Goal: Information Seeking & Learning: Check status

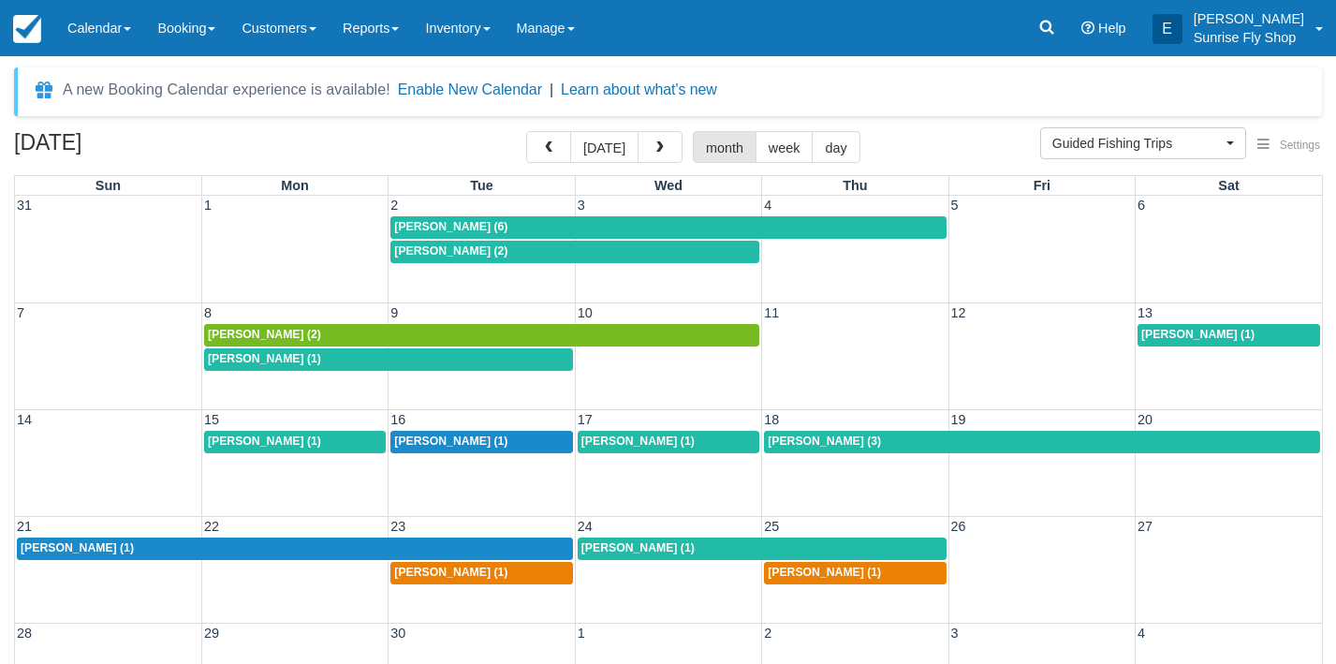
click at [614, 445] on span "Lisa Bassi (1)" at bounding box center [637, 440] width 113 height 13
click at [1137, 140] on span "Guided Fishing Trips" at bounding box center [1136, 143] width 169 height 19
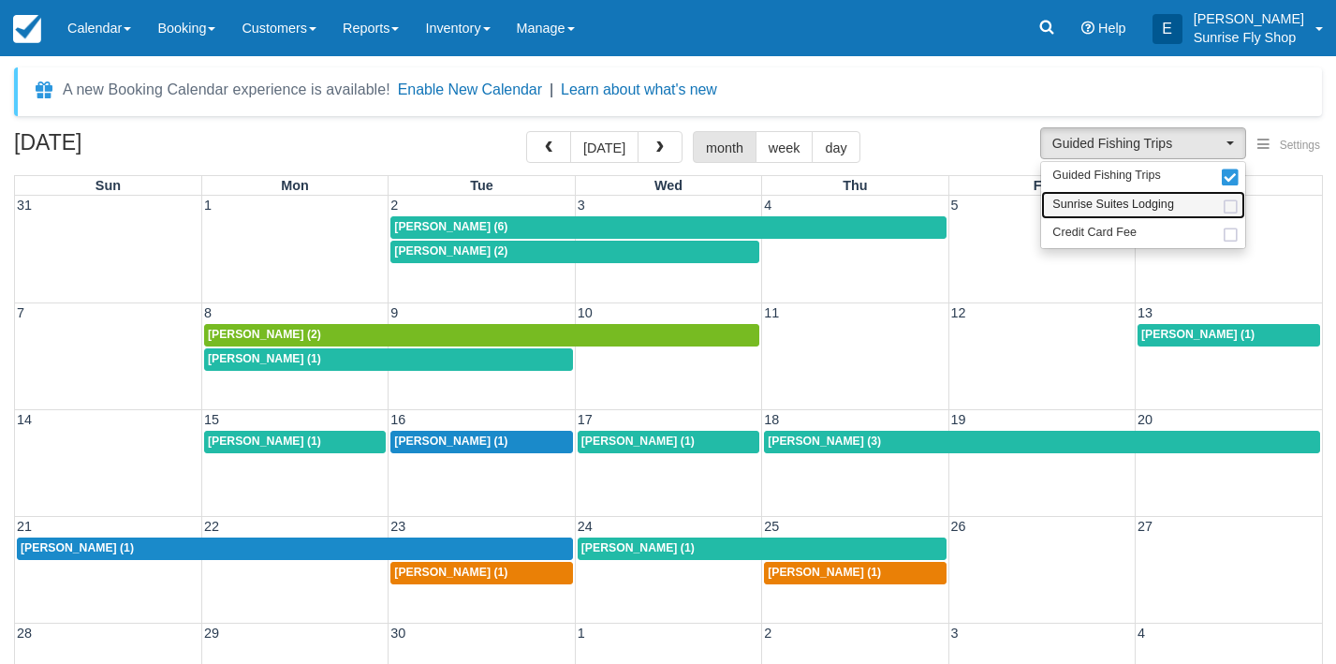
click at [1127, 198] on span "Sunrise Suites Lodging" at bounding box center [1113, 205] width 122 height 17
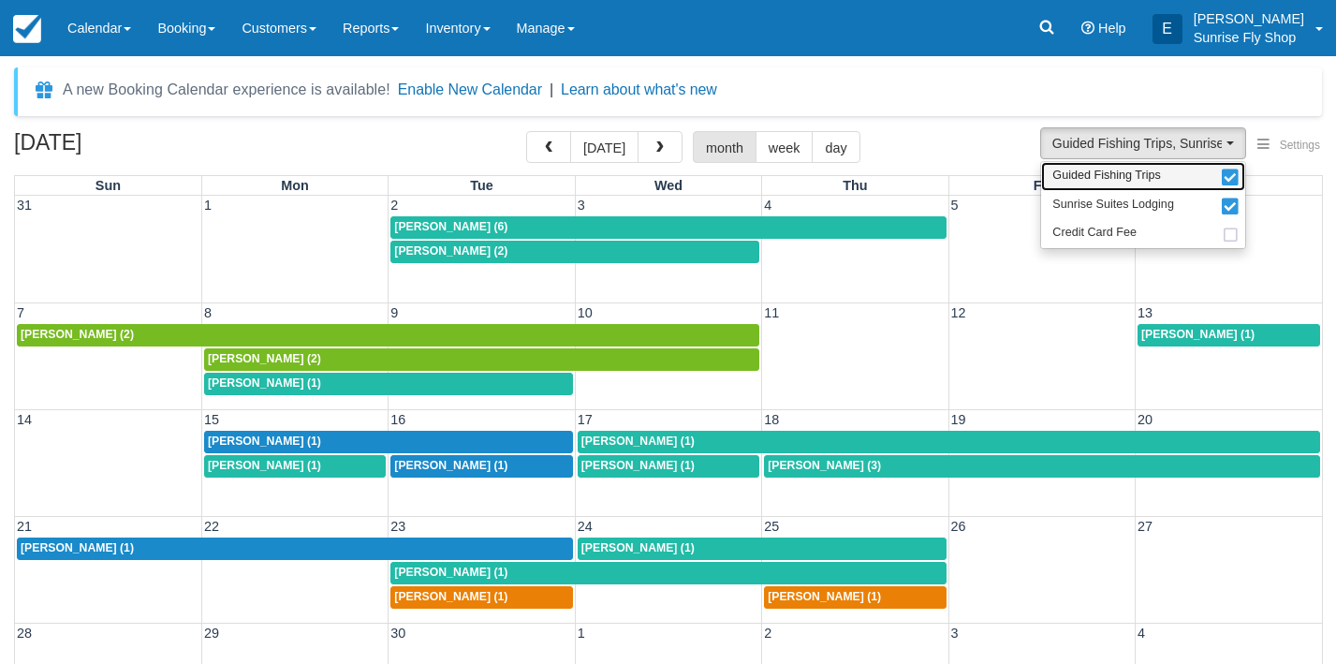
click at [1121, 174] on span "Guided Fishing Trips" at bounding box center [1106, 176] width 109 height 17
select select "1"
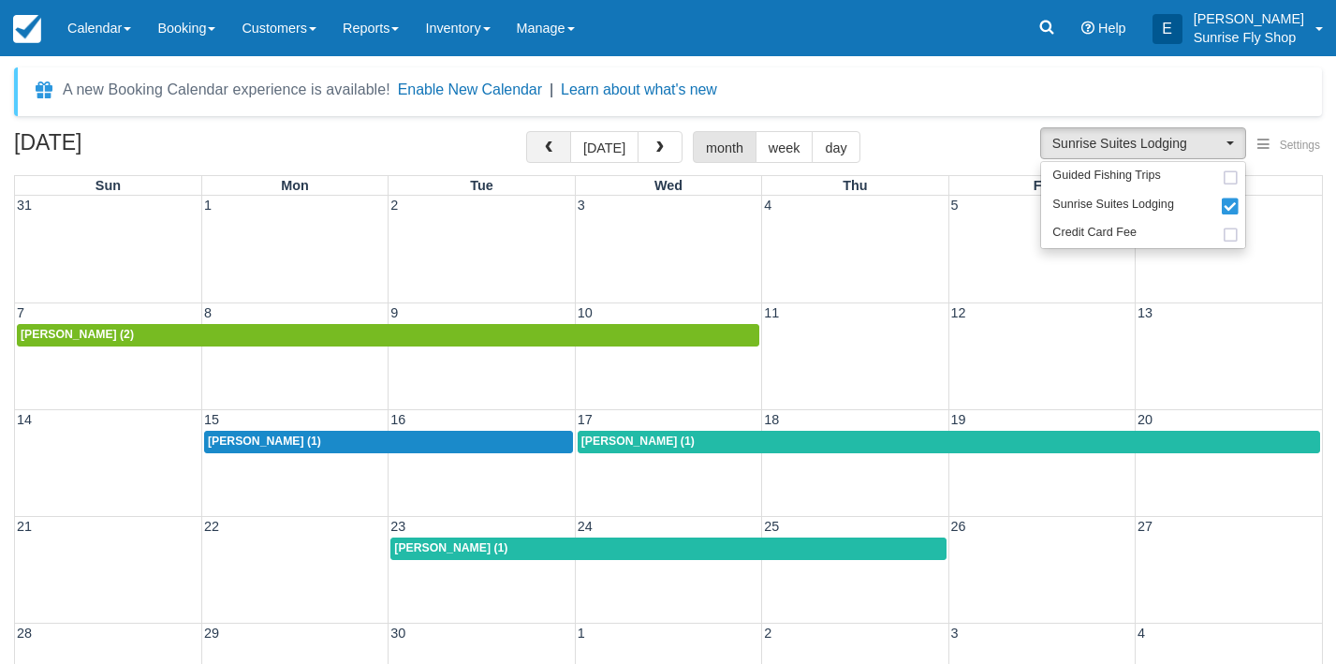
click at [546, 154] on span "button" at bounding box center [548, 147] width 13 height 13
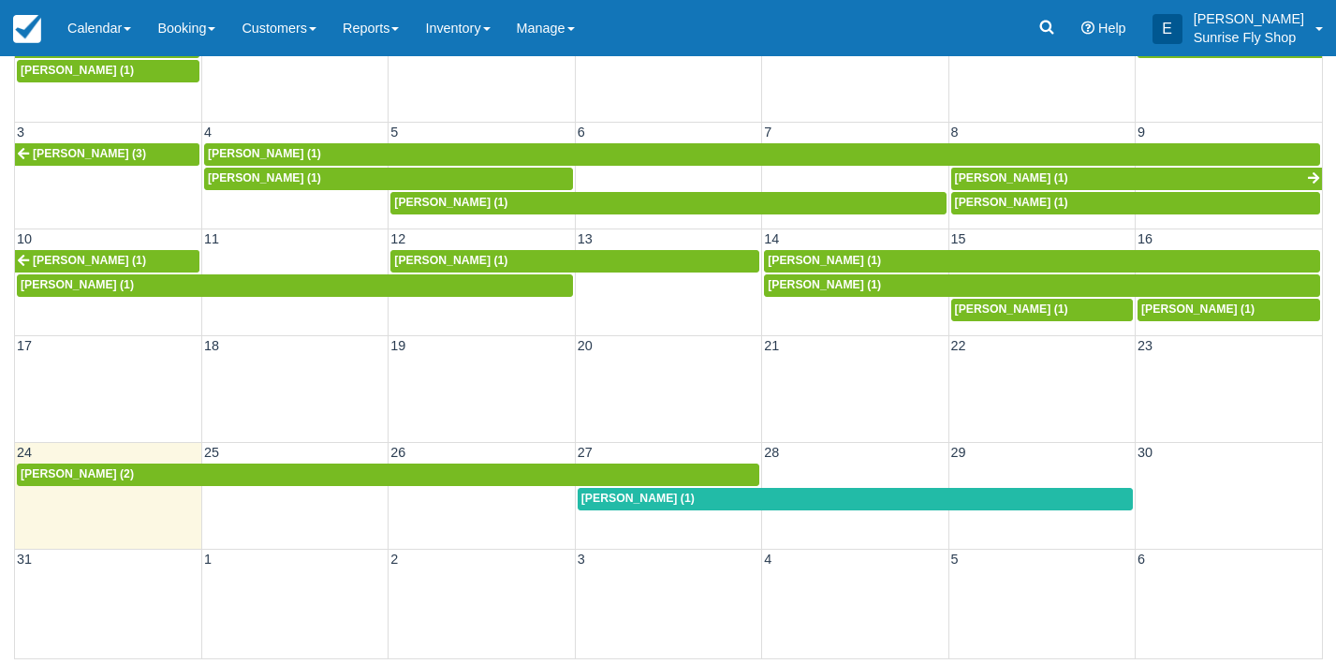
scroll to position [180, 0]
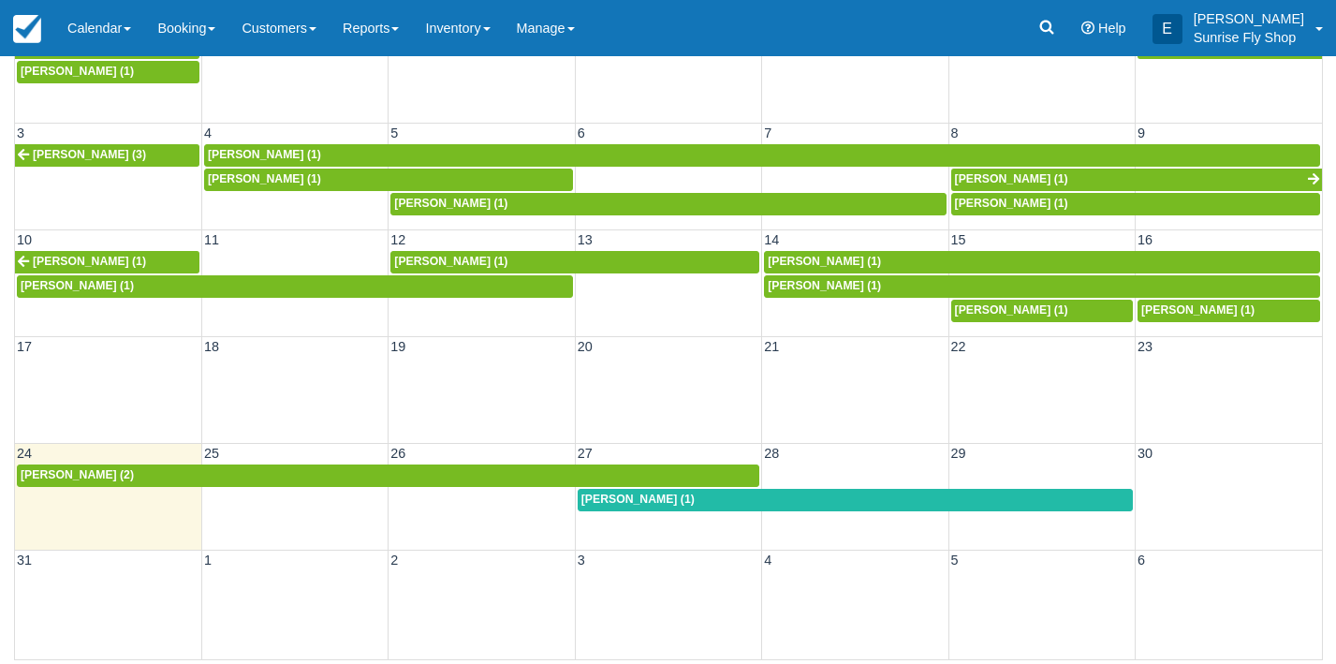
click at [616, 500] on span "Dave Cahan (1)" at bounding box center [637, 498] width 113 height 13
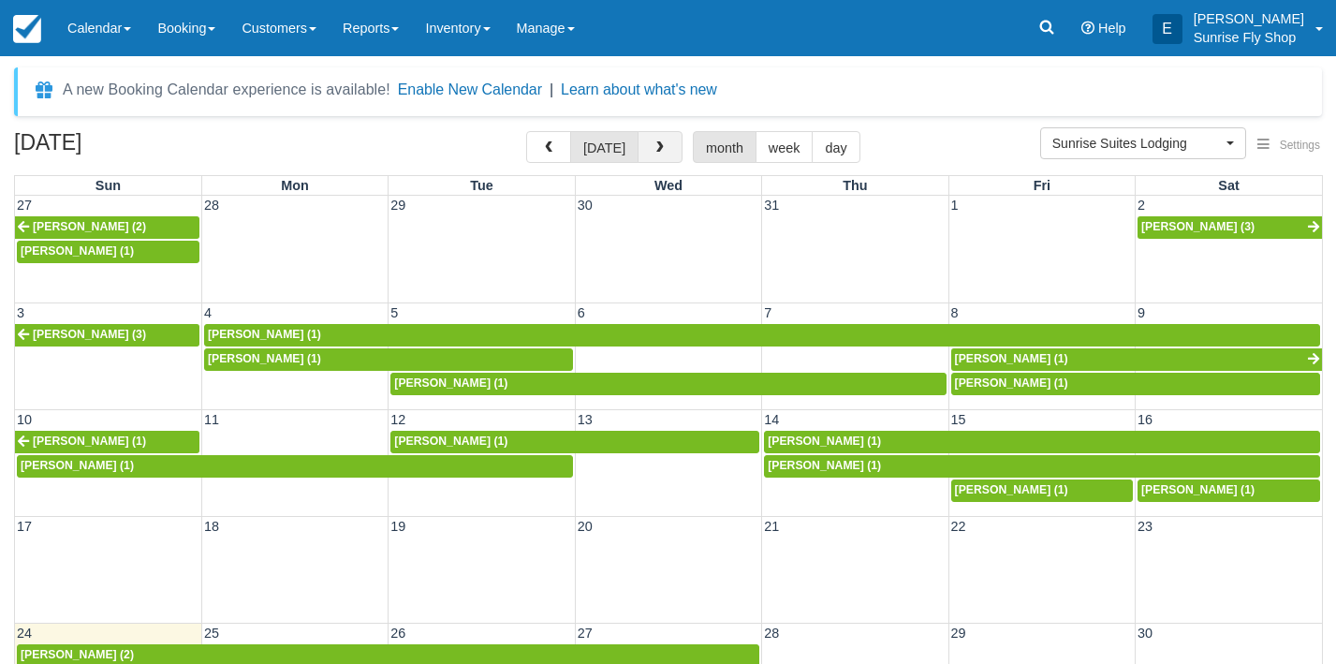
click at [654, 150] on span "button" at bounding box center [660, 147] width 13 height 13
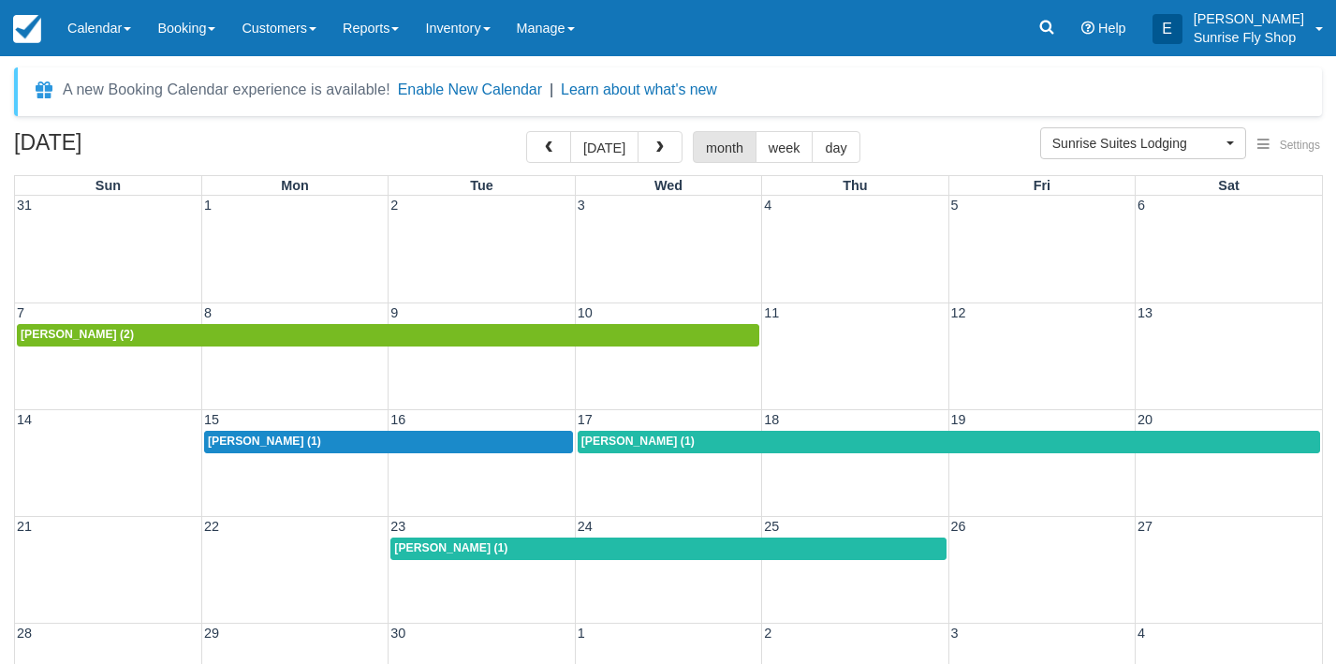
click at [167, 335] on div "Tom OBrien (2)" at bounding box center [388, 335] width 735 height 15
click at [1117, 146] on span "Sunrise Suites Lodging" at bounding box center [1136, 143] width 169 height 19
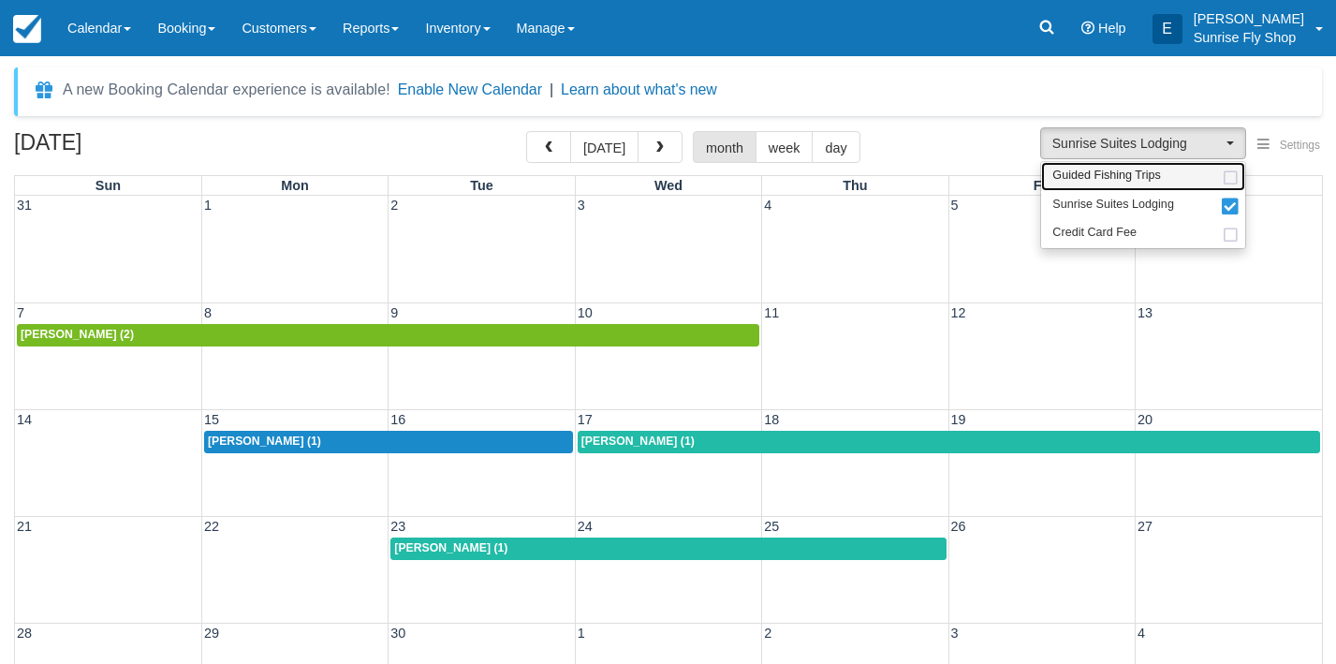
click at [1117, 169] on span "Guided Fishing Trips" at bounding box center [1106, 176] width 109 height 17
select select "2"
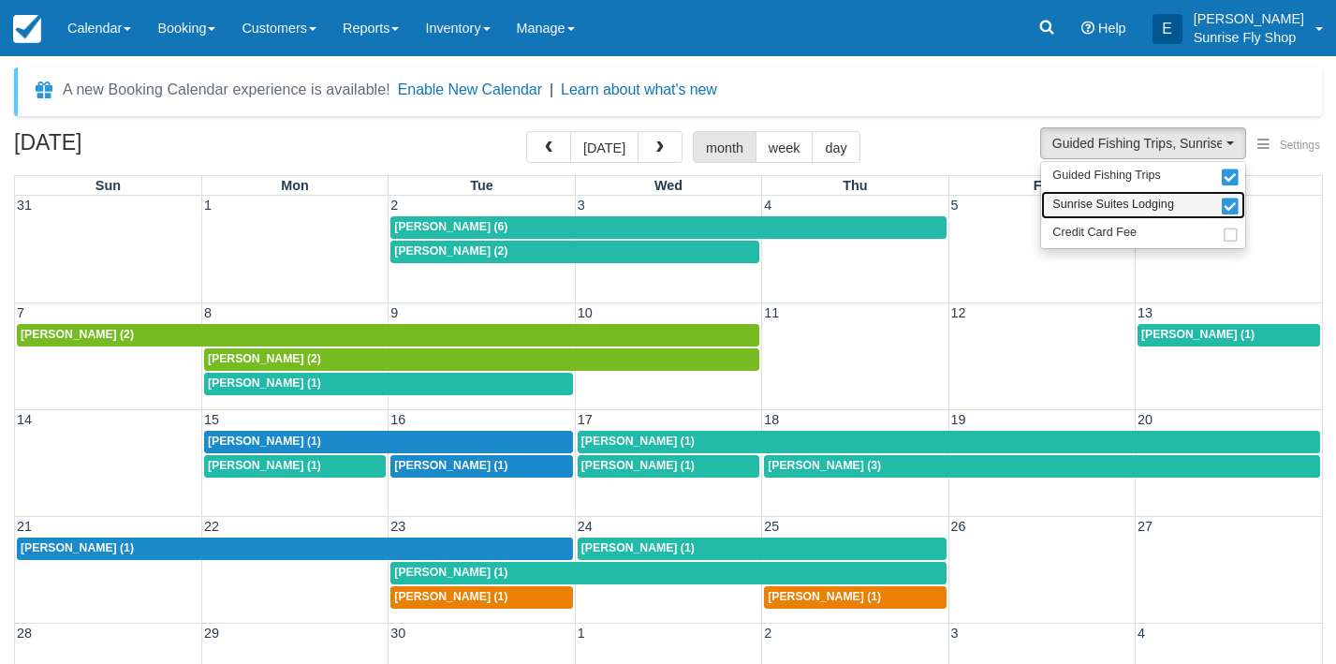
click at [1088, 202] on span "Sunrise Suites Lodging" at bounding box center [1113, 205] width 122 height 17
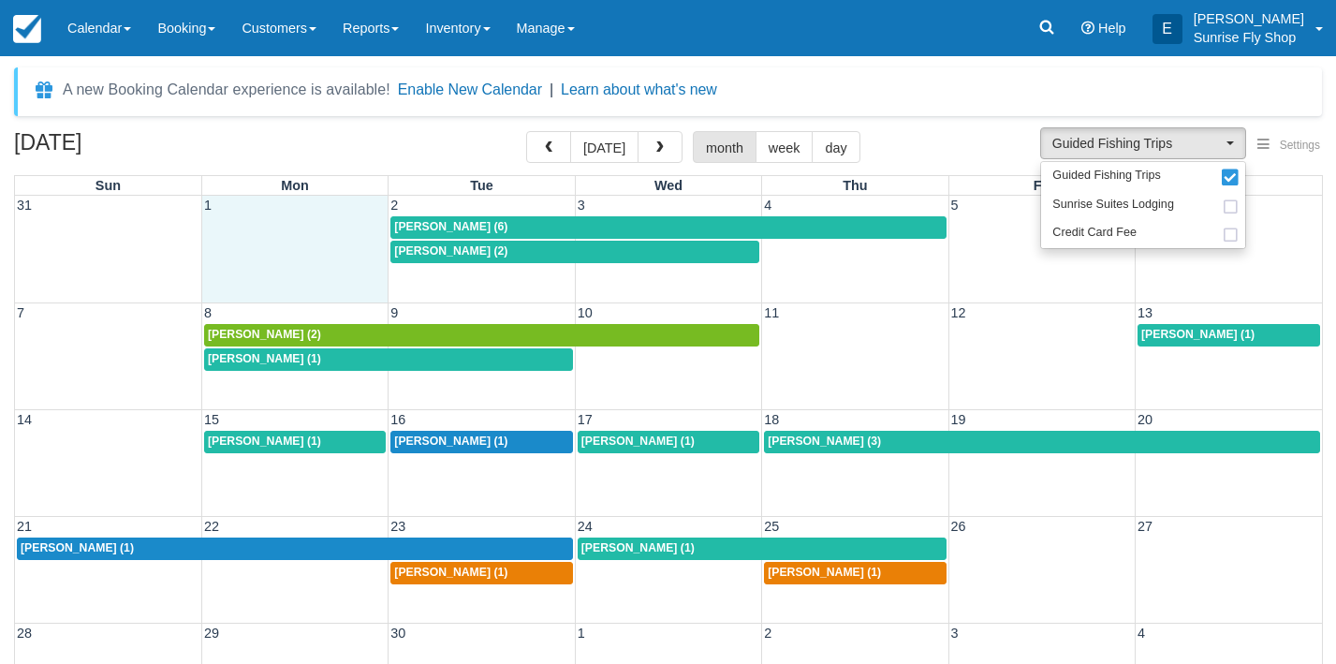
click at [247, 222] on td at bounding box center [294, 239] width 186 height 49
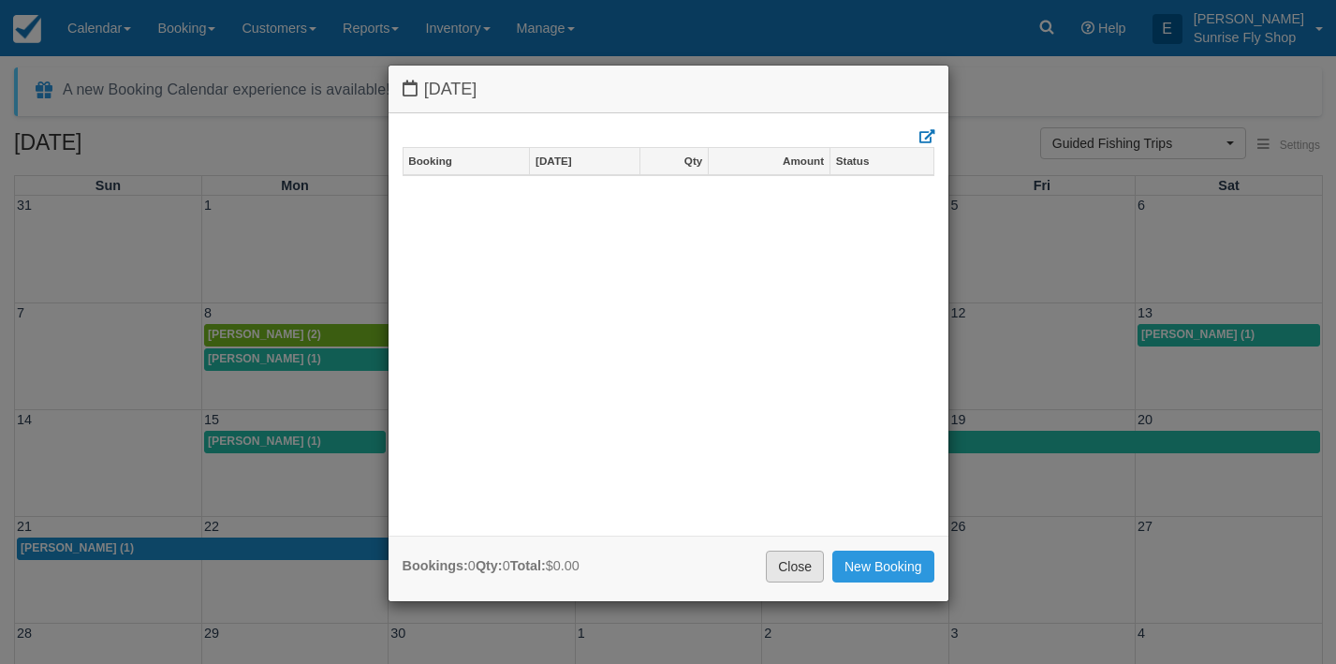
click at [766, 559] on link "Close" at bounding box center [795, 567] width 58 height 32
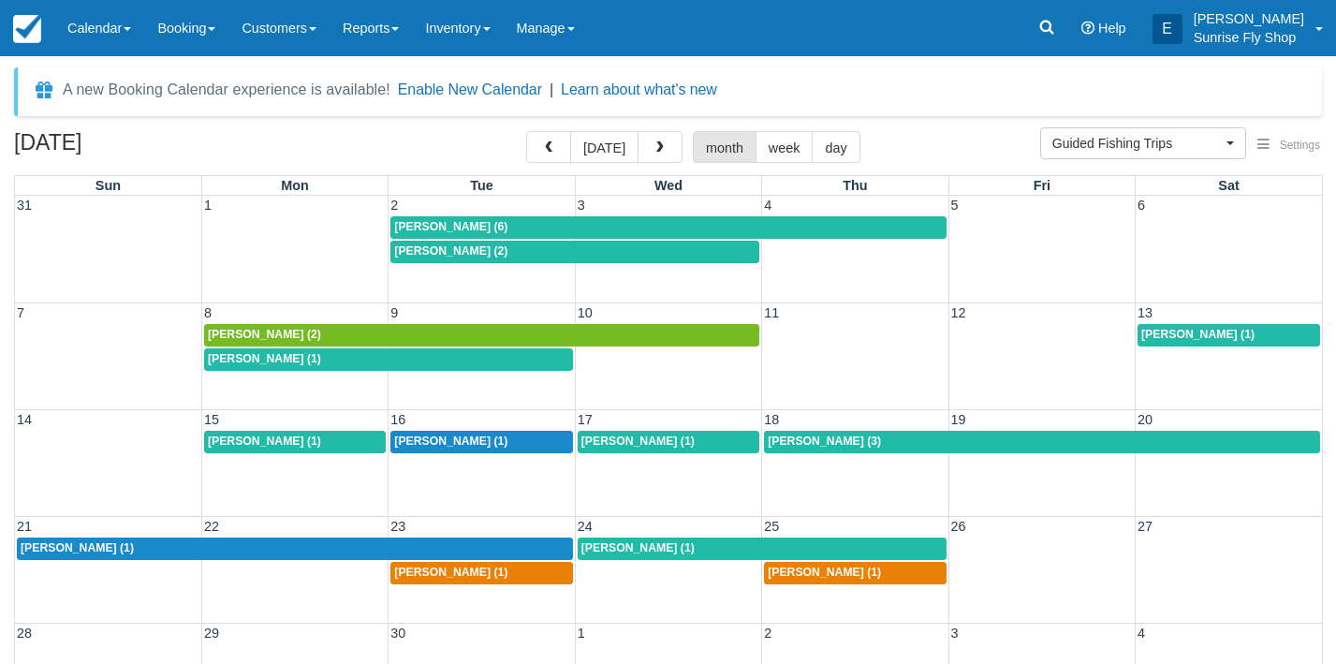
drag, startPoint x: 765, startPoint y: 559, endPoint x: 693, endPoint y: 482, distance: 105.3
click at [552, 146] on span "button" at bounding box center [548, 147] width 13 height 13
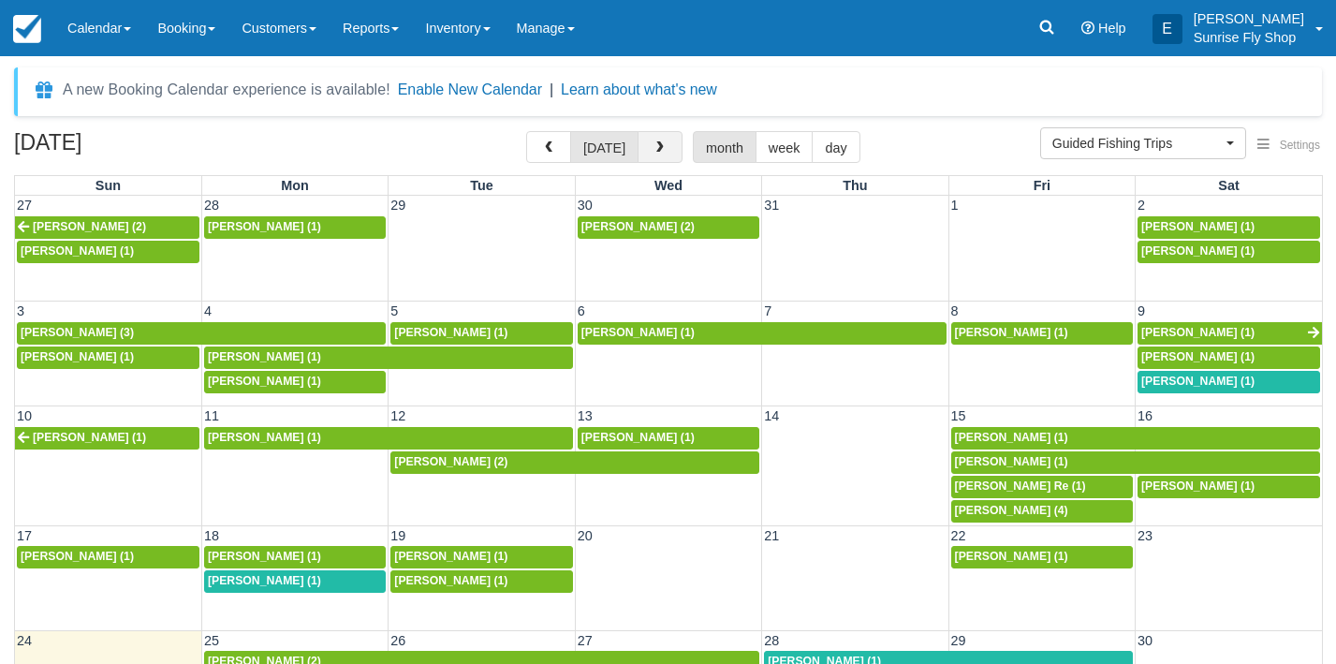
click at [638, 151] on button "button" at bounding box center [660, 147] width 45 height 32
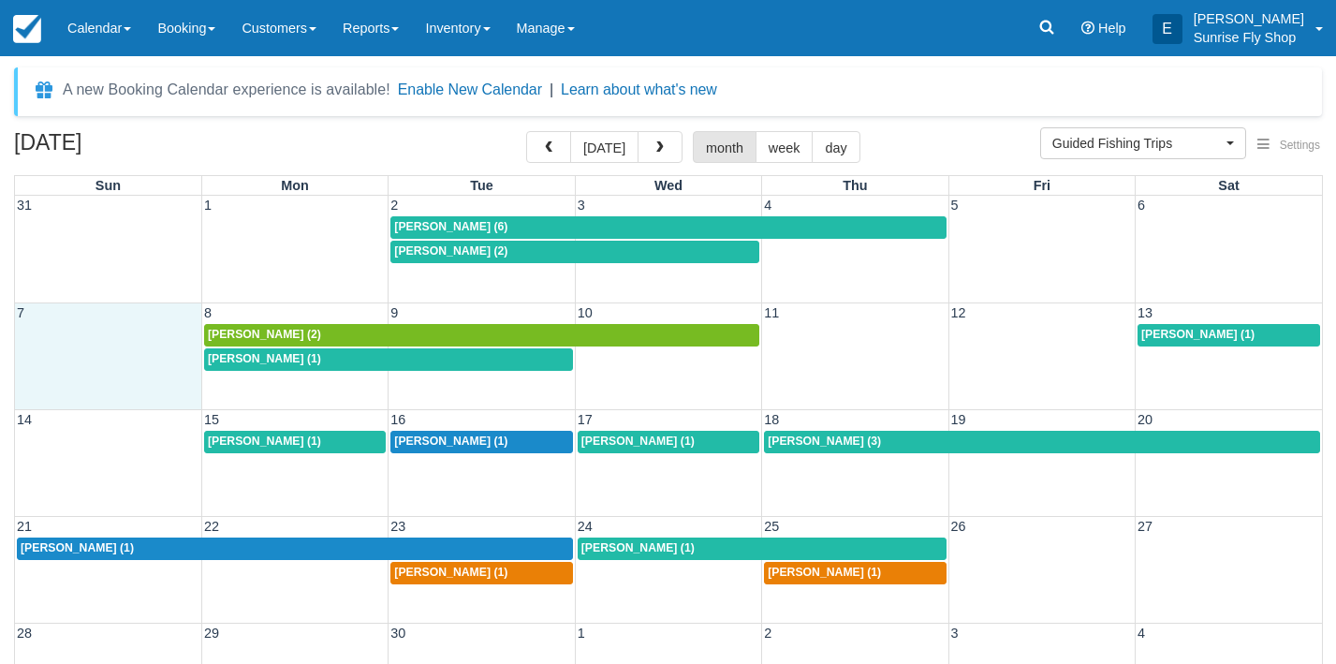
drag, startPoint x: 200, startPoint y: 355, endPoint x: -11, endPoint y: 361, distance: 211.7
click at [0, 361] on html "Menu Calendar Customer Inventory Month Week Day Booking Daily Manifest Daily Li…" at bounding box center [668, 332] width 1336 height 664
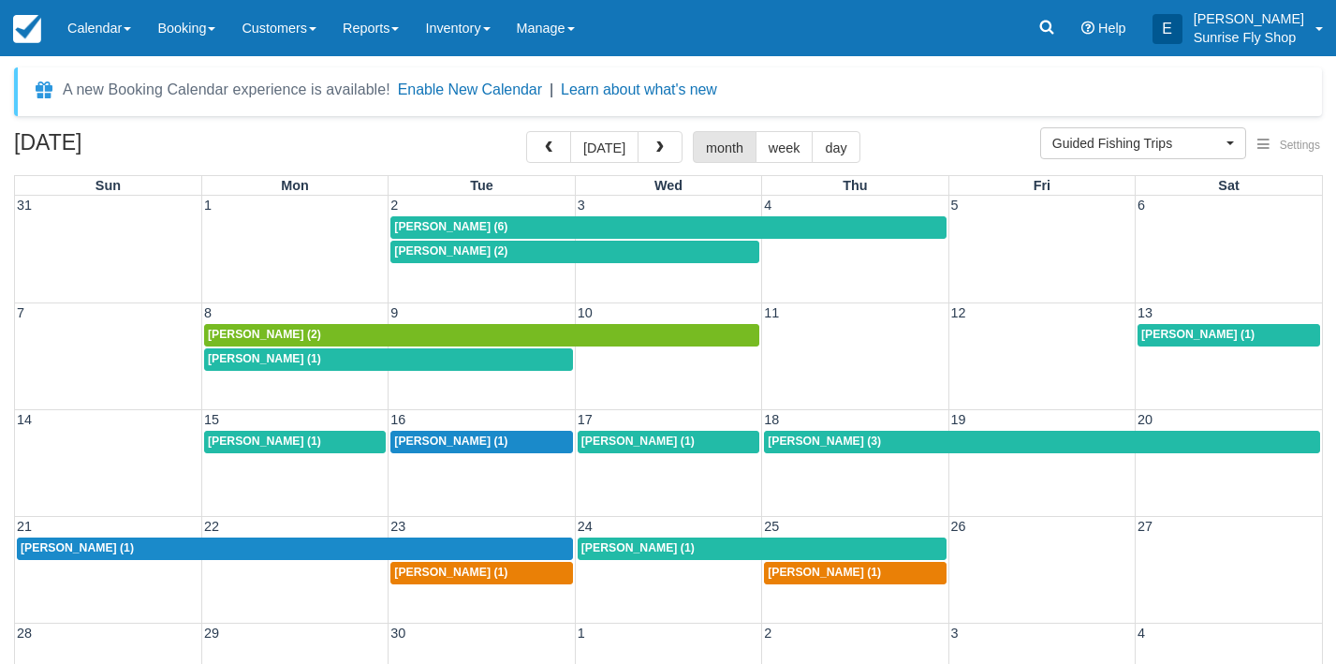
click at [454, 438] on span "[PERSON_NAME] (1)" at bounding box center [450, 440] width 113 height 13
click at [794, 441] on span "[PERSON_NAME] (3)" at bounding box center [824, 440] width 113 height 13
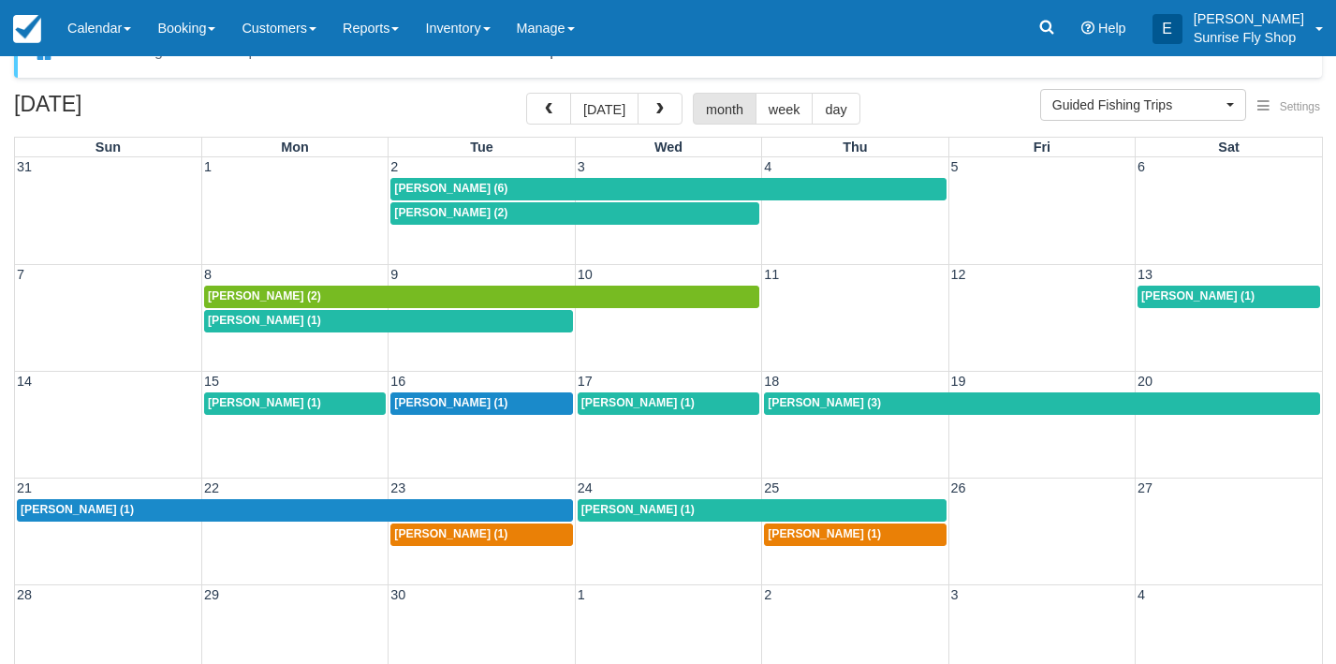
scroll to position [35, 0]
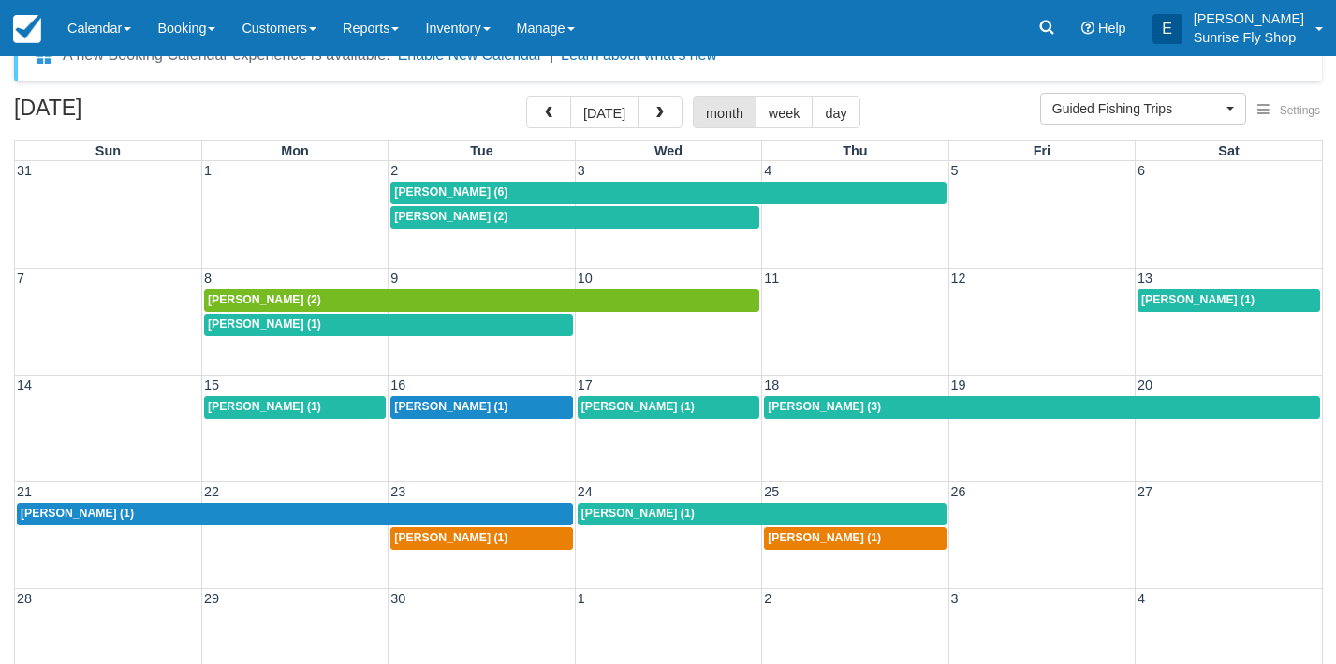
click at [657, 519] on link "[PERSON_NAME] (1)" at bounding box center [762, 514] width 369 height 22
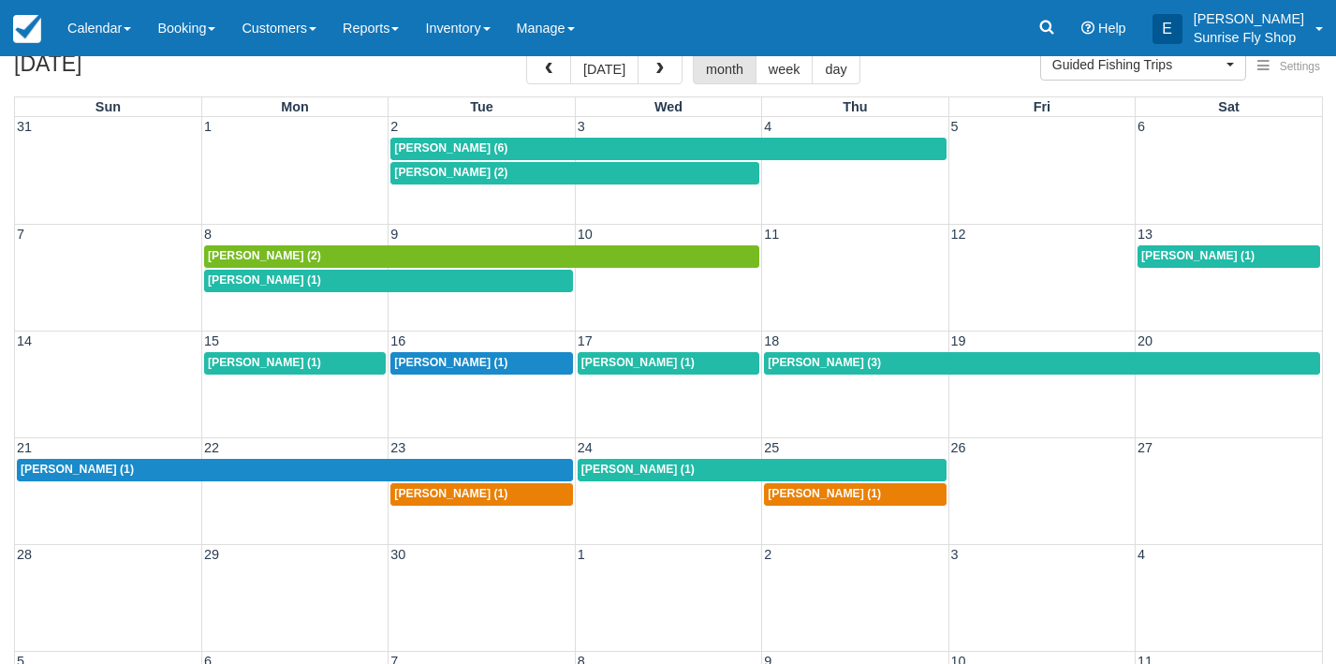
scroll to position [82, 0]
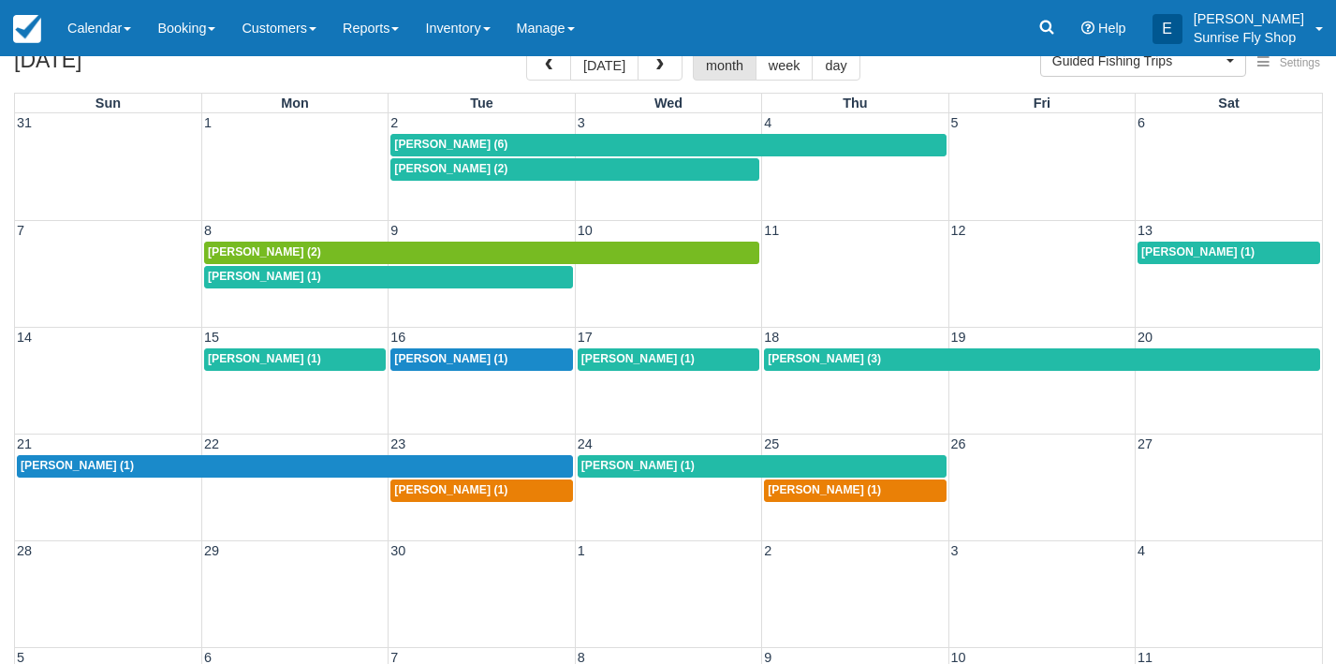
click at [411, 486] on span "Don Carroll (1)" at bounding box center [450, 489] width 113 height 13
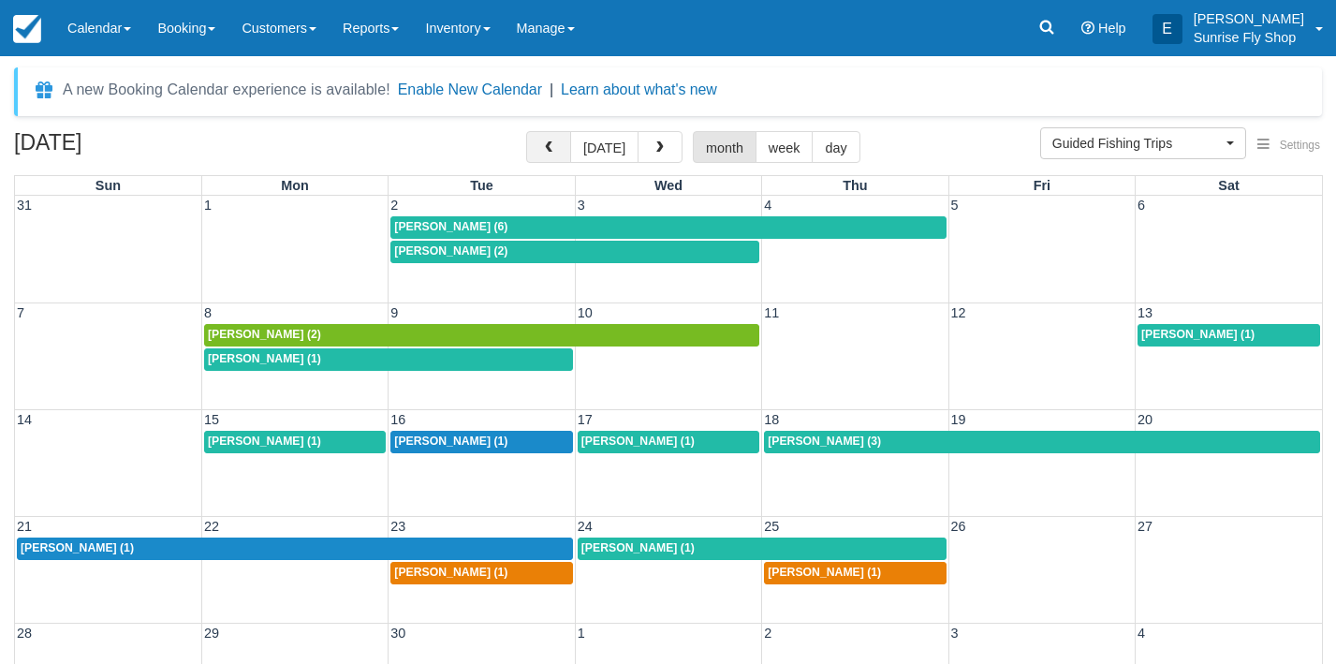
click at [540, 152] on button "button" at bounding box center [548, 147] width 45 height 32
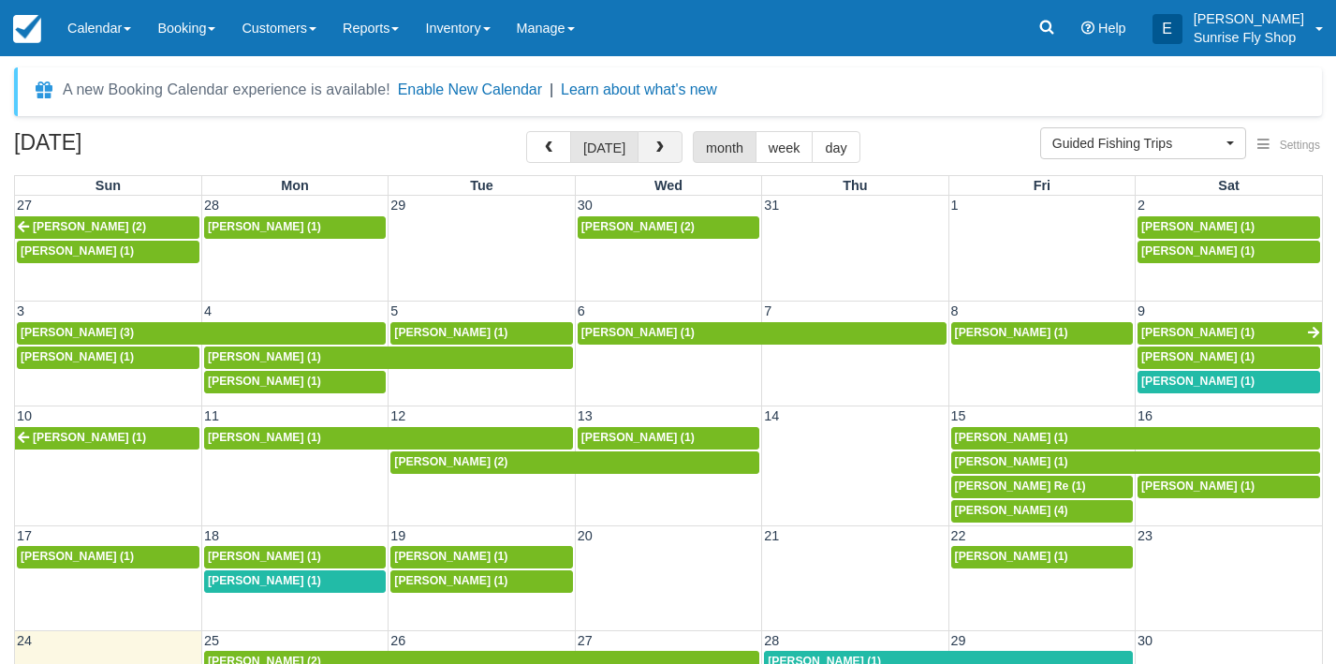
click at [660, 142] on span "button" at bounding box center [660, 147] width 13 height 13
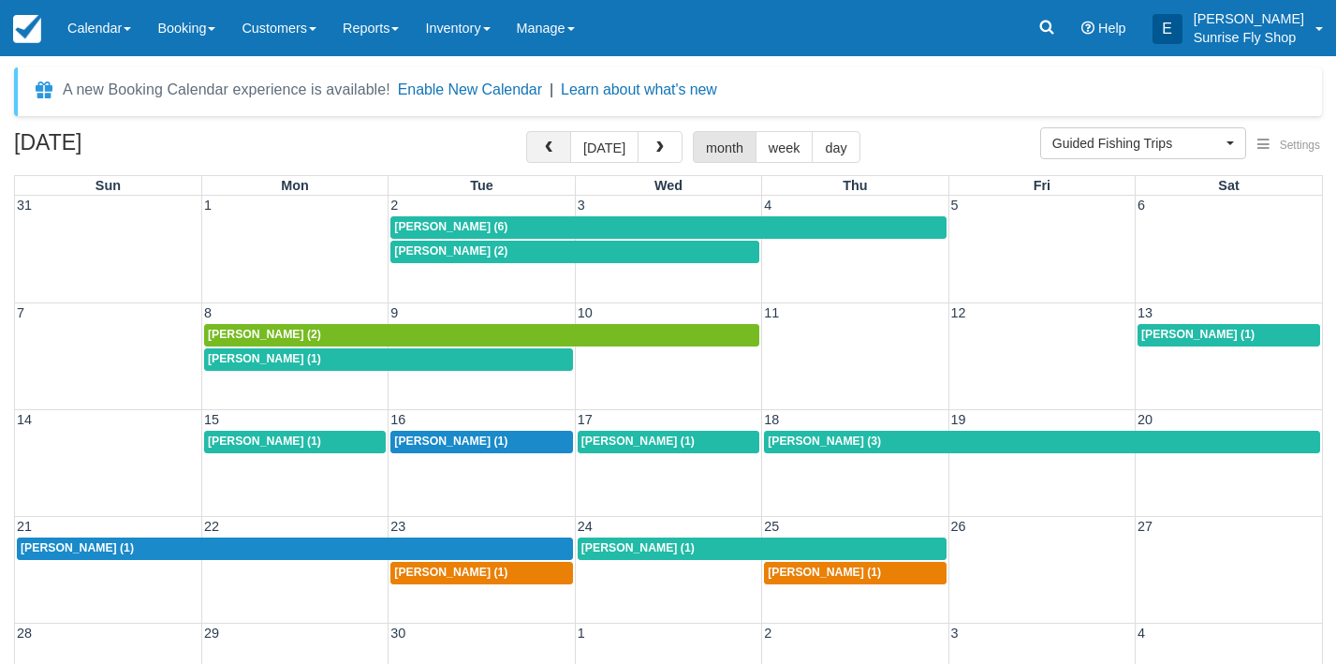
click at [545, 148] on span "button" at bounding box center [548, 147] width 13 height 13
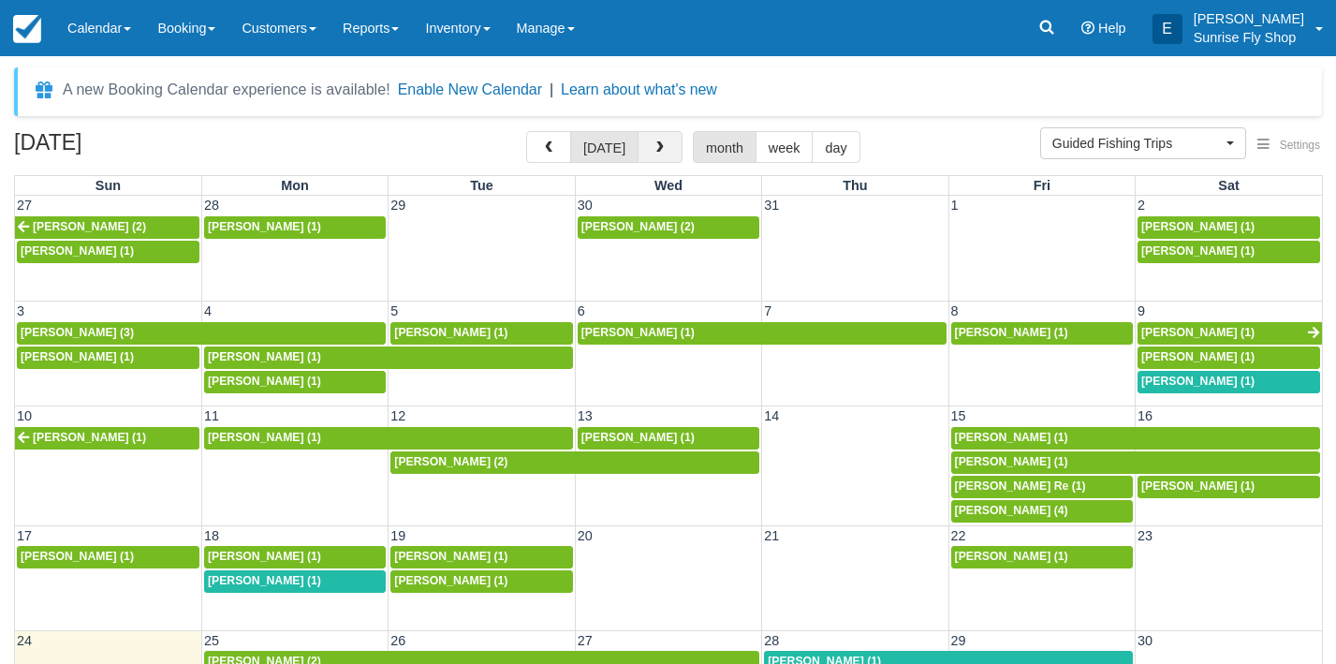
click at [658, 150] on span "button" at bounding box center [660, 147] width 13 height 13
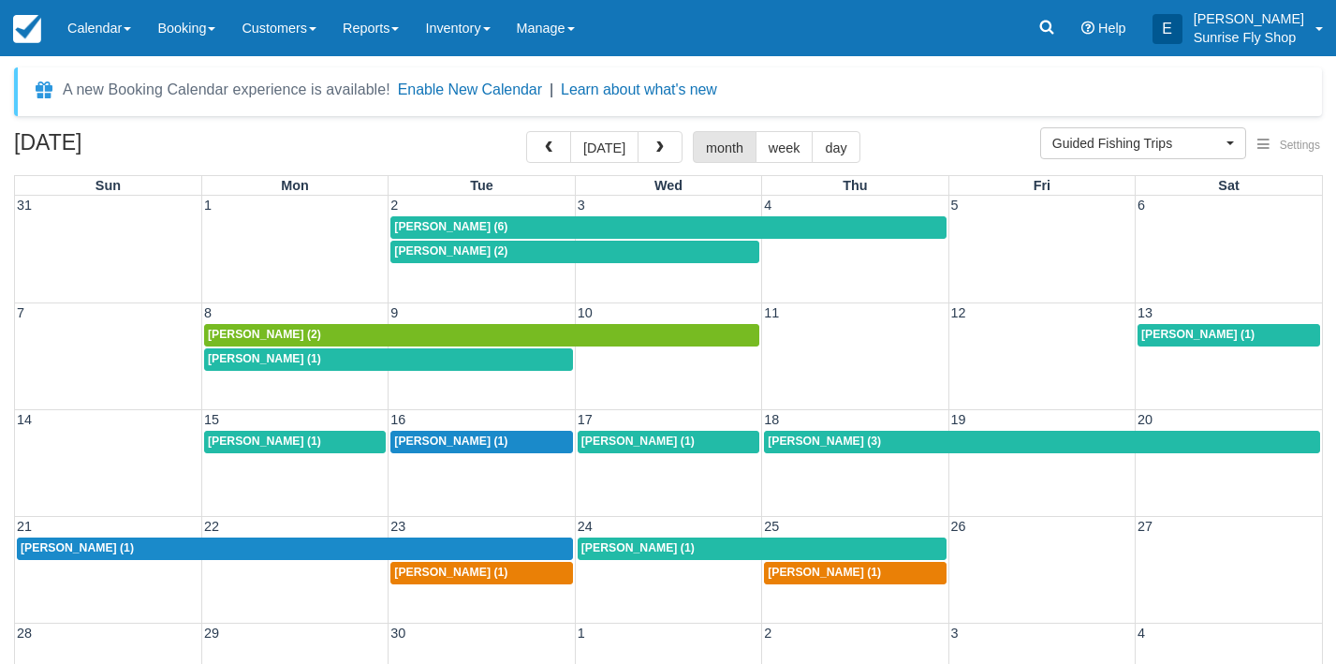
click at [1178, 330] on span "[PERSON_NAME] (1)" at bounding box center [1197, 334] width 113 height 13
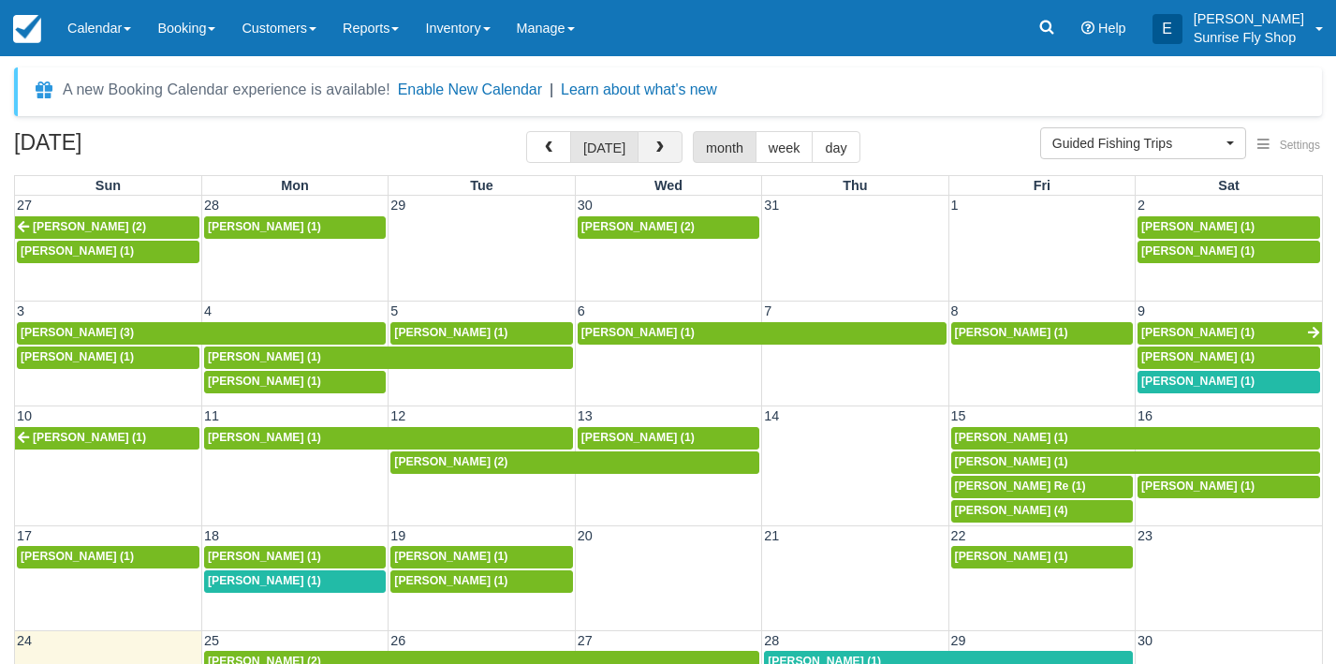
click at [654, 156] on button "button" at bounding box center [660, 147] width 45 height 32
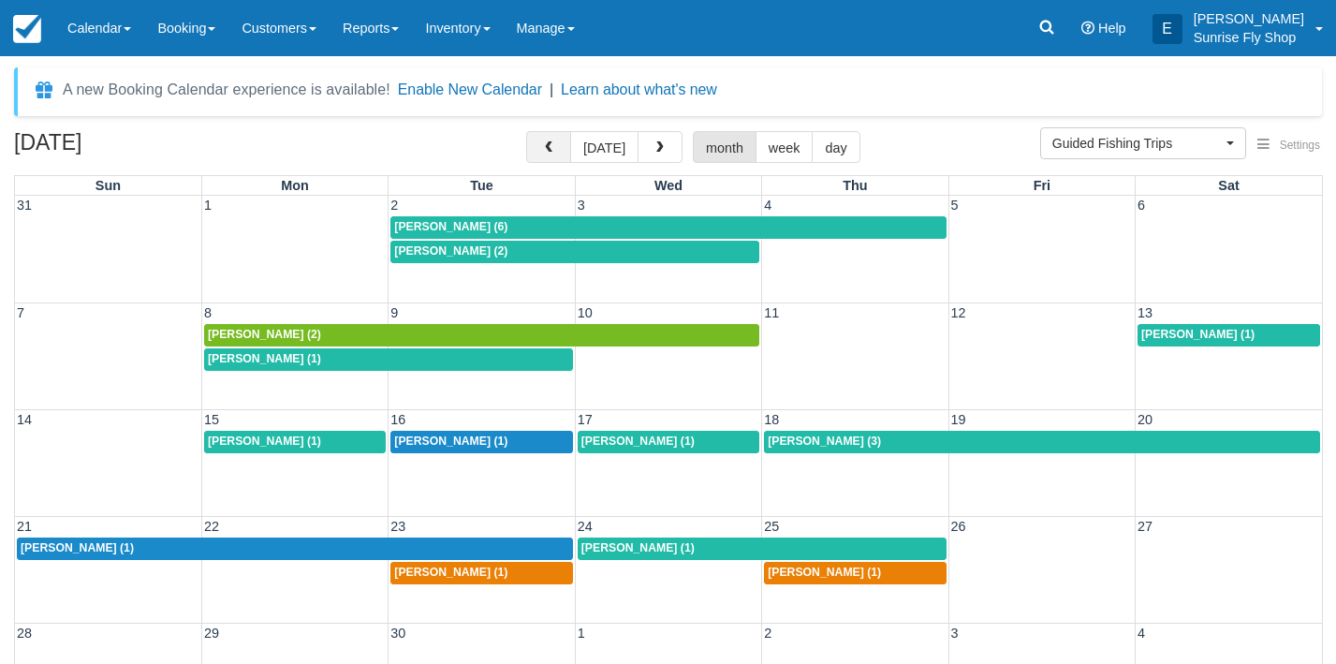
click at [555, 148] on span "button" at bounding box center [548, 147] width 13 height 13
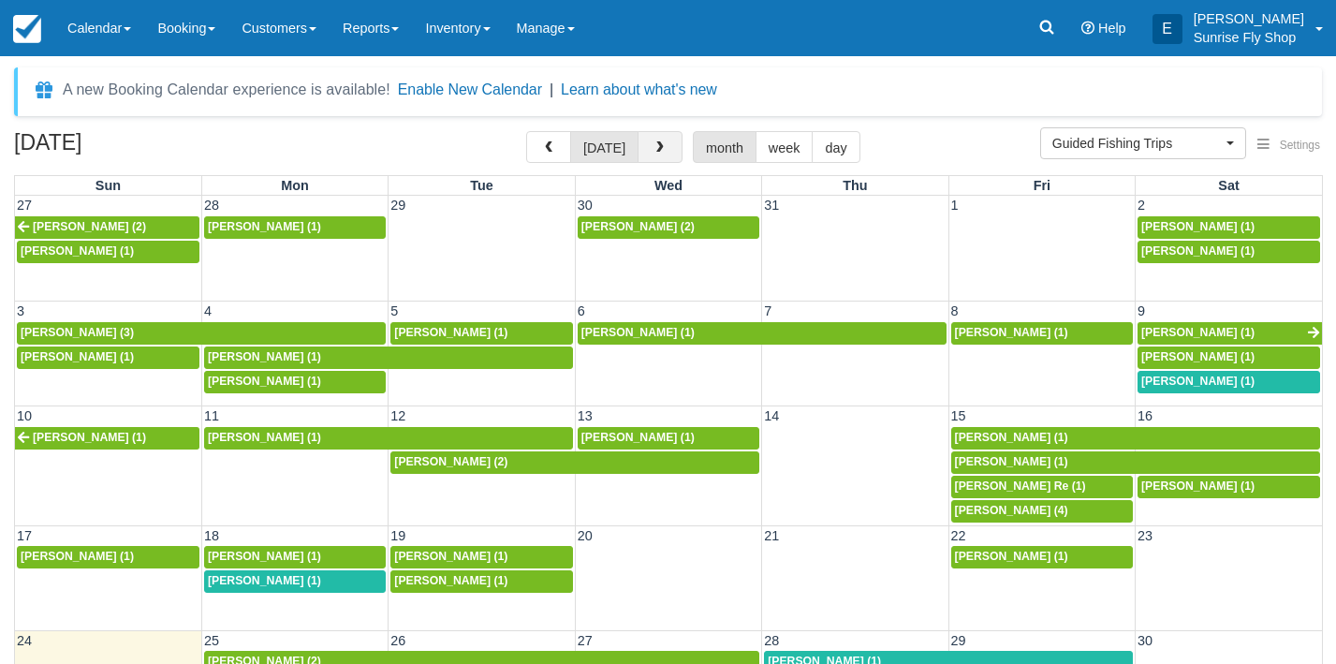
click at [655, 145] on span "button" at bounding box center [660, 147] width 13 height 13
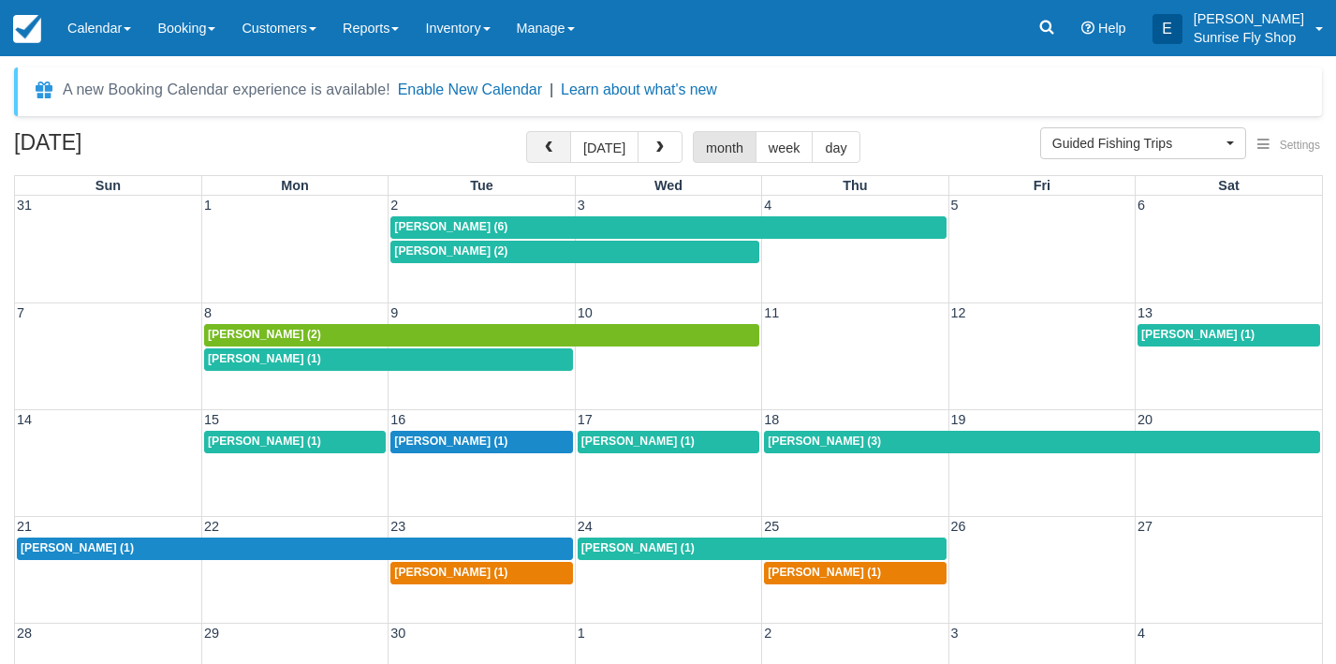
click at [554, 153] on span "button" at bounding box center [548, 147] width 13 height 13
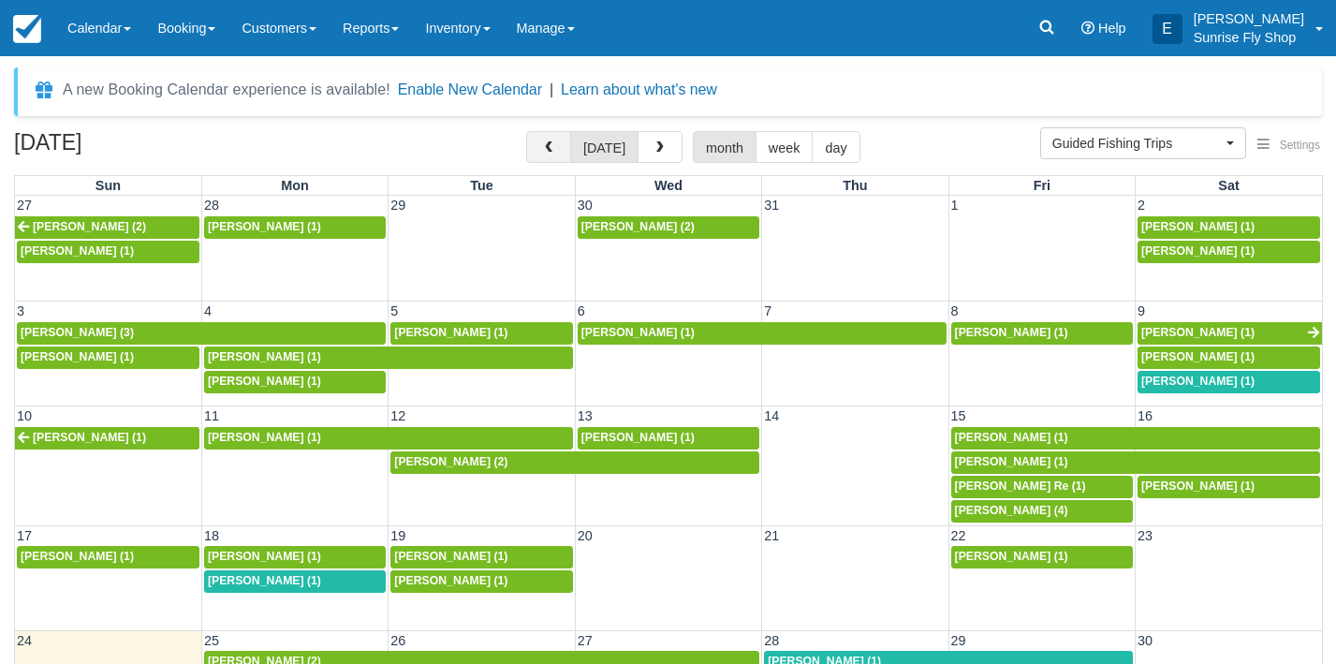
click at [546, 151] on span "button" at bounding box center [548, 147] width 13 height 13
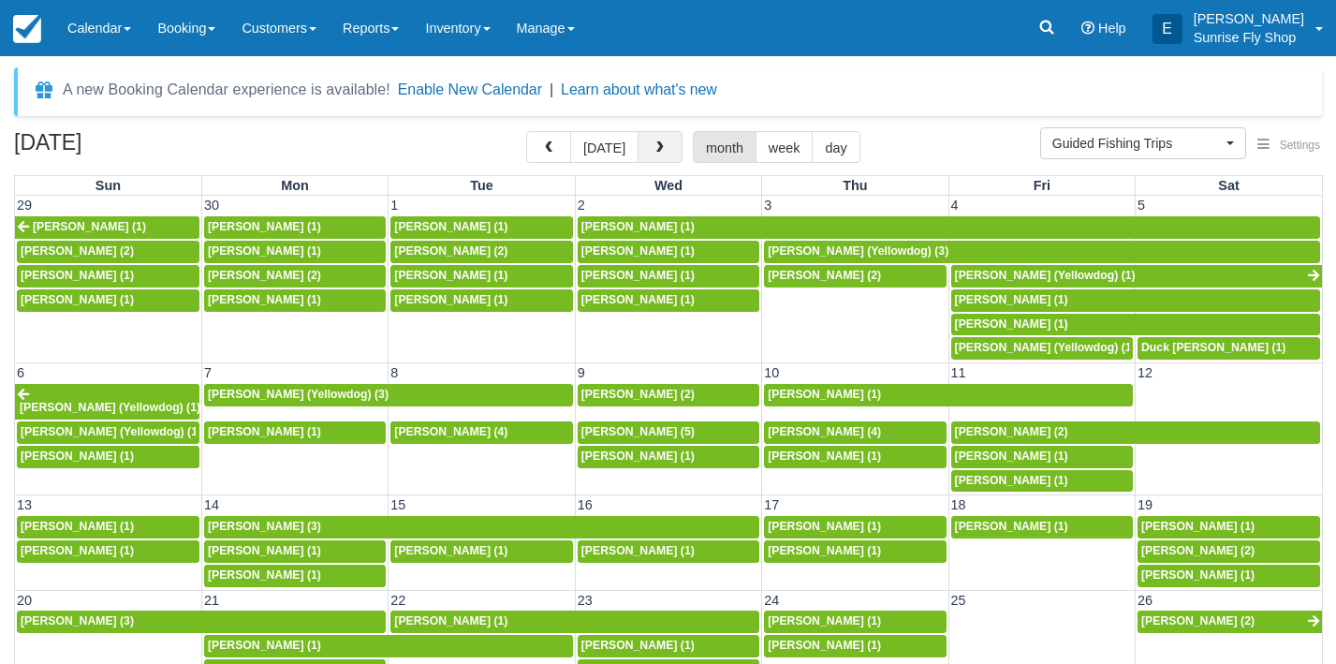
click at [643, 145] on button "button" at bounding box center [660, 147] width 45 height 32
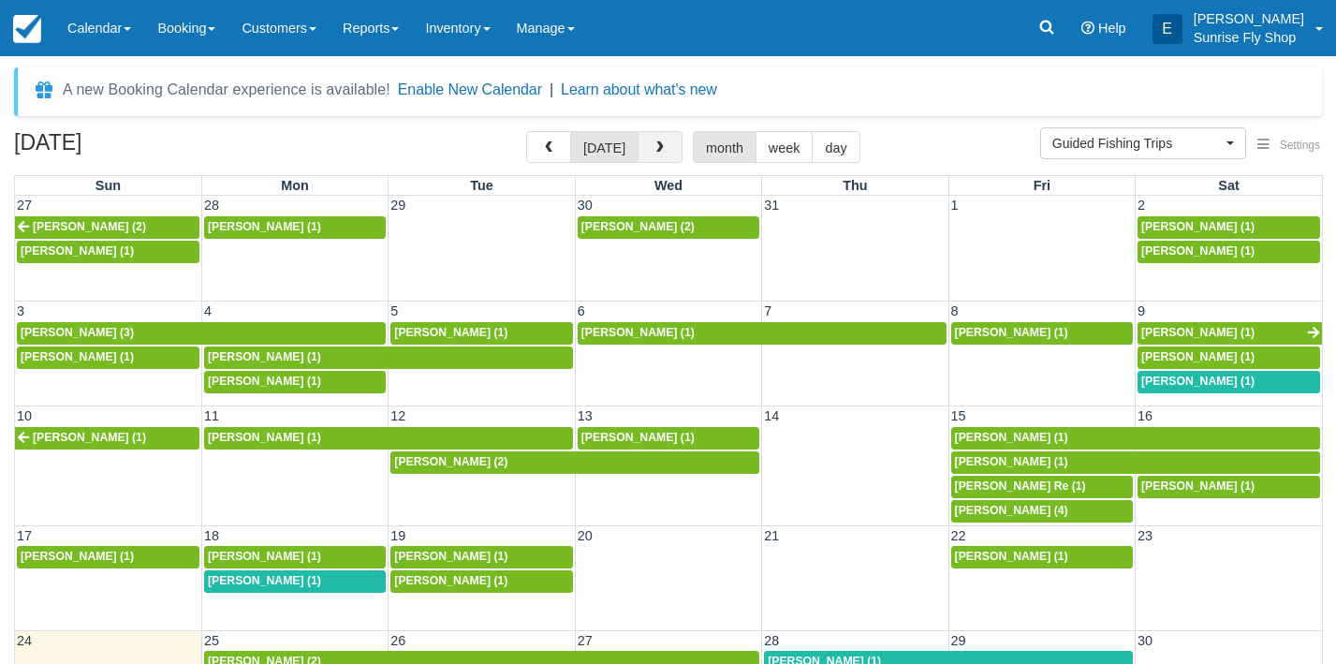
click at [643, 145] on button "button" at bounding box center [660, 147] width 45 height 32
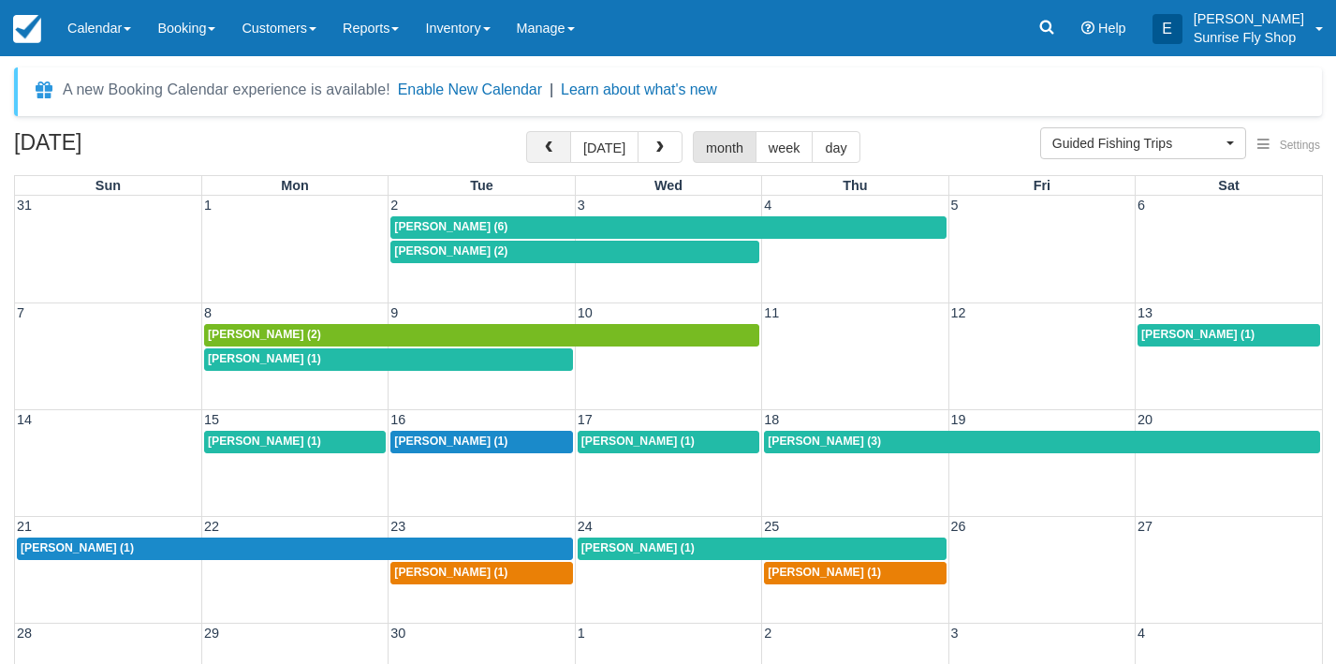
click at [544, 150] on button "button" at bounding box center [548, 147] width 45 height 32
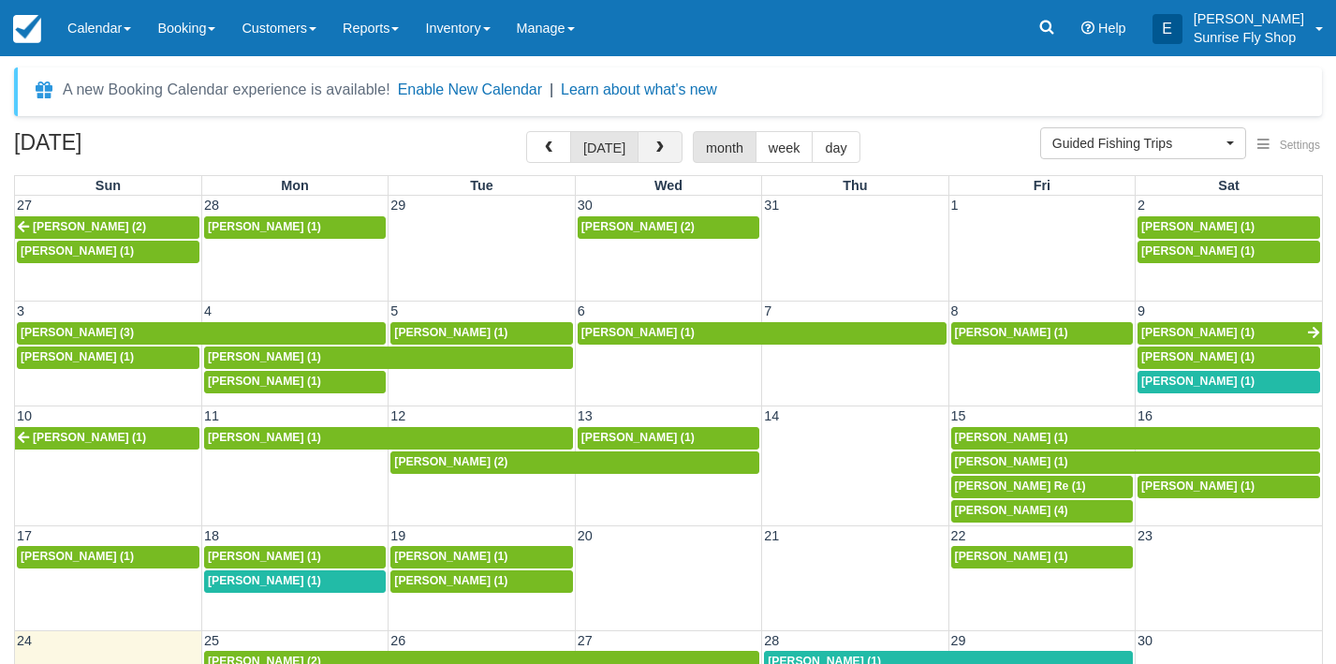
click at [654, 148] on span "button" at bounding box center [660, 147] width 13 height 13
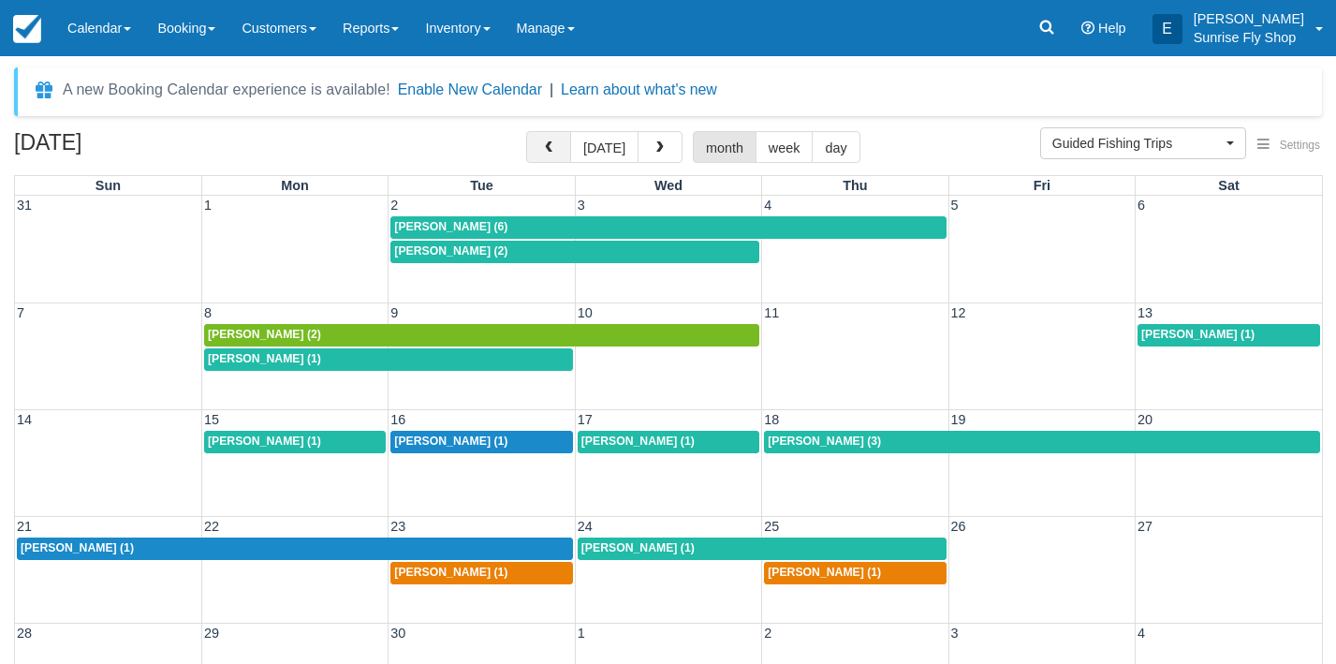
click at [555, 148] on span "button" at bounding box center [548, 147] width 13 height 13
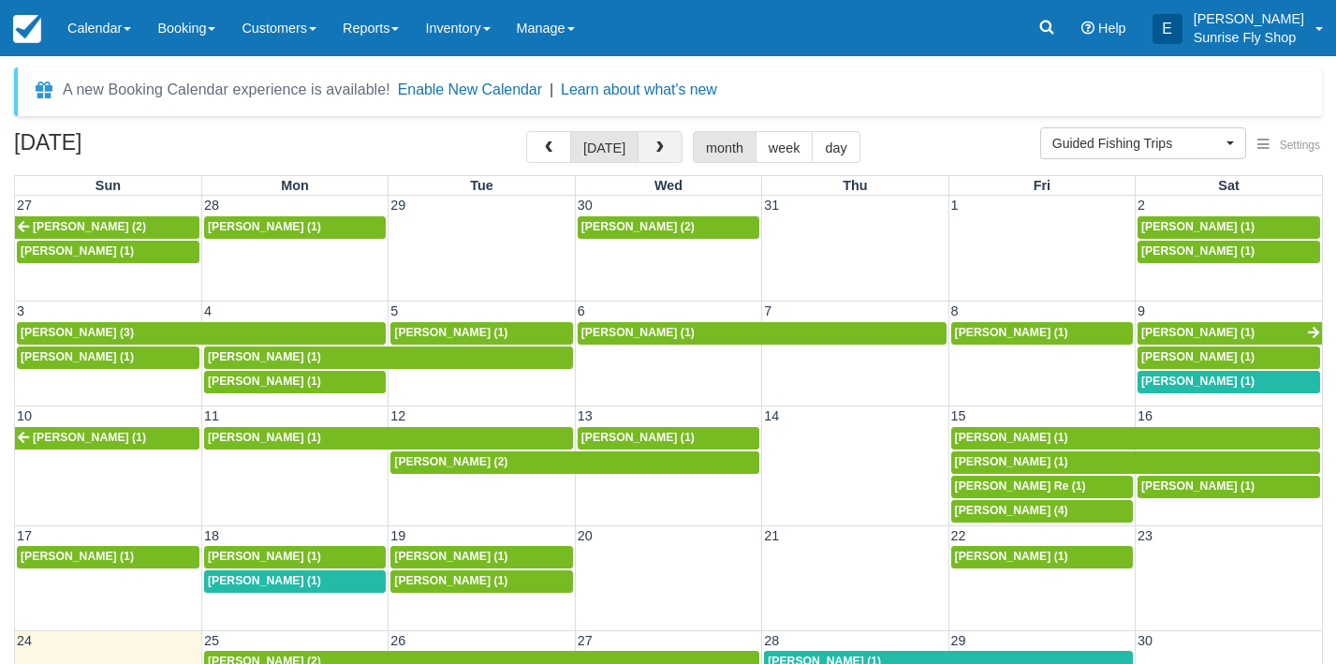
click at [658, 156] on button "button" at bounding box center [660, 147] width 45 height 32
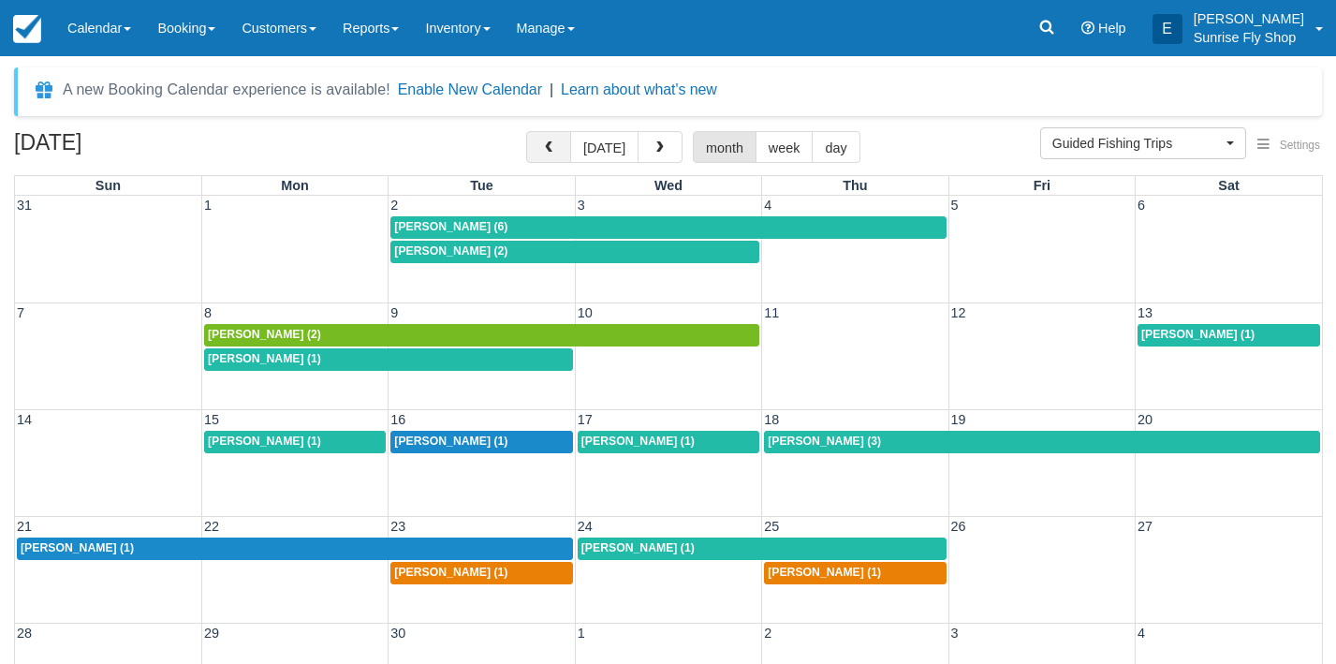
click at [537, 156] on button "button" at bounding box center [548, 147] width 45 height 32
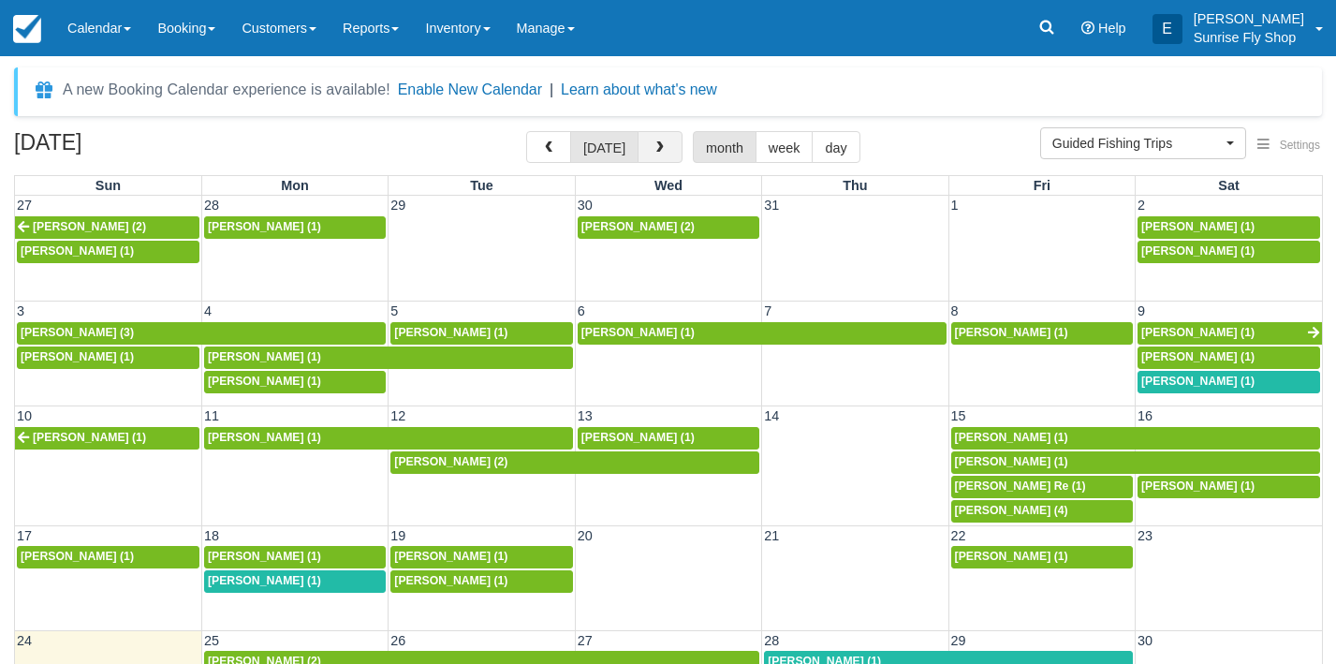
click at [655, 148] on span "button" at bounding box center [660, 147] width 13 height 13
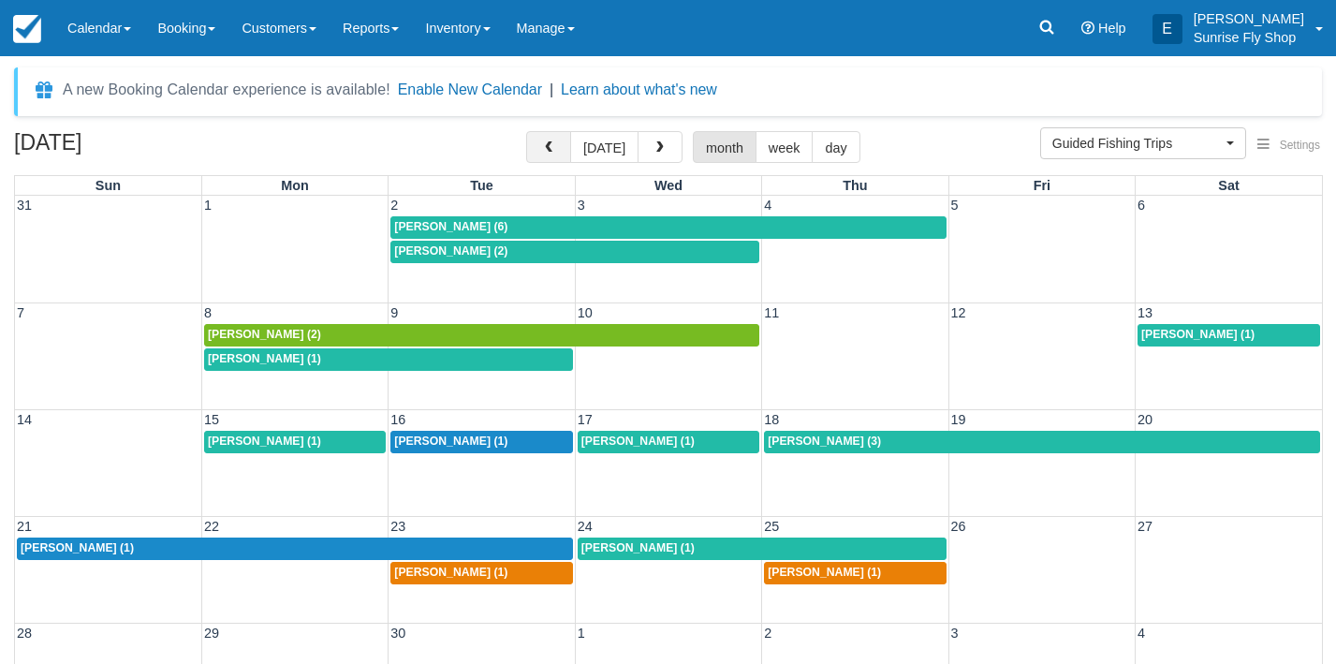
click at [552, 146] on span "button" at bounding box center [548, 147] width 13 height 13
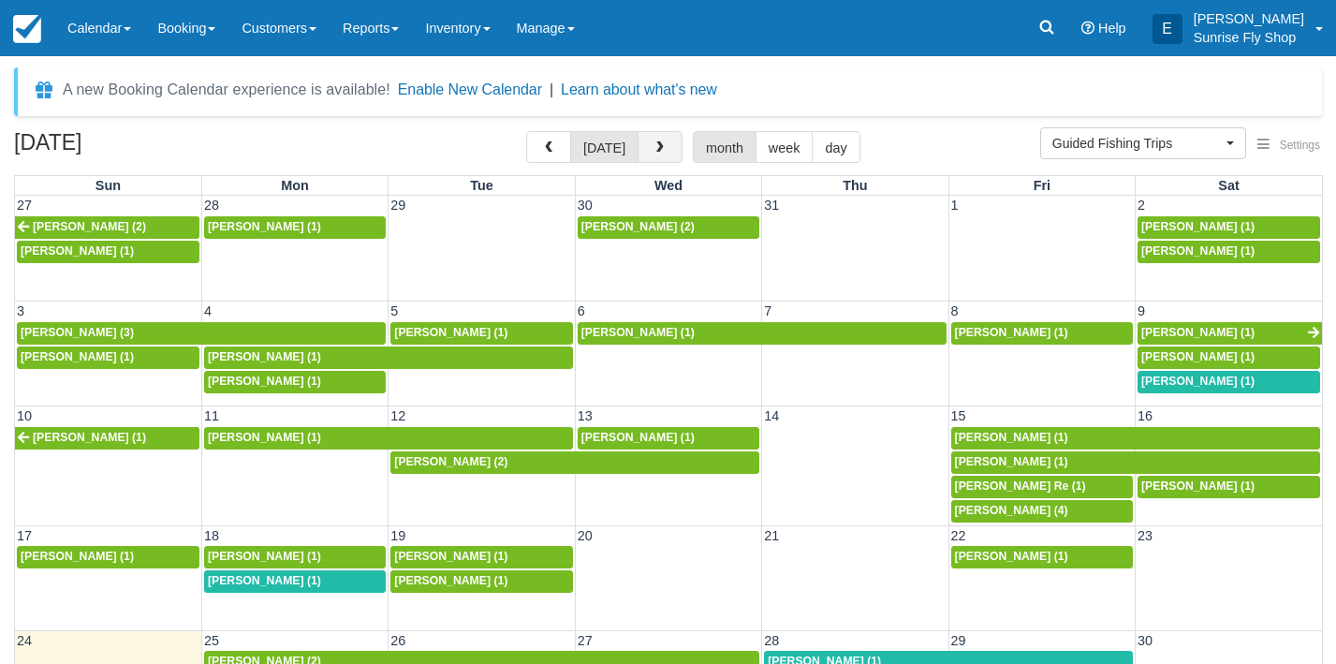
click at [656, 149] on span "button" at bounding box center [660, 147] width 13 height 13
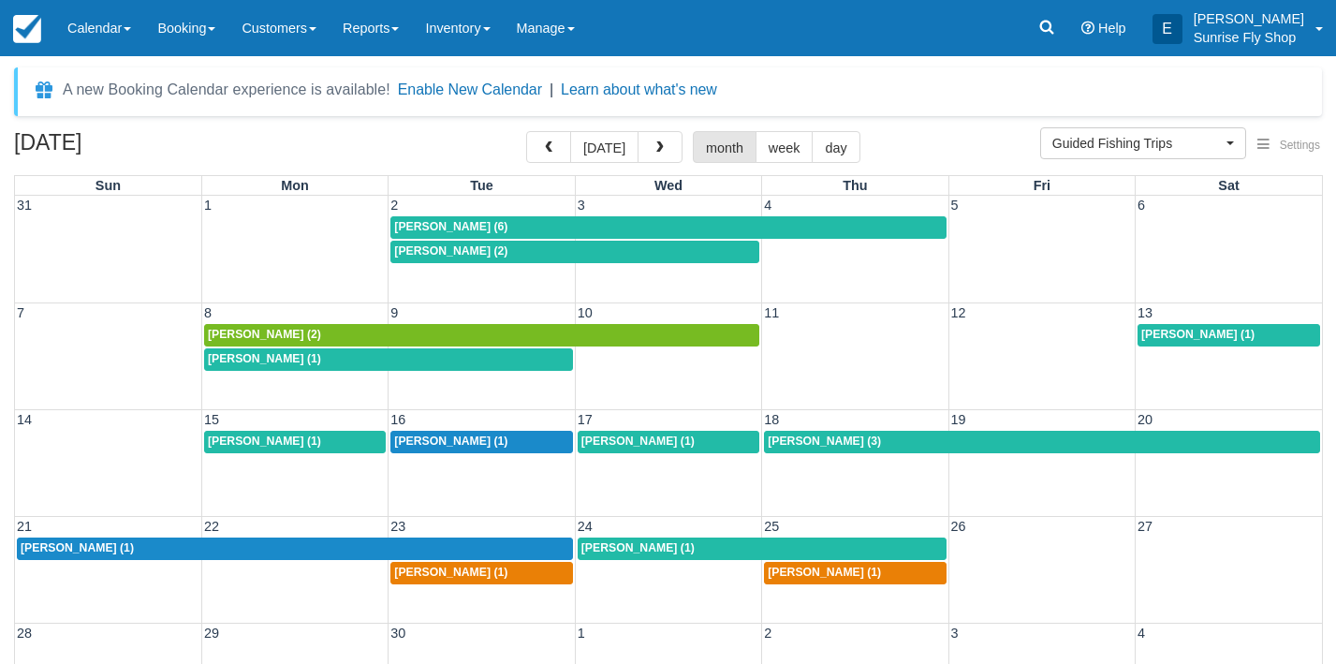
drag, startPoint x: 369, startPoint y: 252, endPoint x: 327, endPoint y: 252, distance: 42.1
click at [327, 252] on td at bounding box center [294, 239] width 186 height 49
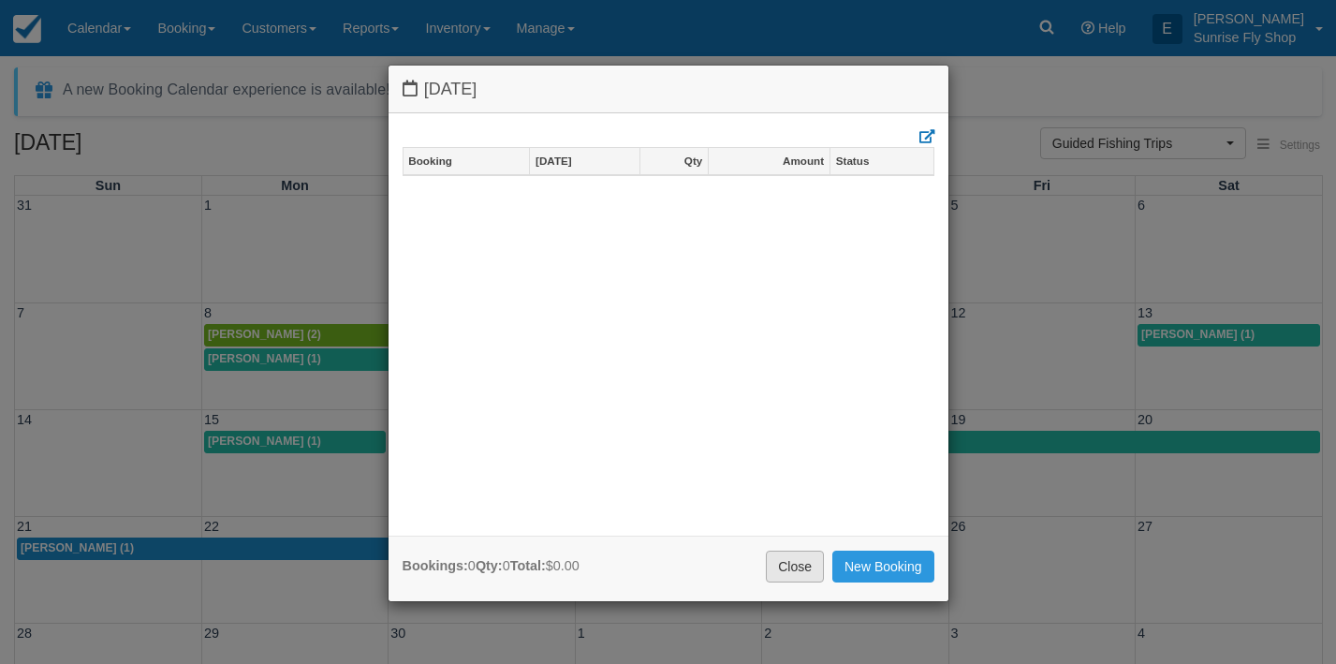
click at [787, 576] on link "Close" at bounding box center [795, 567] width 58 height 32
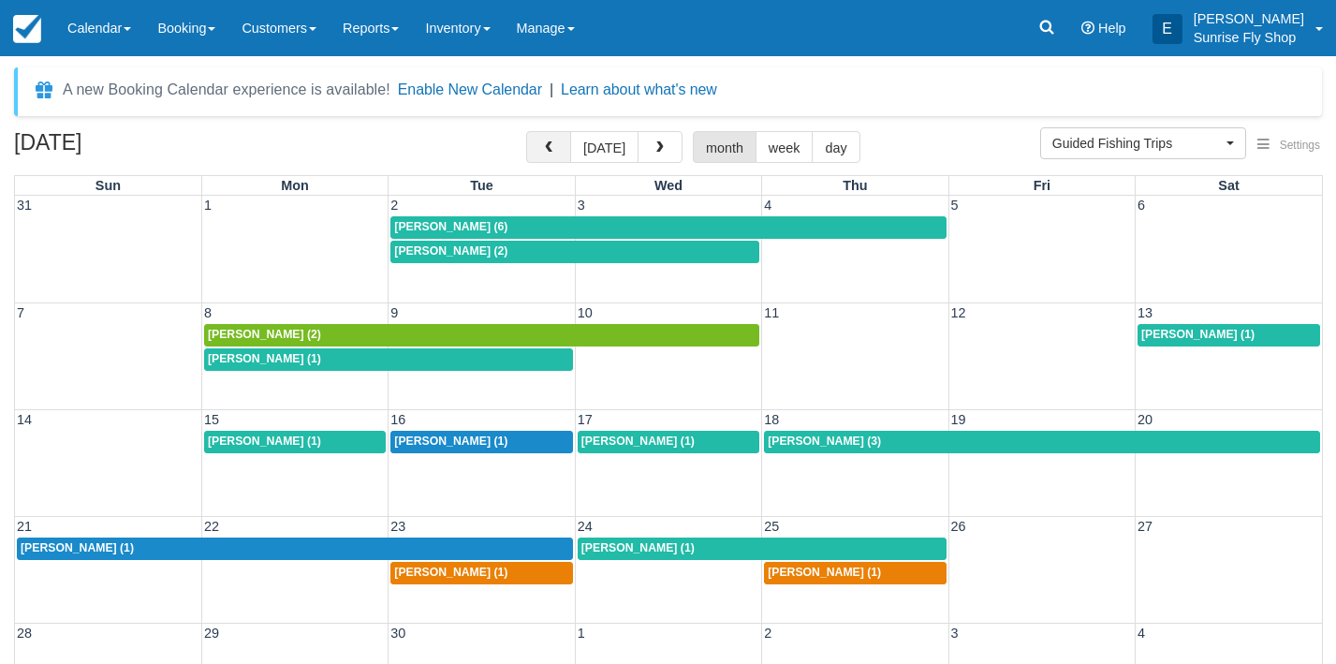
click at [549, 150] on span "button" at bounding box center [548, 147] width 13 height 13
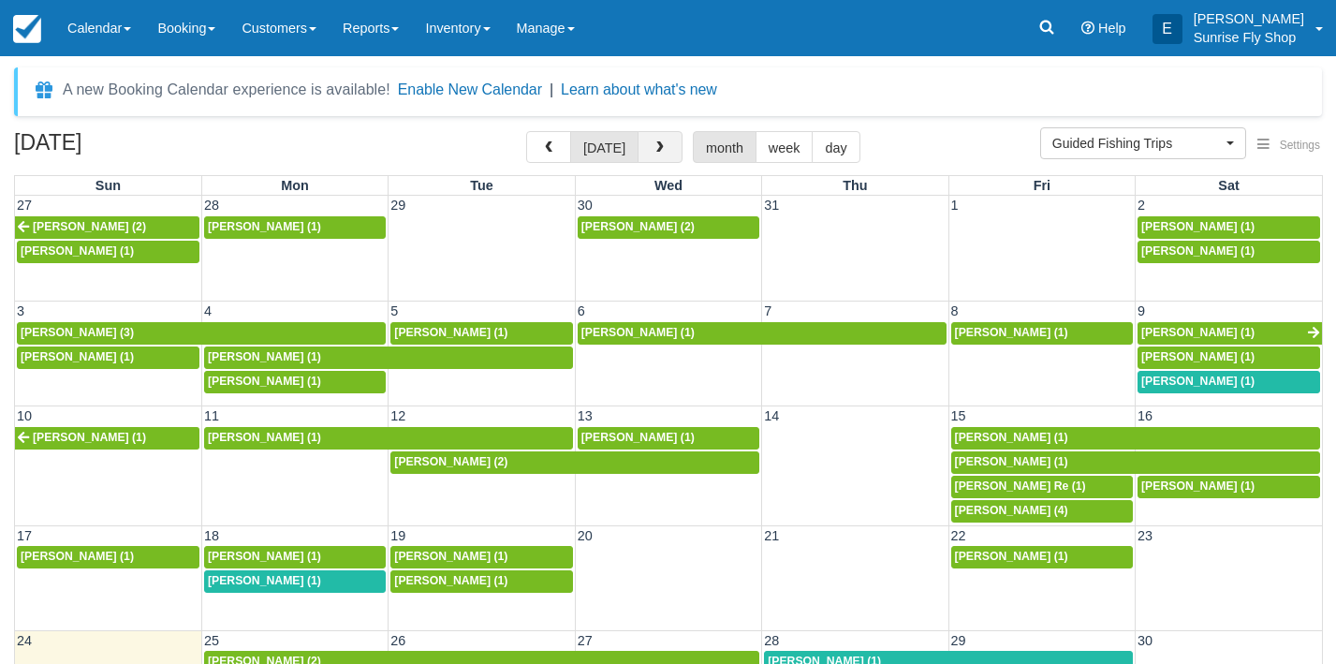
click at [647, 150] on button "button" at bounding box center [660, 147] width 45 height 32
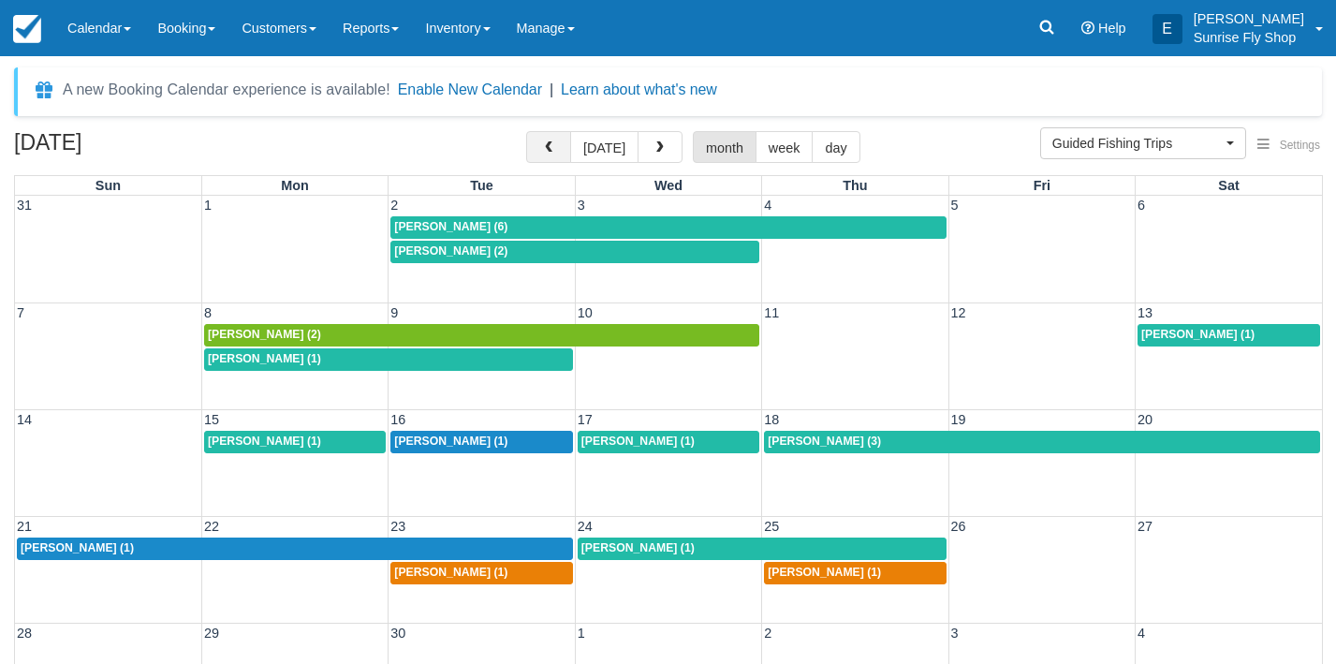
click at [545, 151] on span "button" at bounding box center [548, 147] width 13 height 13
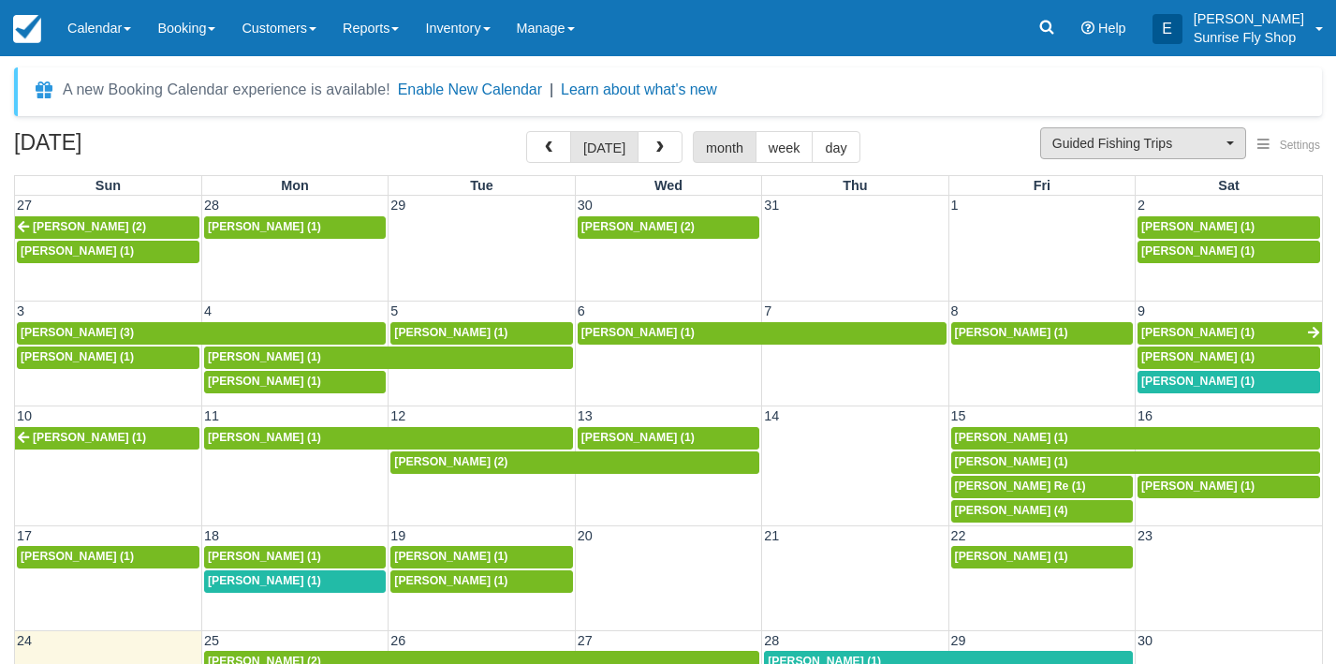
click at [1116, 155] on button "Guided Fishing Trips" at bounding box center [1143, 143] width 206 height 32
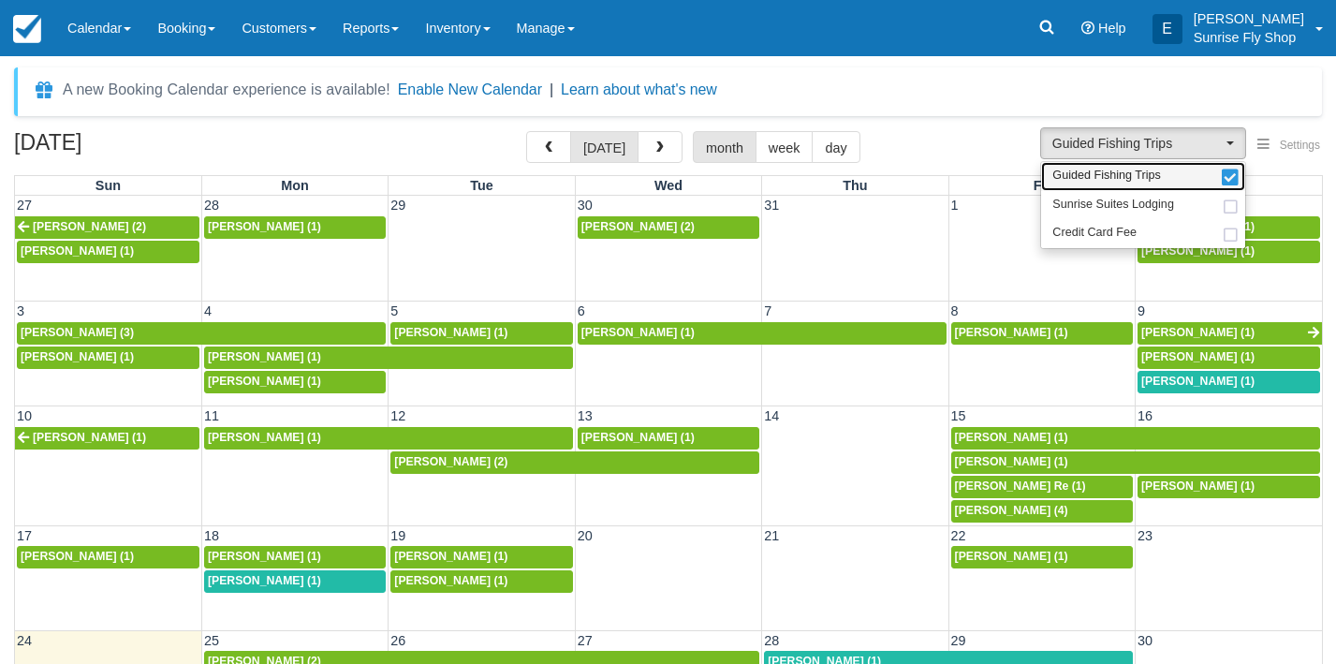
click at [1095, 177] on span "Guided Fishing Trips" at bounding box center [1106, 176] width 109 height 17
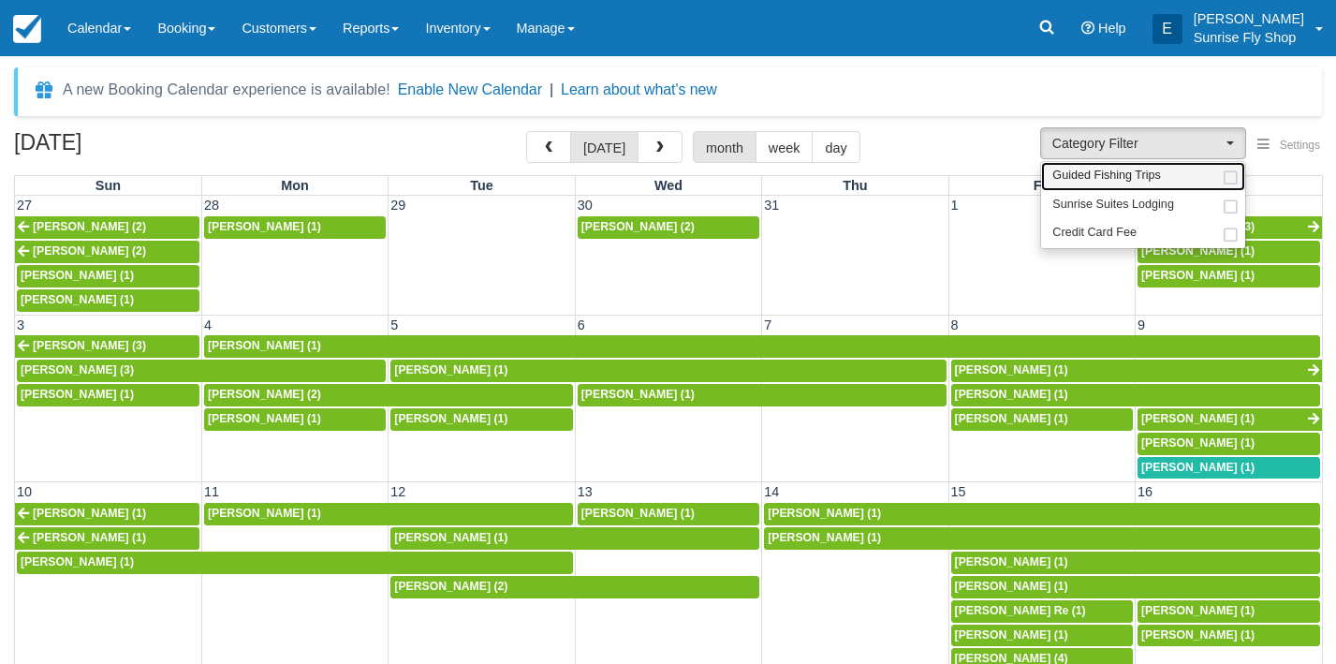
click at [1095, 177] on span "Guided Fishing Trips" at bounding box center [1106, 176] width 109 height 17
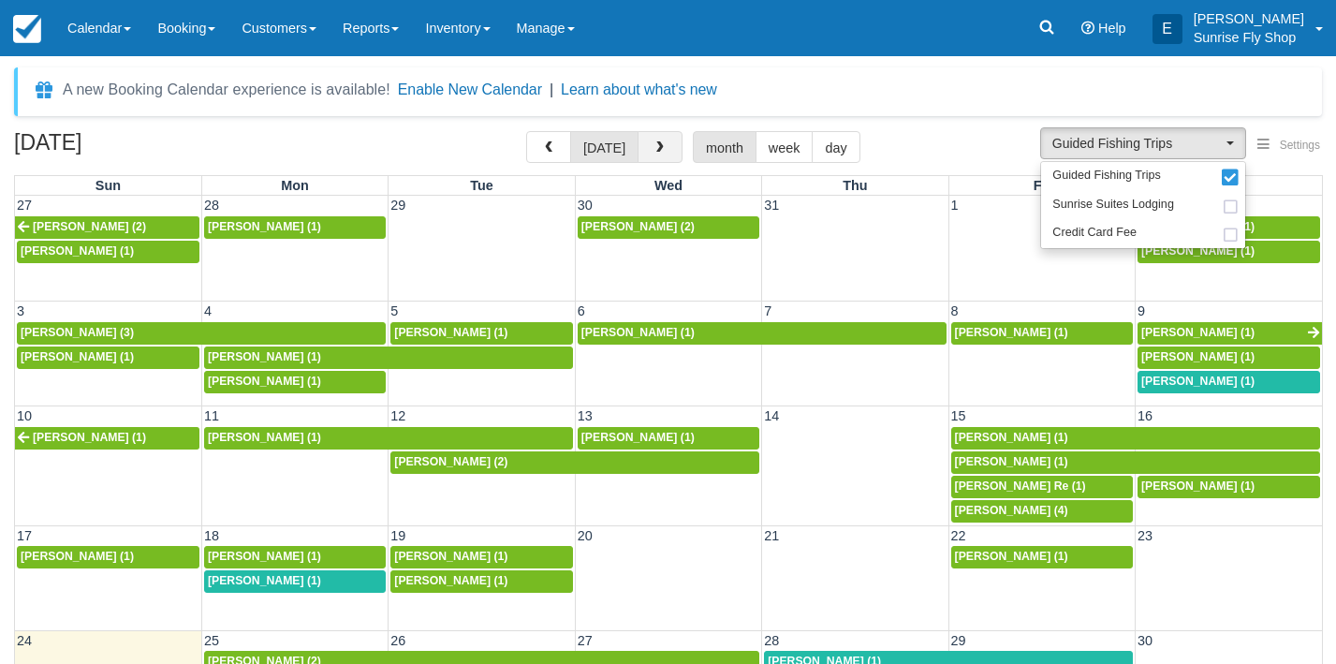
click at [654, 143] on span "button" at bounding box center [660, 147] width 13 height 13
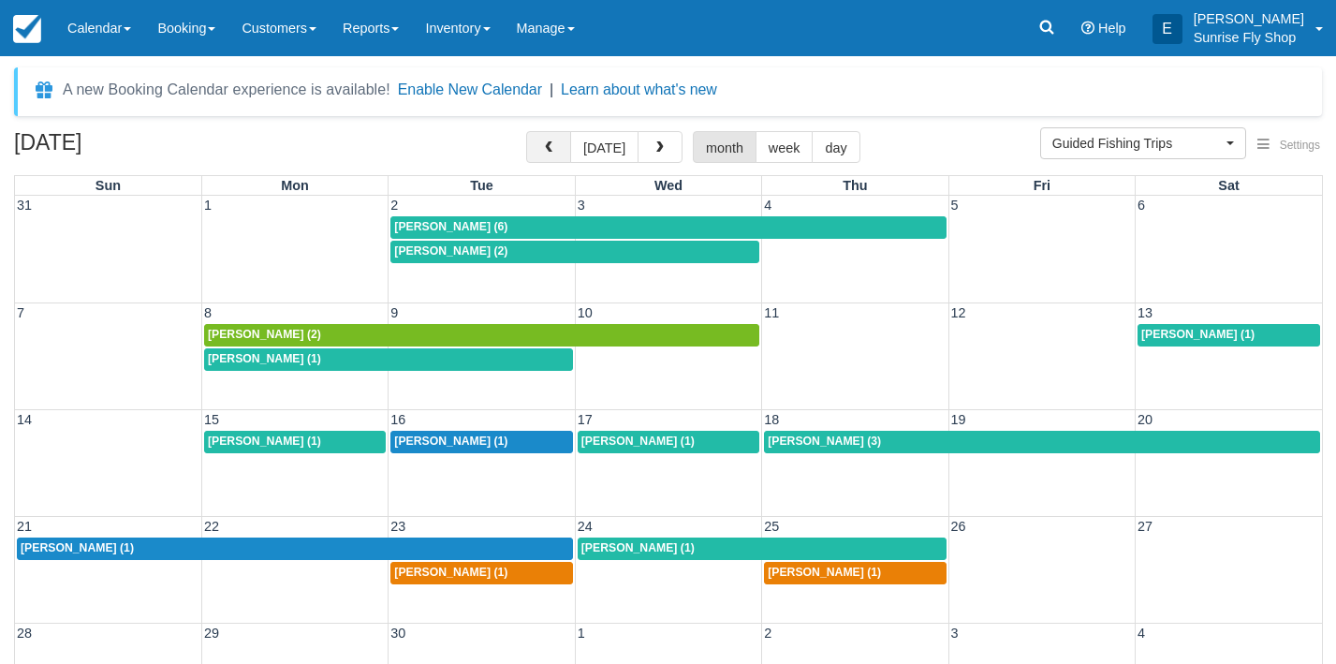
click at [549, 143] on span "button" at bounding box center [548, 147] width 13 height 13
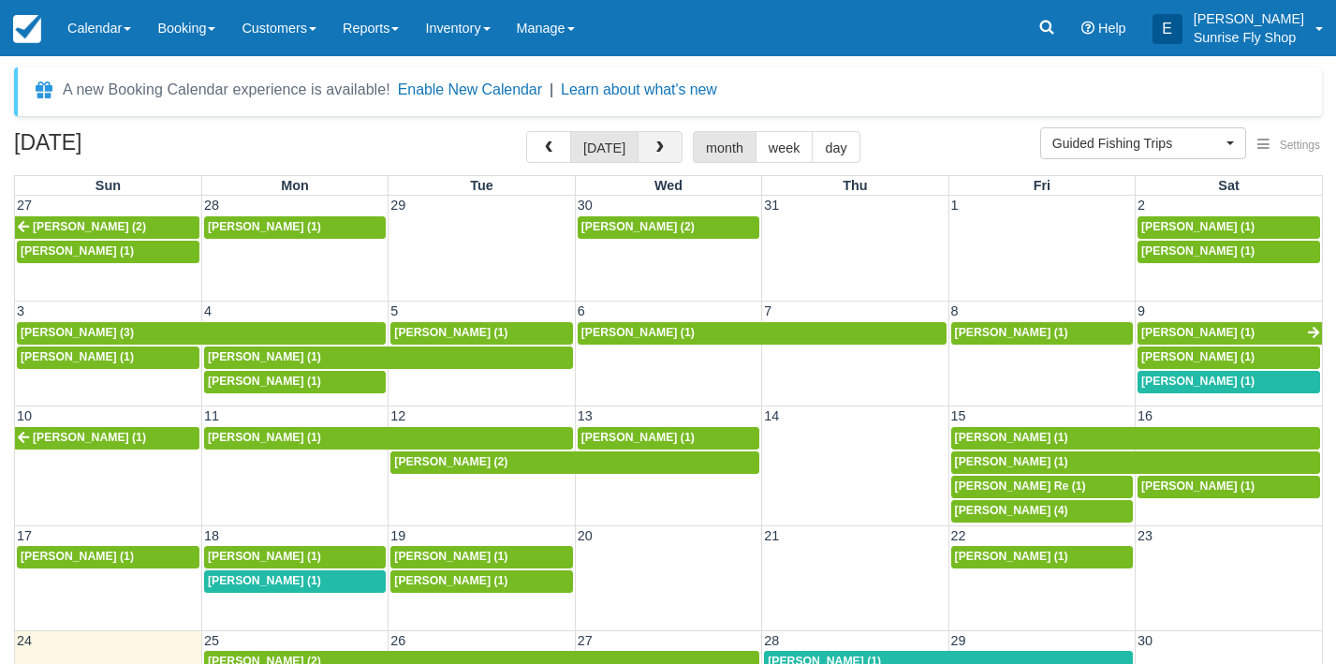
click at [654, 151] on span "button" at bounding box center [660, 147] width 13 height 13
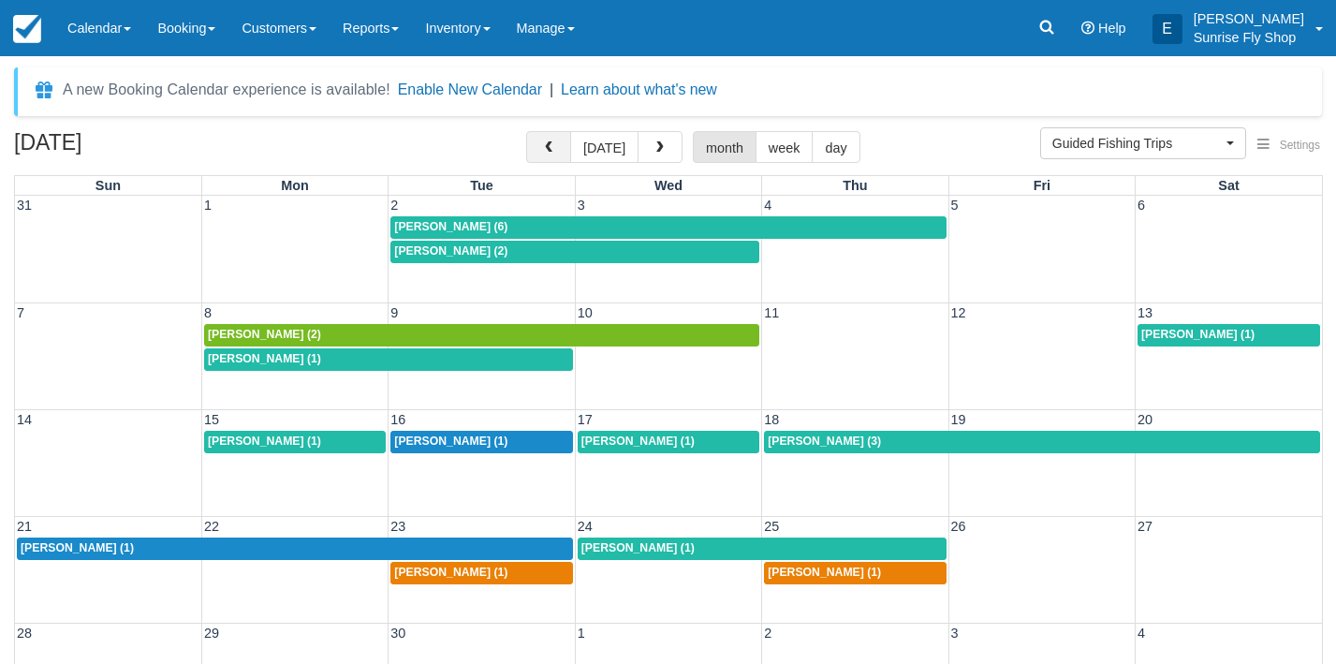
click at [553, 139] on button "button" at bounding box center [548, 147] width 45 height 32
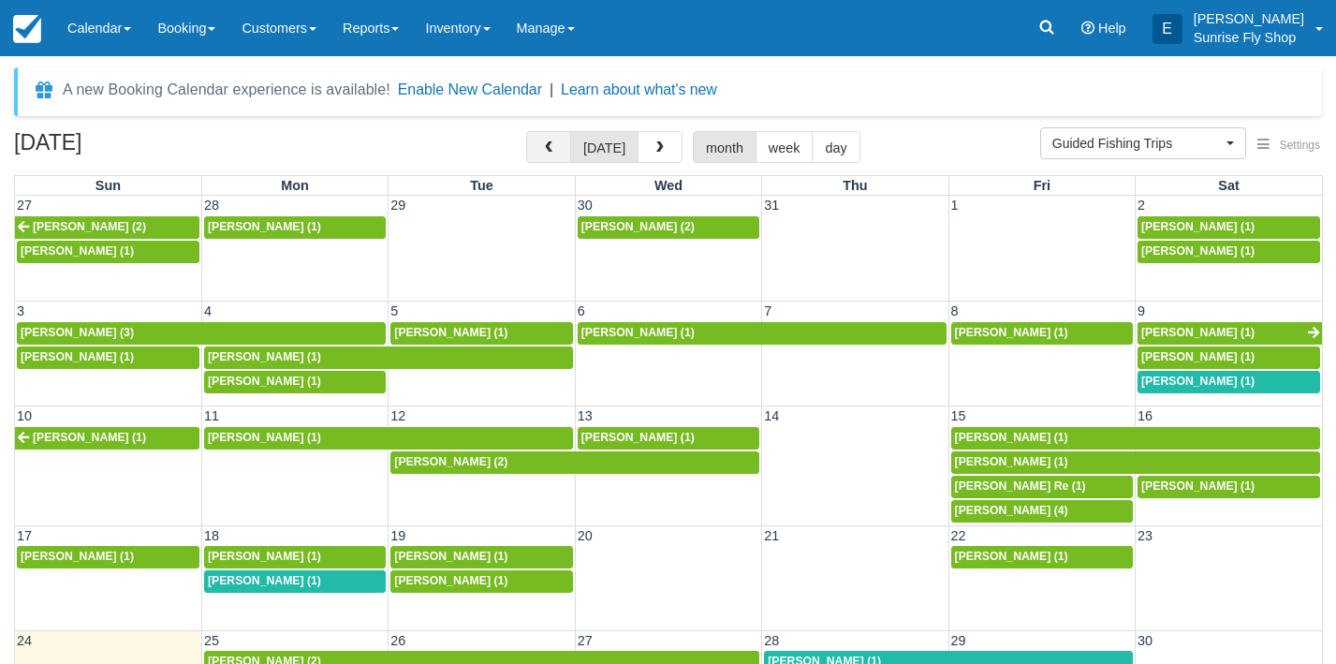
click at [548, 153] on span "button" at bounding box center [548, 147] width 13 height 13
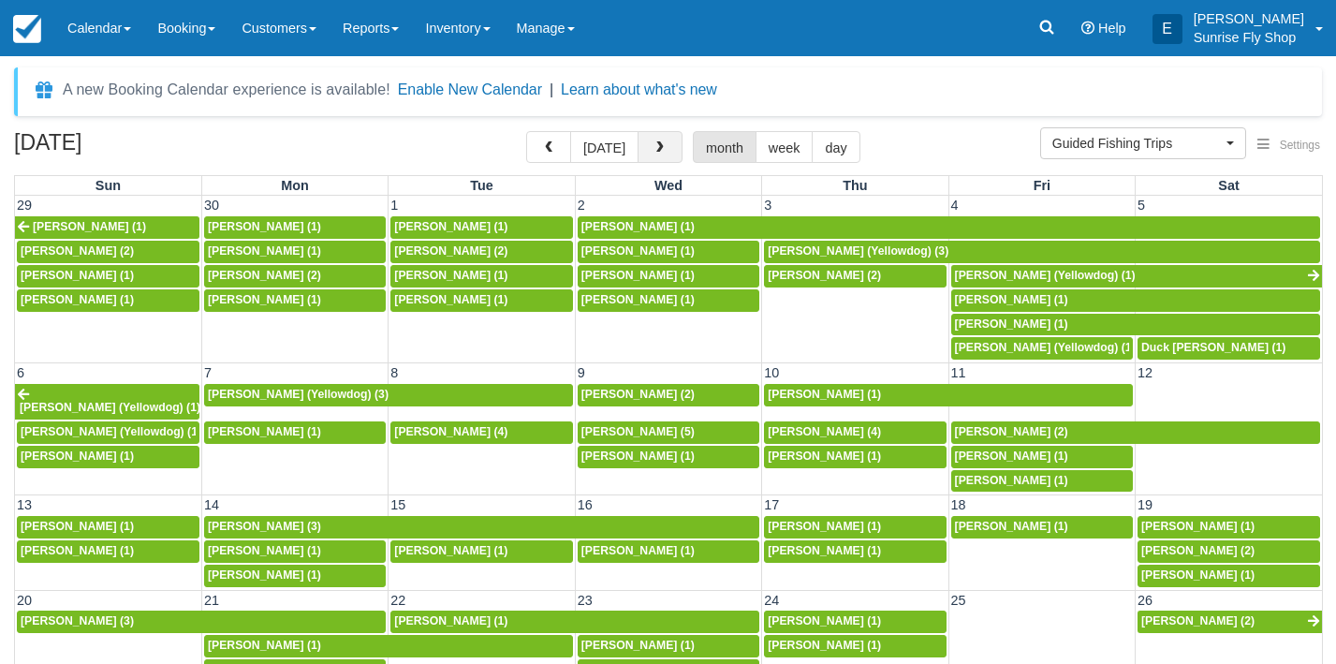
click at [657, 157] on button "button" at bounding box center [660, 147] width 45 height 32
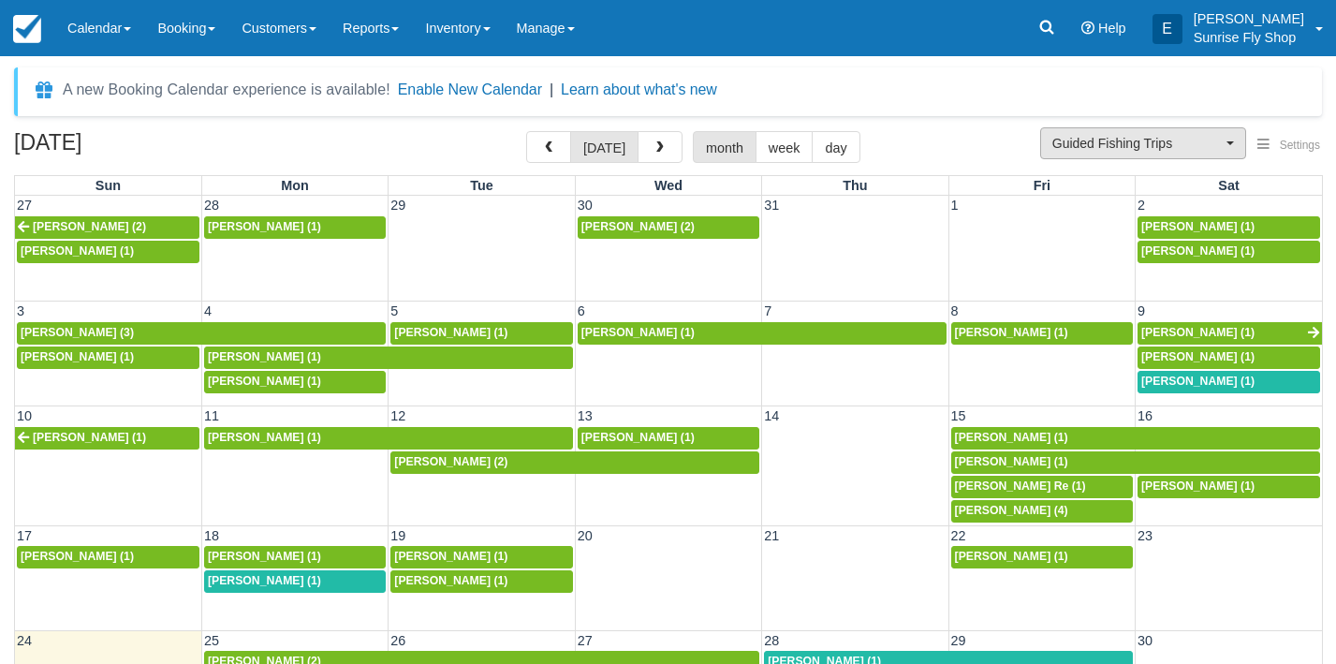
click at [1087, 141] on span "Guided Fishing Trips" at bounding box center [1136, 143] width 169 height 19
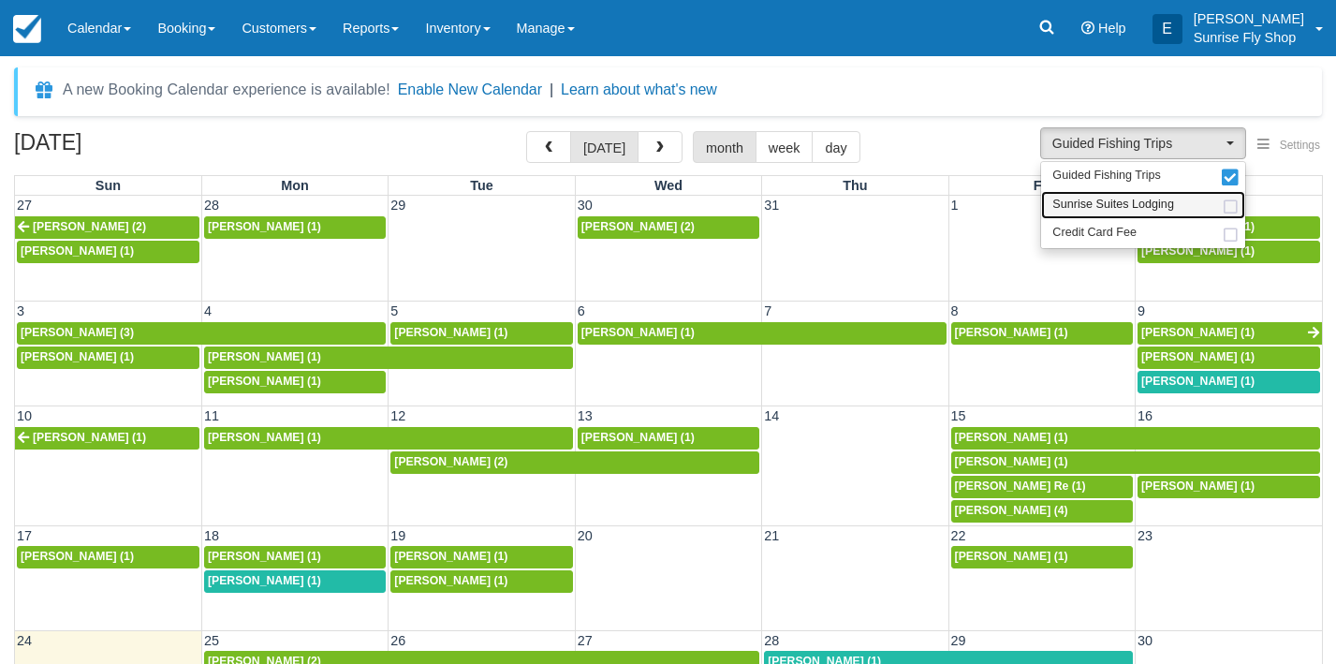
click at [1087, 204] on span "Sunrise Suites Lodging" at bounding box center [1113, 205] width 122 height 17
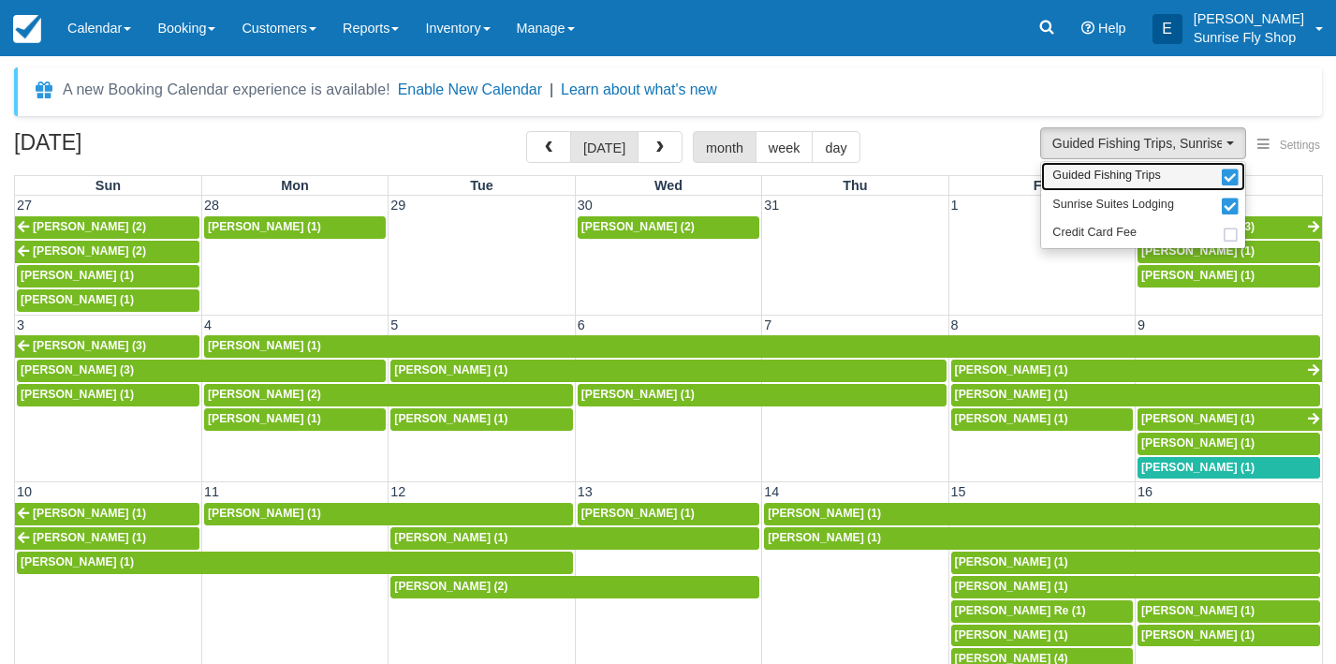
click at [1086, 179] on span "Guided Fishing Trips" at bounding box center [1106, 176] width 109 height 17
select select "1"
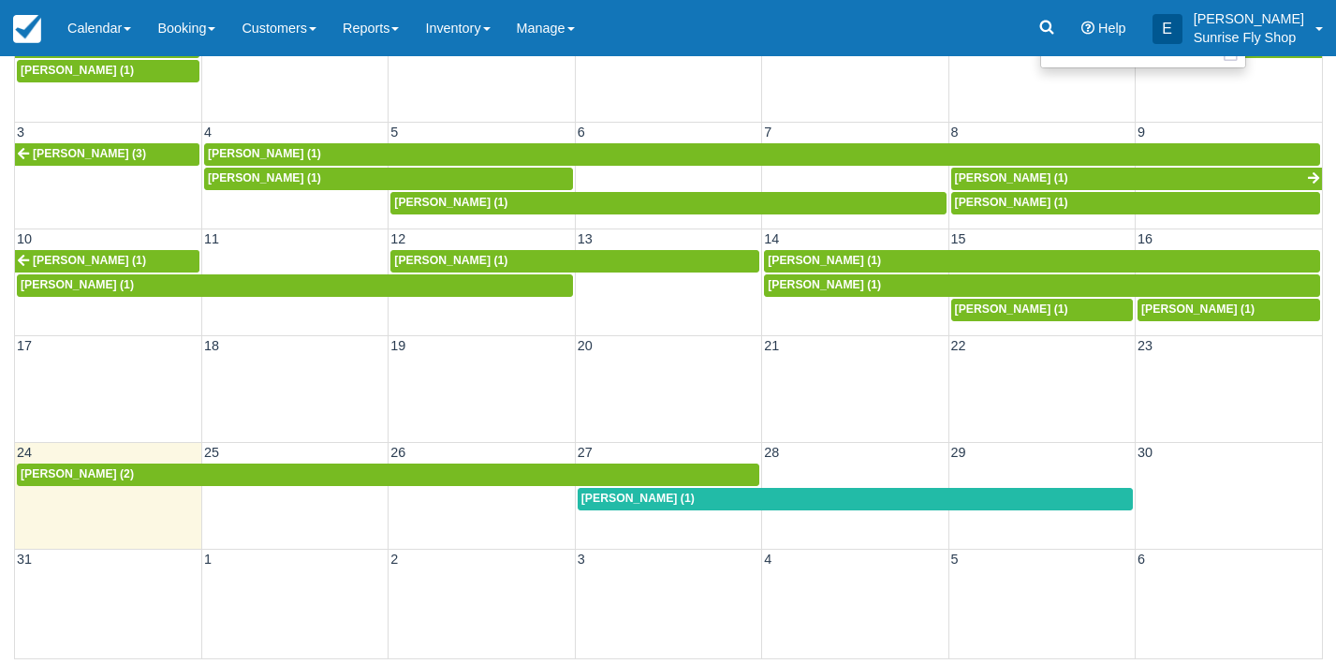
scroll to position [180, 0]
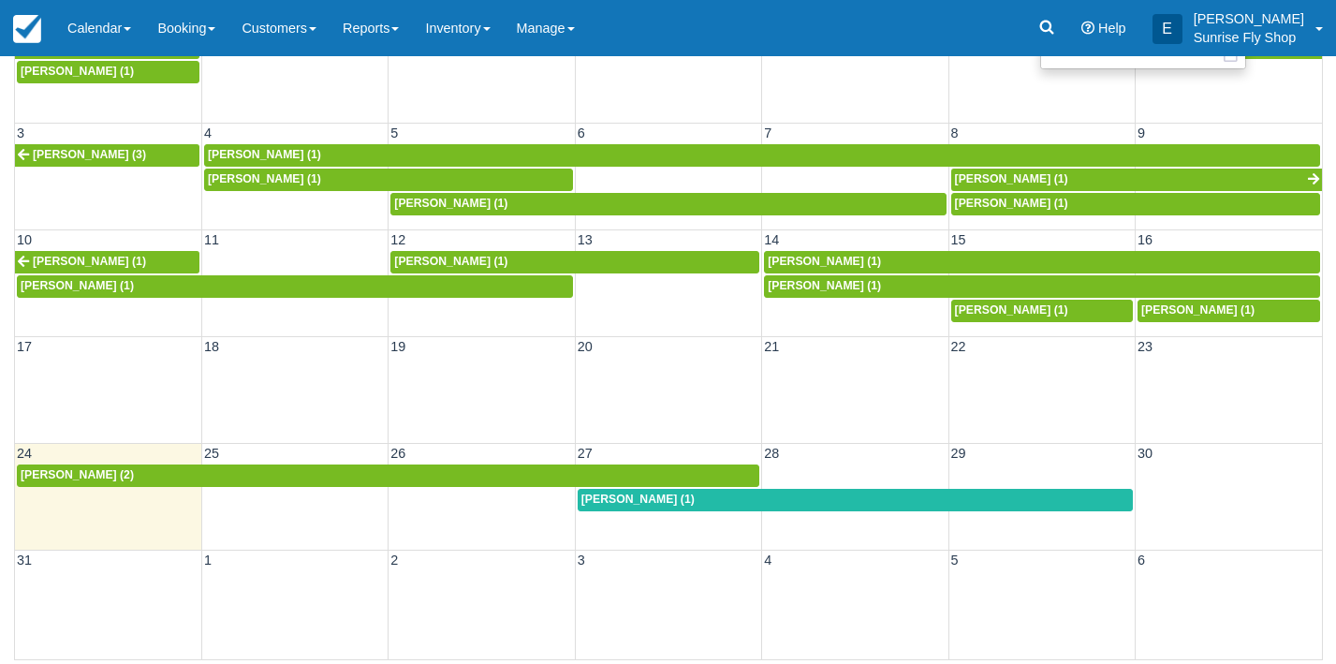
click at [330, 471] on div "[PERSON_NAME] (2)" at bounding box center [388, 475] width 735 height 15
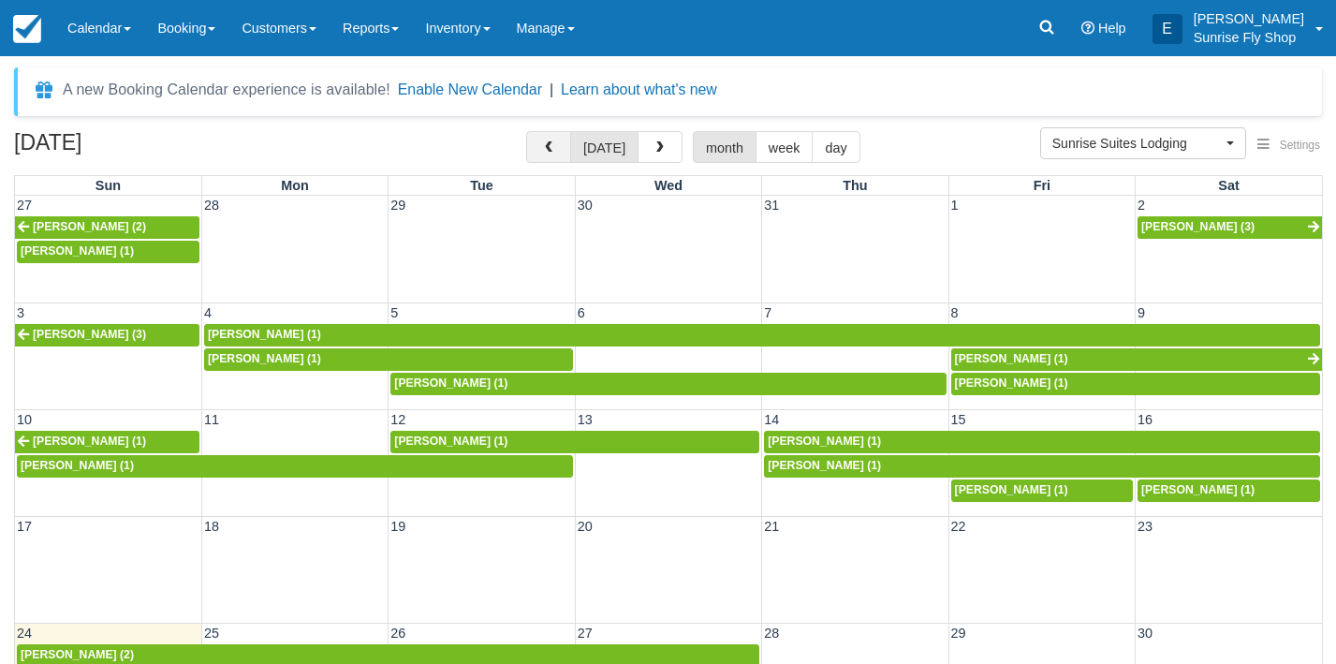
click at [542, 152] on button "button" at bounding box center [548, 147] width 45 height 32
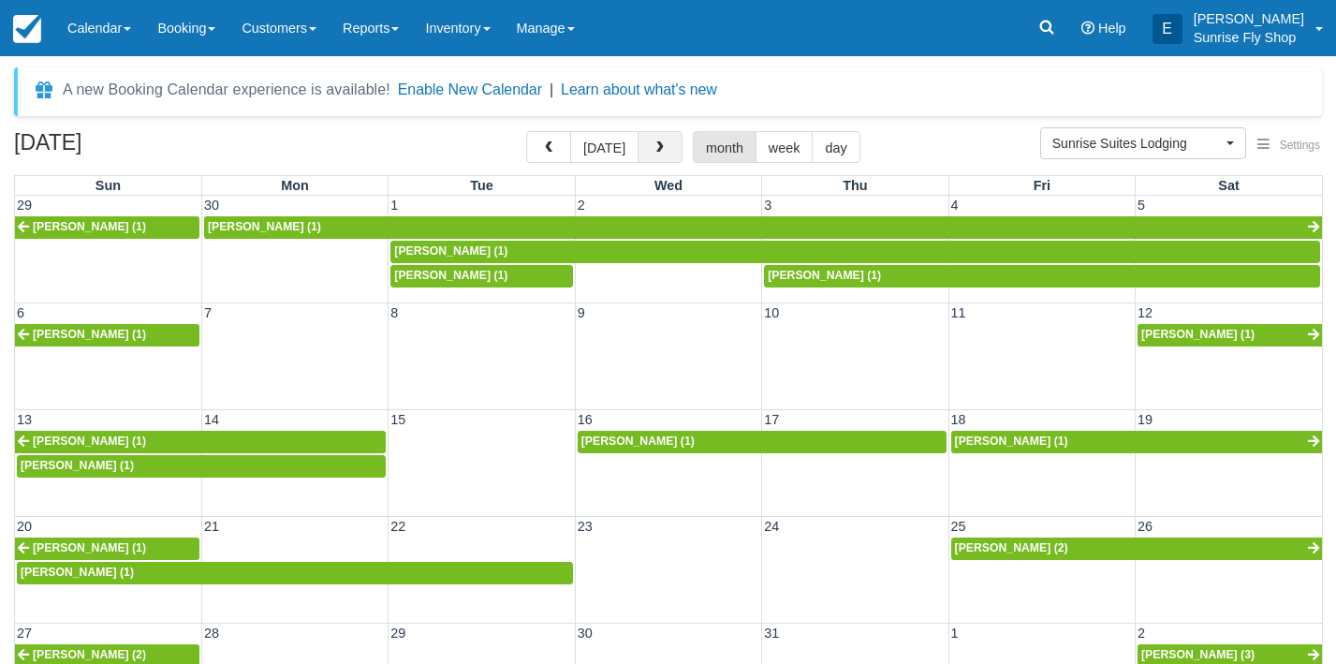
click at [654, 154] on span "button" at bounding box center [660, 147] width 13 height 13
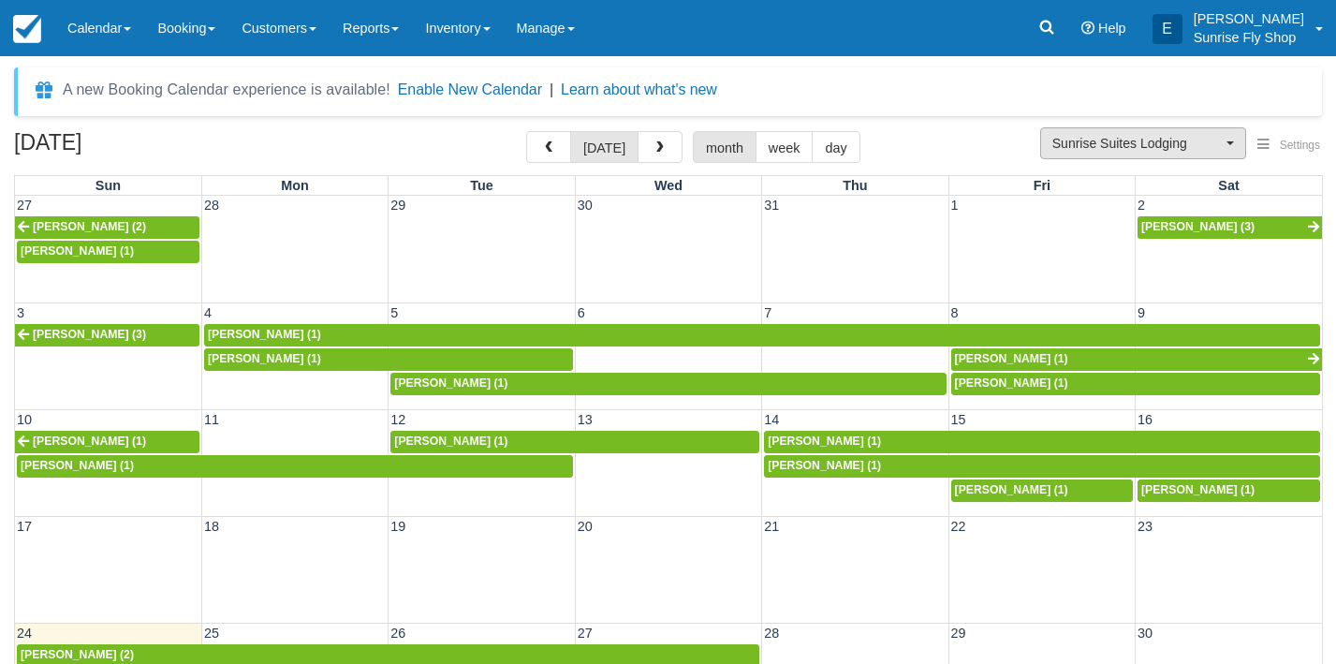
click at [1135, 154] on button "Sunrise Suites Lodging" at bounding box center [1143, 143] width 206 height 32
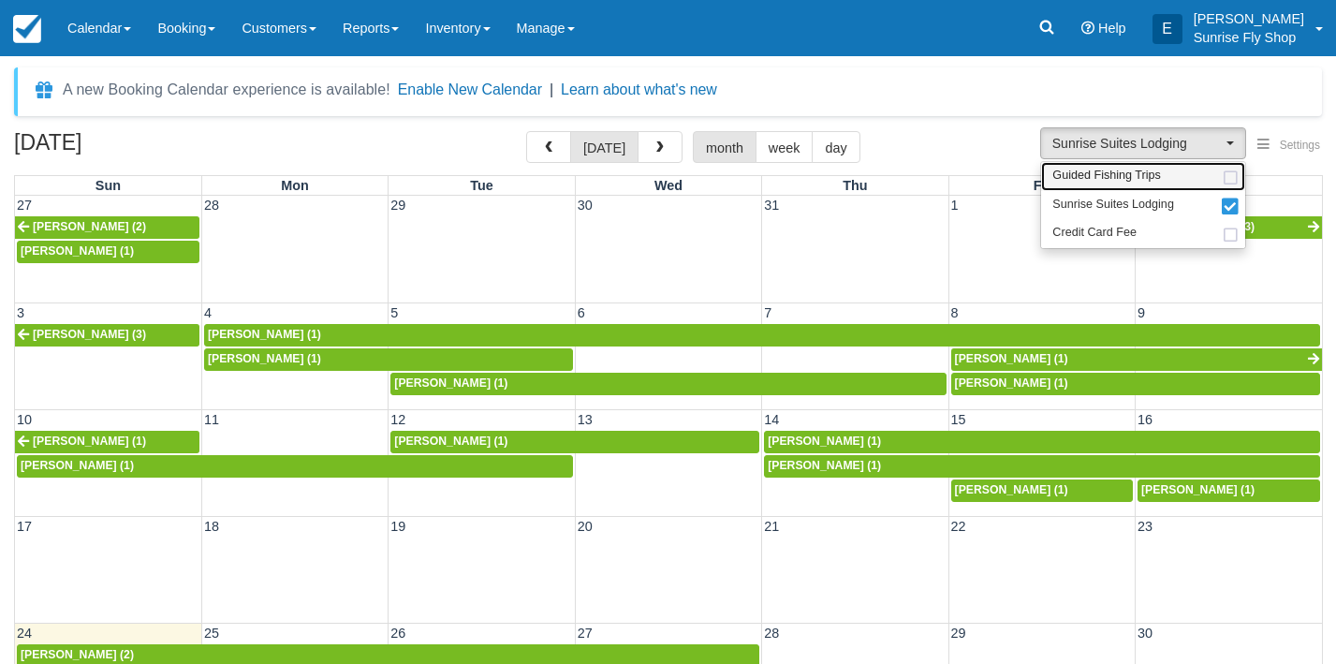
click at [1118, 177] on span "Guided Fishing Trips" at bounding box center [1106, 176] width 109 height 17
select select "2"
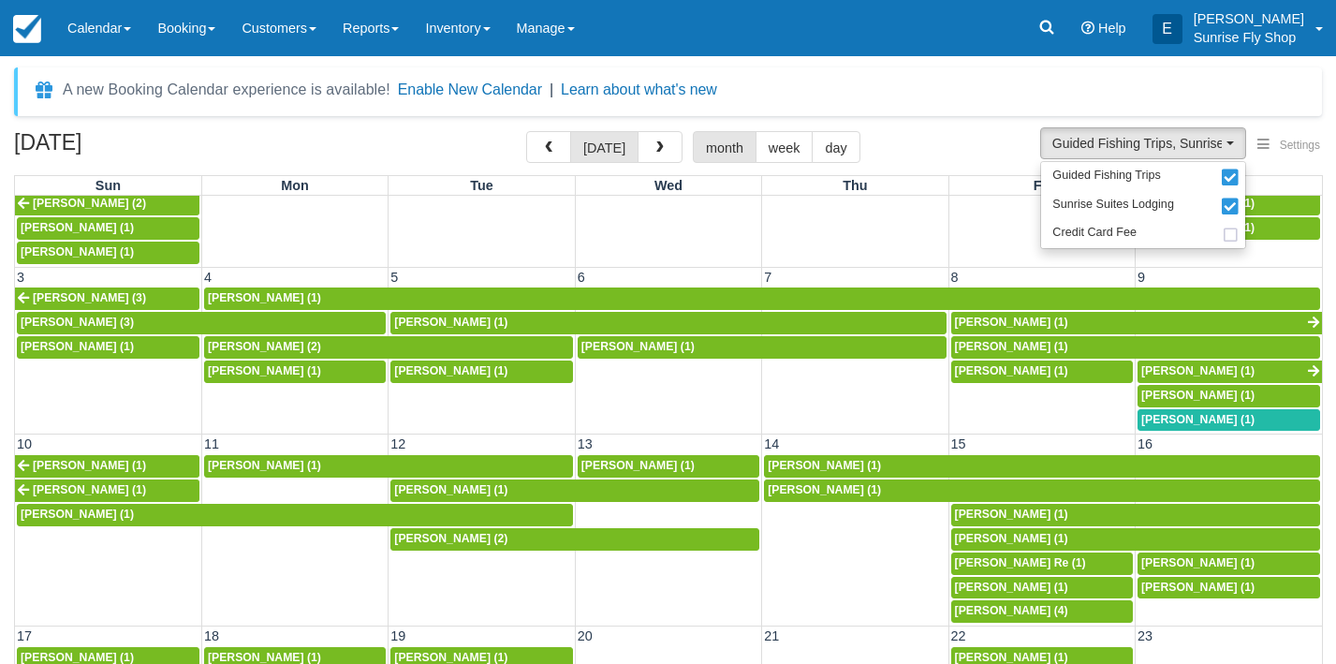
scroll to position [47, 0]
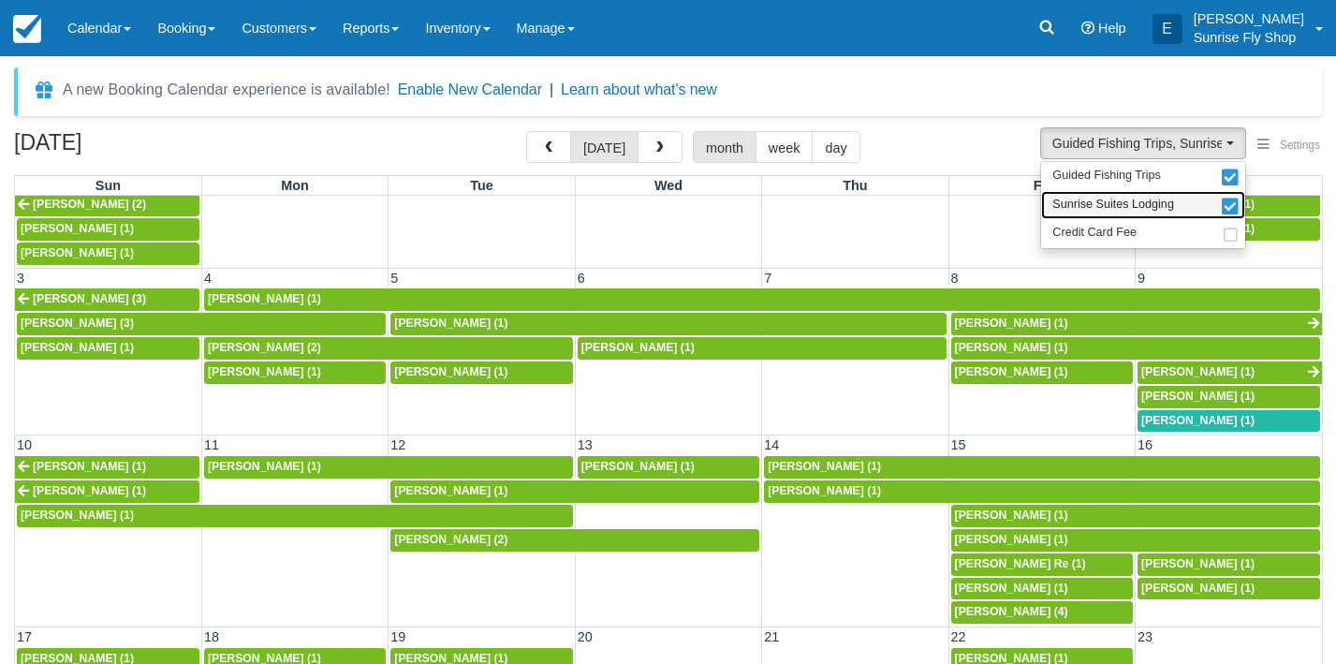
click at [1083, 201] on span "Sunrise Suites Lodging" at bounding box center [1113, 205] width 122 height 17
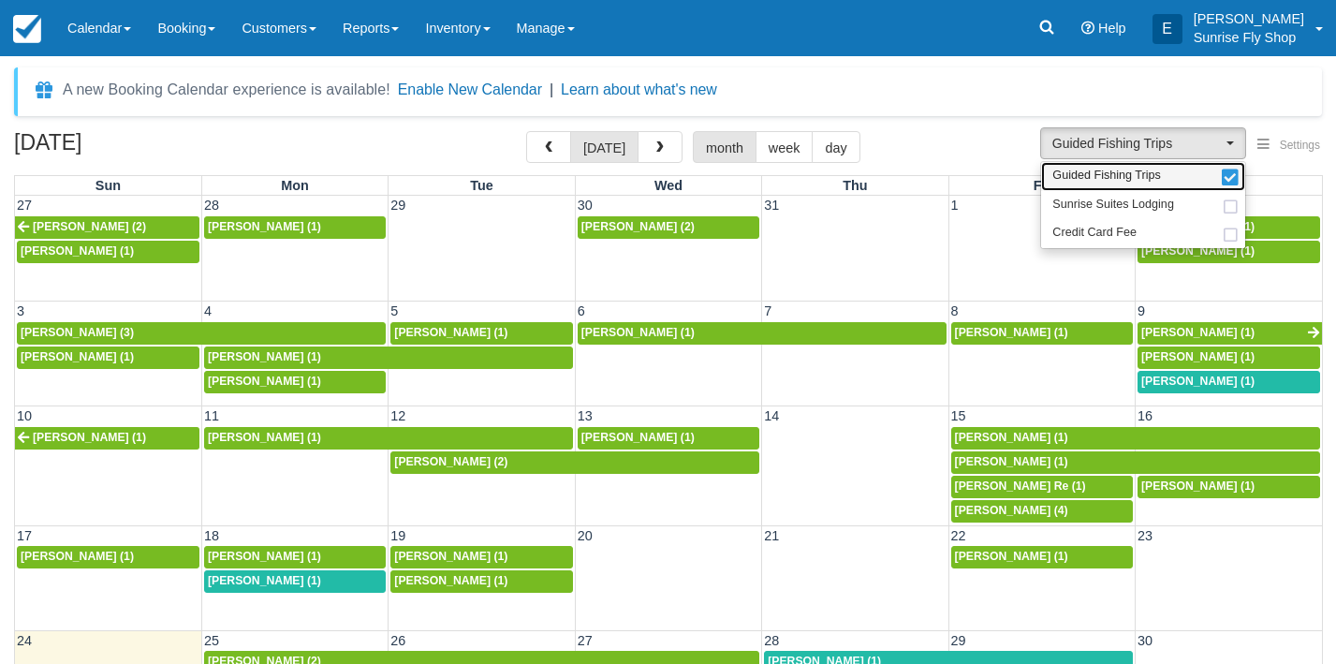
click at [1072, 179] on span "Guided Fishing Trips" at bounding box center [1106, 176] width 109 height 17
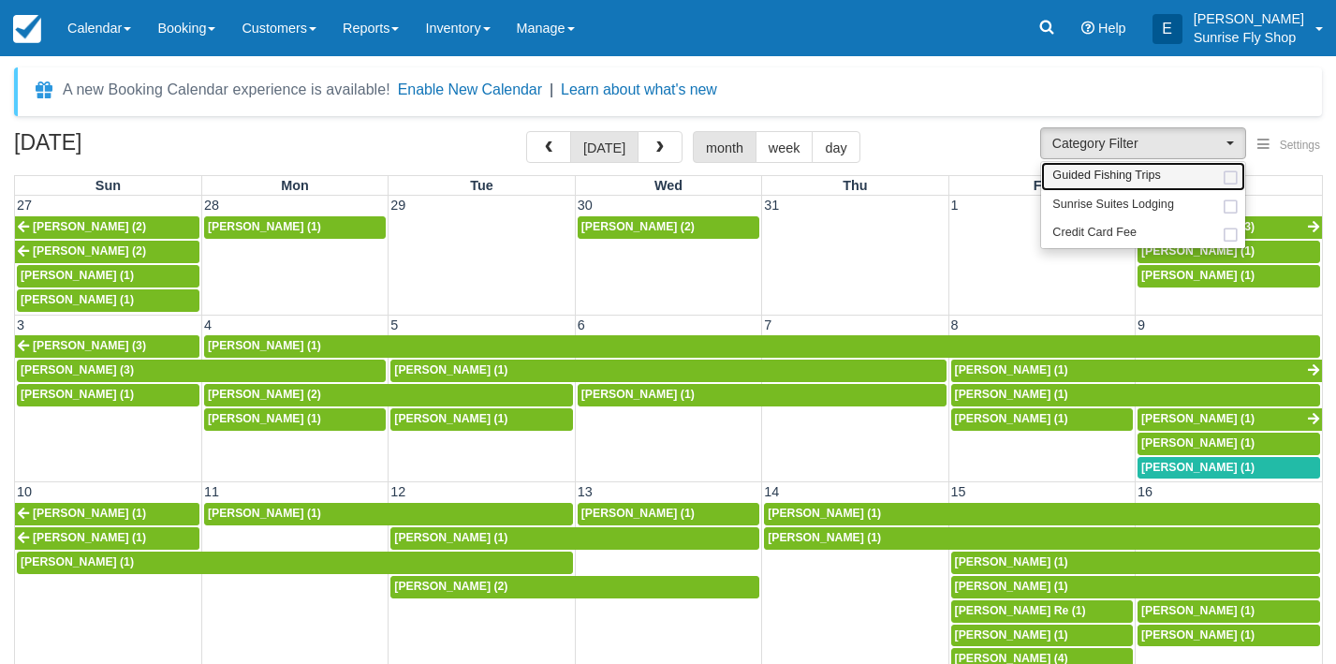
click at [1072, 179] on span "Guided Fishing Trips" at bounding box center [1106, 176] width 109 height 17
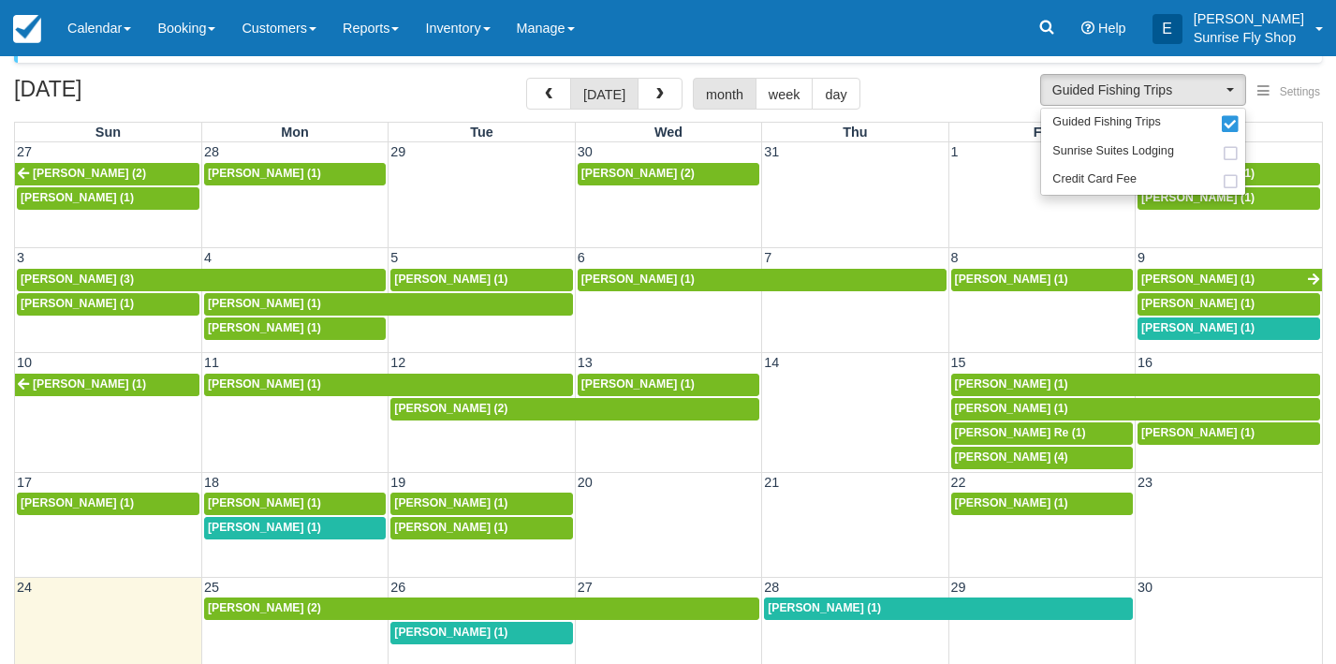
scroll to position [44, 0]
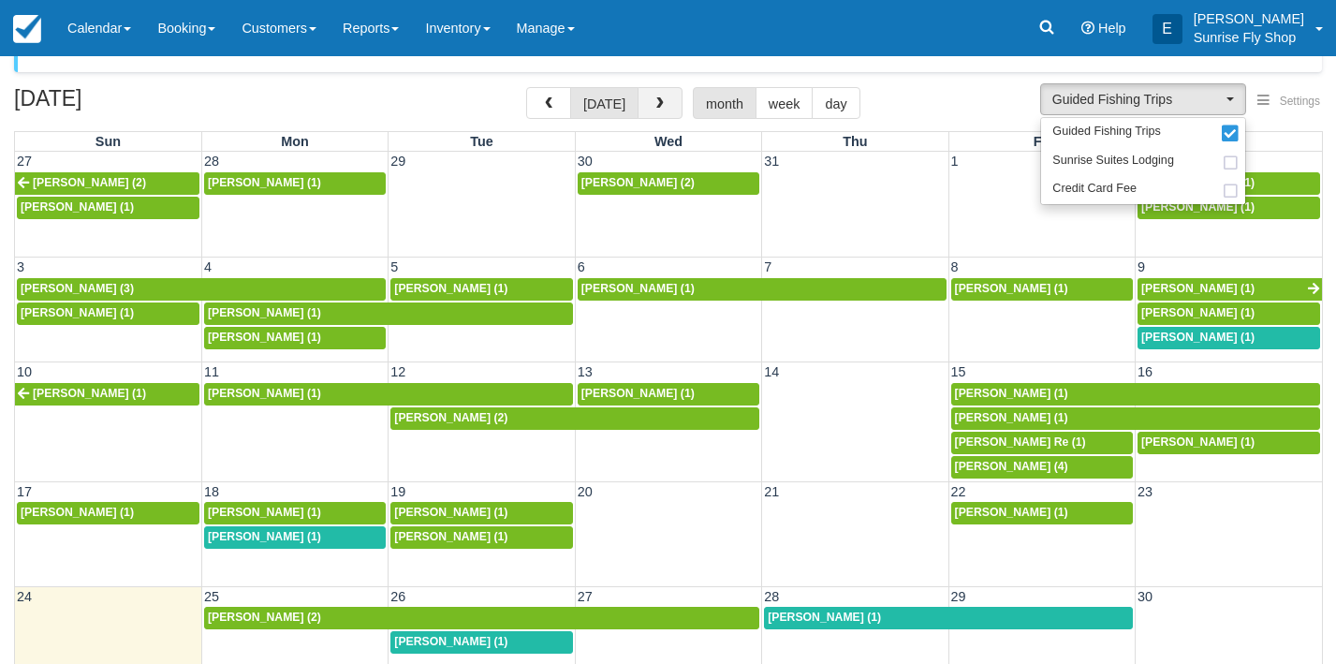
click at [654, 110] on span "button" at bounding box center [660, 103] width 13 height 13
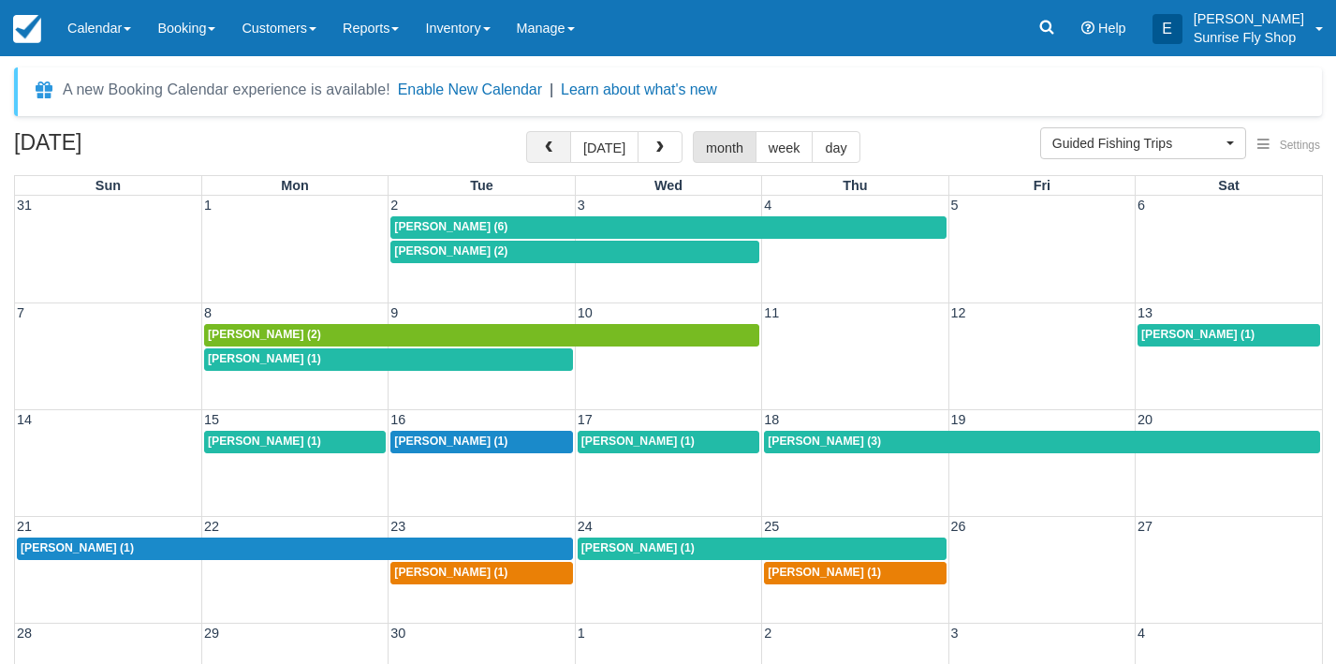
click at [541, 147] on button "button" at bounding box center [548, 147] width 45 height 32
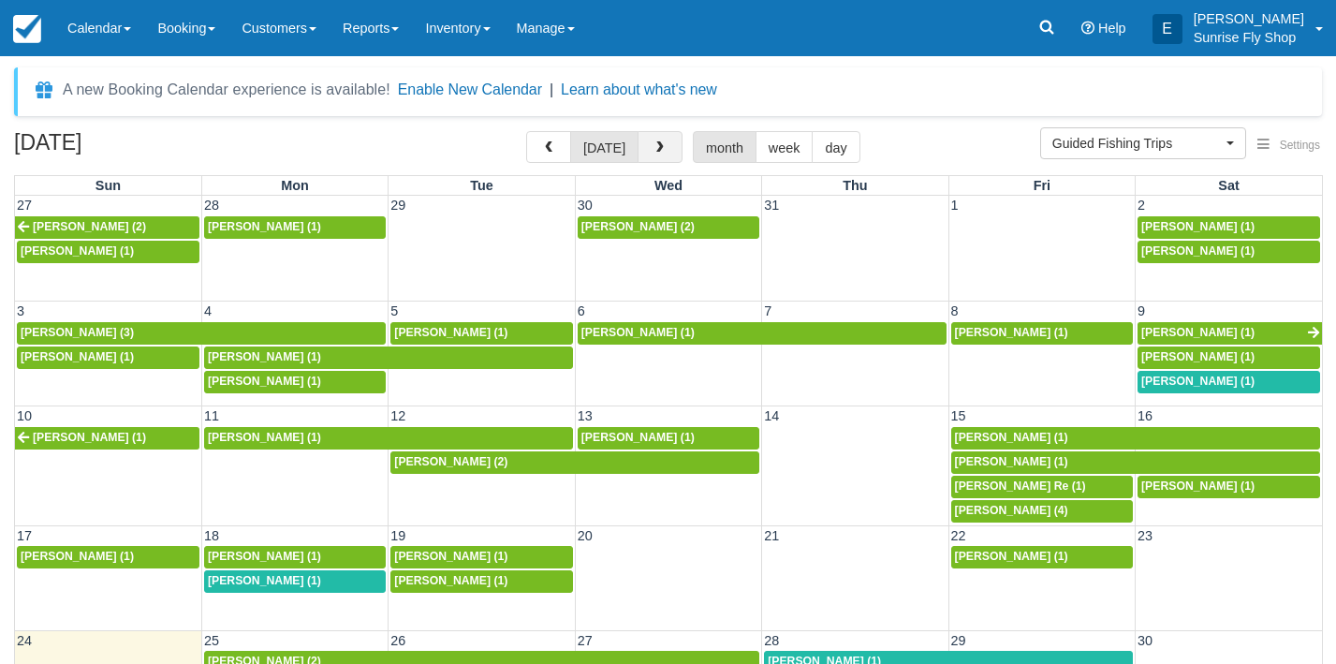
click at [658, 150] on span "button" at bounding box center [660, 147] width 13 height 13
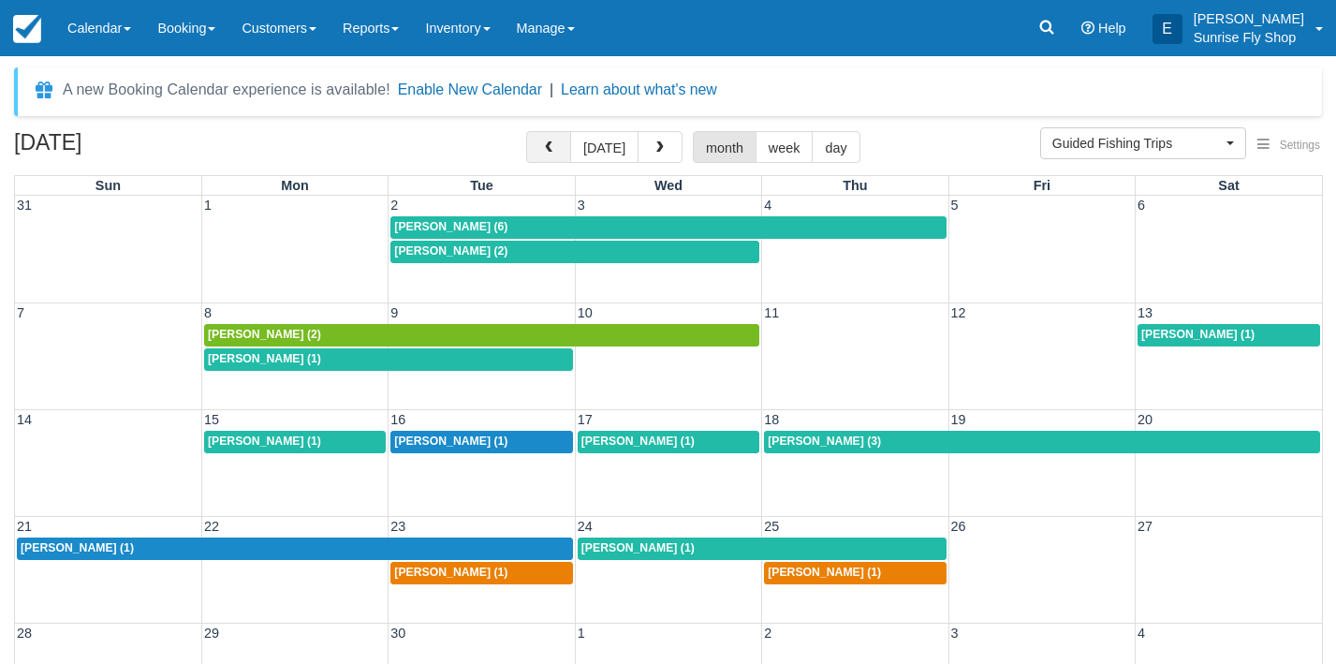
click at [555, 151] on span "button" at bounding box center [548, 147] width 13 height 13
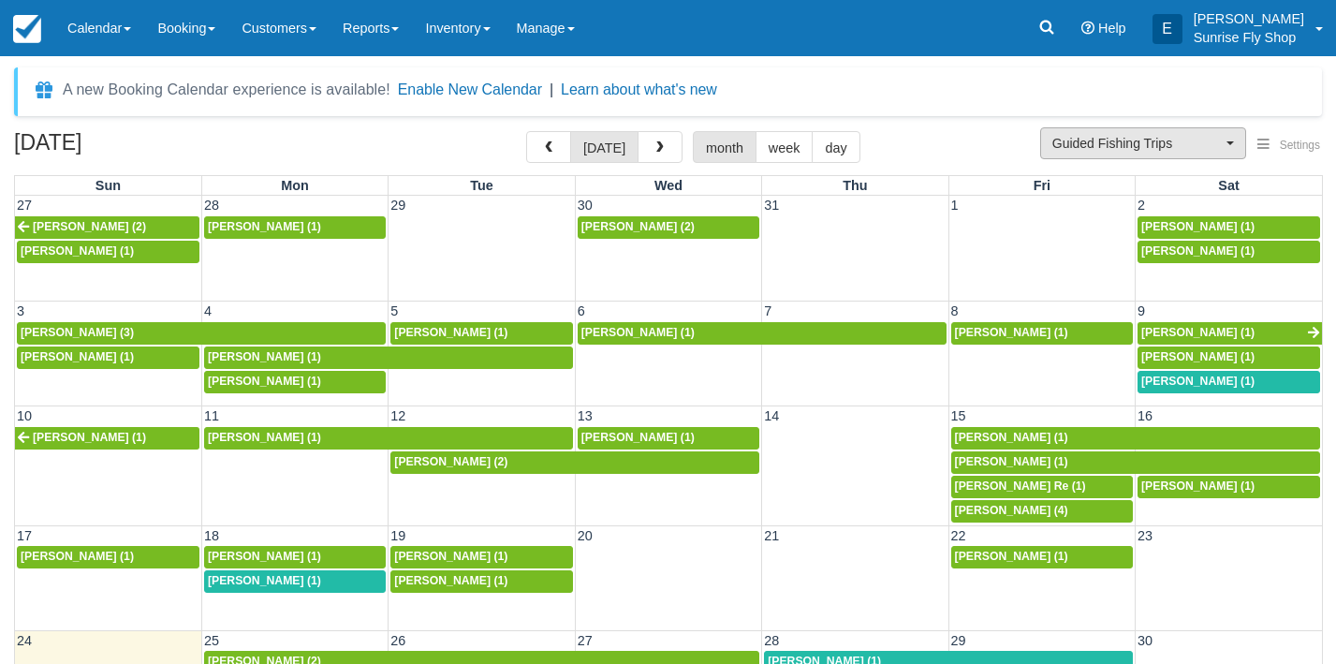
click at [1135, 145] on span "Guided Fishing Trips" at bounding box center [1136, 143] width 169 height 19
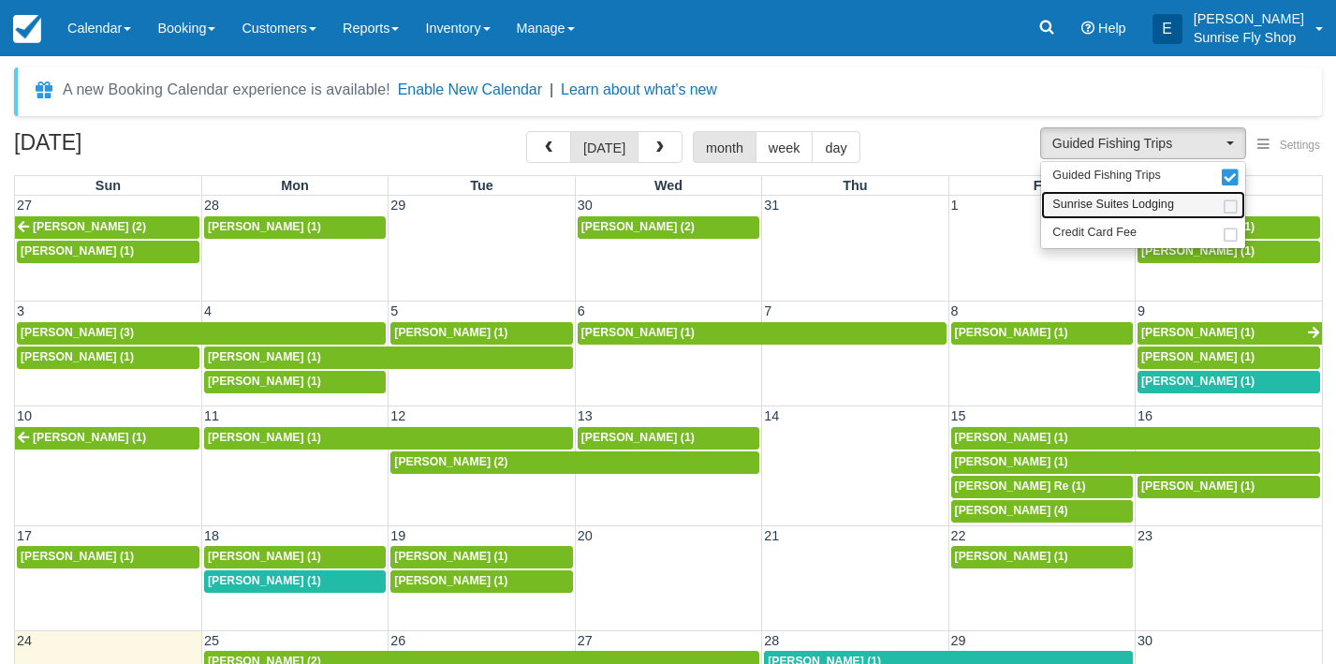
click at [1093, 204] on span "Sunrise Suites Lodging" at bounding box center [1113, 205] width 122 height 17
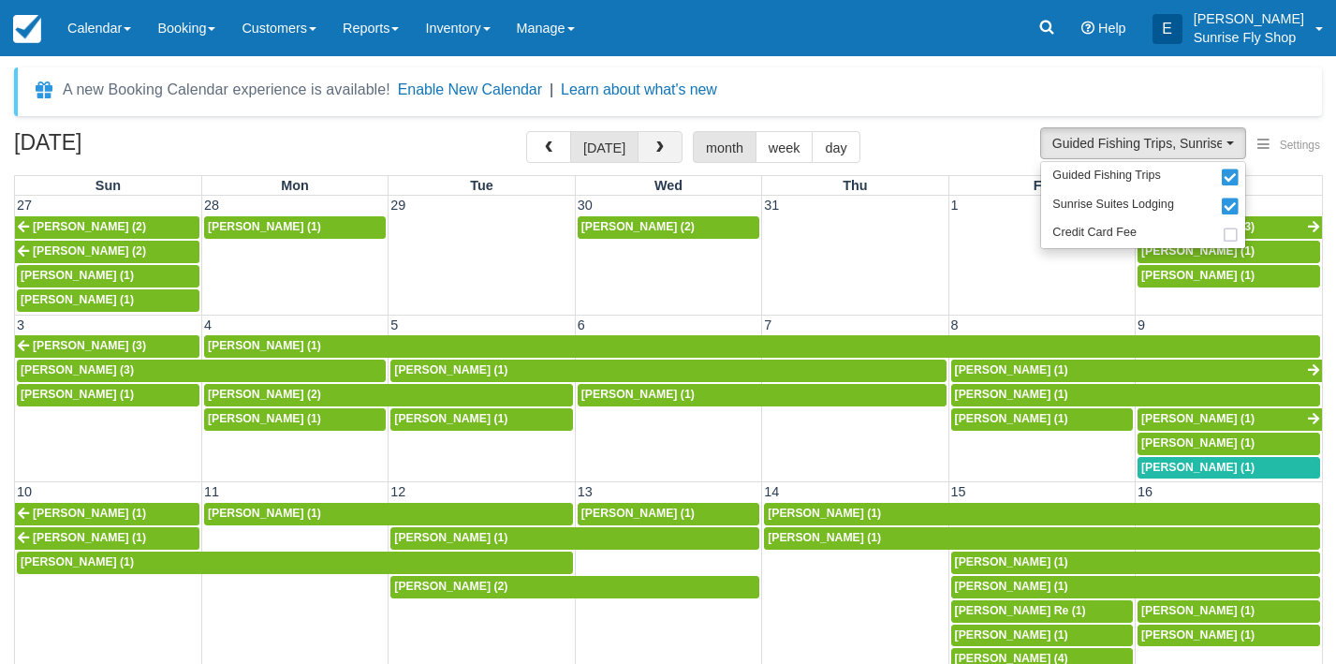
click at [654, 151] on span "button" at bounding box center [660, 147] width 13 height 13
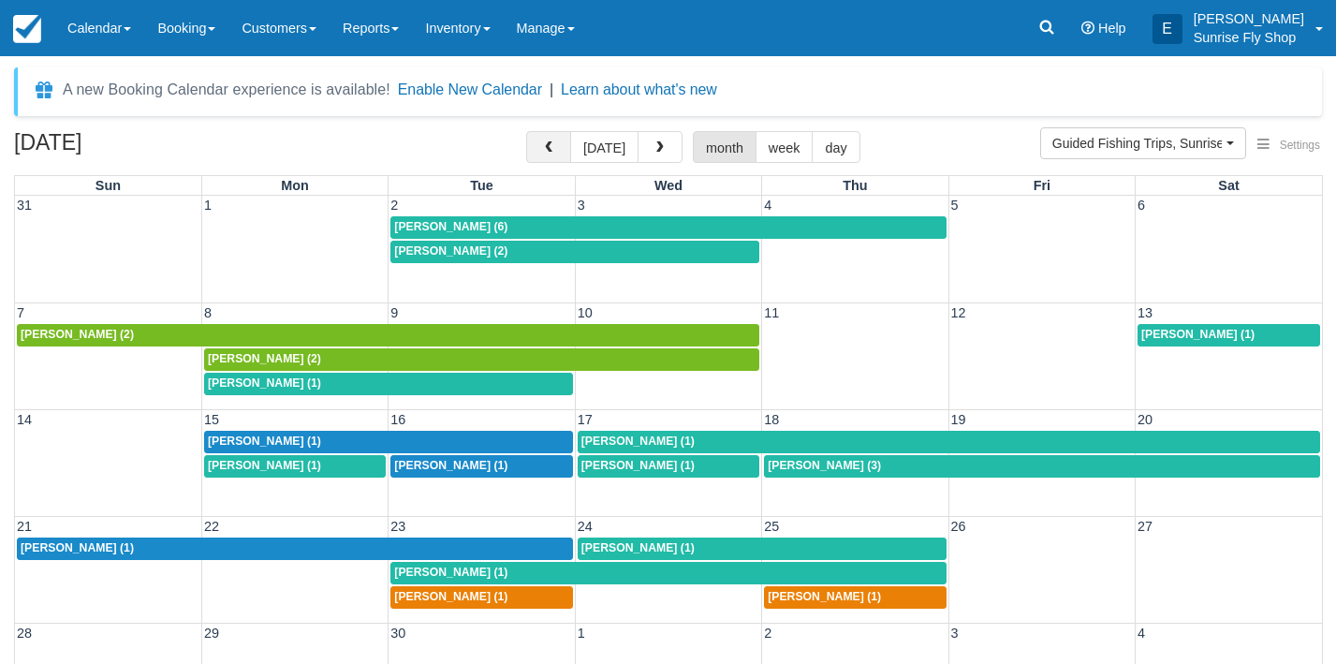
click at [551, 148] on span "button" at bounding box center [548, 147] width 13 height 13
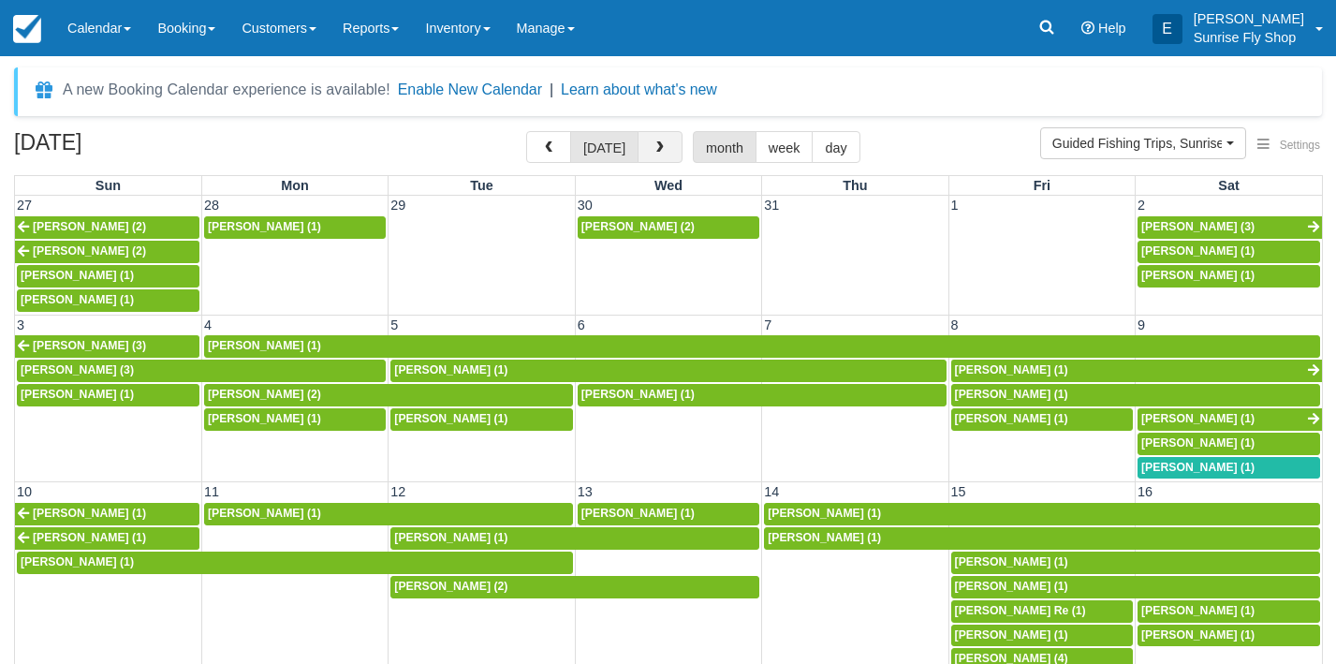
click at [658, 153] on span "button" at bounding box center [660, 147] width 13 height 13
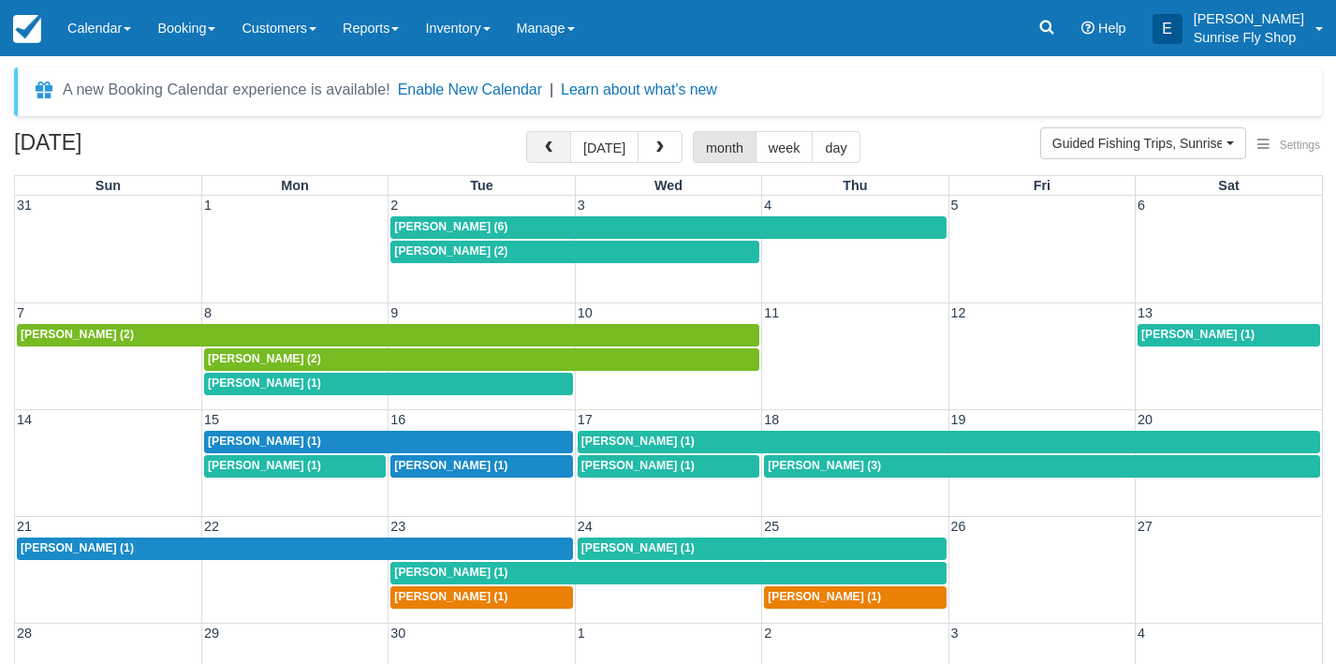
click at [552, 147] on span "button" at bounding box center [548, 147] width 13 height 13
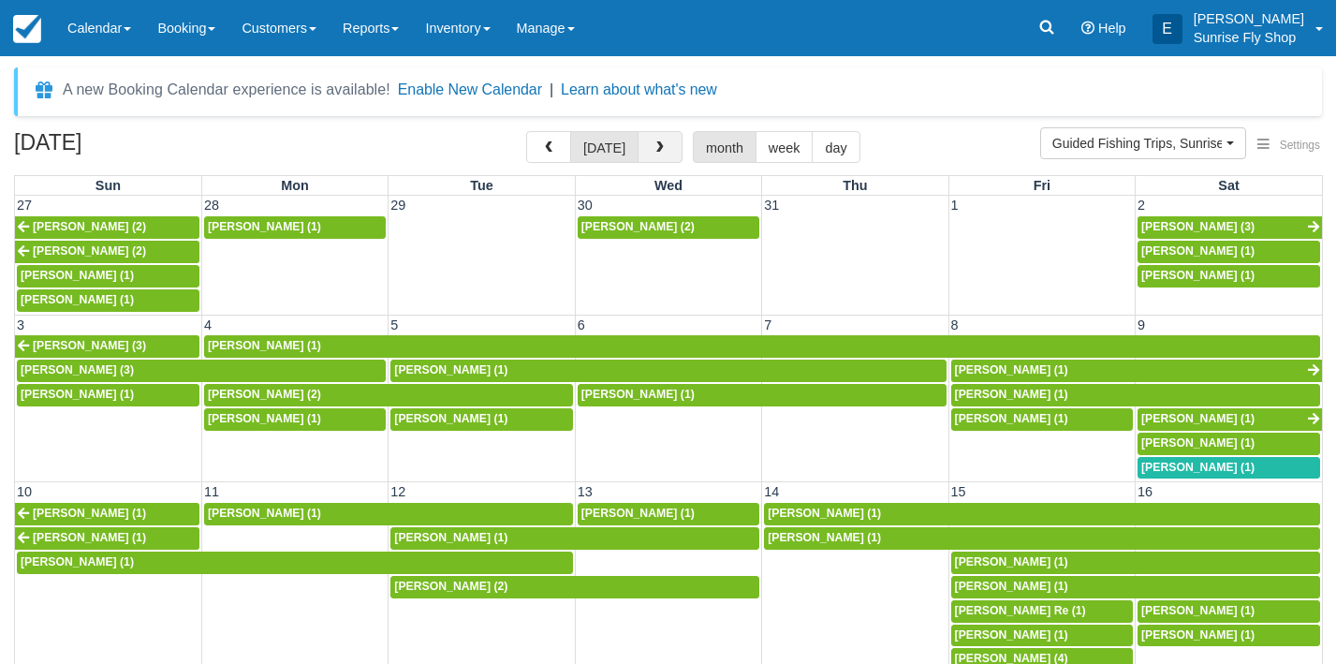
click at [654, 152] on span "button" at bounding box center [660, 147] width 13 height 13
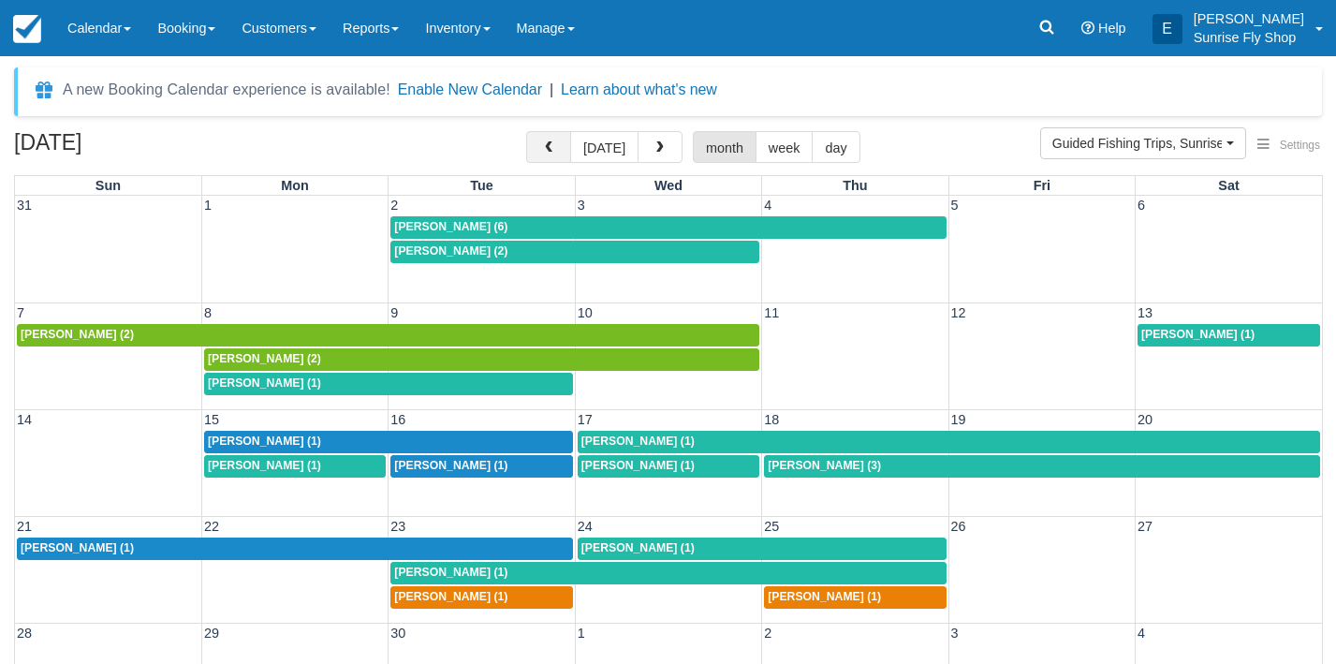
click at [555, 145] on span "button" at bounding box center [548, 147] width 13 height 13
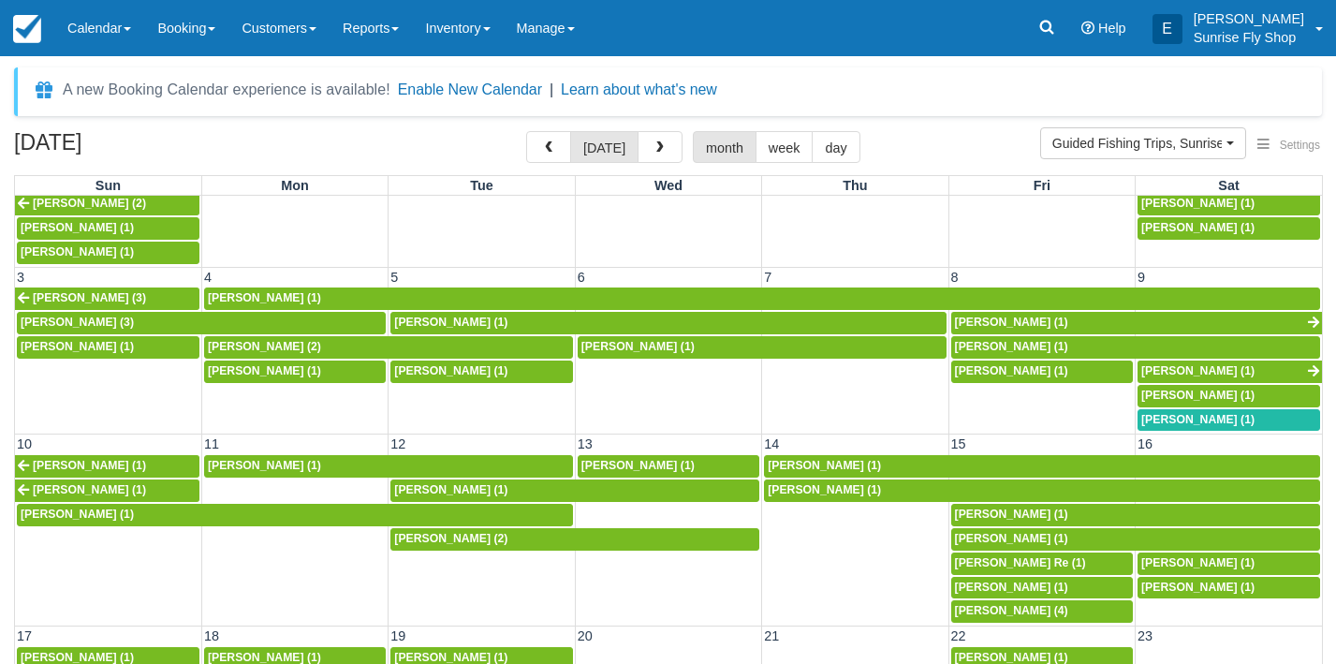
scroll to position [47, 0]
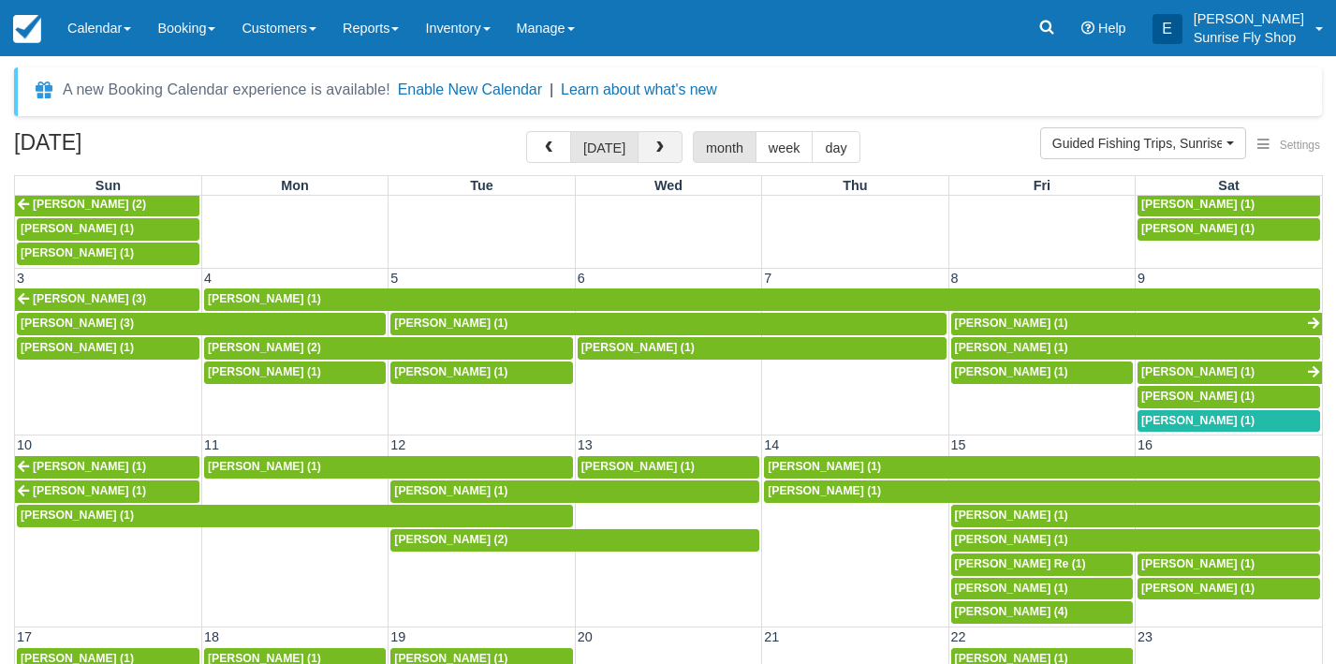
click at [658, 149] on span "button" at bounding box center [660, 147] width 13 height 13
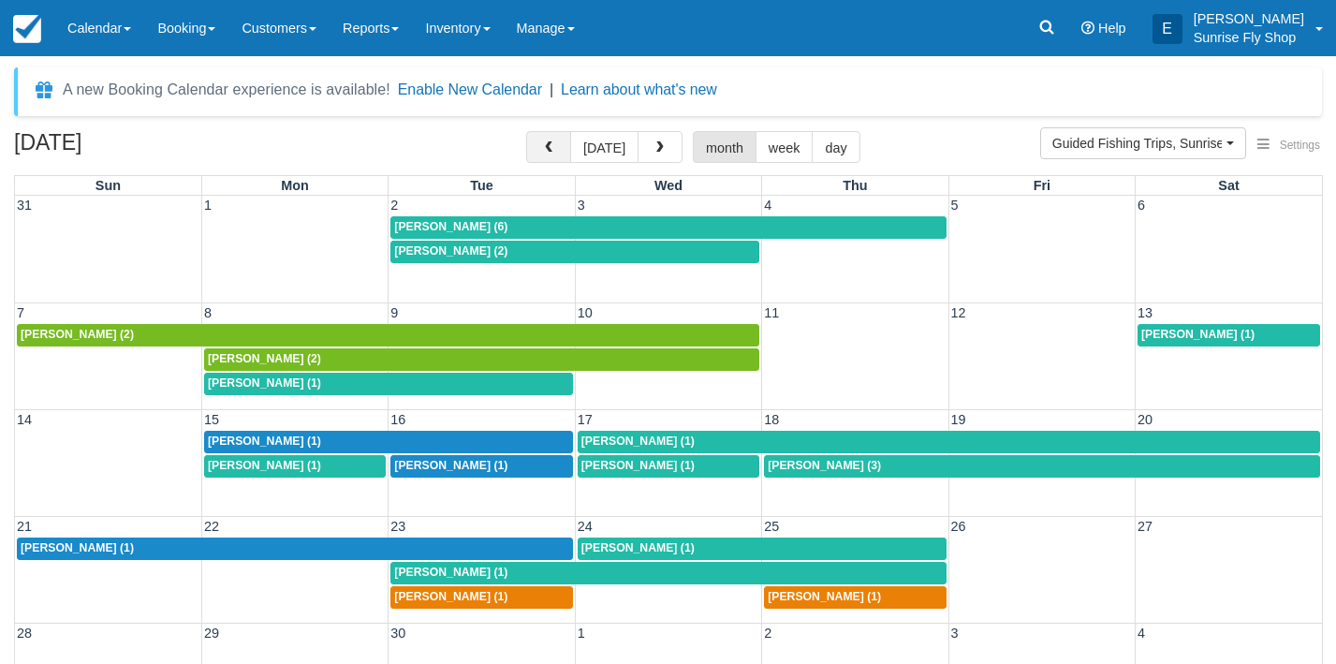
click at [547, 157] on button "button" at bounding box center [548, 147] width 45 height 32
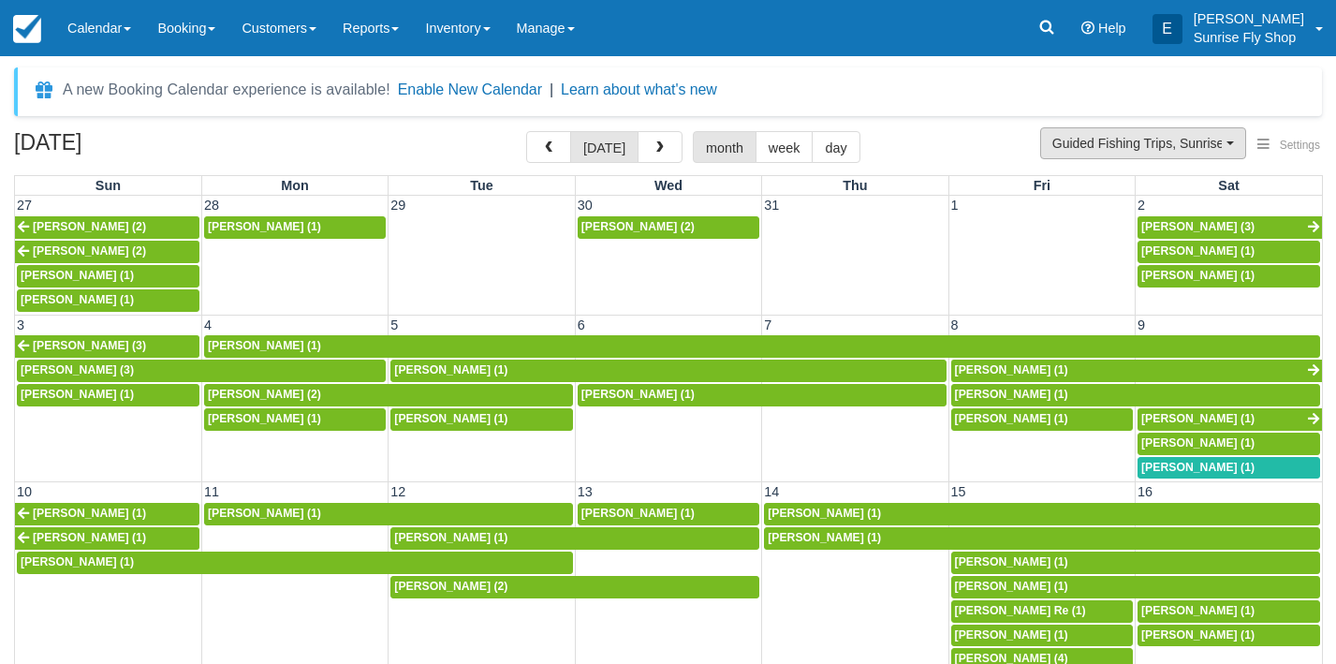
click at [1116, 148] on span "Guided Fishing Trips, Sunrise Suites Lodging" at bounding box center [1136, 143] width 169 height 19
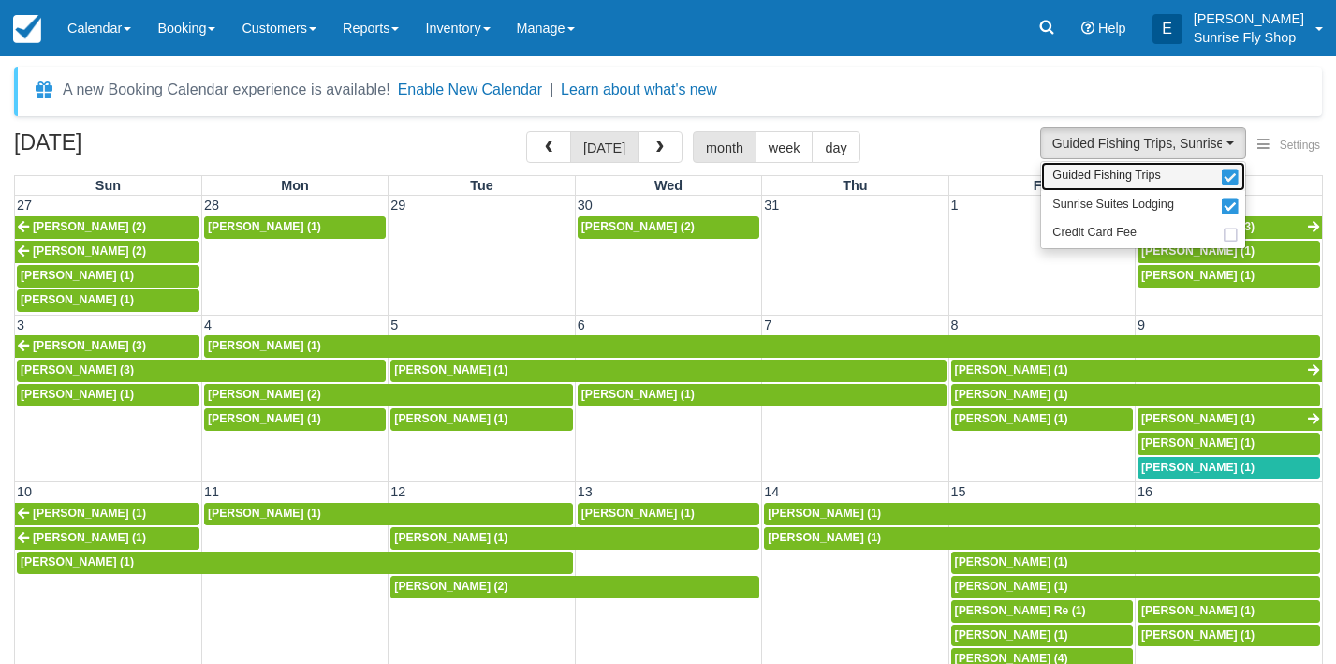
click at [1090, 175] on span "Guided Fishing Trips" at bounding box center [1106, 176] width 109 height 17
select select "1"
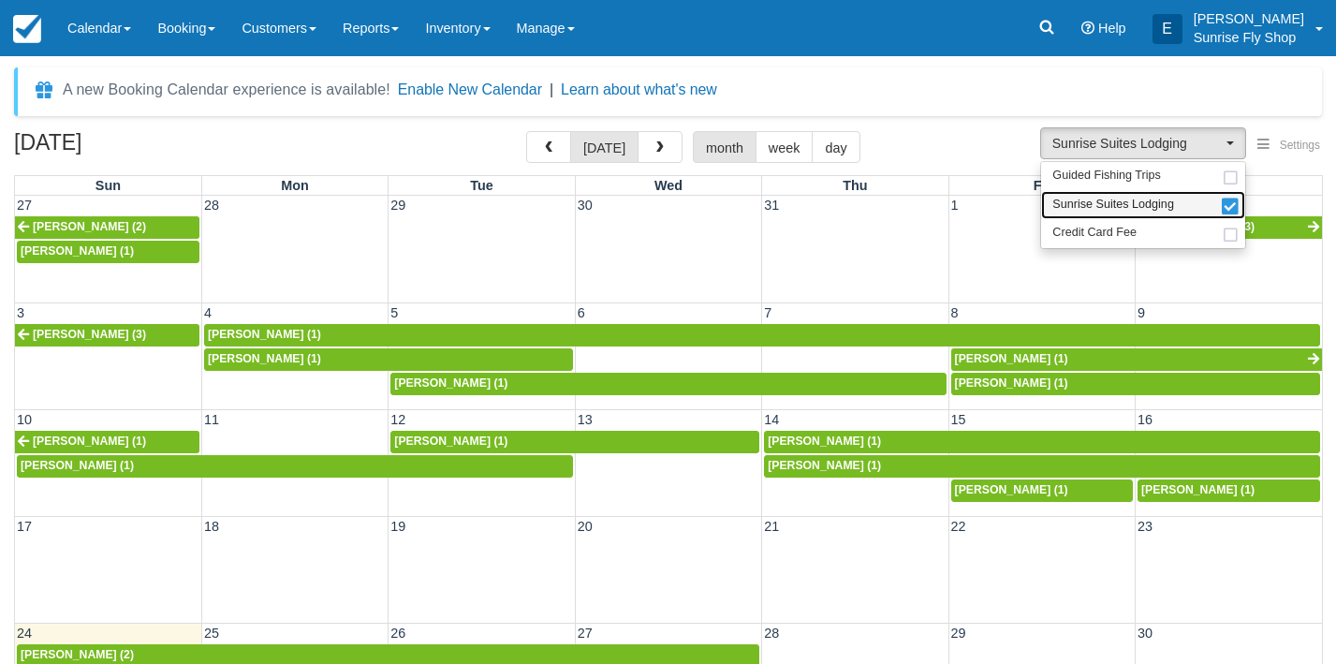
click at [1082, 203] on span "Sunrise Suites Lodging" at bounding box center [1113, 205] width 122 height 17
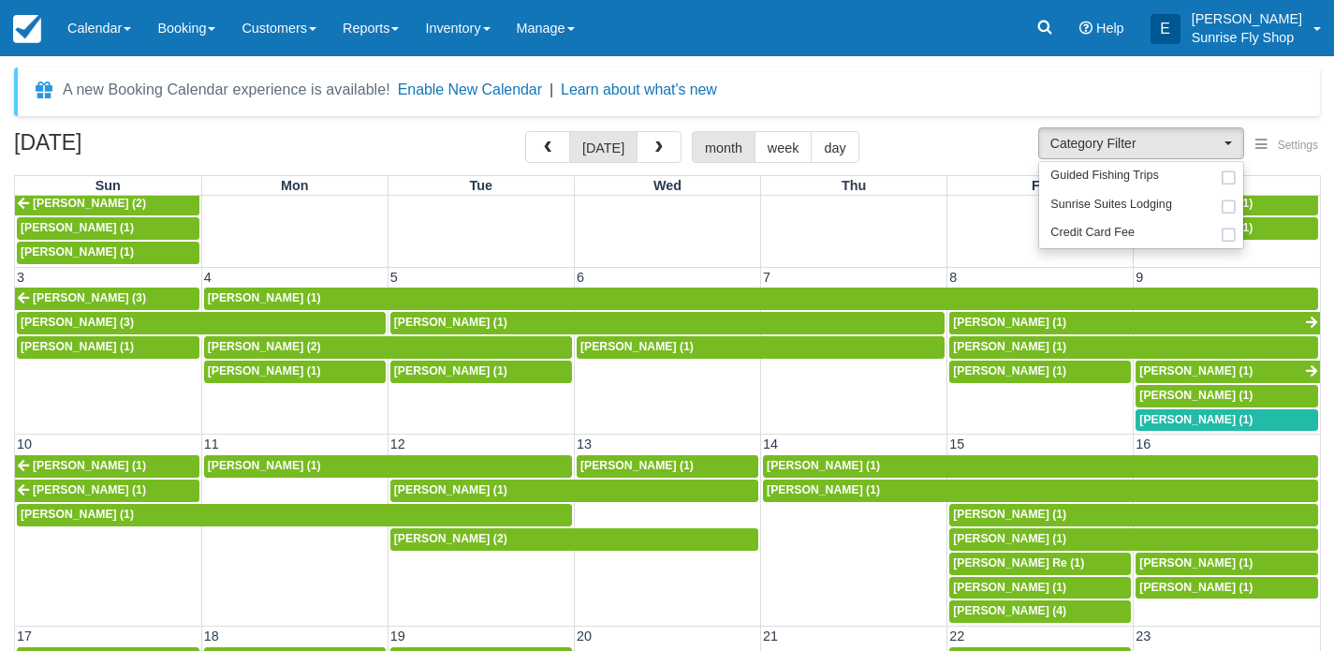
scroll to position [47, 0]
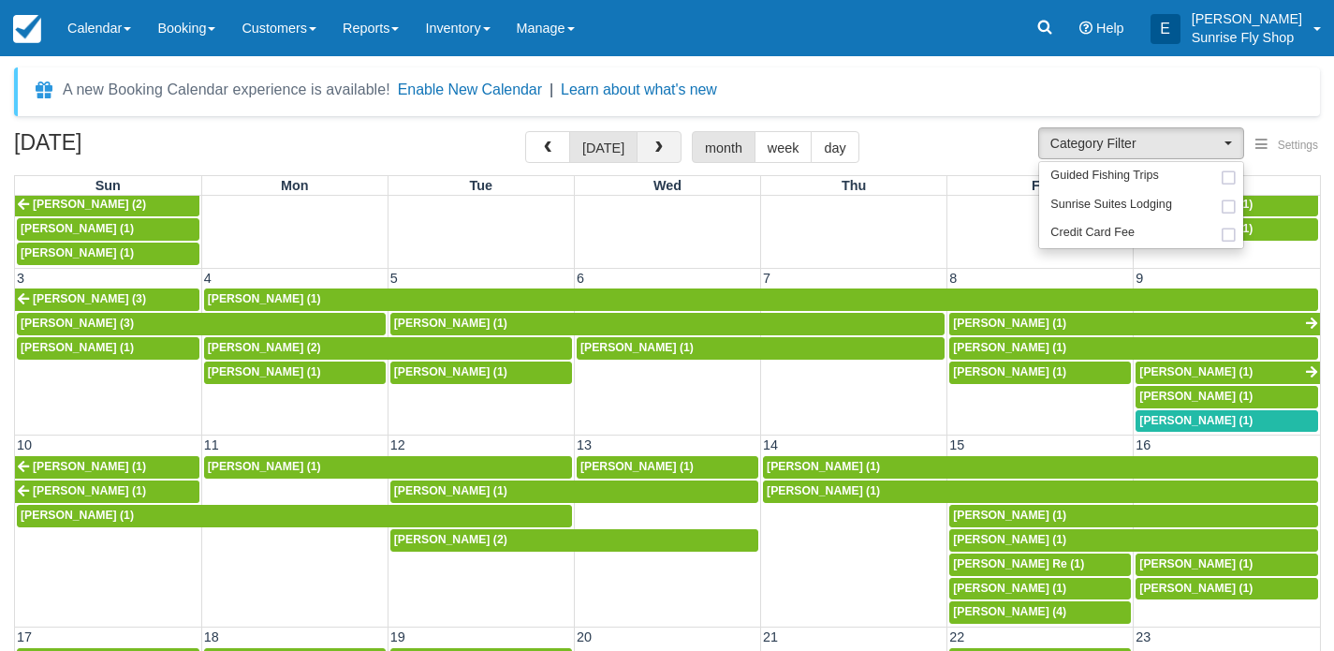
click at [656, 144] on span "button" at bounding box center [659, 147] width 13 height 13
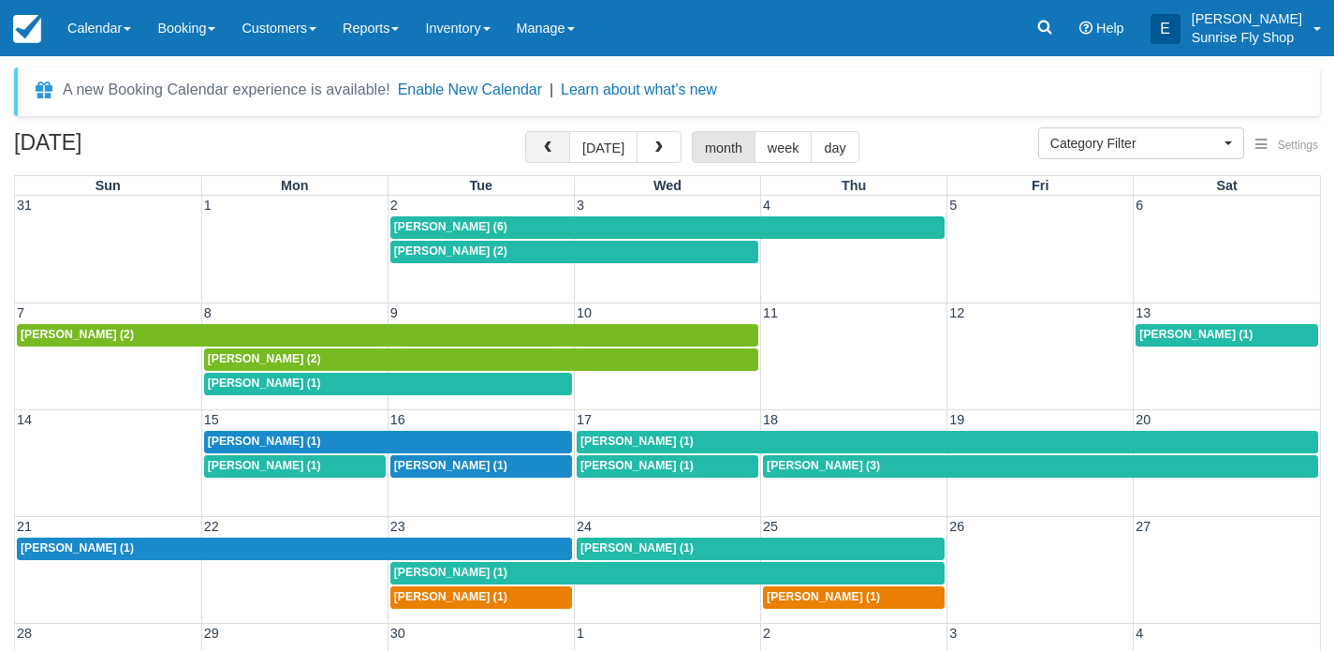
click at [550, 147] on span "button" at bounding box center [547, 147] width 13 height 13
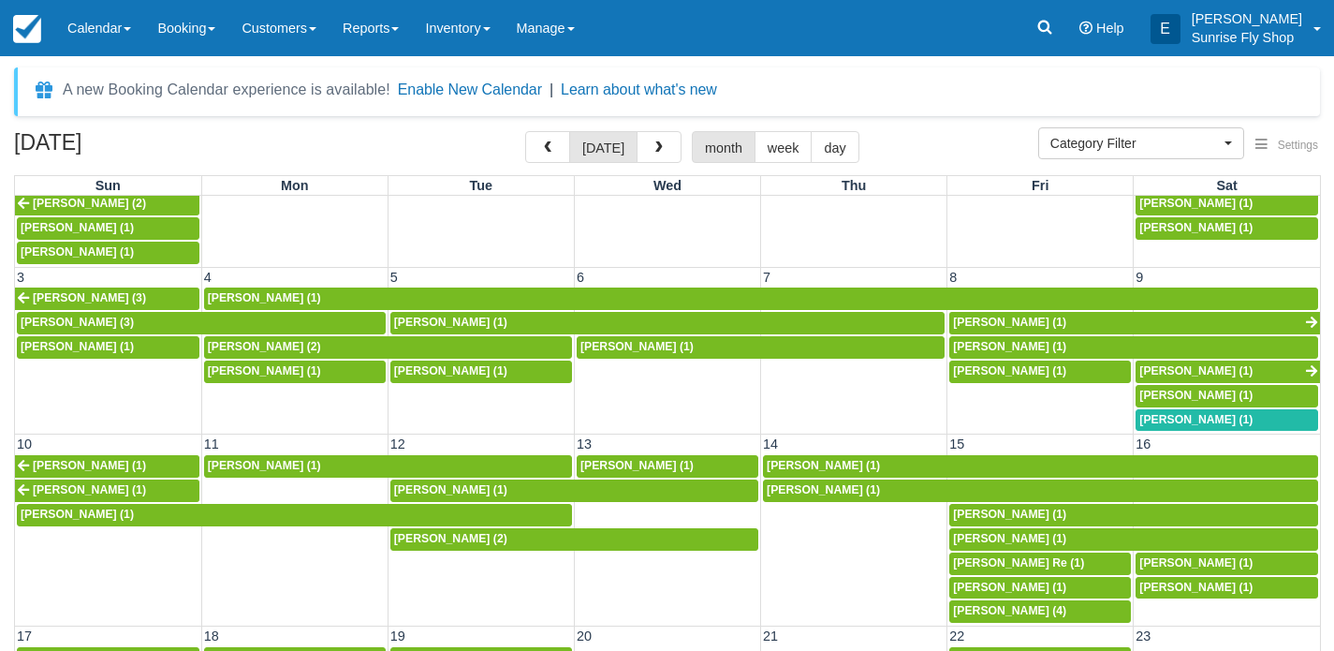
scroll to position [47, 0]
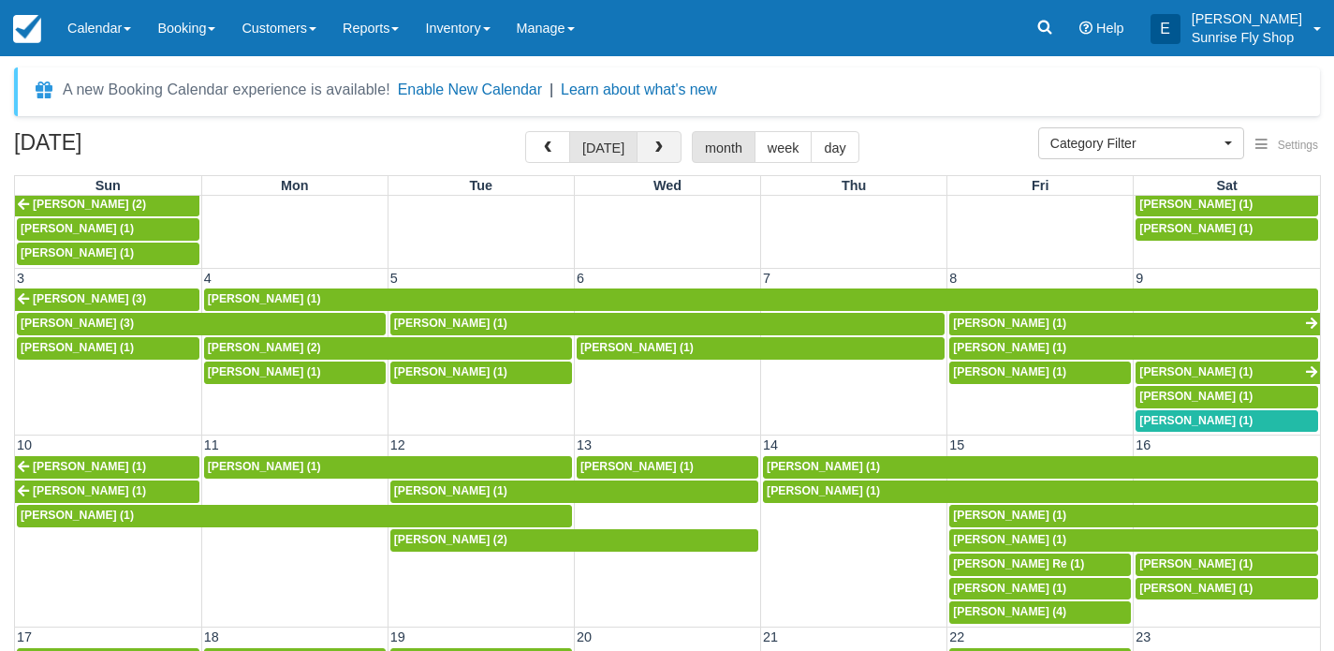
click at [655, 148] on span "button" at bounding box center [659, 147] width 13 height 13
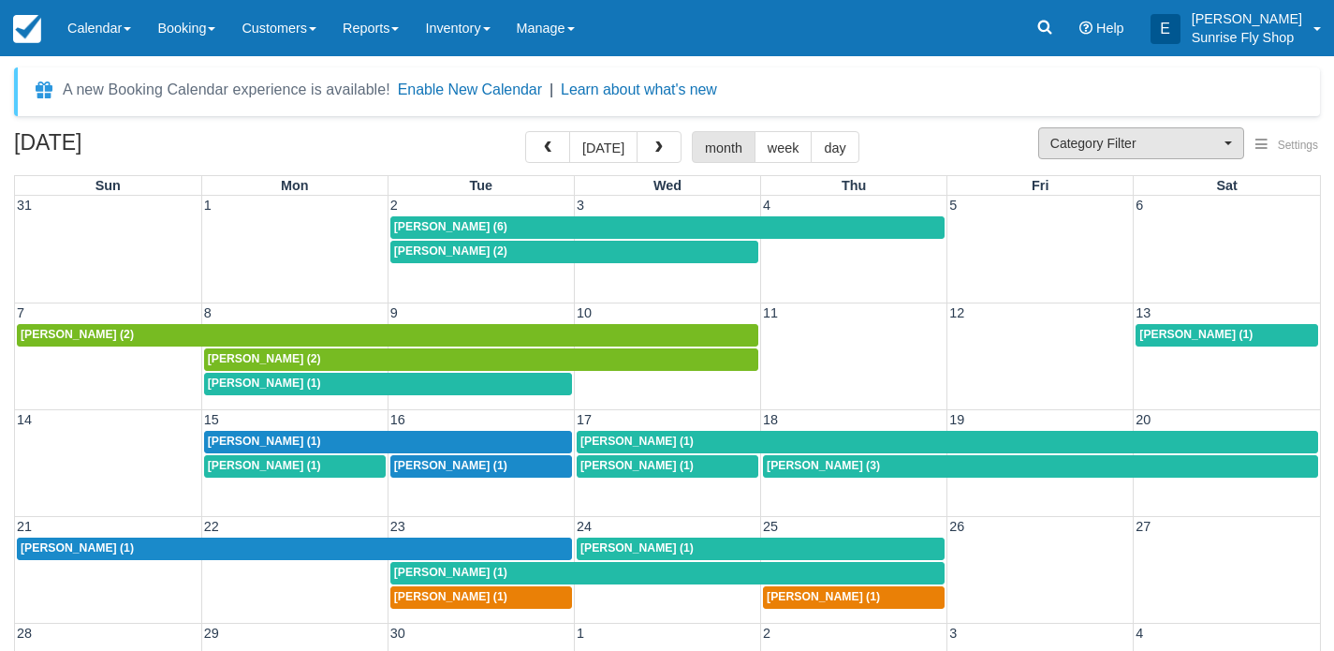
click at [1113, 139] on span "Category Filter" at bounding box center [1134, 143] width 169 height 19
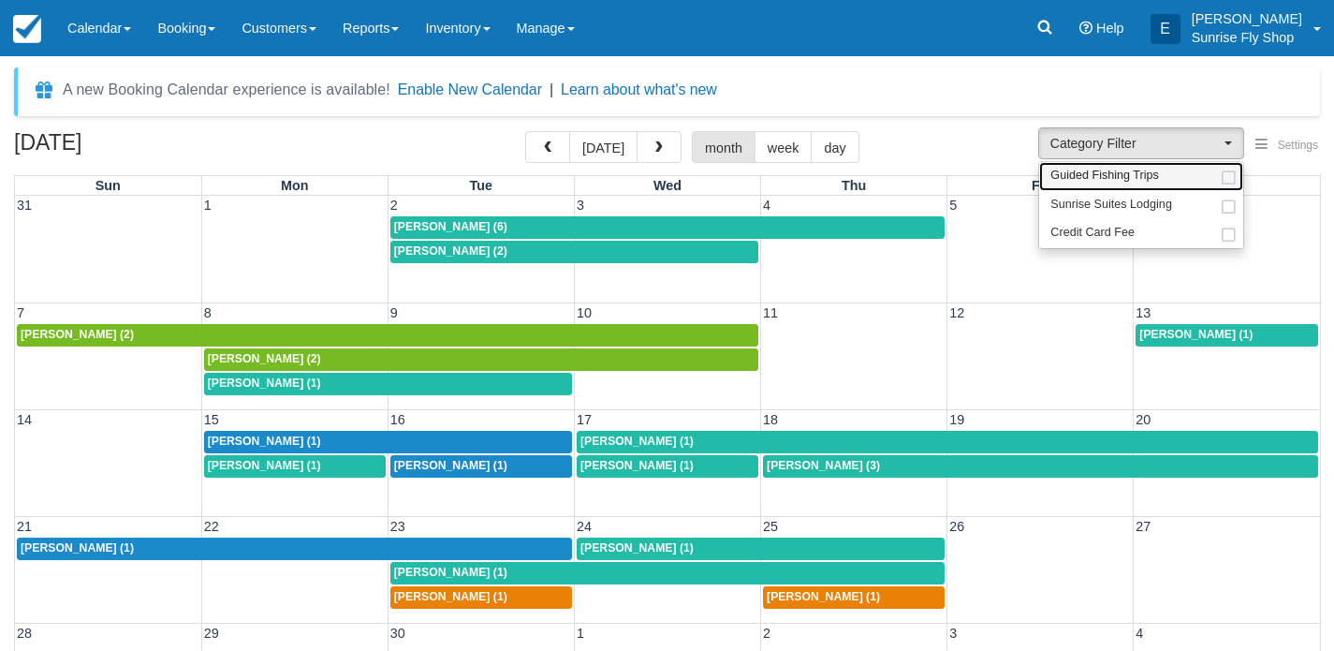
click at [1087, 181] on span "Guided Fishing Trips" at bounding box center [1104, 176] width 109 height 17
select select "2"
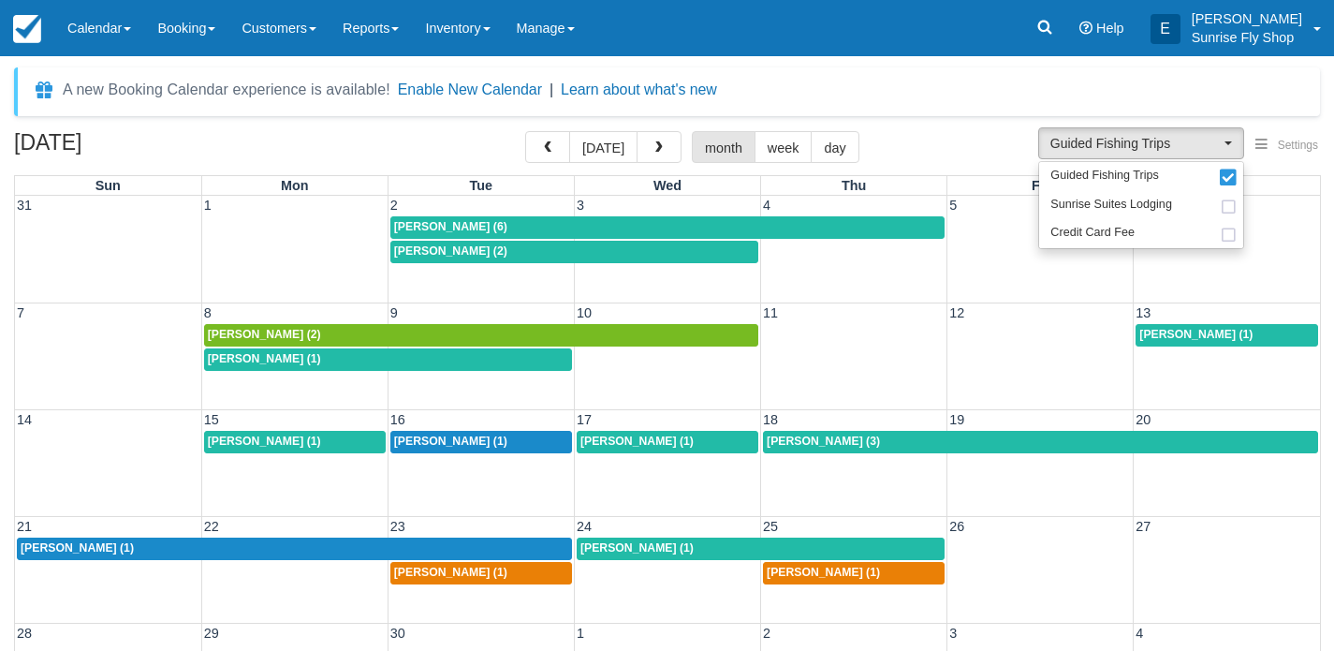
click at [801, 440] on span "Ken Geisen (3)" at bounding box center [823, 440] width 113 height 13
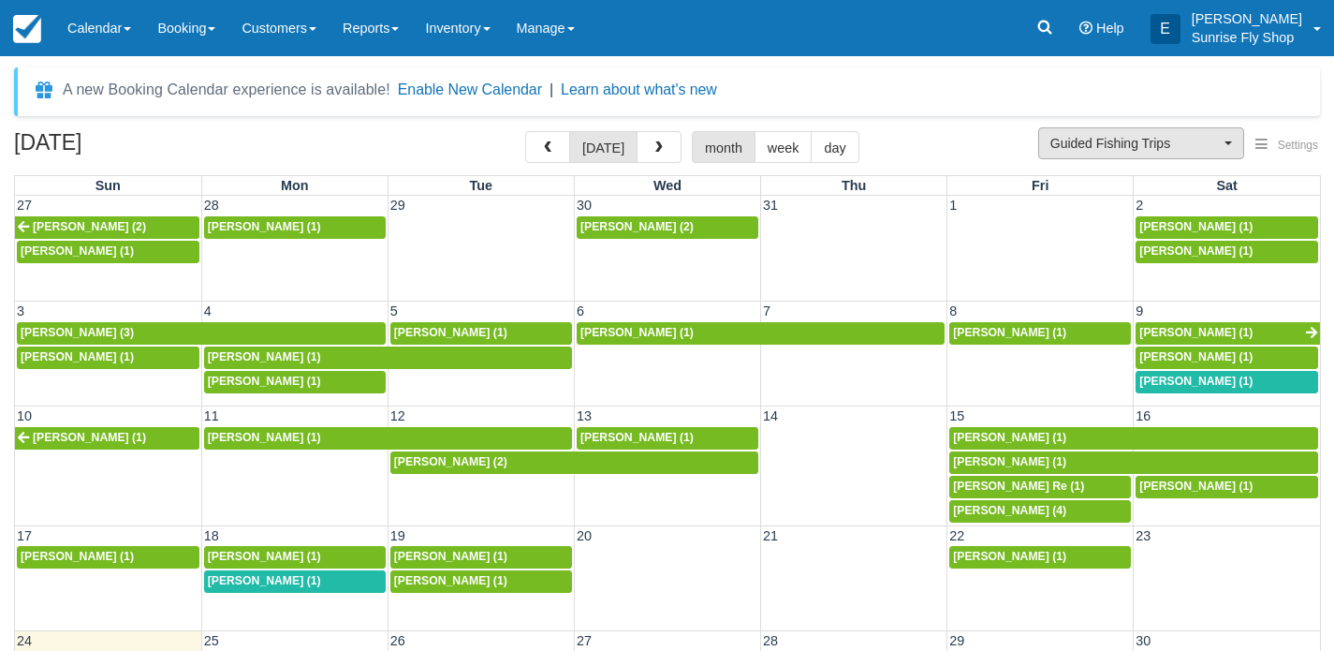
click at [1090, 133] on button "Guided Fishing Trips" at bounding box center [1141, 143] width 206 height 32
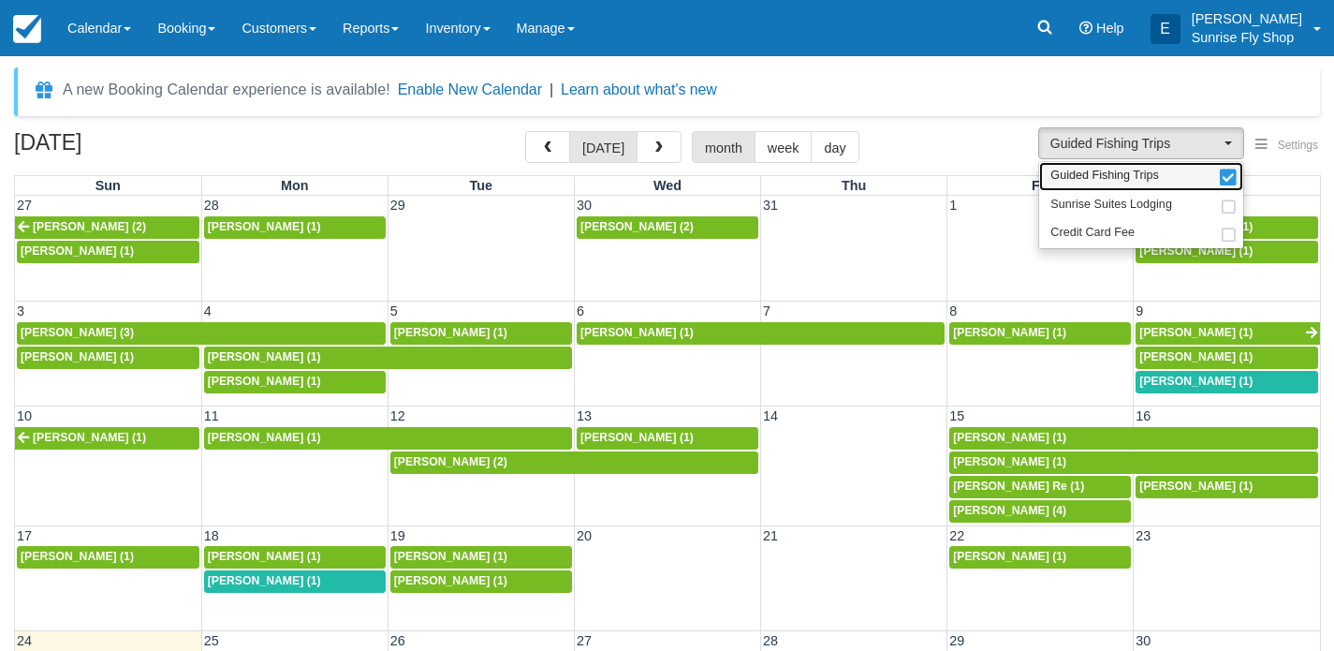
click at [1076, 178] on span "Guided Fishing Trips" at bounding box center [1104, 176] width 109 height 17
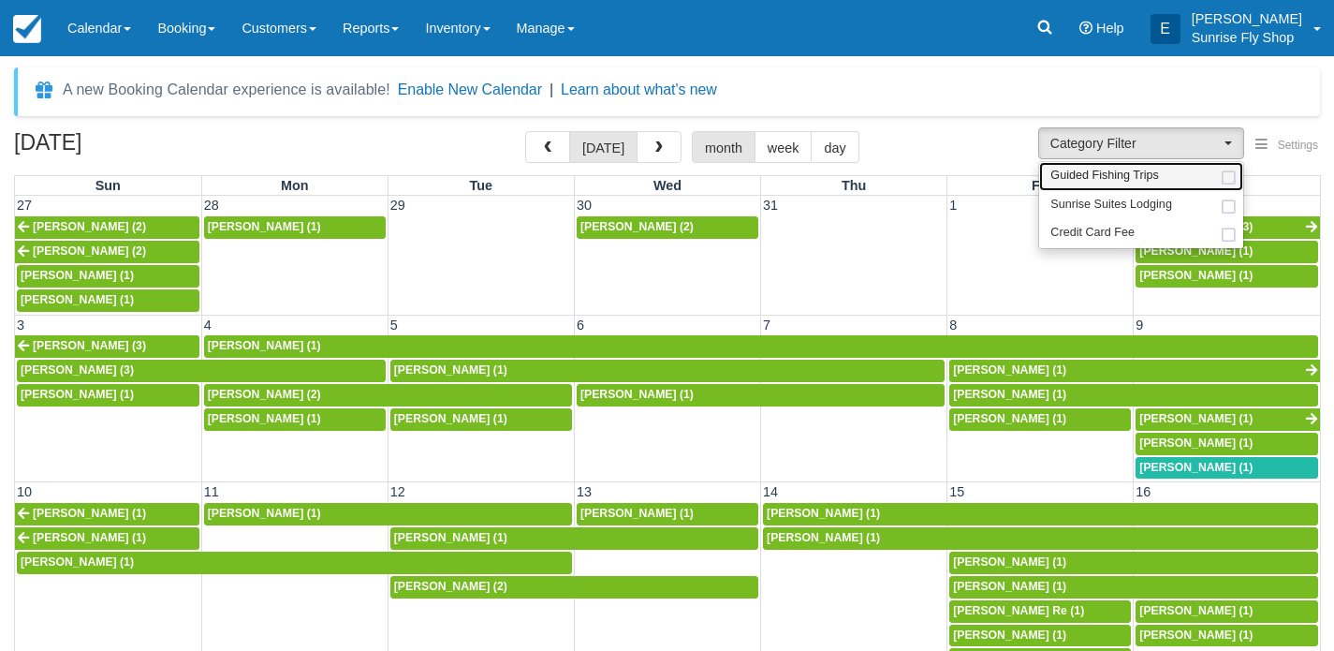
click at [1076, 178] on span "Guided Fishing Trips" at bounding box center [1104, 176] width 109 height 17
select select "2"
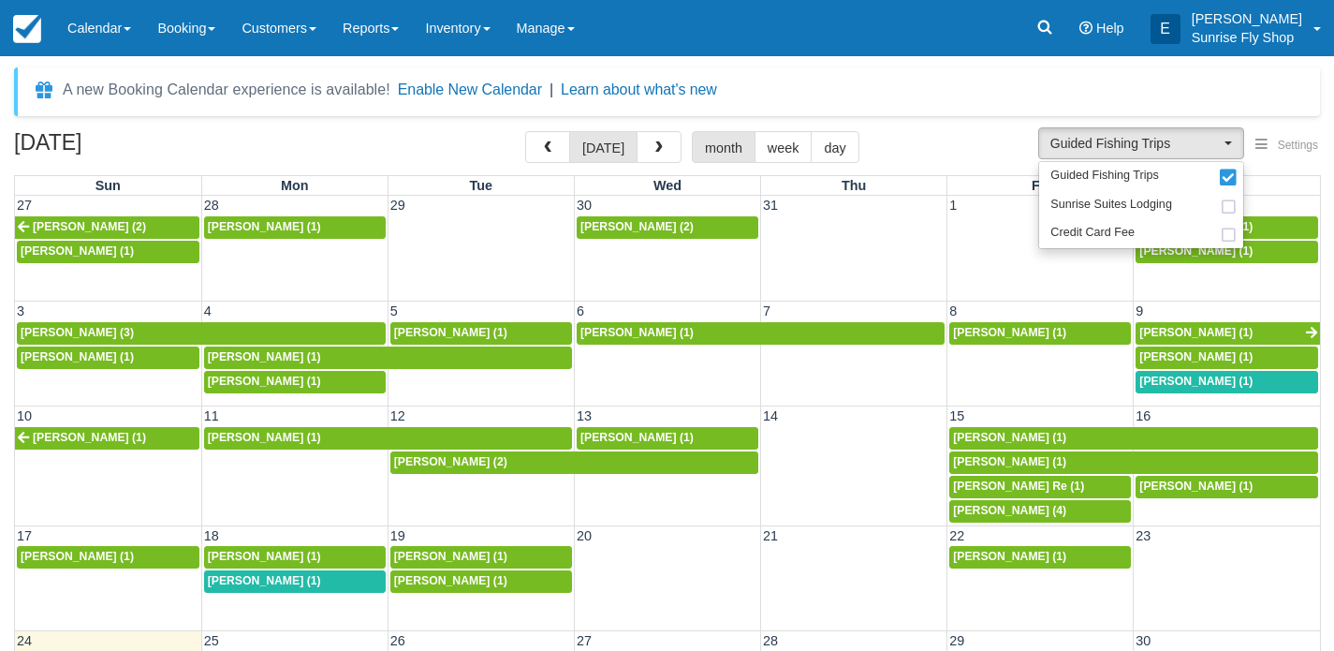
click at [878, 95] on div "A new Booking Calendar experience is available! Enable New Calendar | Learn abo…" at bounding box center [667, 91] width 1306 height 49
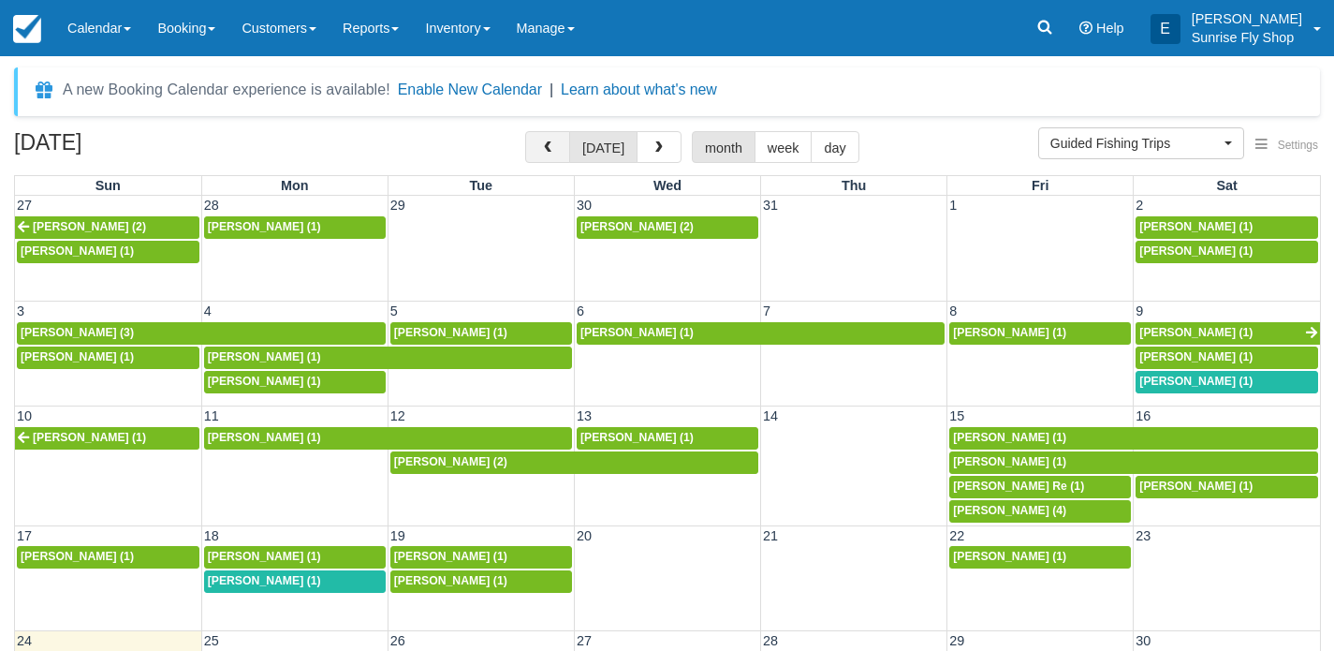
click at [548, 146] on span "button" at bounding box center [547, 147] width 13 height 13
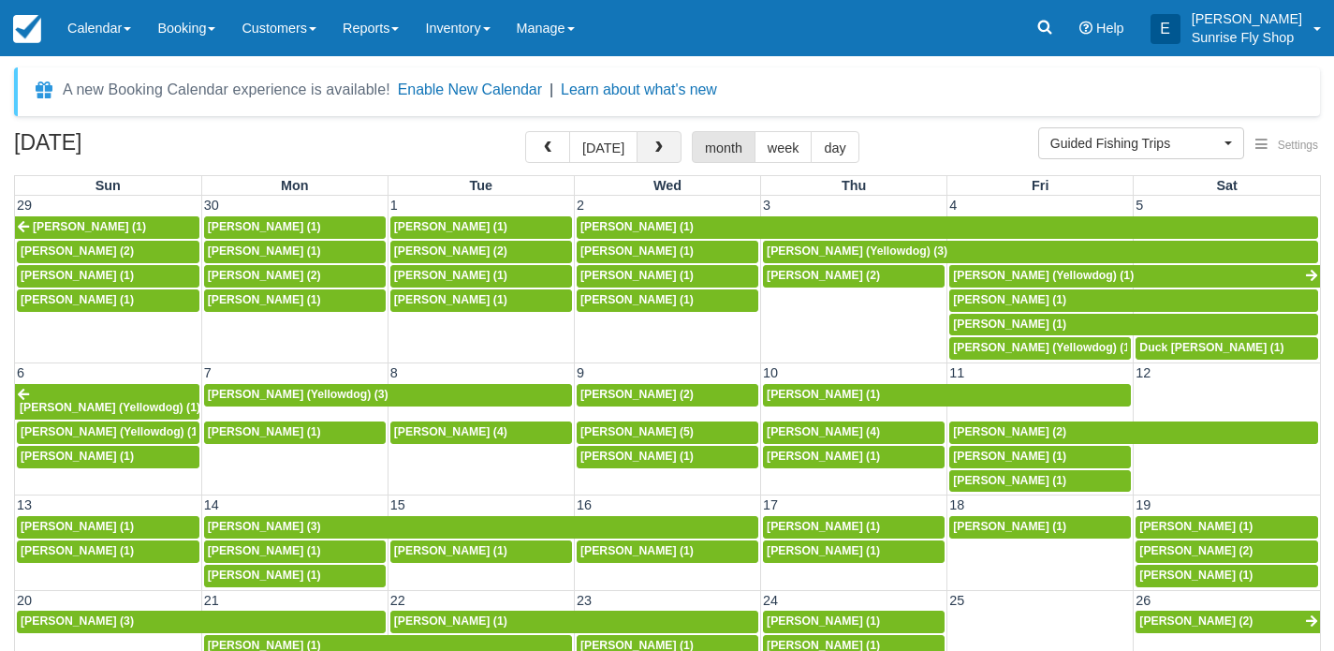
click at [662, 146] on button "button" at bounding box center [659, 147] width 45 height 32
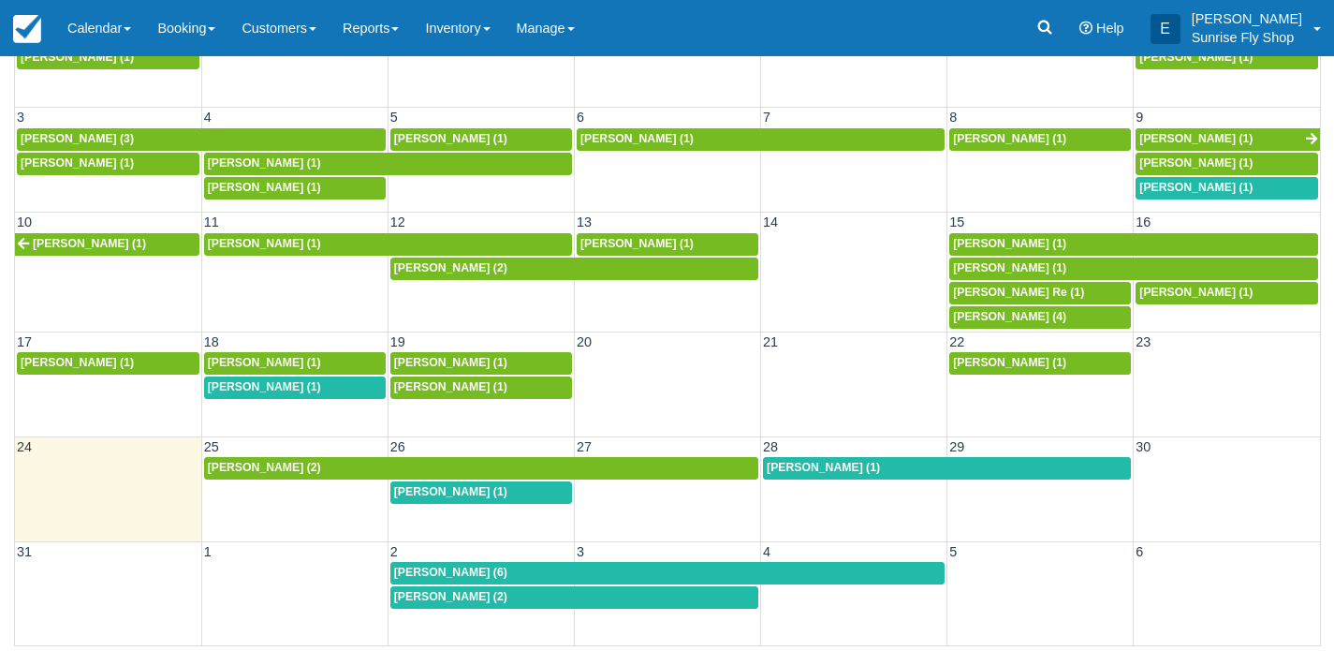
scroll to position [193, 0]
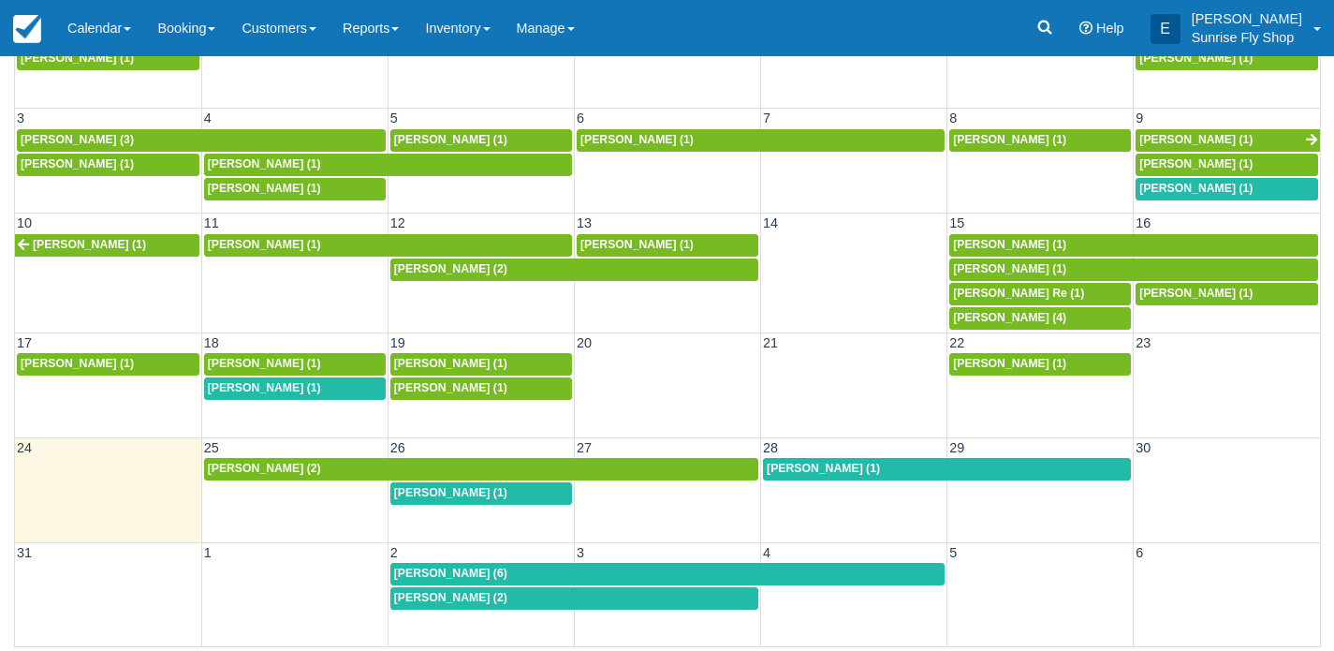
click at [243, 464] on span "[PERSON_NAME] (2)" at bounding box center [264, 468] width 113 height 13
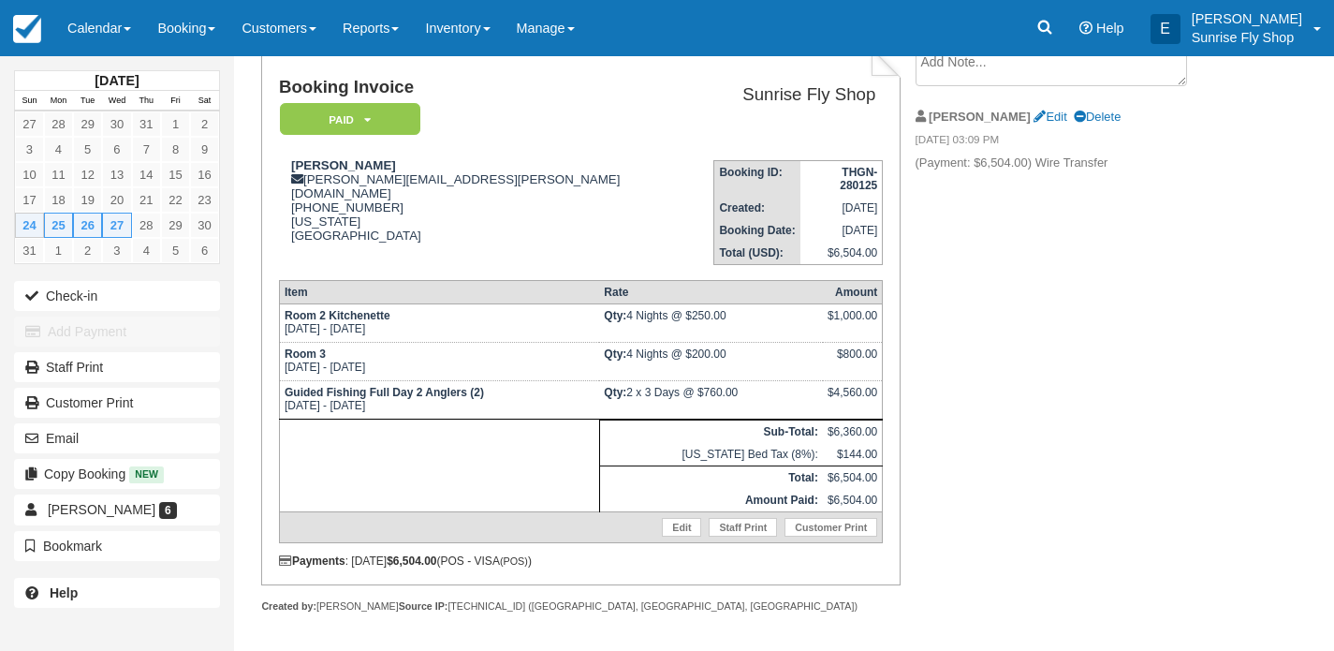
scroll to position [124, 0]
click at [81, 37] on link "Calendar" at bounding box center [99, 28] width 90 height 56
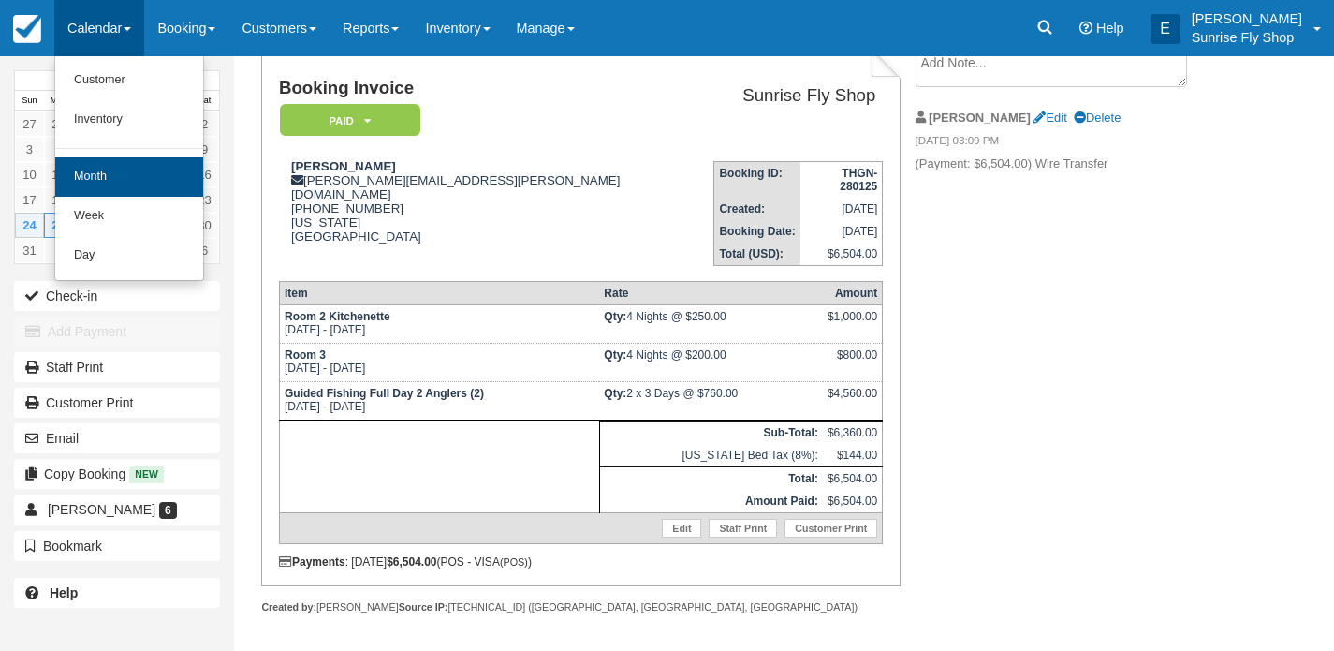
click at [114, 170] on link "Month" at bounding box center [129, 176] width 148 height 39
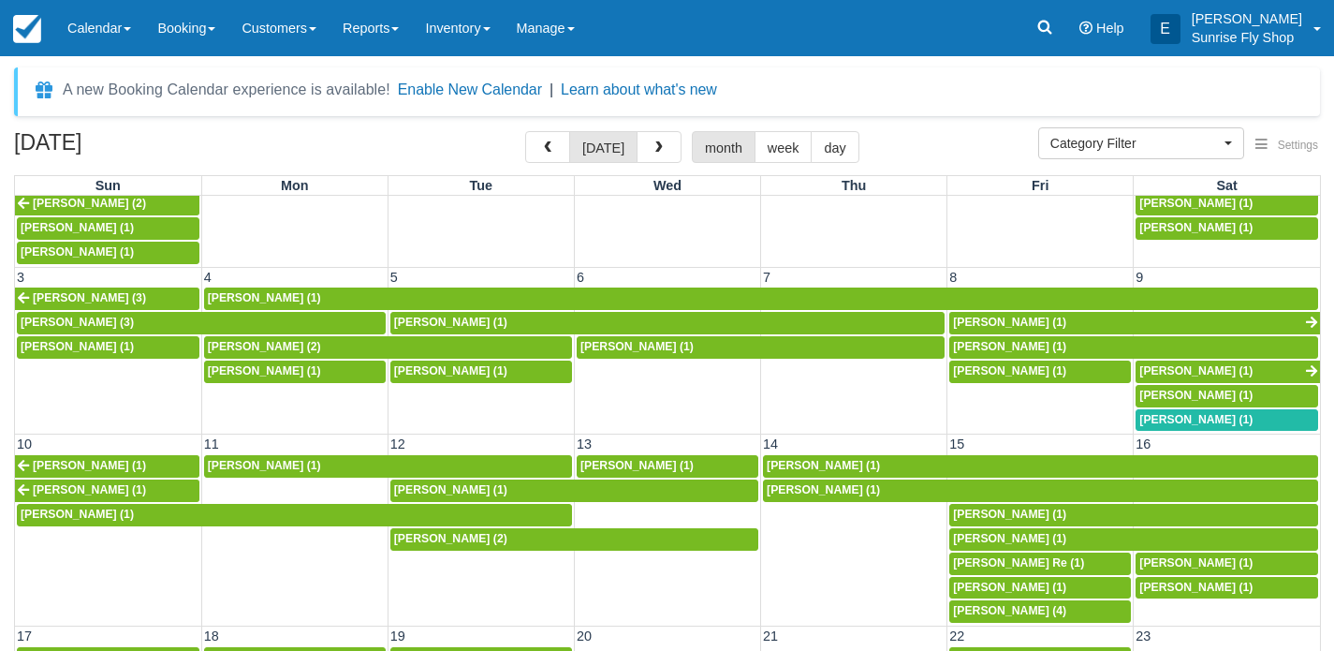
scroll to position [47, 0]
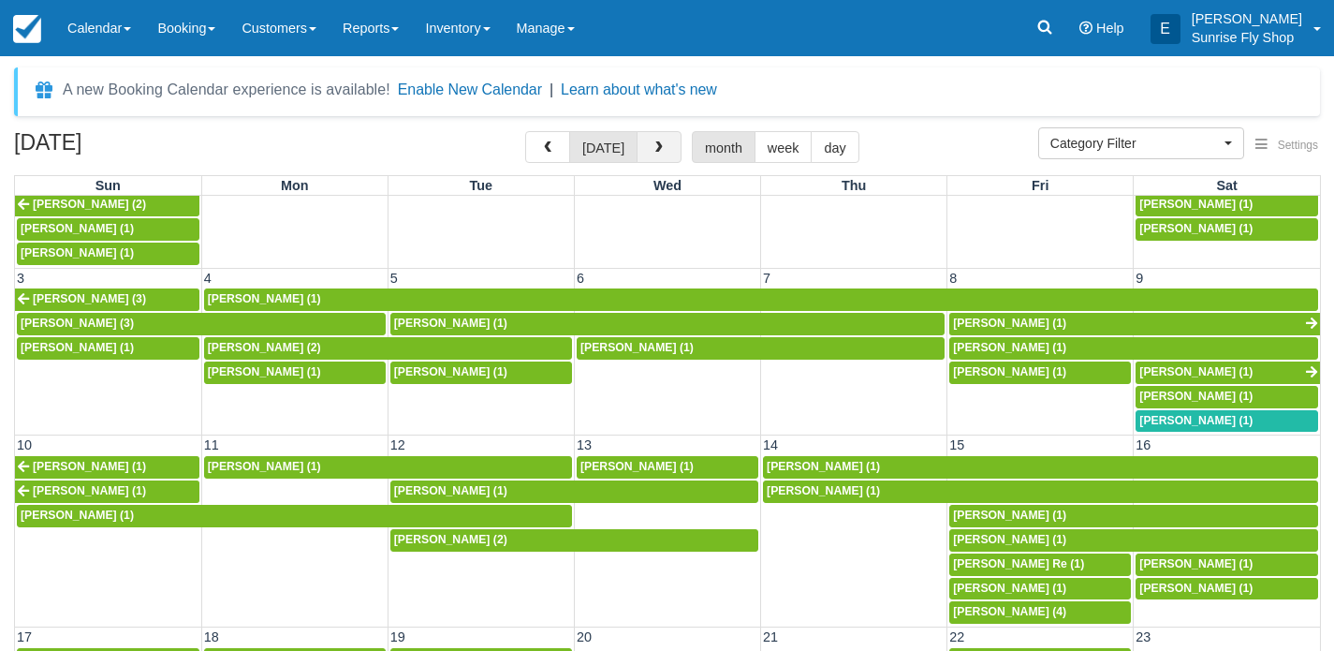
click at [660, 135] on button "button" at bounding box center [659, 147] width 45 height 32
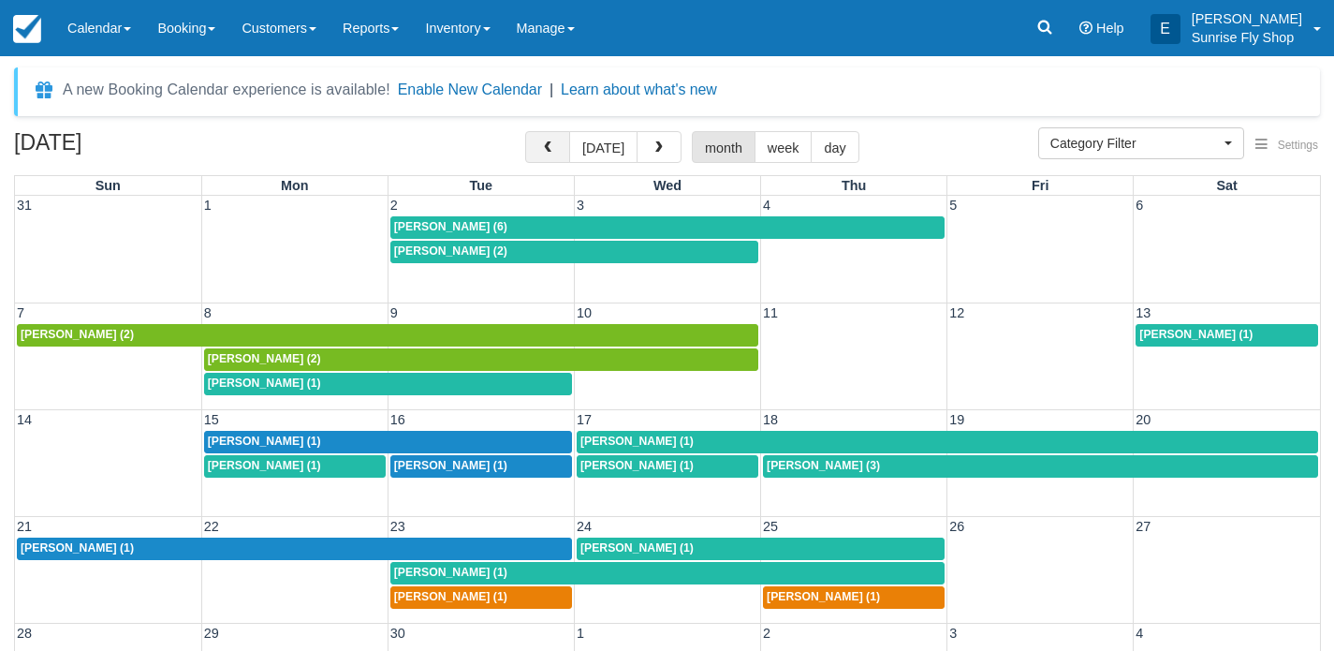
click at [544, 147] on span "button" at bounding box center [547, 147] width 13 height 13
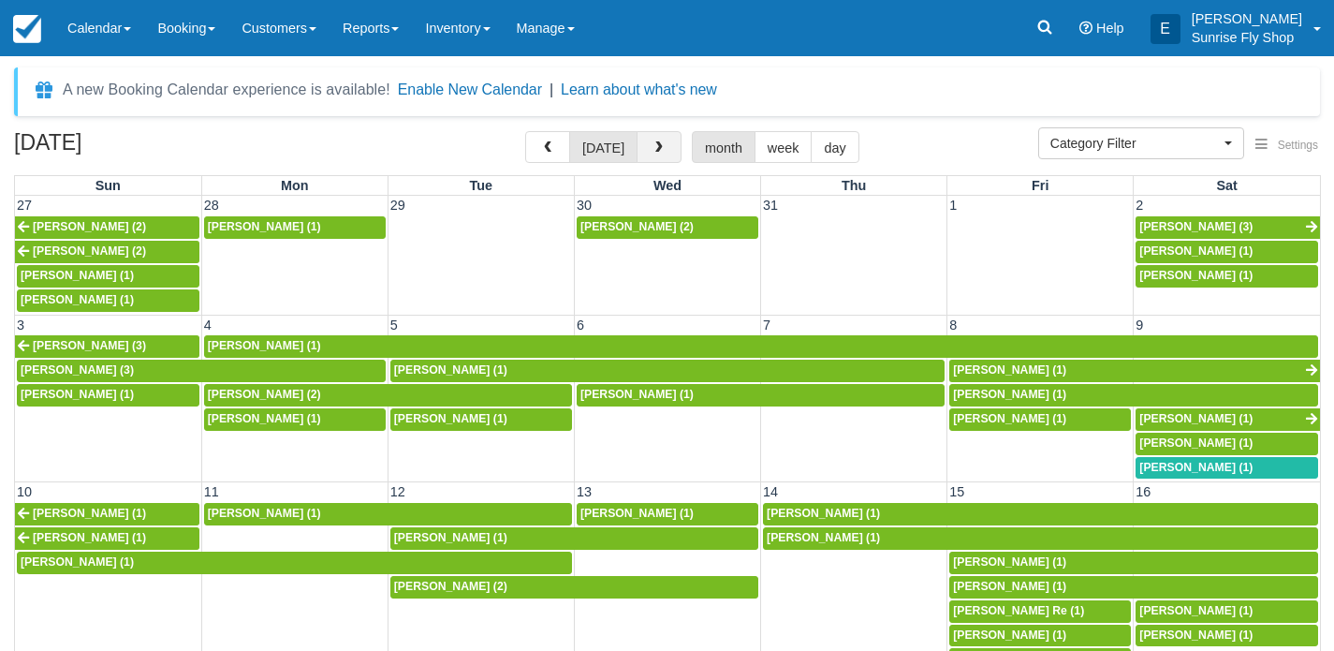
click at [642, 147] on button "button" at bounding box center [659, 147] width 45 height 32
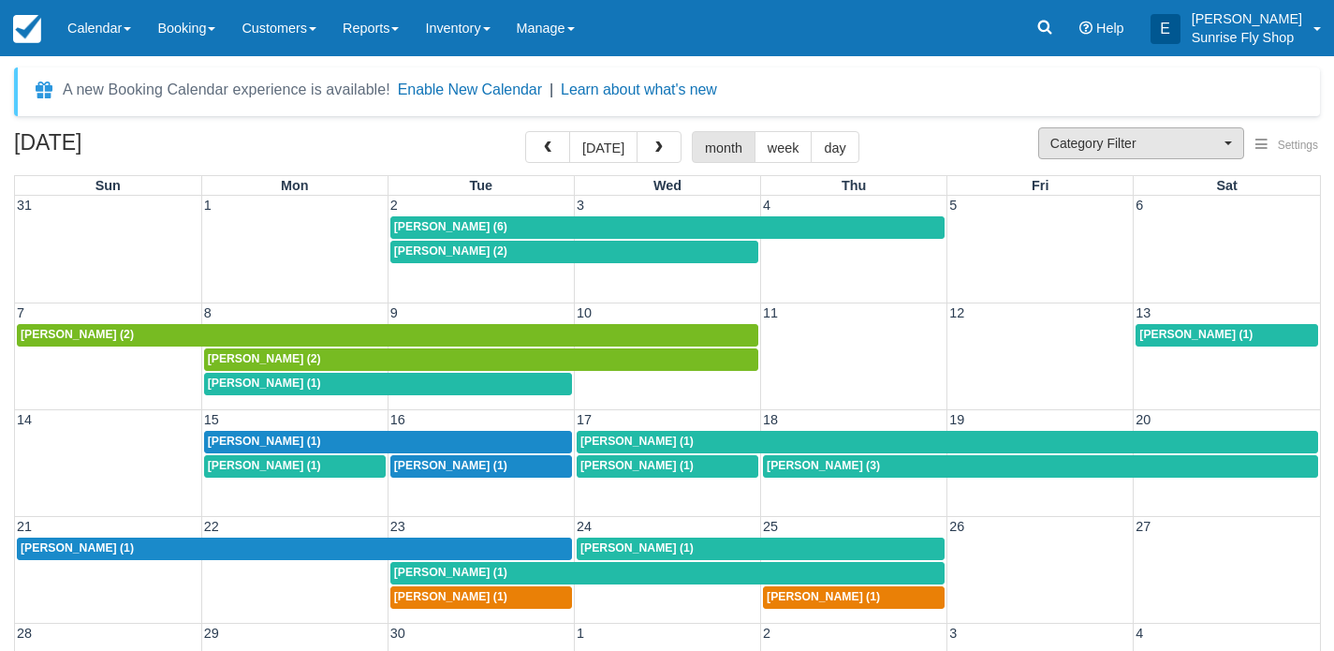
click at [1091, 134] on span "Category Filter" at bounding box center [1134, 143] width 169 height 19
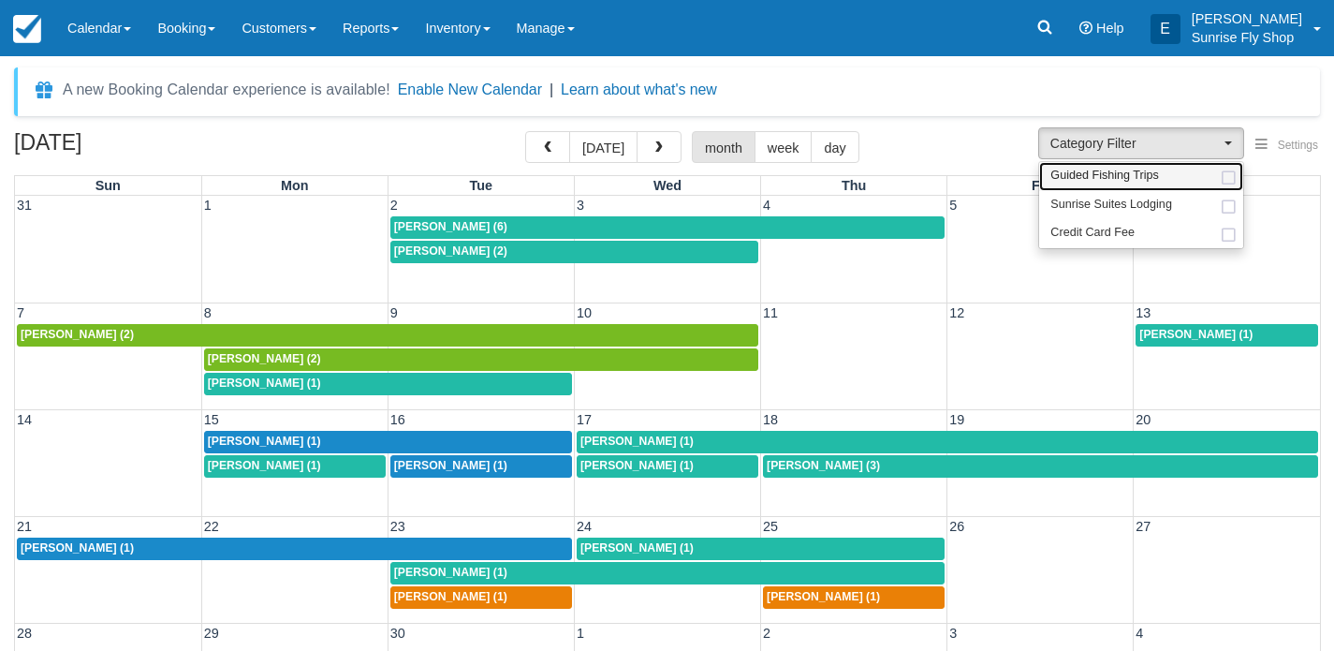
click at [1090, 176] on span "Guided Fishing Trips" at bounding box center [1104, 176] width 109 height 17
select select "2"
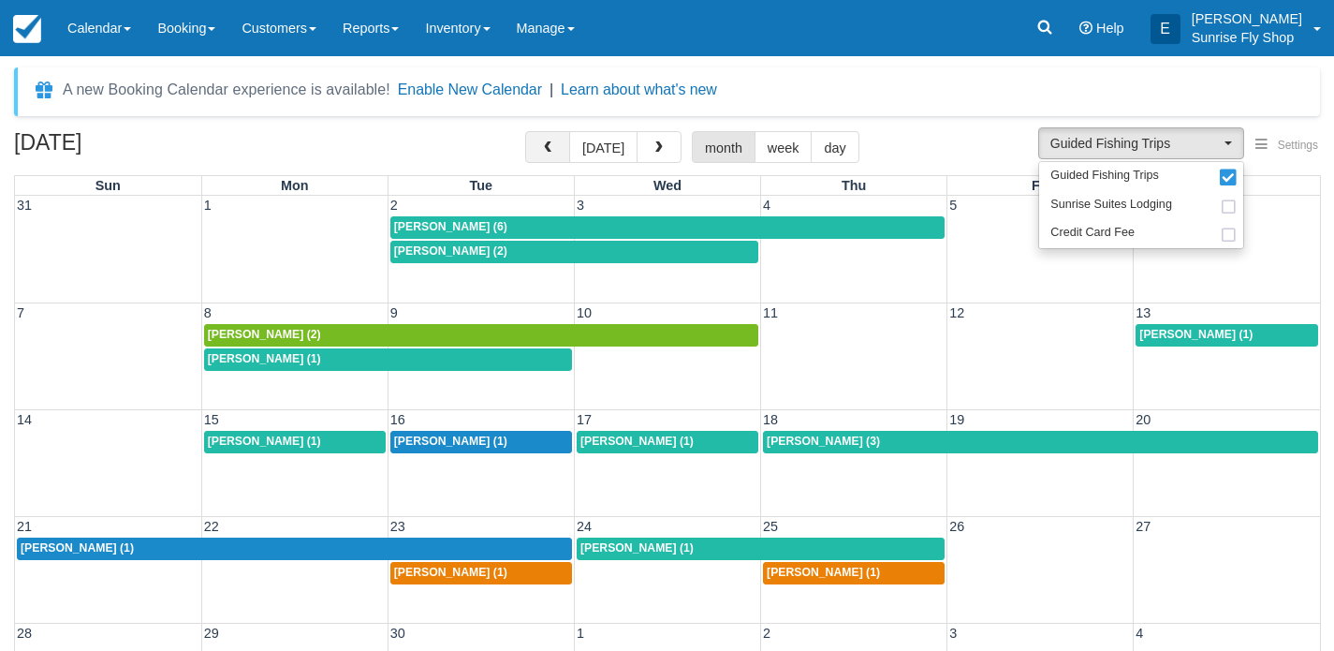
click at [548, 161] on button "button" at bounding box center [547, 147] width 45 height 32
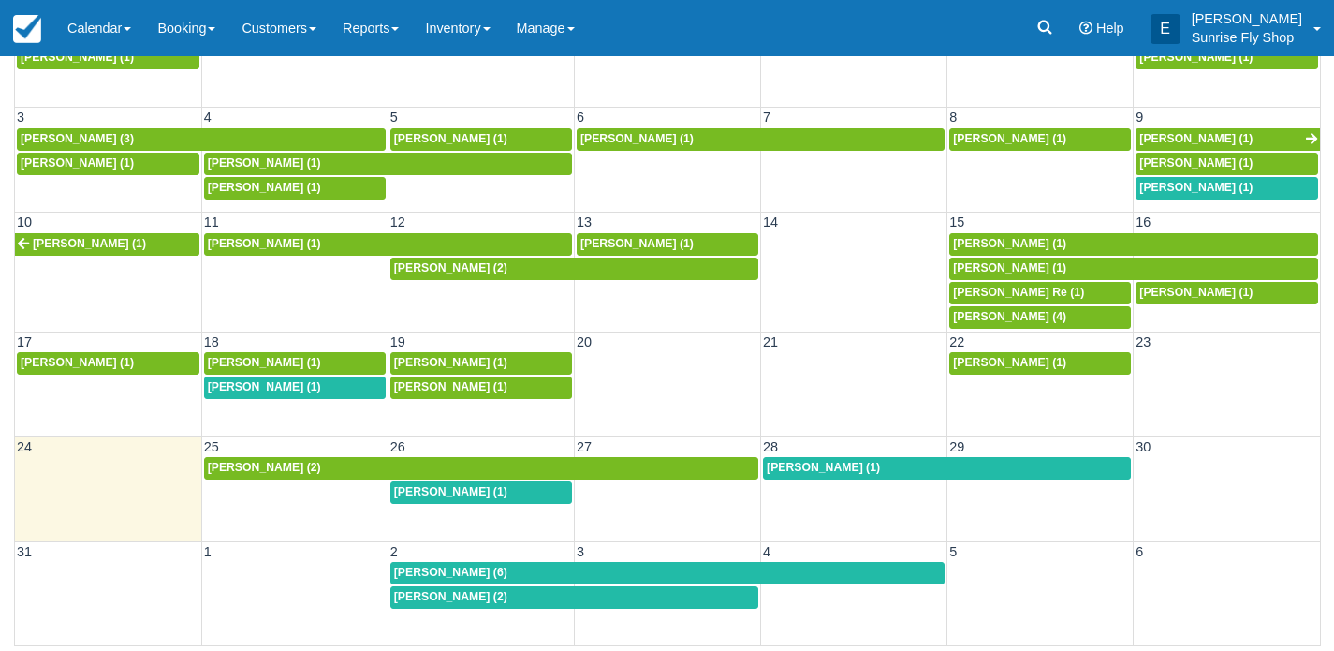
scroll to position [193, 0]
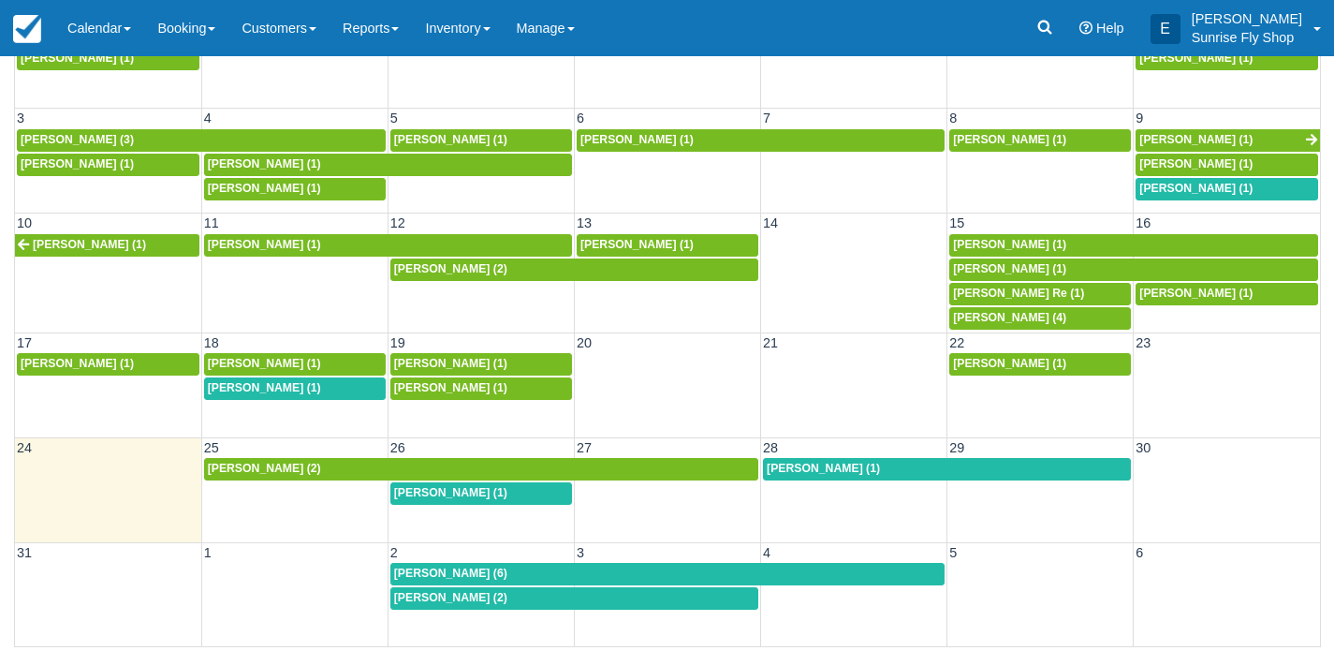
click at [270, 462] on span "[PERSON_NAME] (2)" at bounding box center [264, 468] width 113 height 13
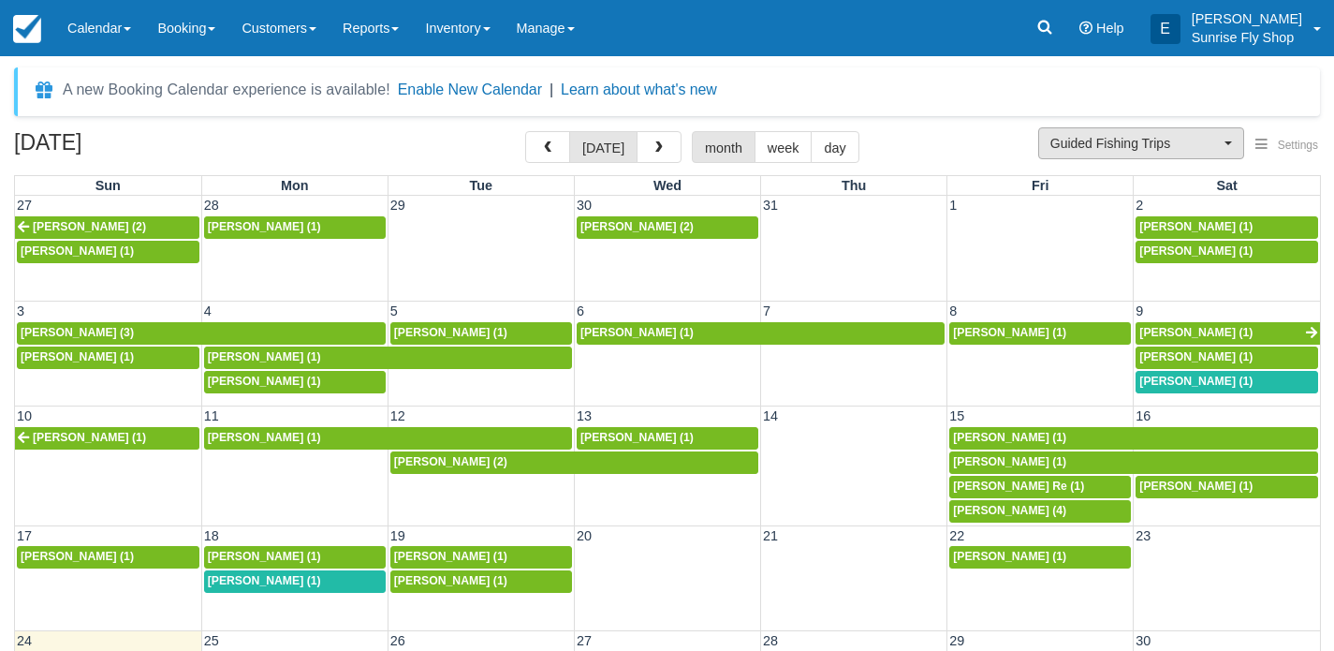
click at [1069, 145] on span "Guided Fishing Trips" at bounding box center [1134, 143] width 169 height 19
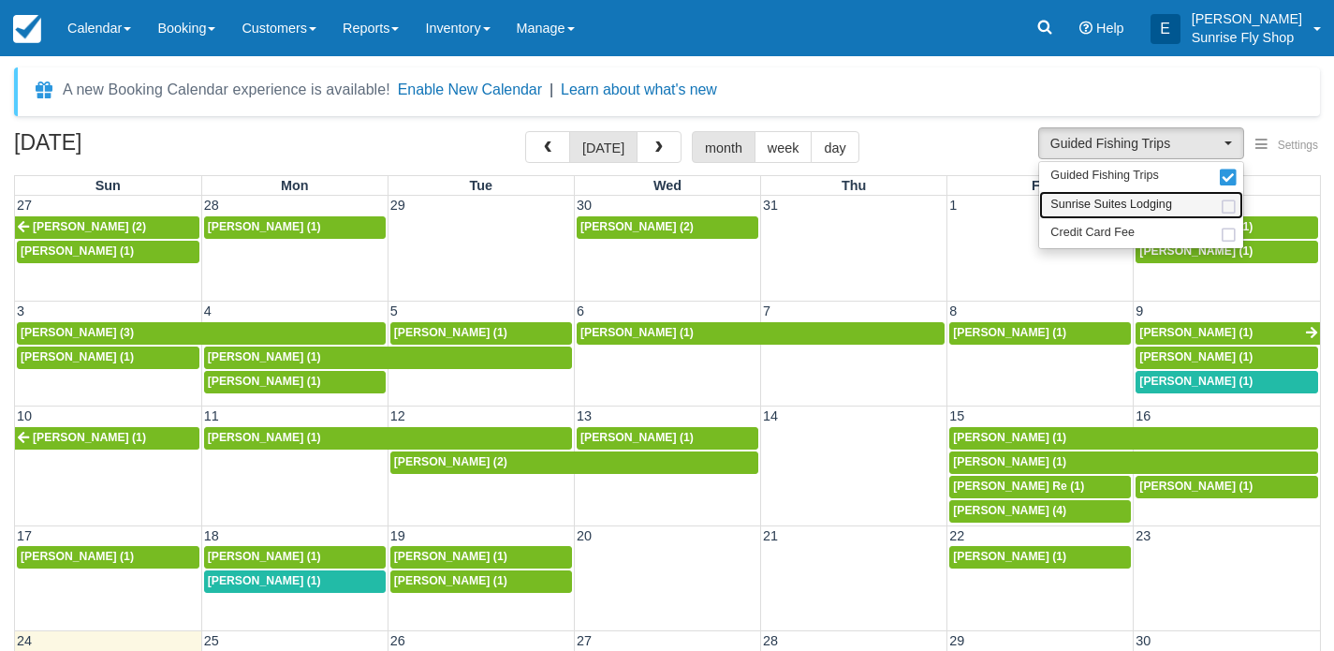
click at [1073, 203] on span "Sunrise Suites Lodging" at bounding box center [1111, 205] width 122 height 17
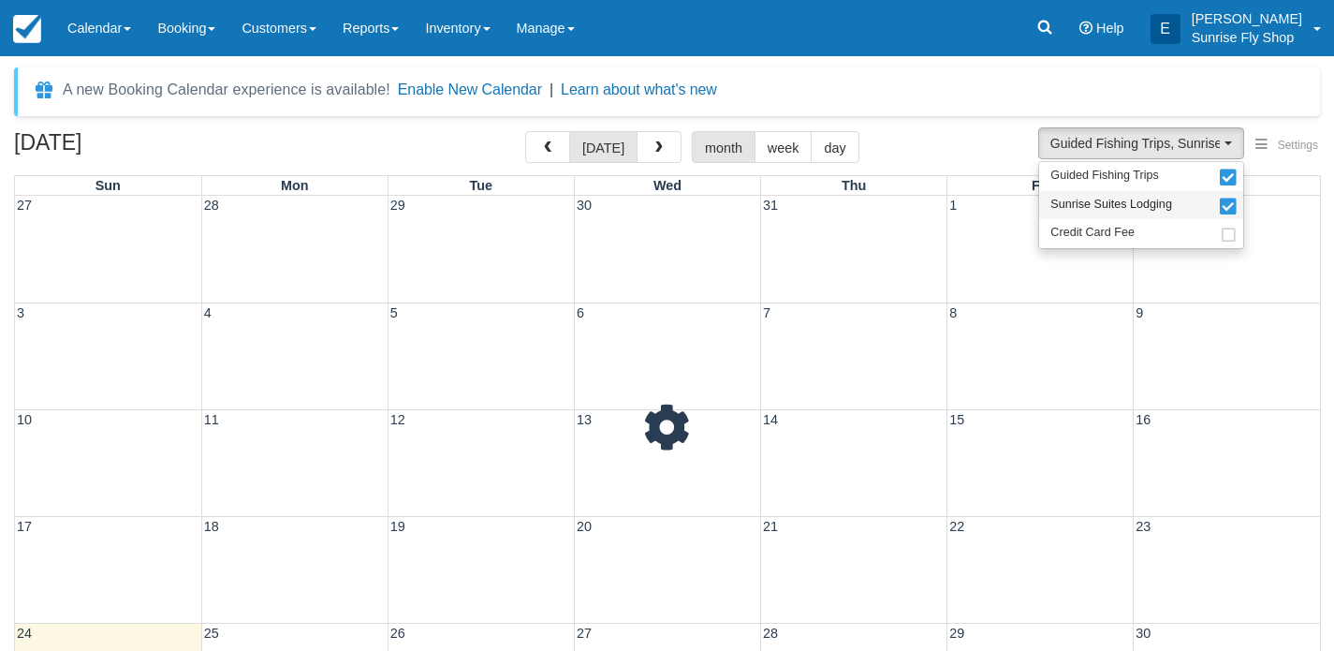
scroll to position [17, 0]
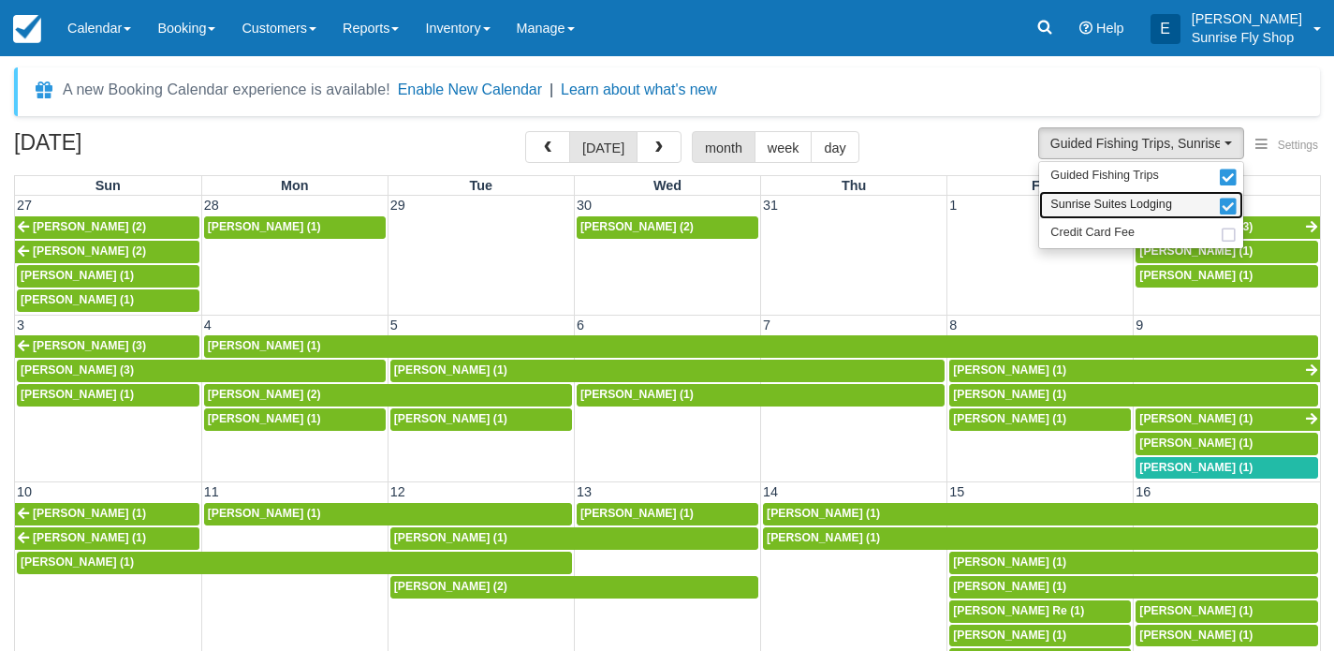
click at [1079, 201] on span "Sunrise Suites Lodging" at bounding box center [1111, 205] width 122 height 17
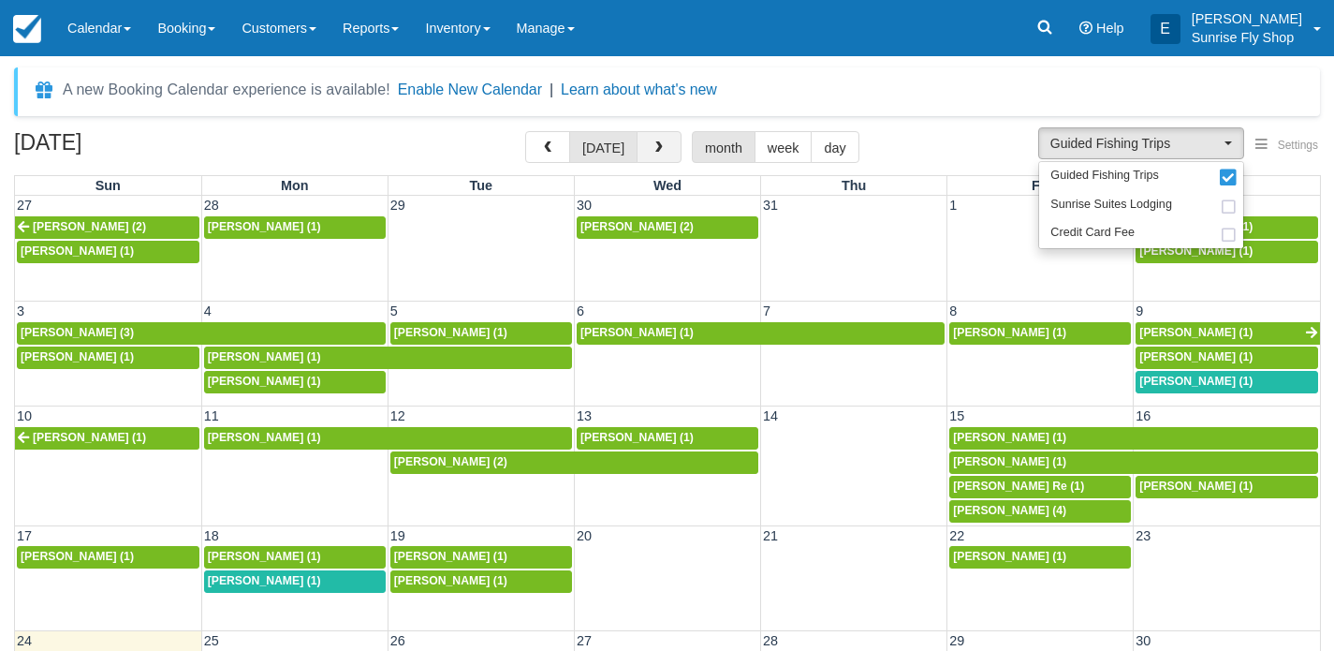
click at [654, 140] on button "button" at bounding box center [659, 147] width 45 height 32
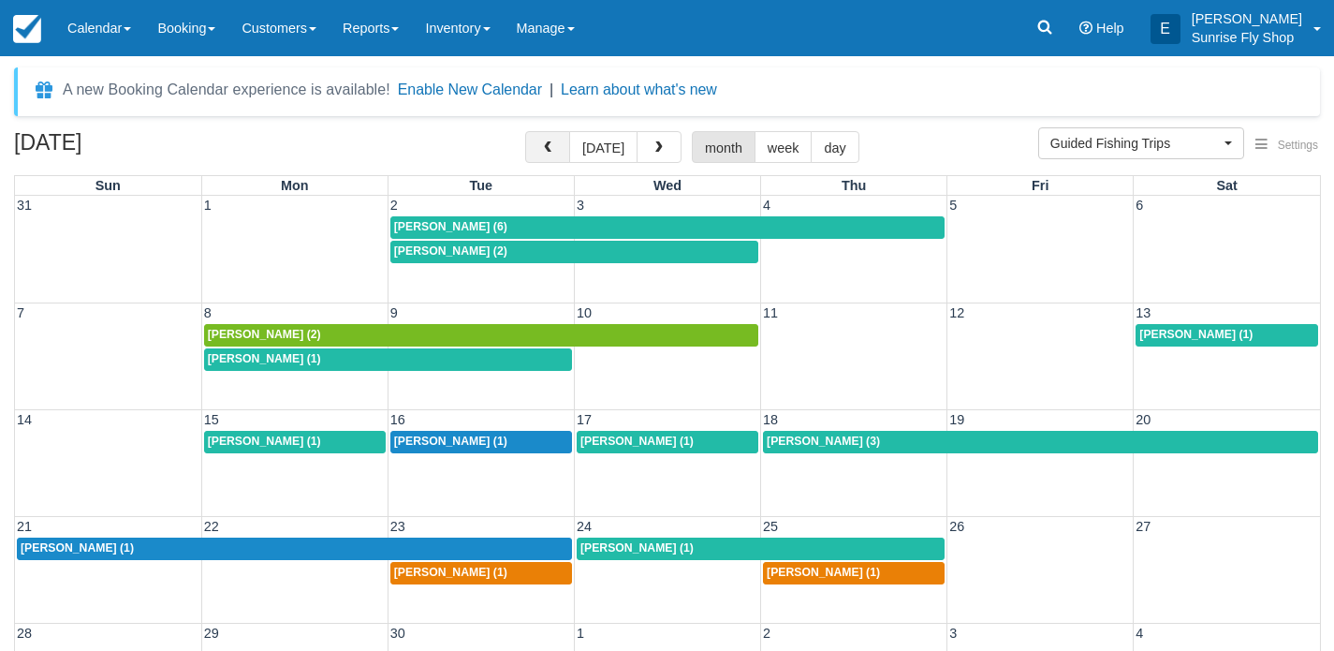
click at [549, 159] on button "button" at bounding box center [547, 147] width 45 height 32
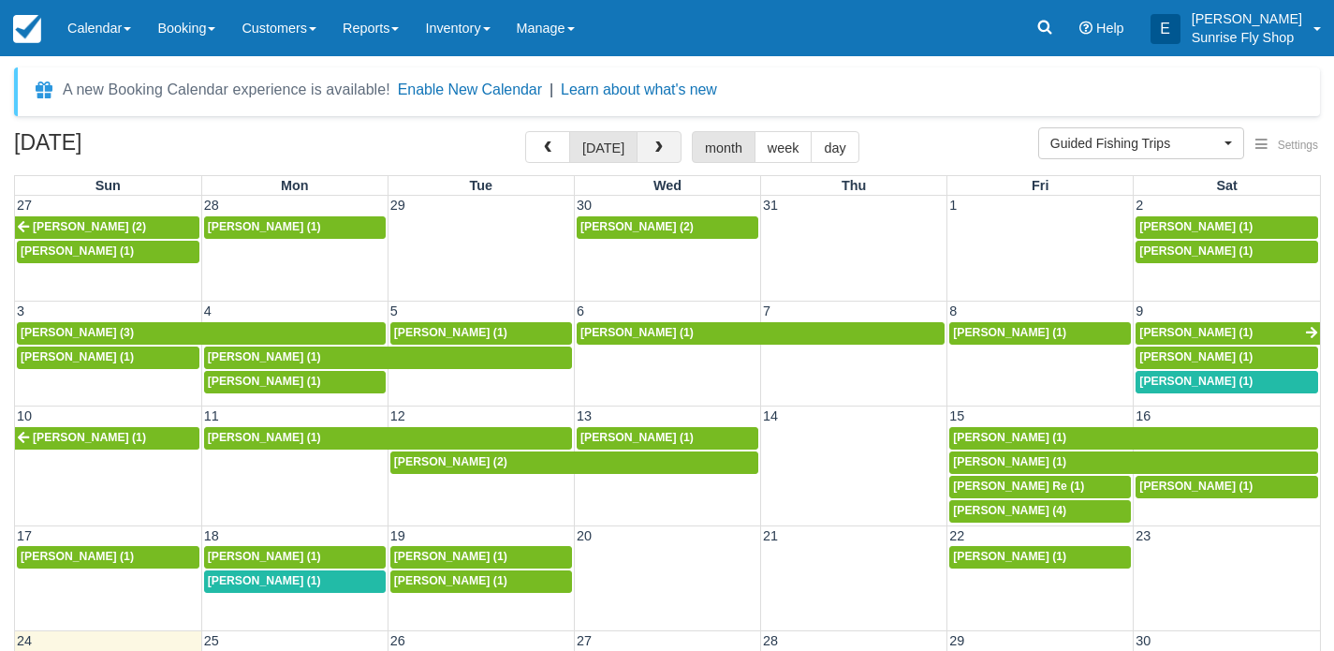
click at [662, 140] on button "button" at bounding box center [659, 147] width 45 height 32
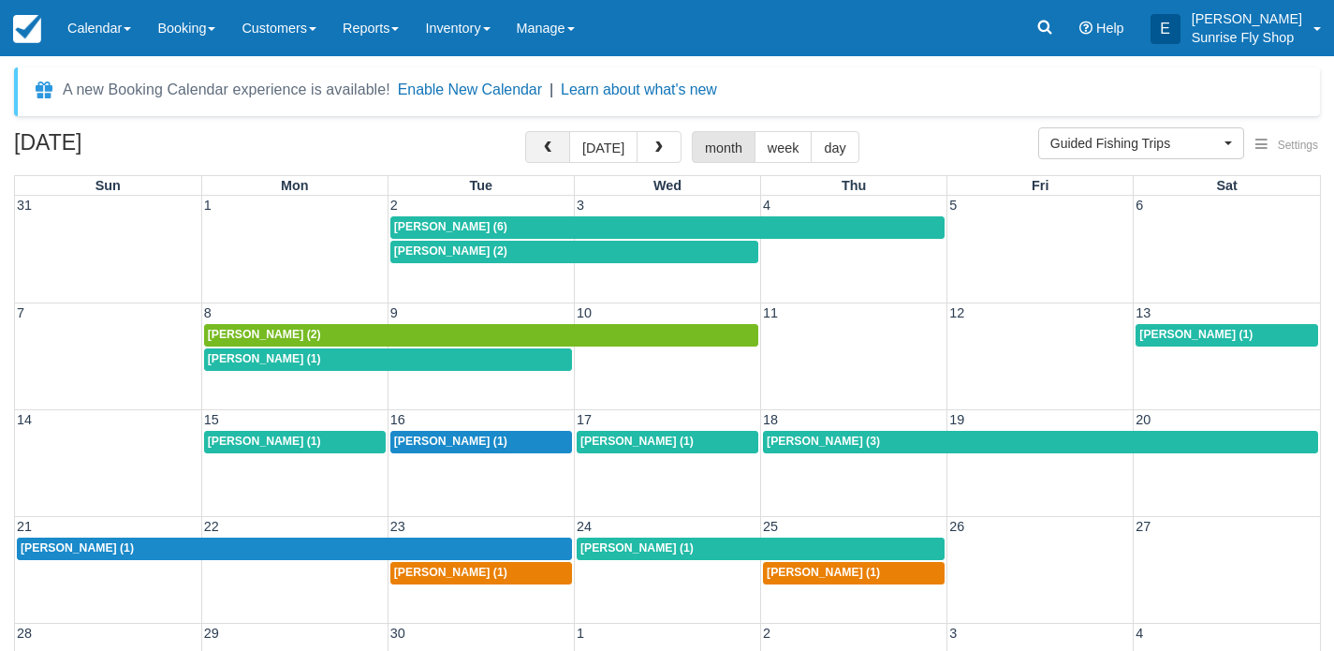
click at [554, 149] on span "button" at bounding box center [547, 147] width 13 height 13
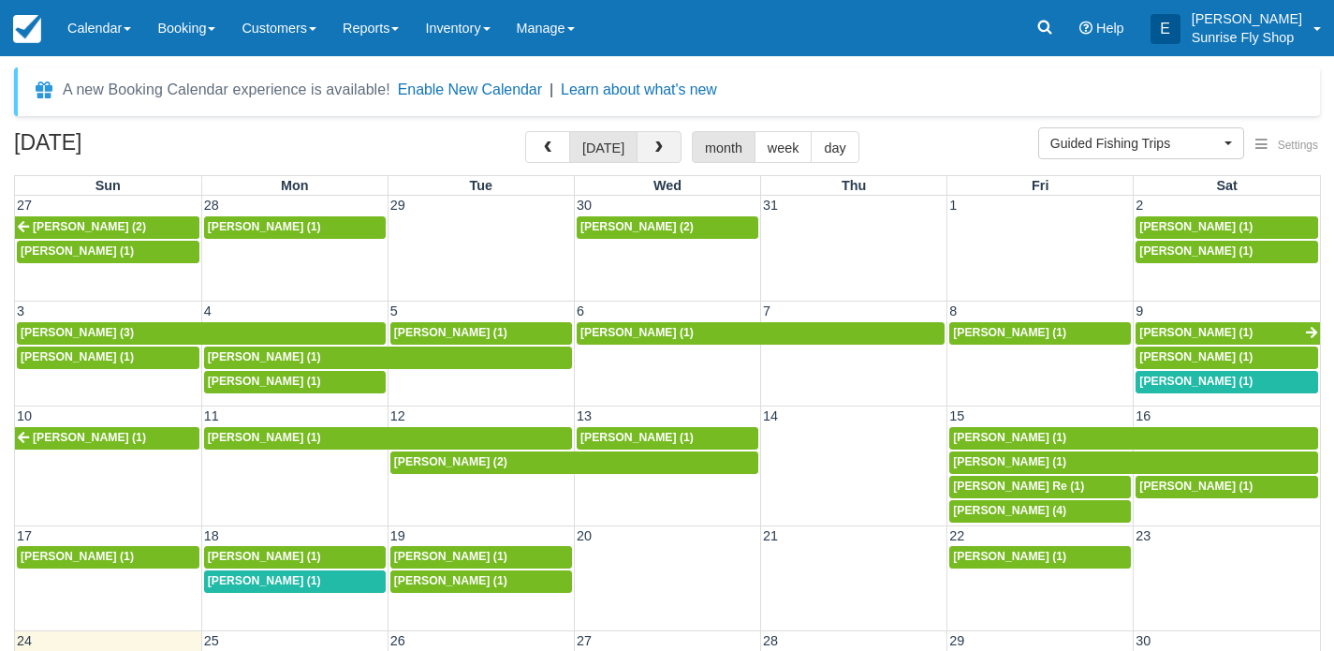
click at [644, 140] on button "button" at bounding box center [659, 147] width 45 height 32
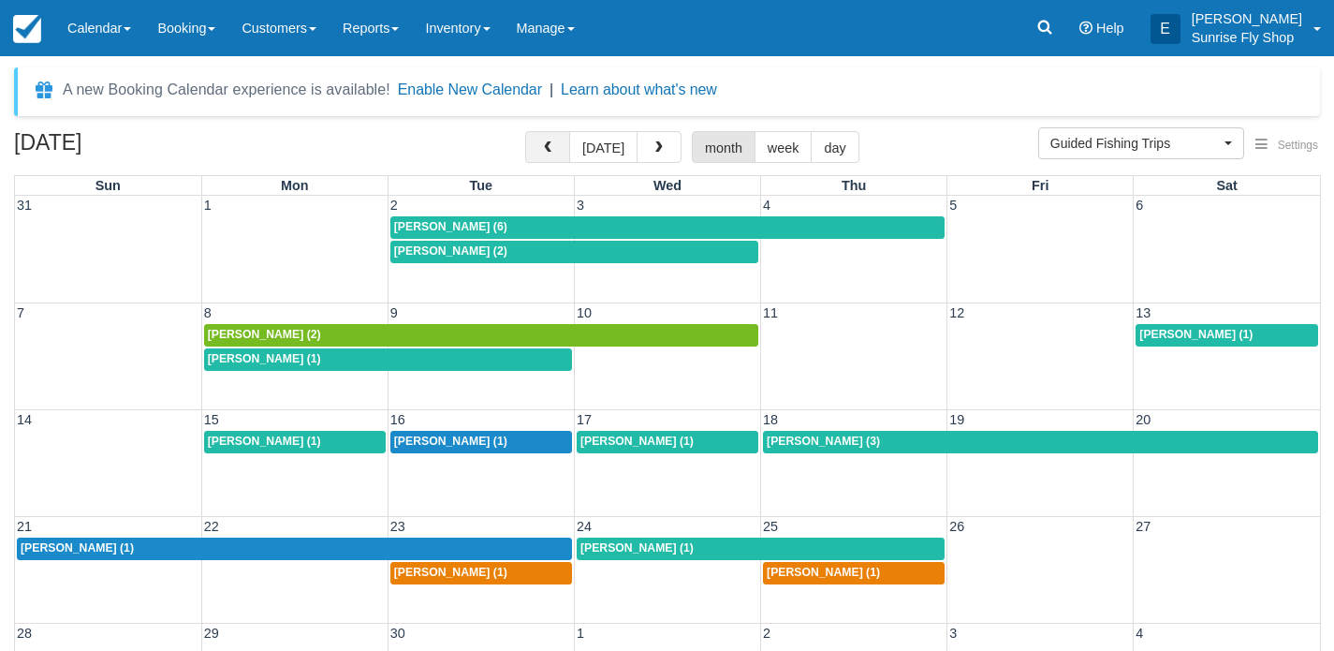
click at [546, 152] on span "button" at bounding box center [547, 147] width 13 height 13
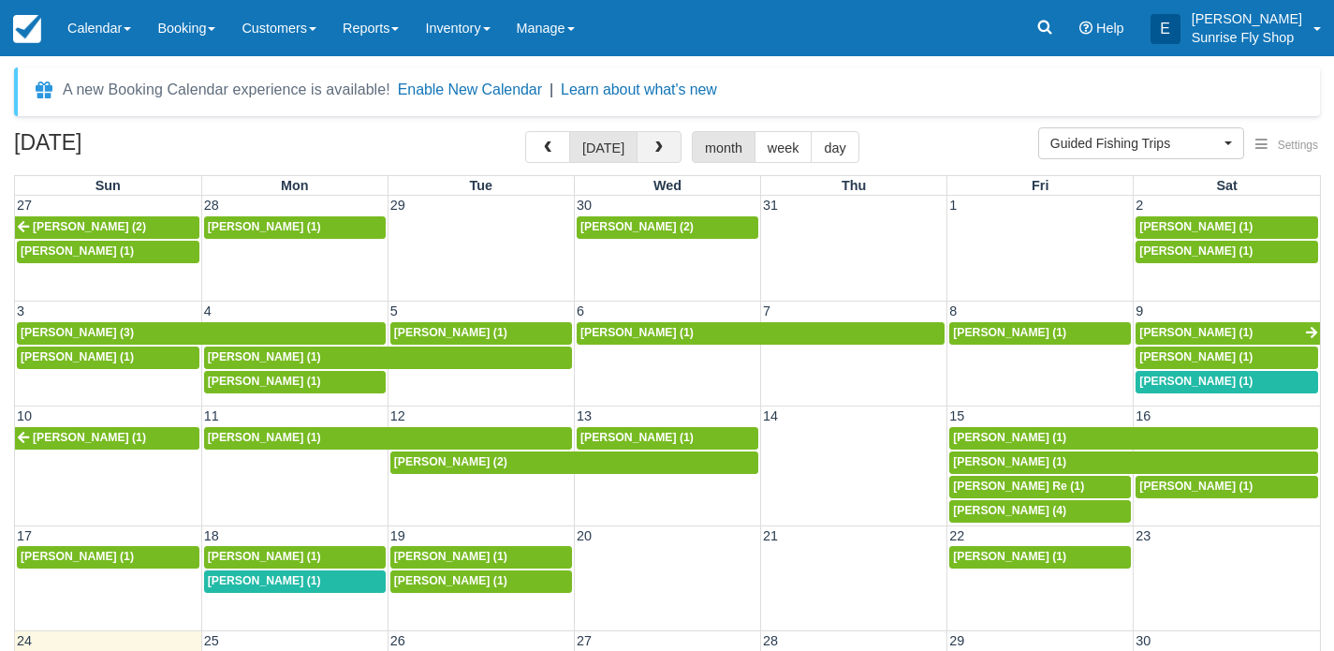
click at [660, 152] on span "button" at bounding box center [659, 147] width 13 height 13
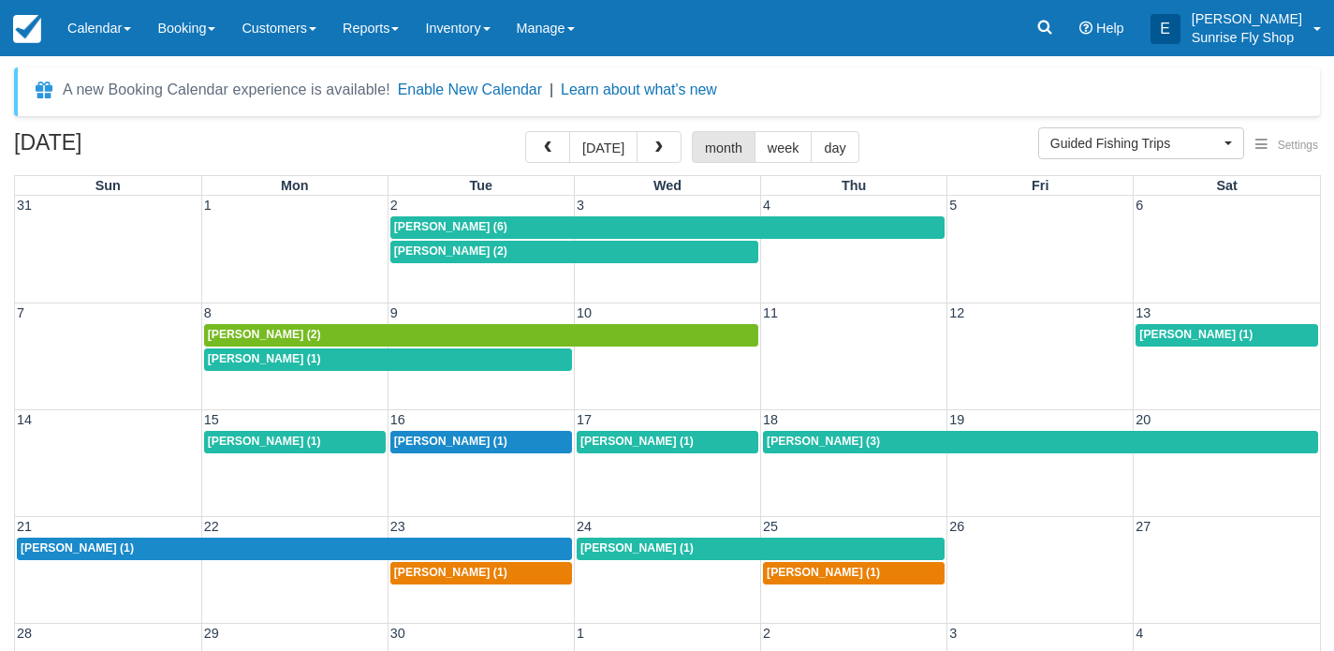
drag, startPoint x: 798, startPoint y: 432, endPoint x: 811, endPoint y: 432, distance: 13.1
click at [799, 432] on link "[PERSON_NAME] (3)" at bounding box center [1040, 442] width 555 height 22
click at [536, 139] on button "button" at bounding box center [547, 147] width 45 height 32
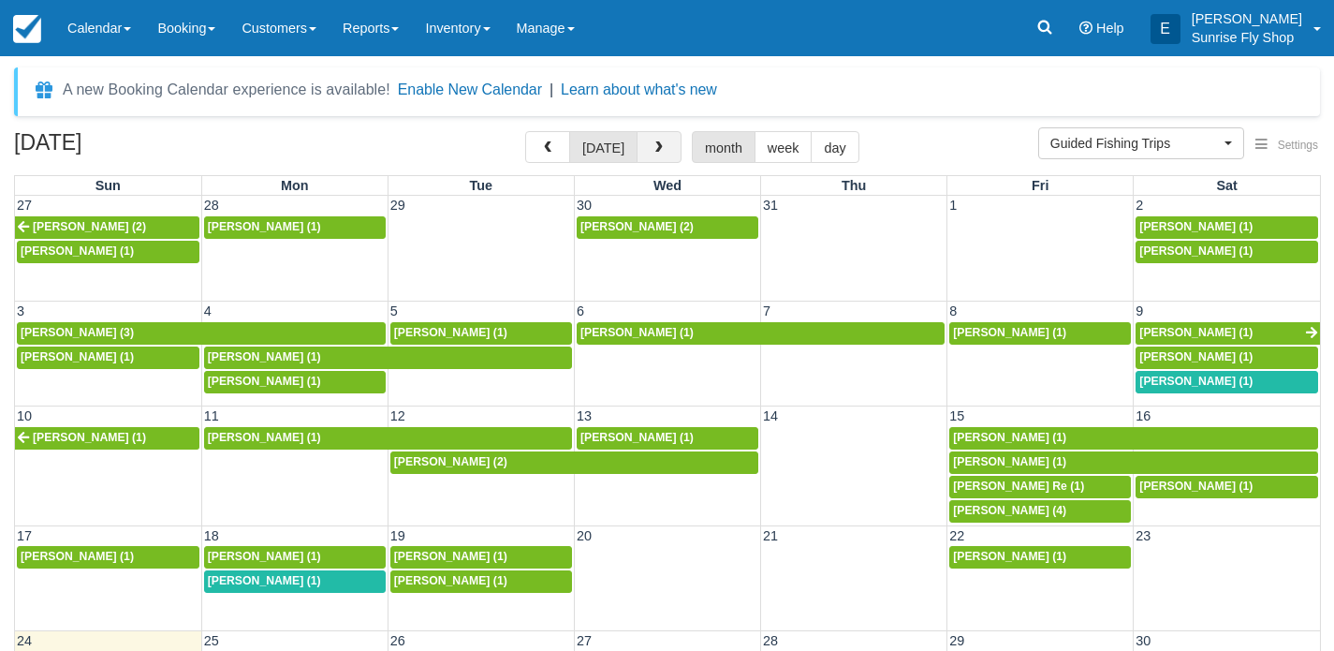
click at [667, 143] on button "button" at bounding box center [659, 147] width 45 height 32
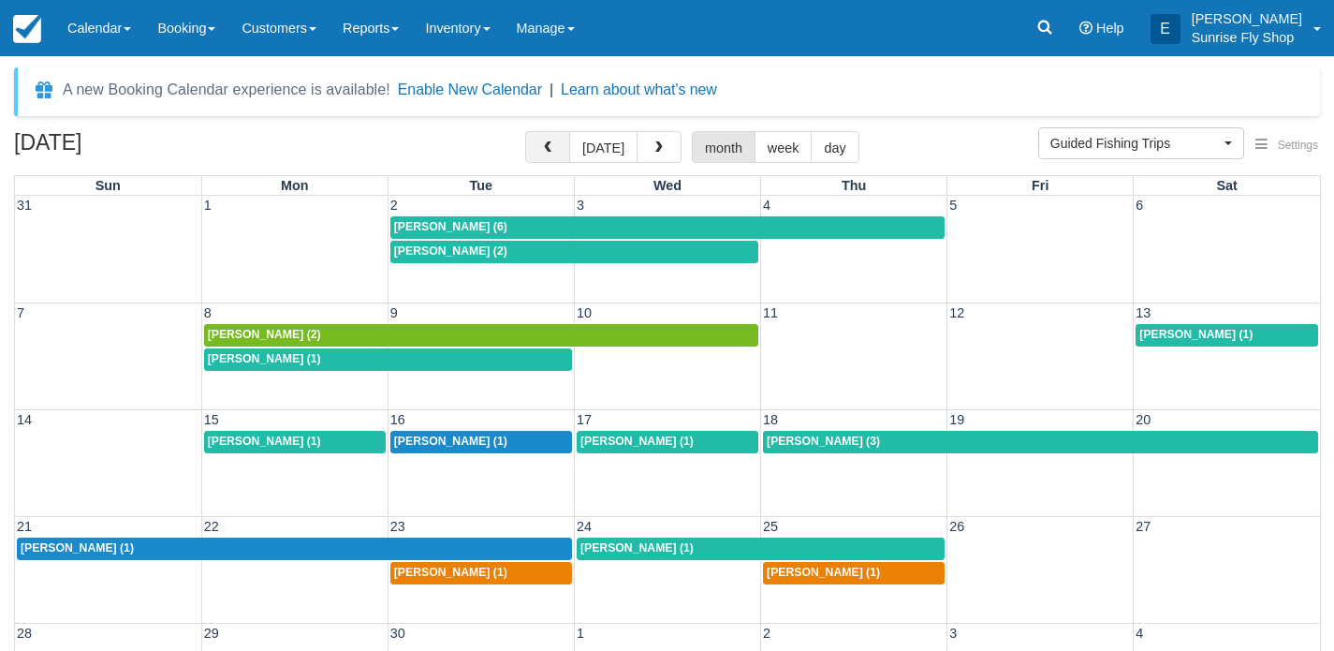
click at [537, 136] on button "button" at bounding box center [547, 147] width 45 height 32
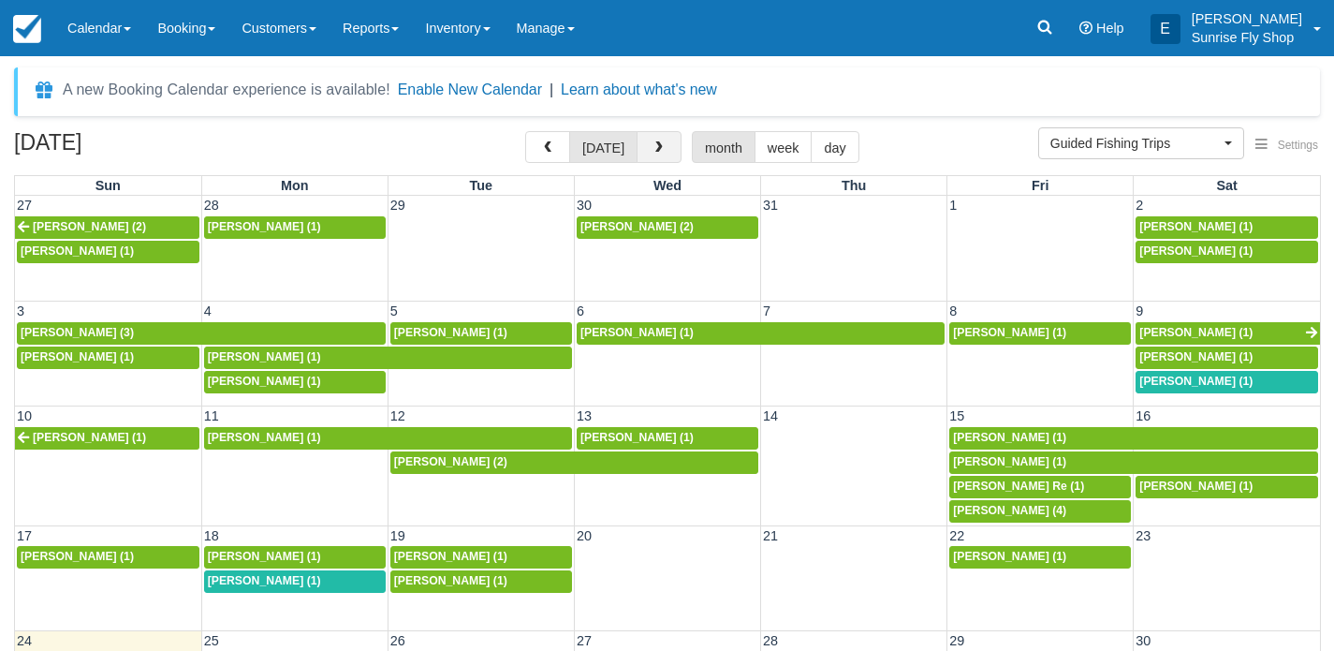
click at [653, 148] on span "button" at bounding box center [659, 147] width 13 height 13
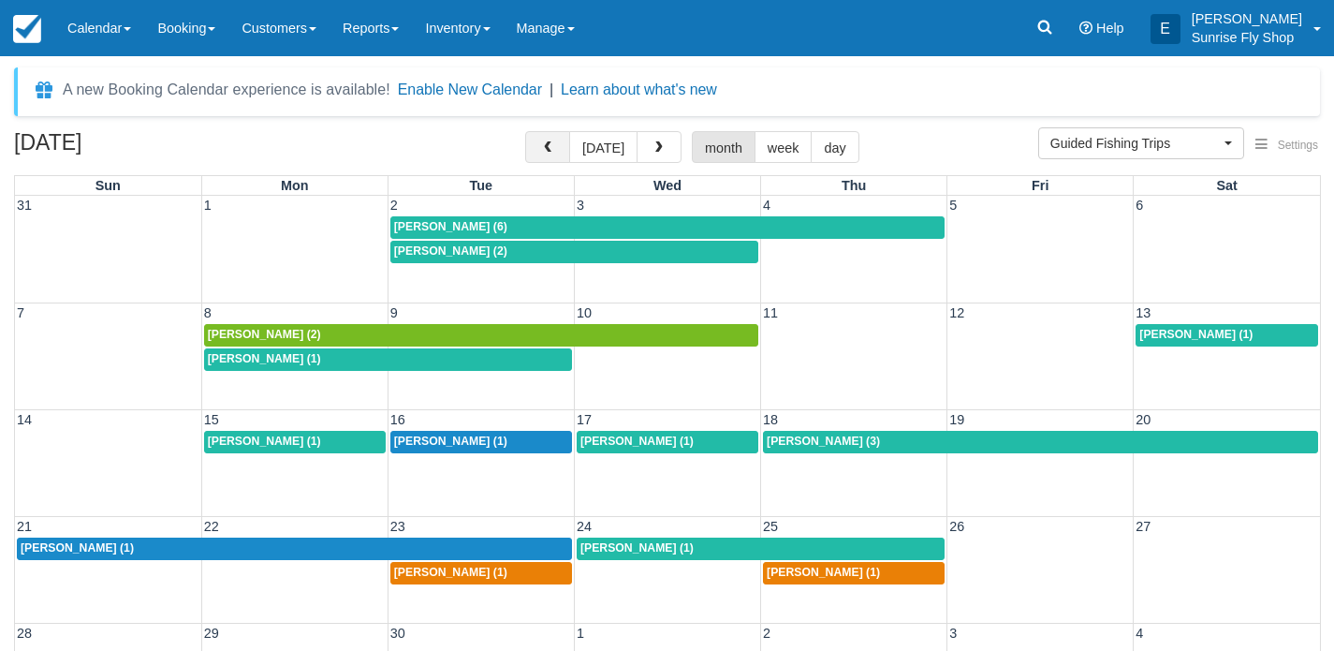
click at [539, 150] on button "button" at bounding box center [547, 147] width 45 height 32
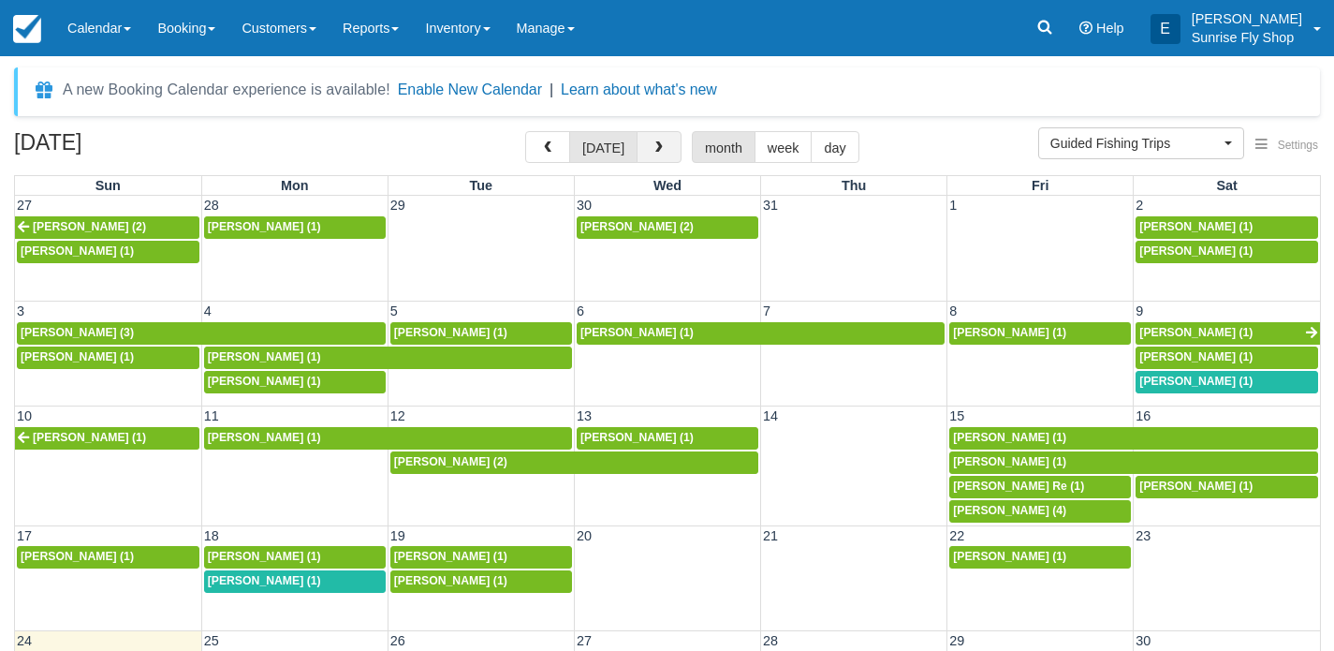
click at [657, 162] on button "button" at bounding box center [659, 147] width 45 height 32
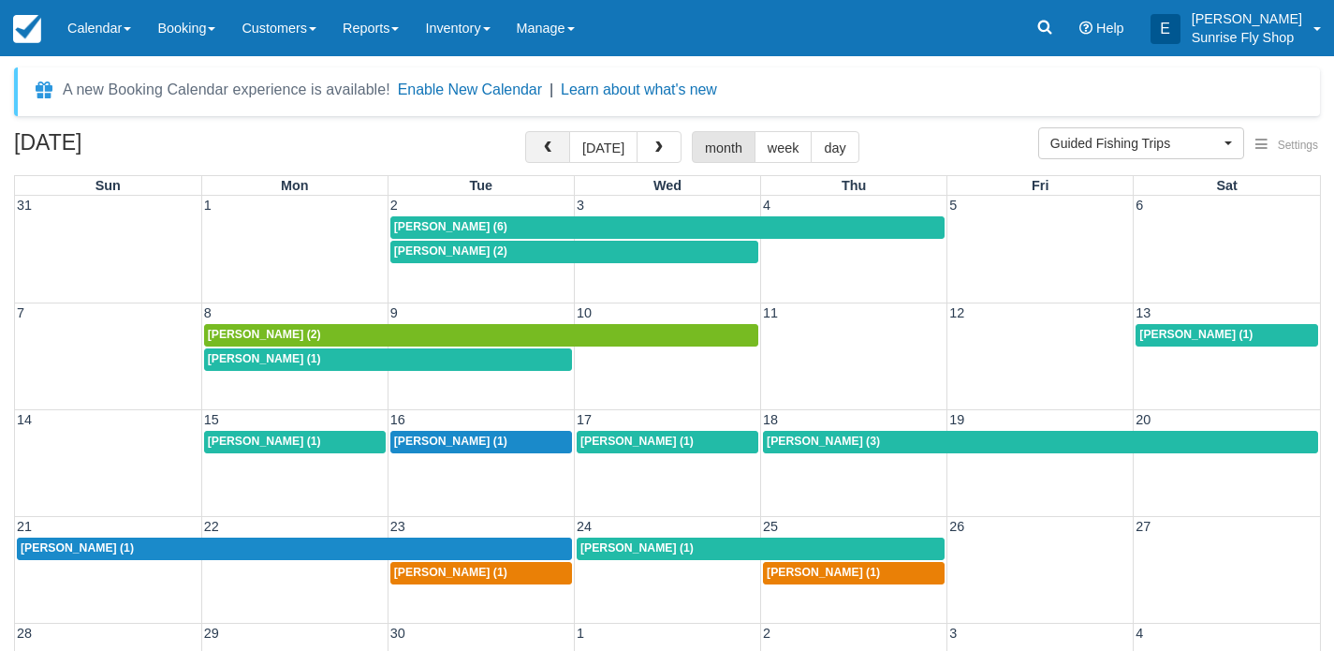
click at [551, 154] on span "button" at bounding box center [547, 147] width 13 height 13
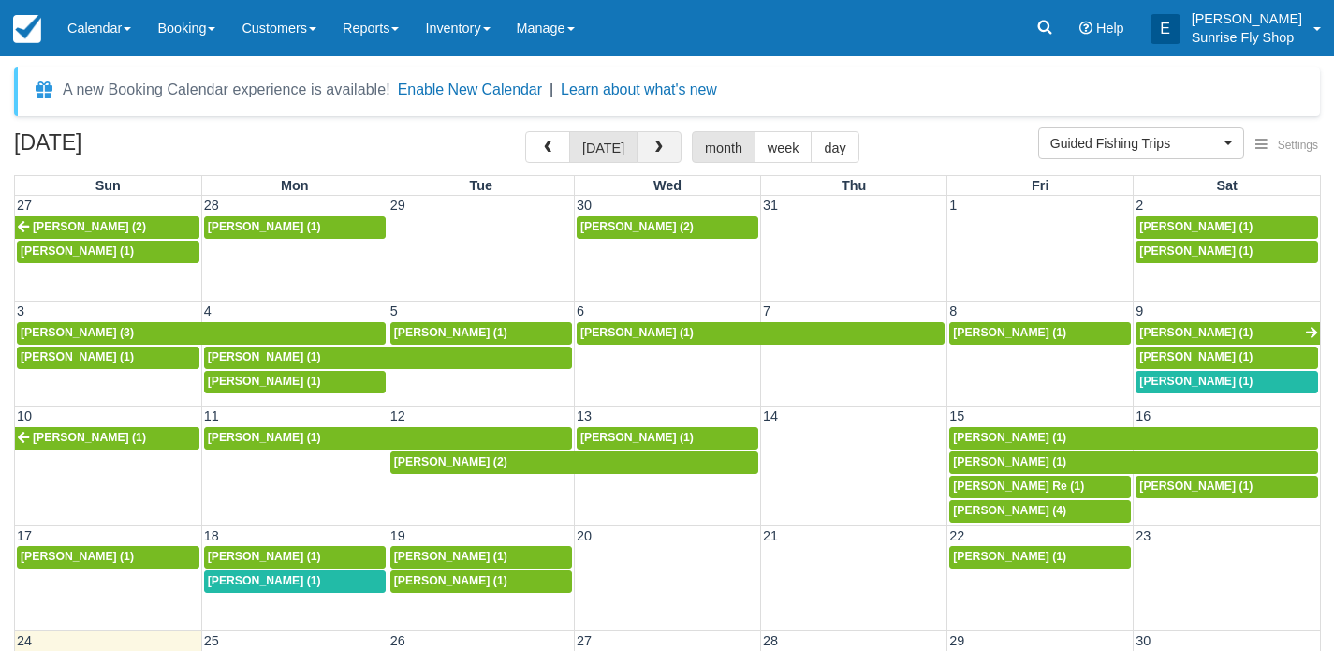
click at [646, 149] on button "button" at bounding box center [659, 147] width 45 height 32
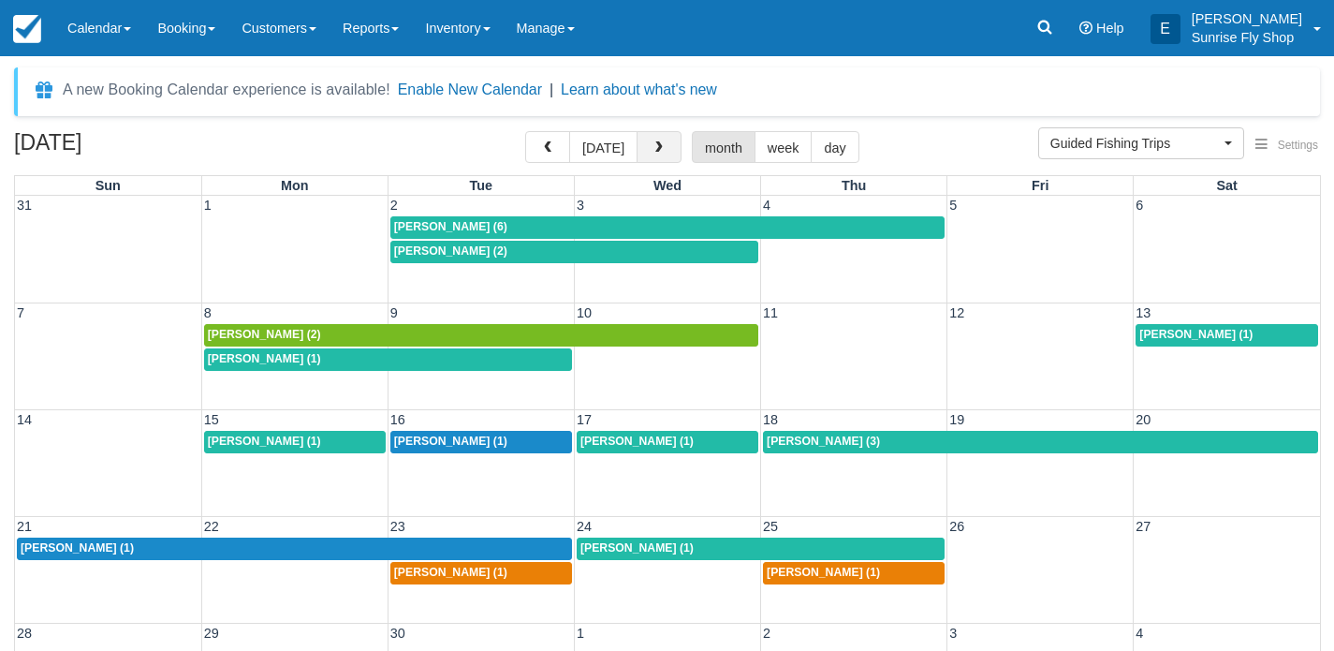
click at [654, 146] on span "button" at bounding box center [659, 147] width 13 height 13
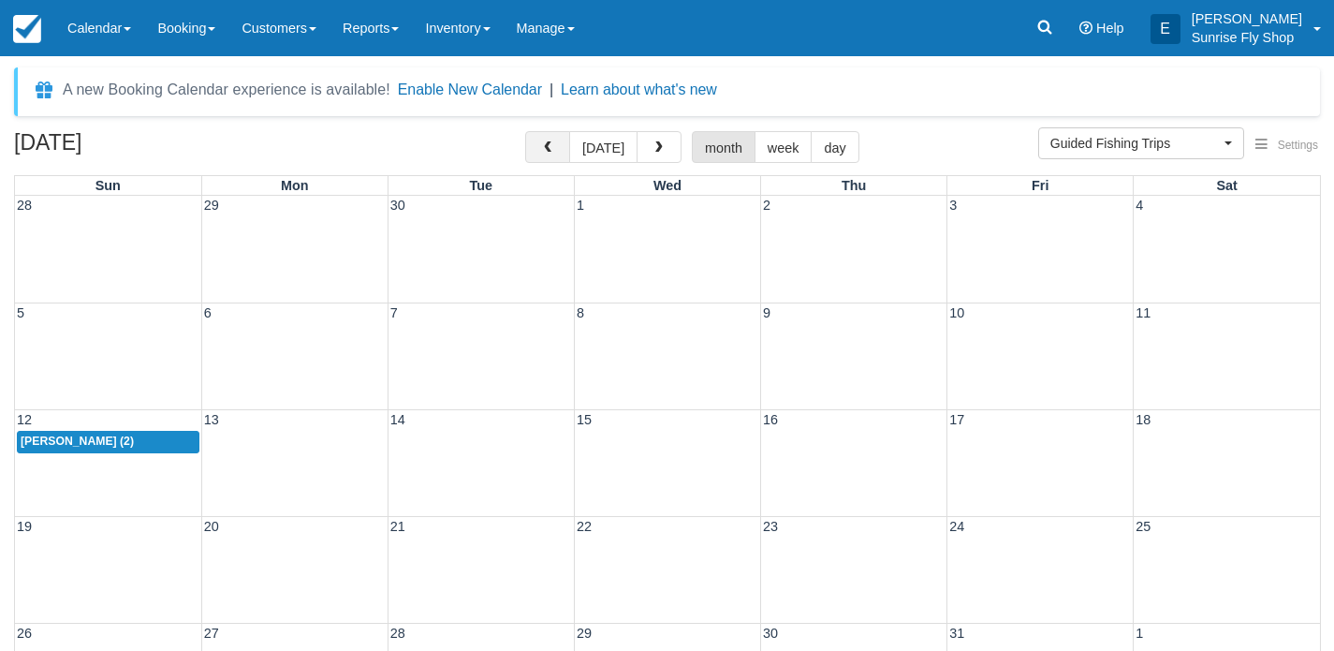
click at [553, 151] on span "button" at bounding box center [547, 147] width 13 height 13
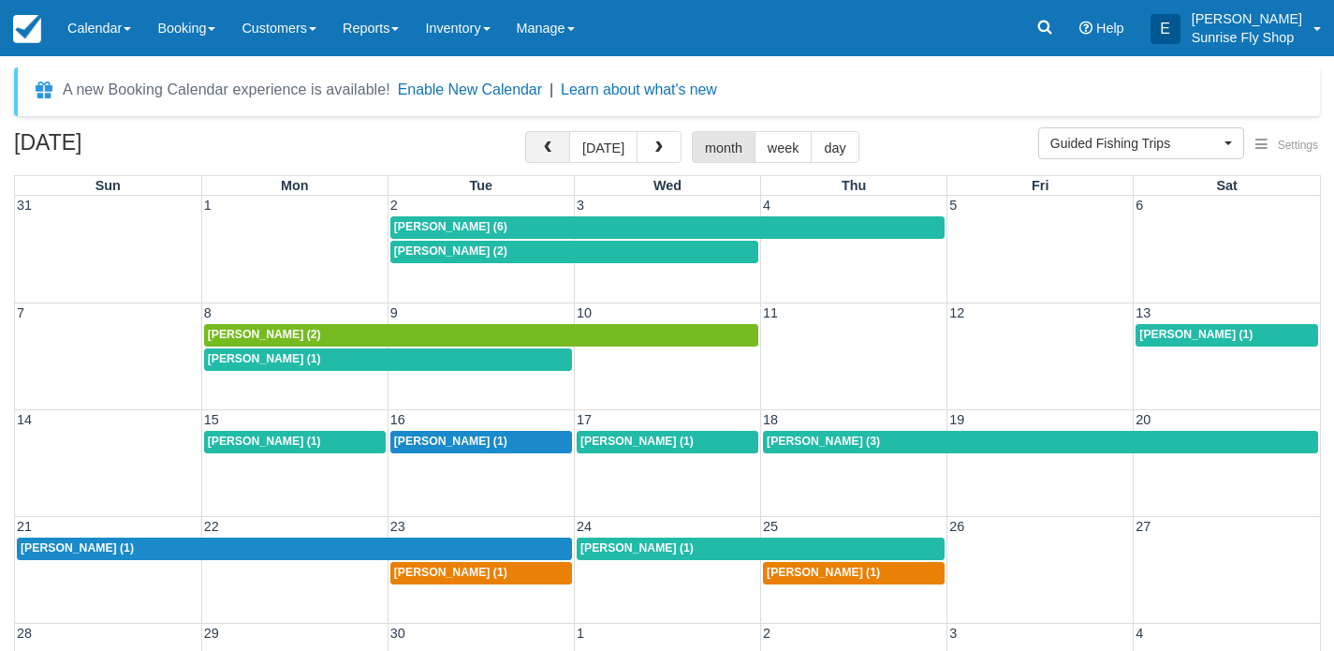
click at [553, 151] on span "button" at bounding box center [547, 147] width 13 height 13
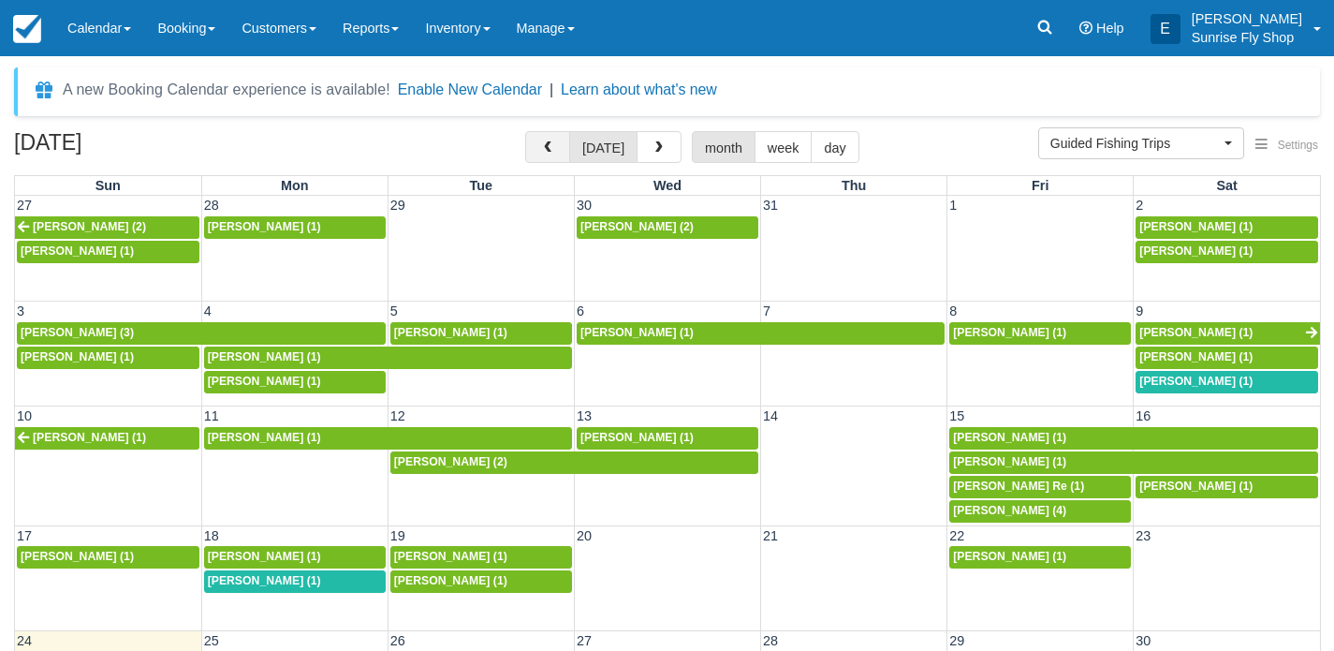
click at [536, 146] on button "button" at bounding box center [547, 147] width 45 height 32
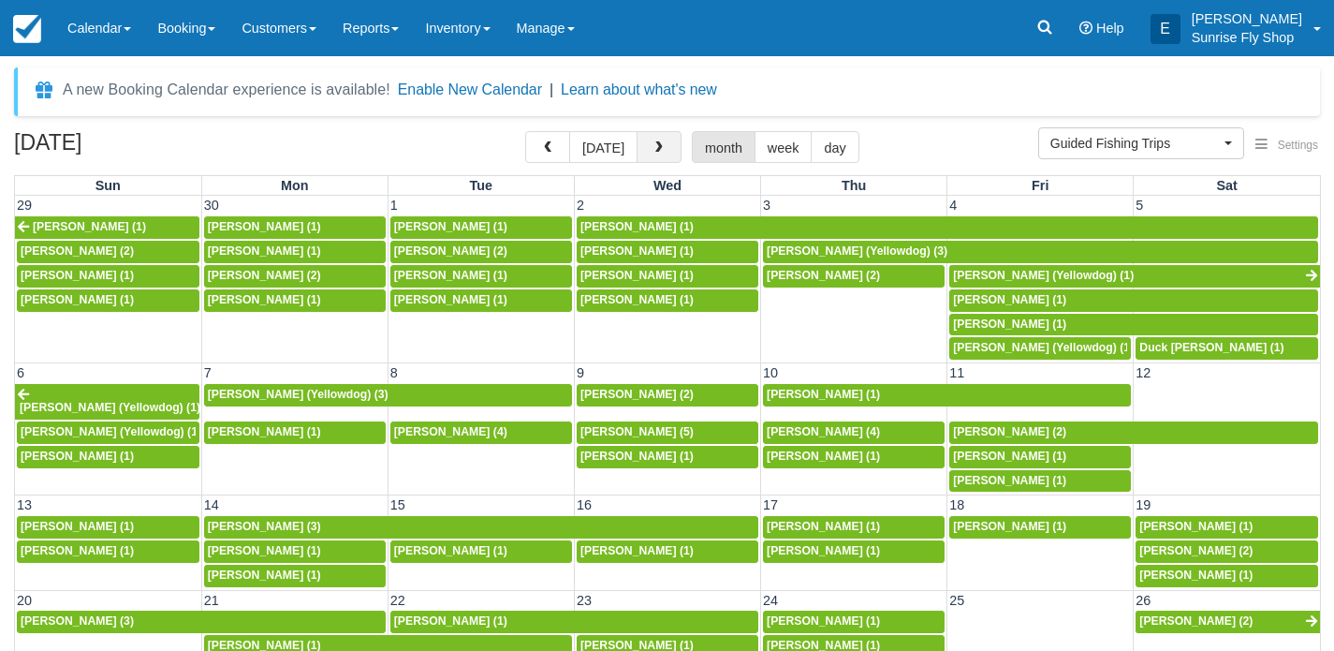
click at [667, 147] on button "button" at bounding box center [659, 147] width 45 height 32
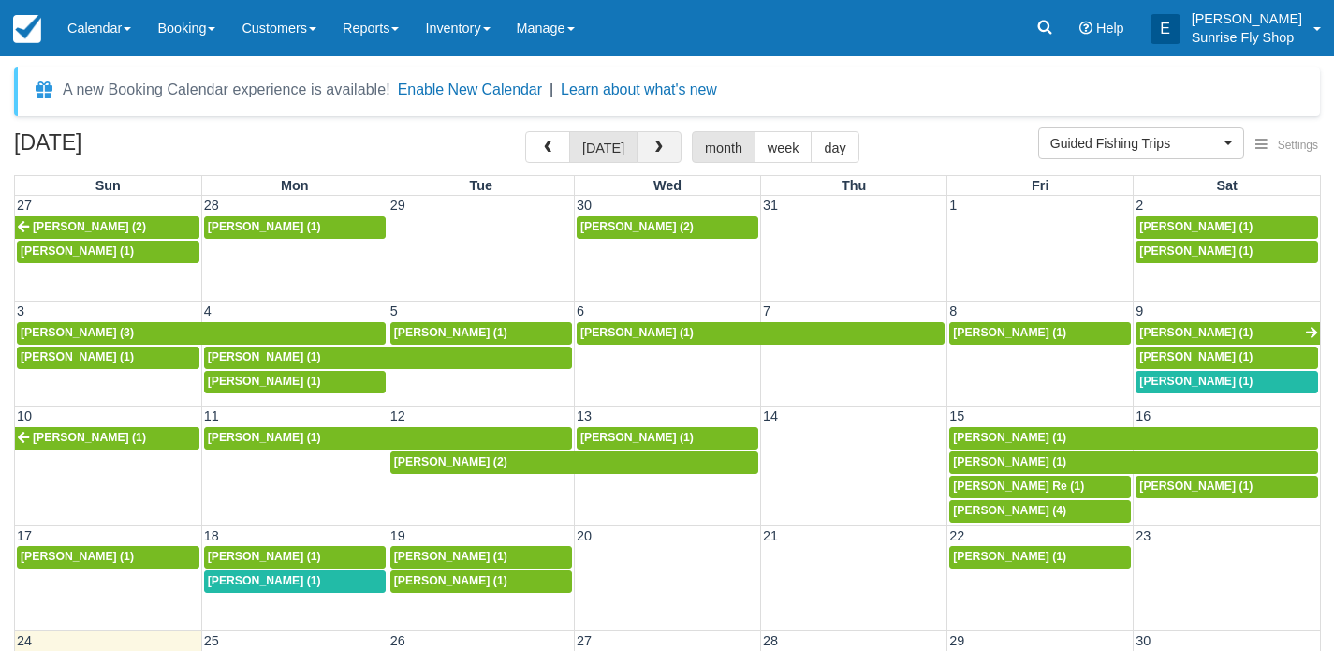
click at [667, 147] on button "button" at bounding box center [659, 147] width 45 height 32
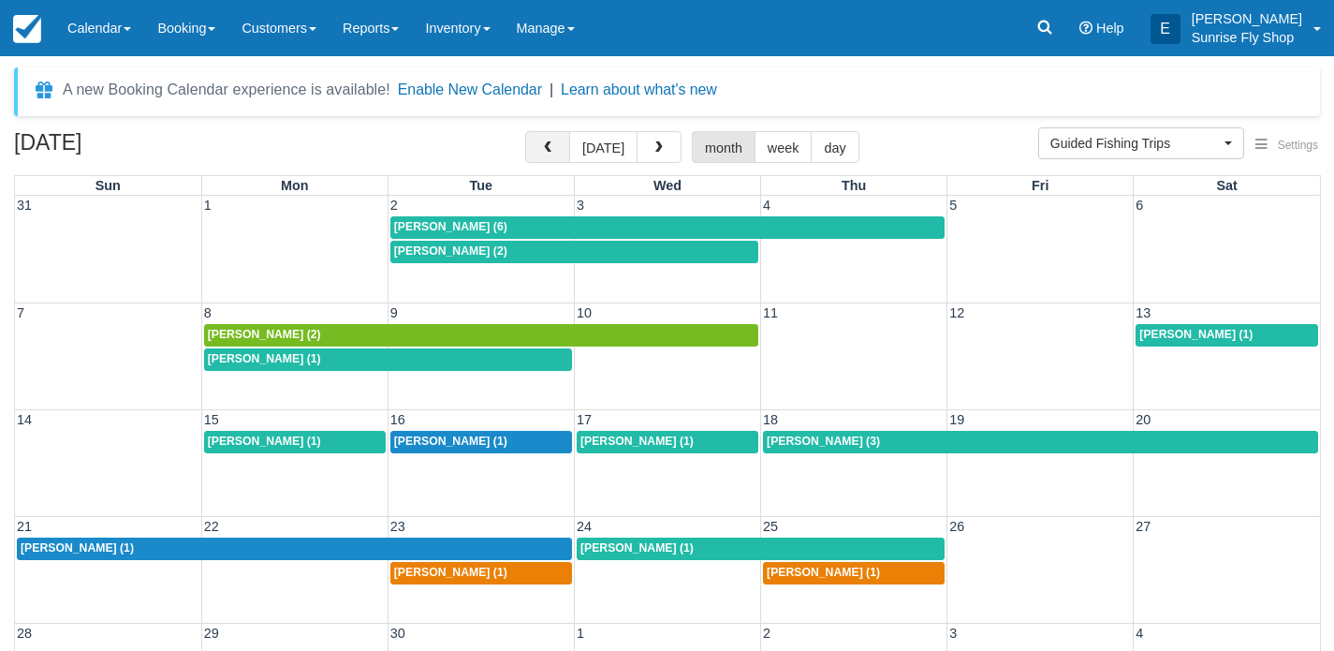
click at [543, 153] on button "button" at bounding box center [547, 147] width 45 height 32
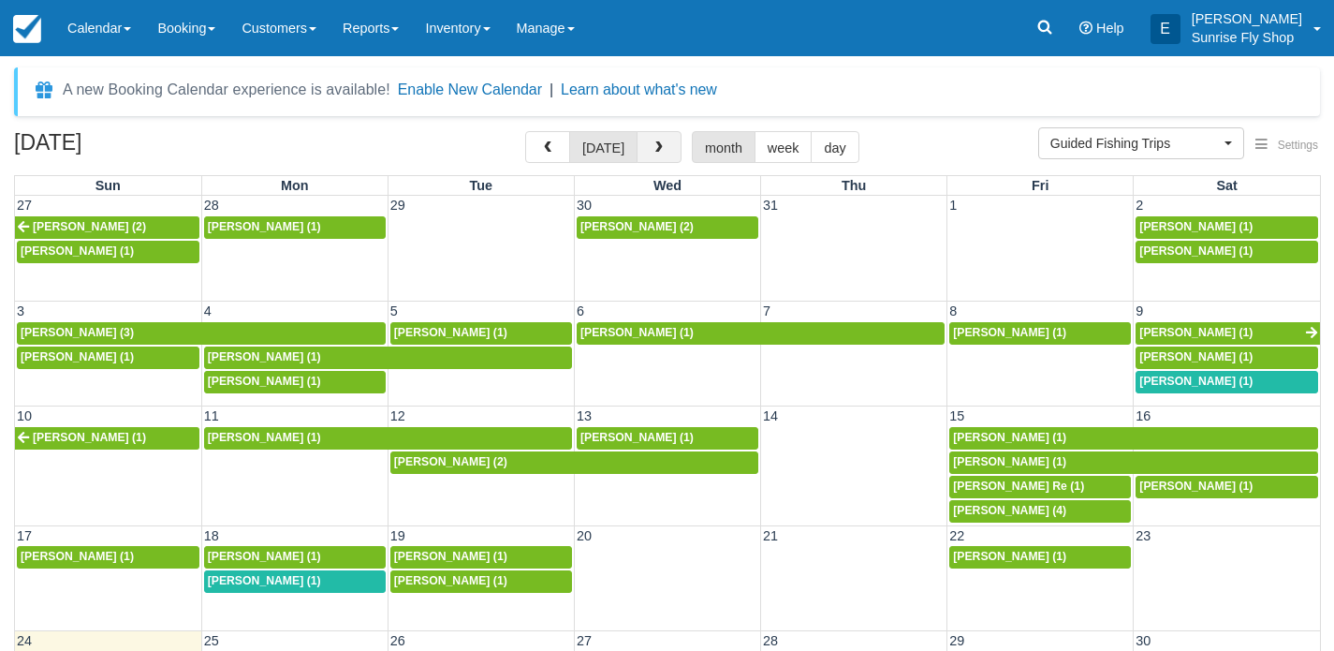
click at [653, 150] on span "button" at bounding box center [659, 147] width 13 height 13
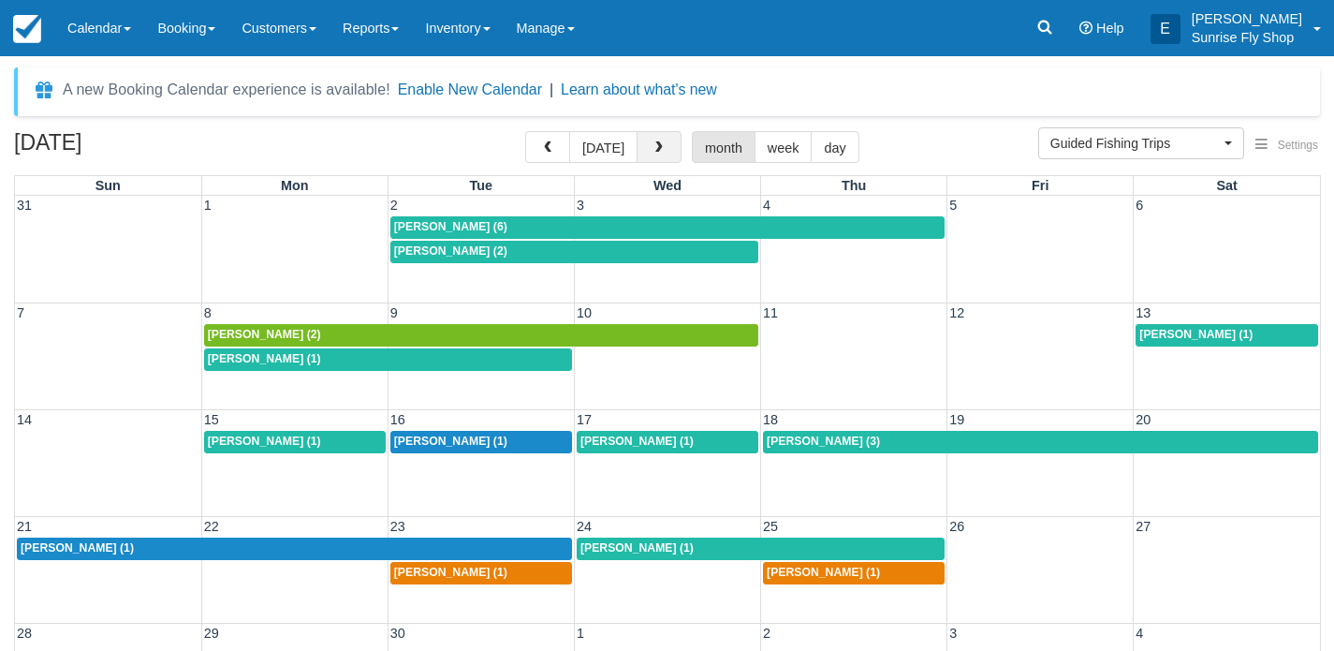
click at [651, 159] on button "button" at bounding box center [659, 147] width 45 height 32
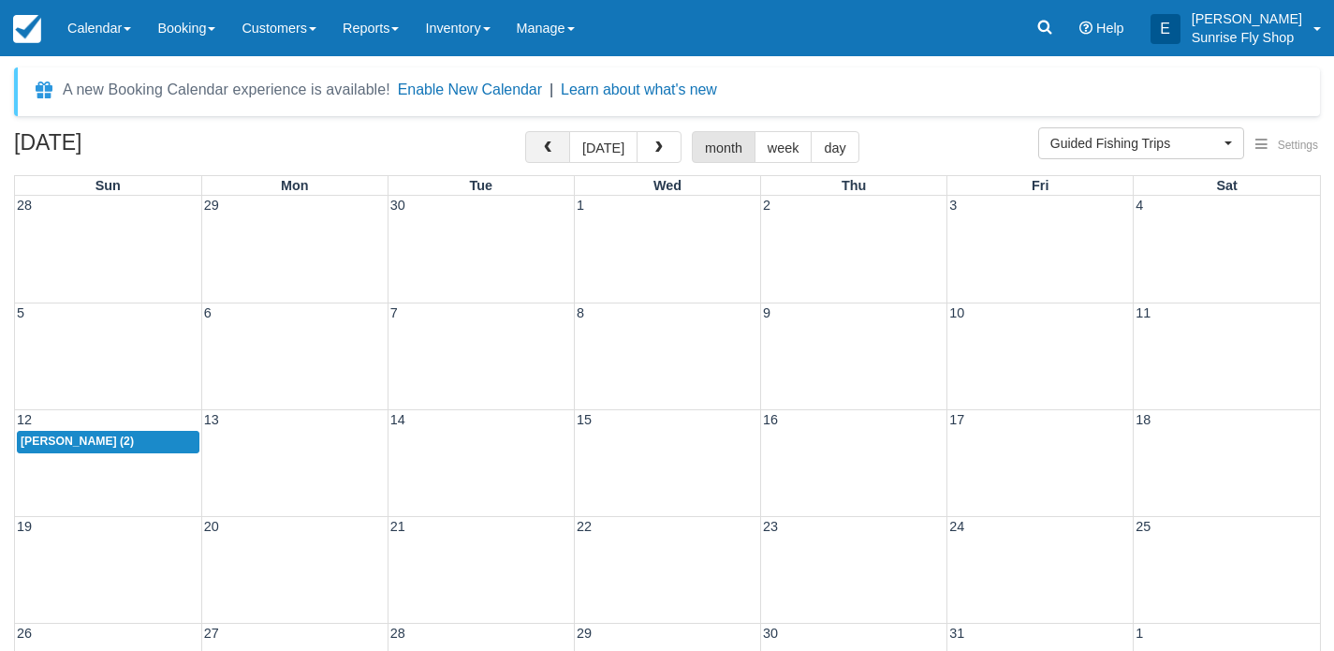
click at [539, 152] on button "button" at bounding box center [547, 147] width 45 height 32
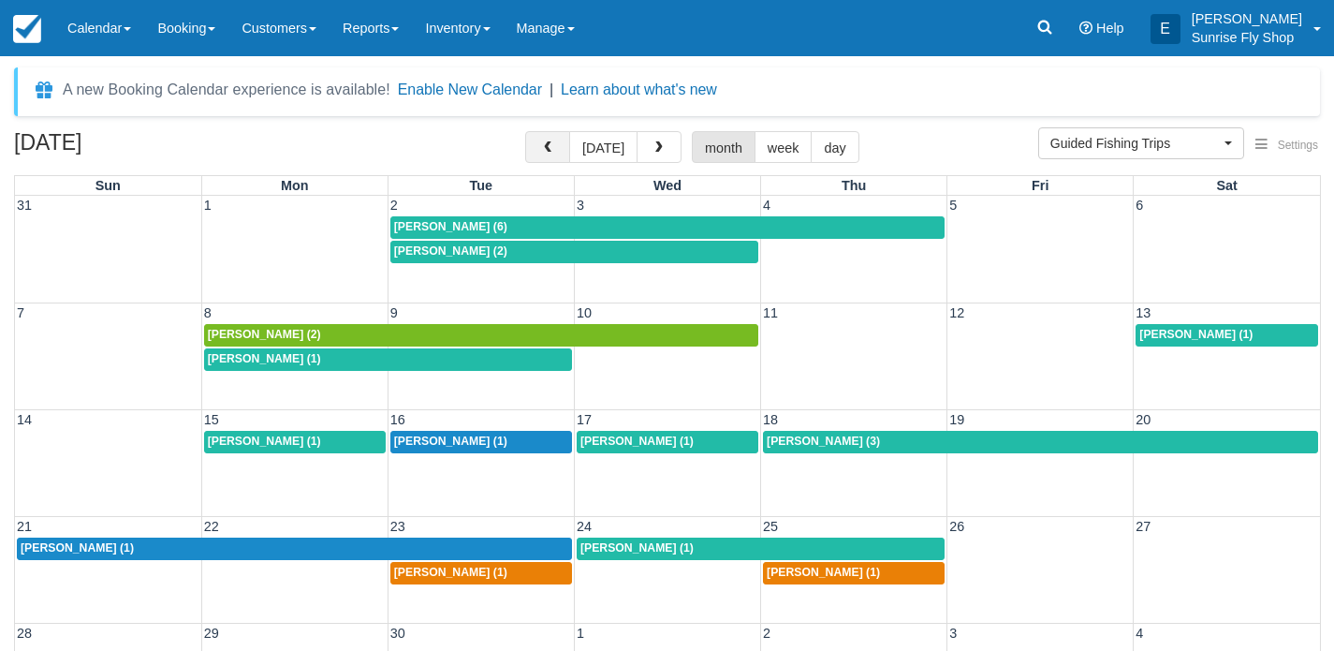
click at [535, 145] on button "button" at bounding box center [547, 147] width 45 height 32
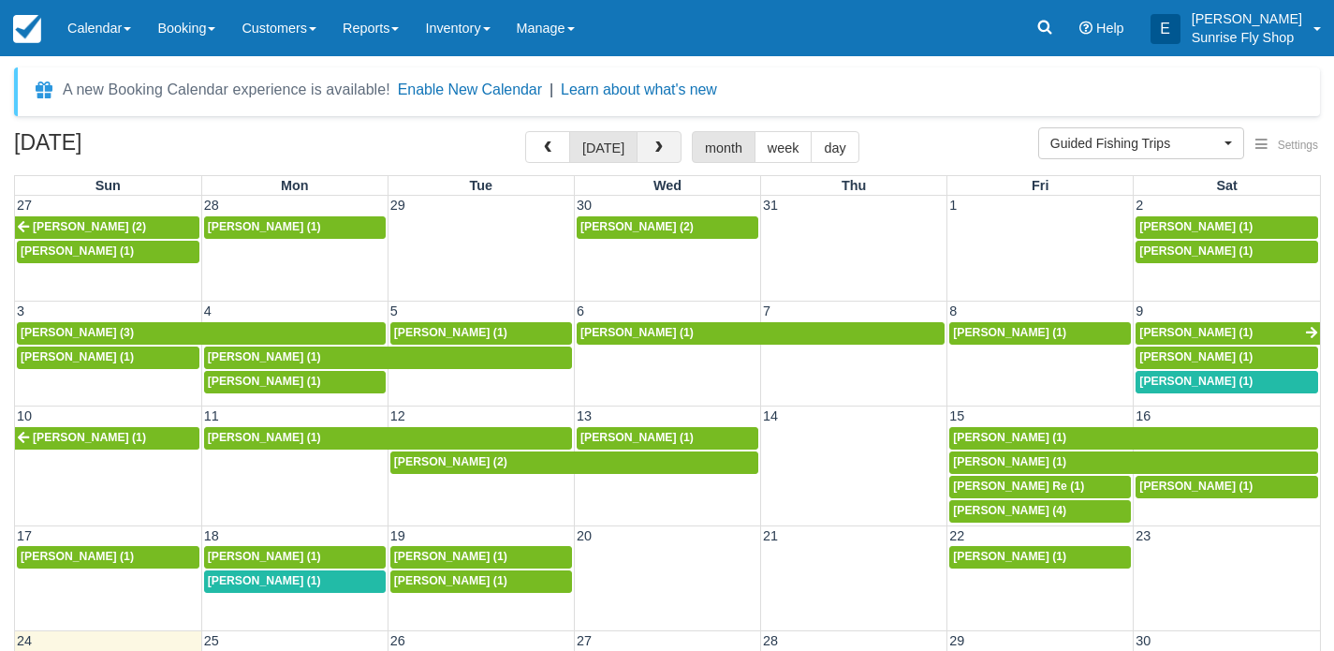
click at [646, 153] on button "button" at bounding box center [659, 147] width 45 height 32
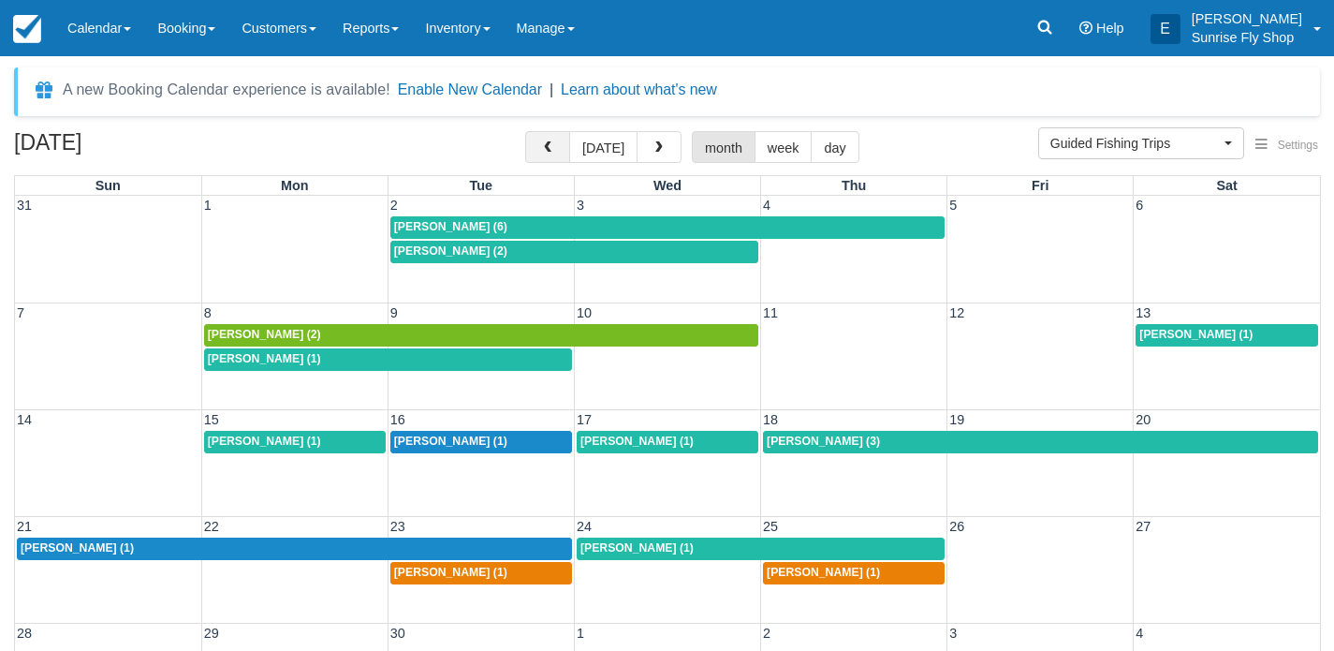
click at [553, 155] on button "button" at bounding box center [547, 147] width 45 height 32
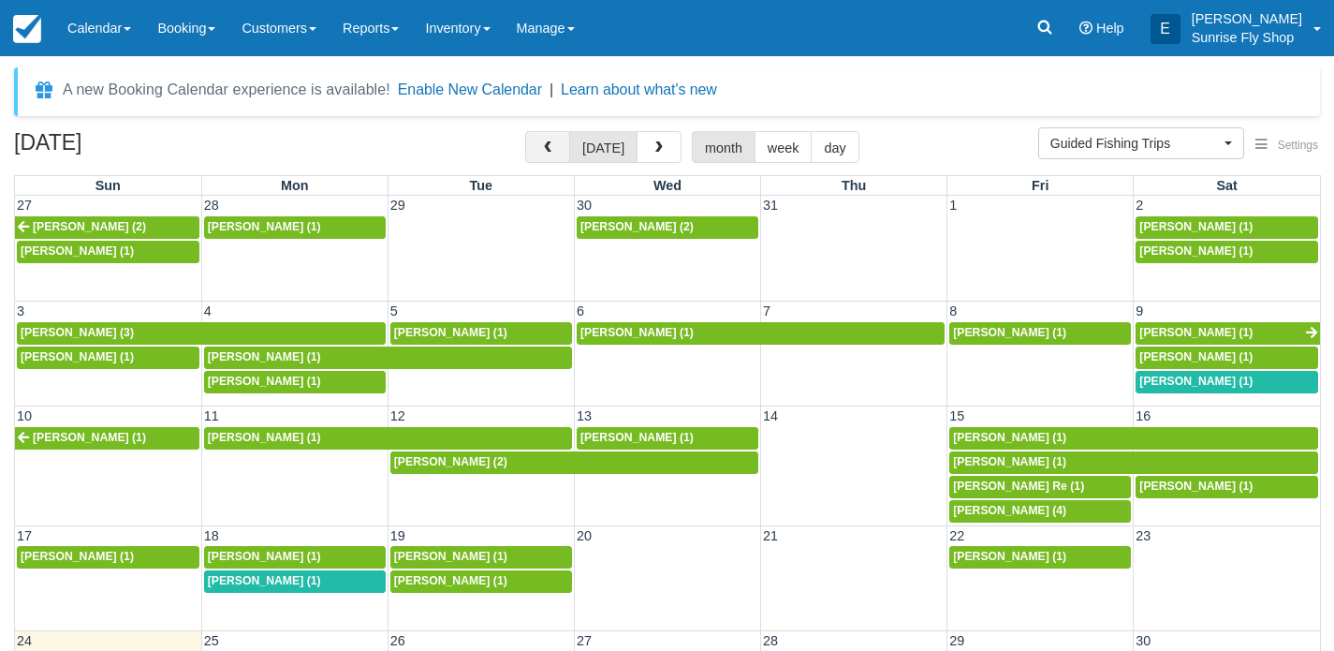
click at [538, 148] on button "button" at bounding box center [547, 147] width 45 height 32
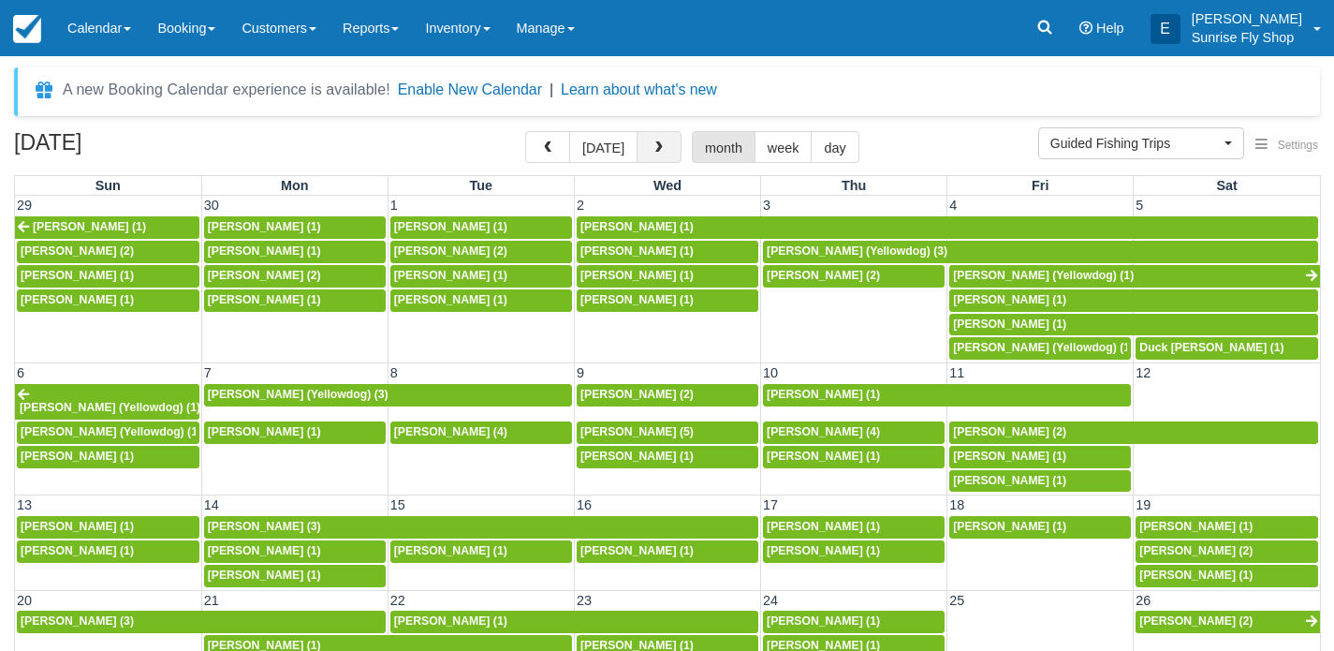
click at [653, 149] on span "button" at bounding box center [659, 147] width 13 height 13
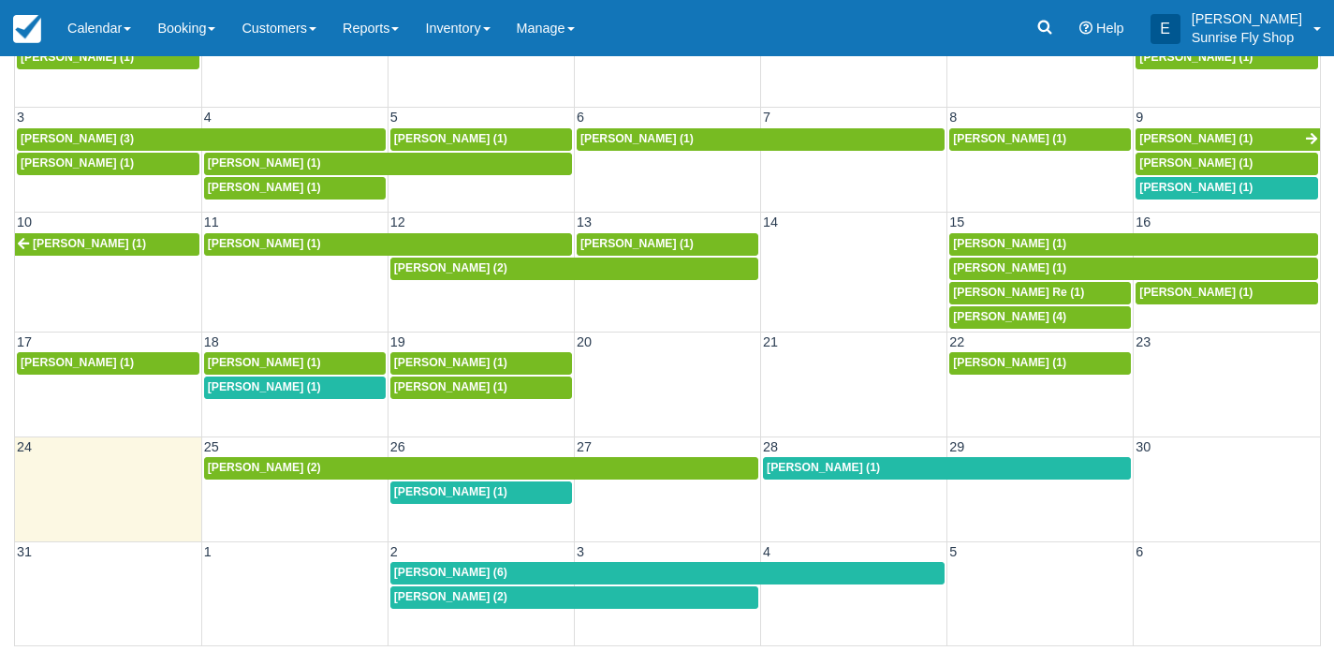
scroll to position [193, 0]
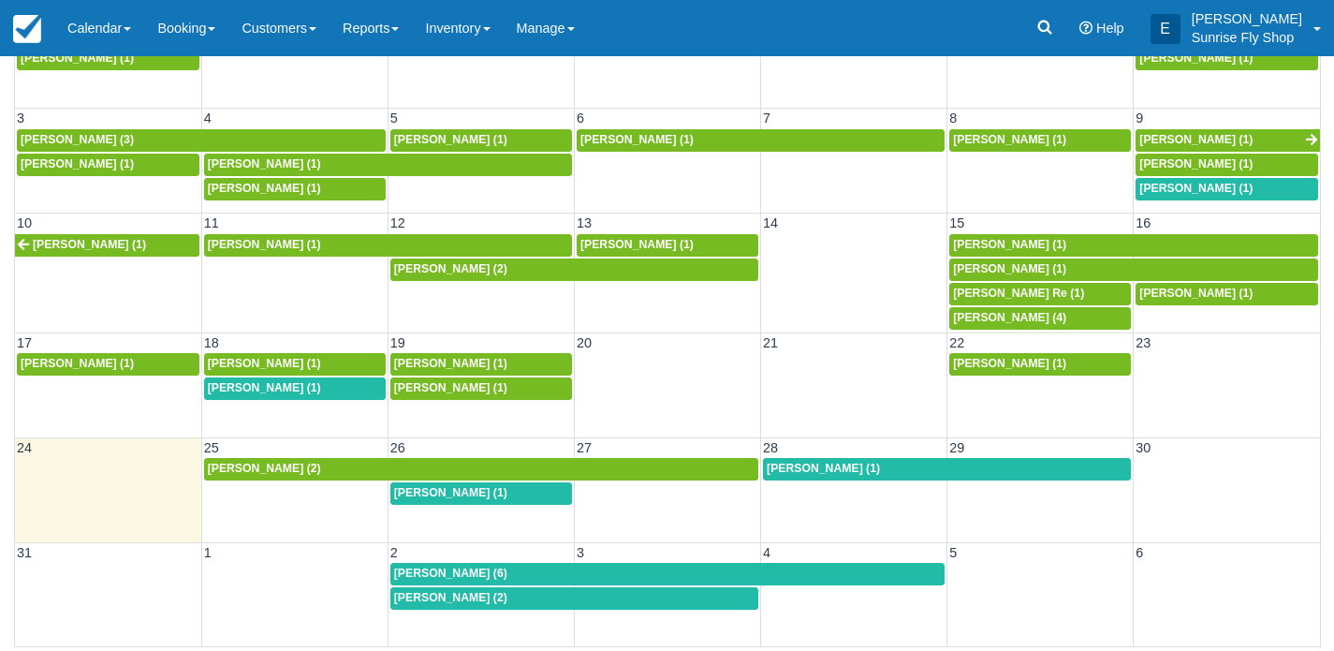
click at [411, 487] on span "[PERSON_NAME] (1)" at bounding box center [450, 492] width 113 height 13
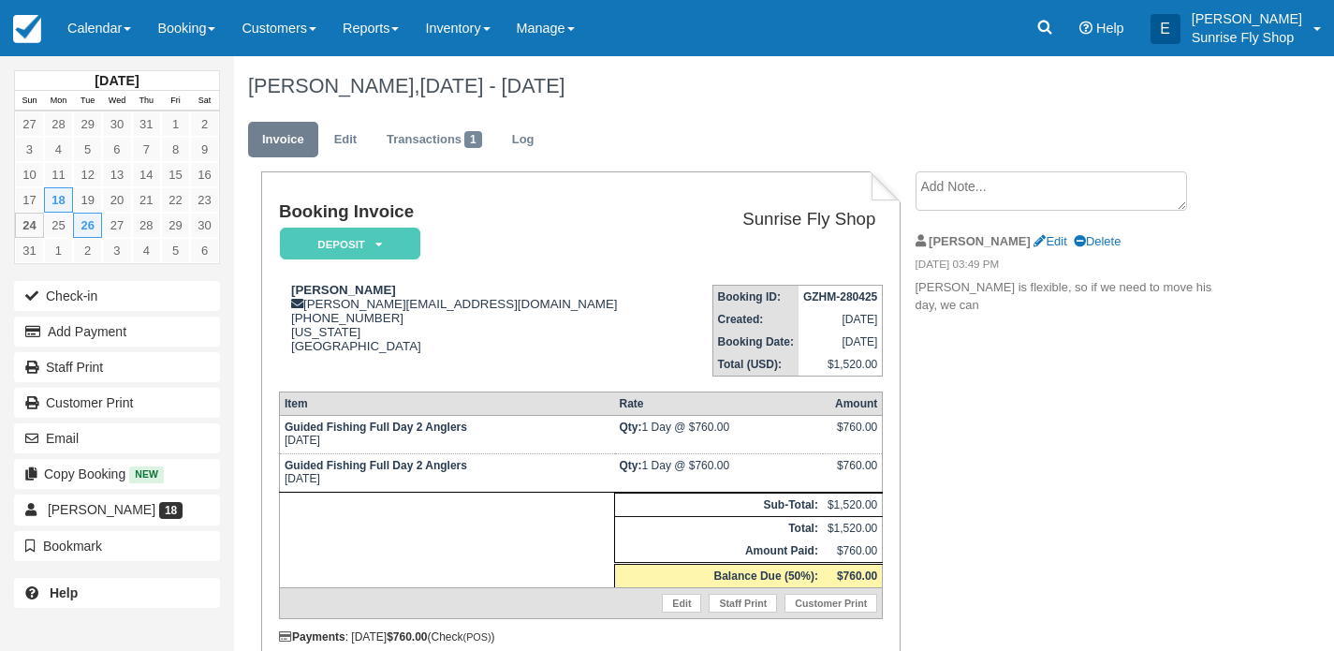
drag, startPoint x: 0, startPoint y: 0, endPoint x: 360, endPoint y: 389, distance: 530.7
click at [409, 469] on td "Guided Fishing Full Day 2 Anglers [DATE]" at bounding box center [446, 473] width 335 height 38
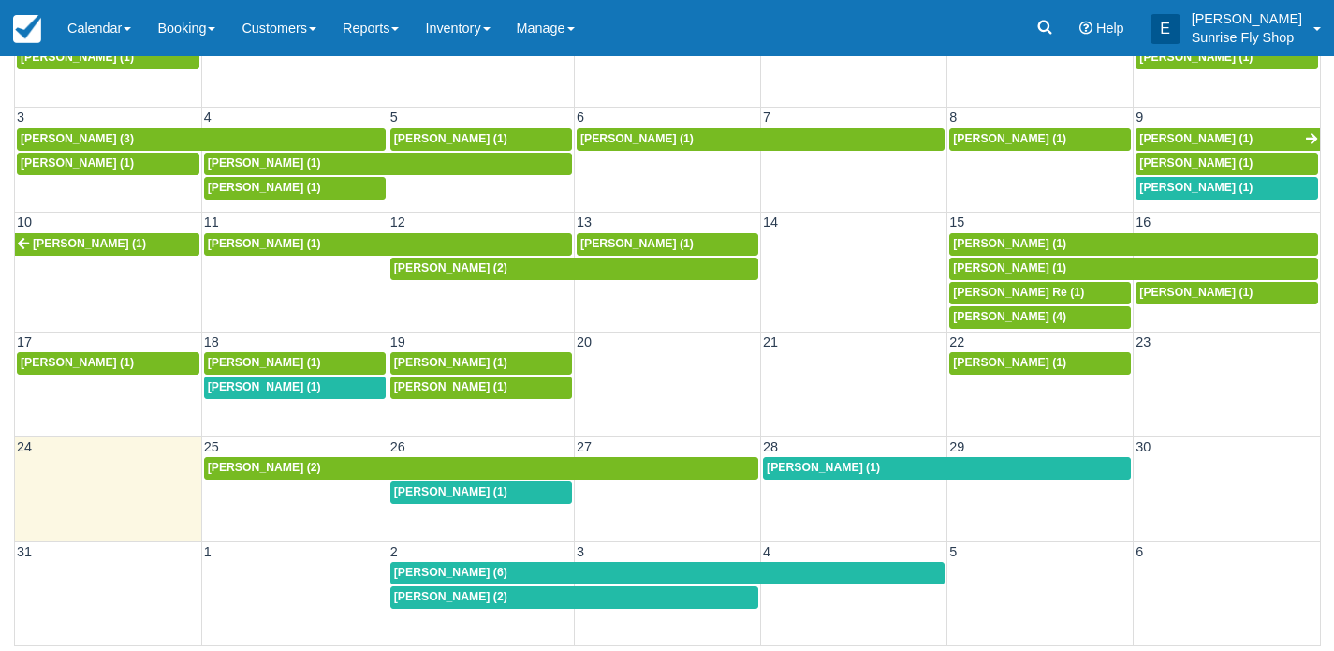
scroll to position [193, 0]
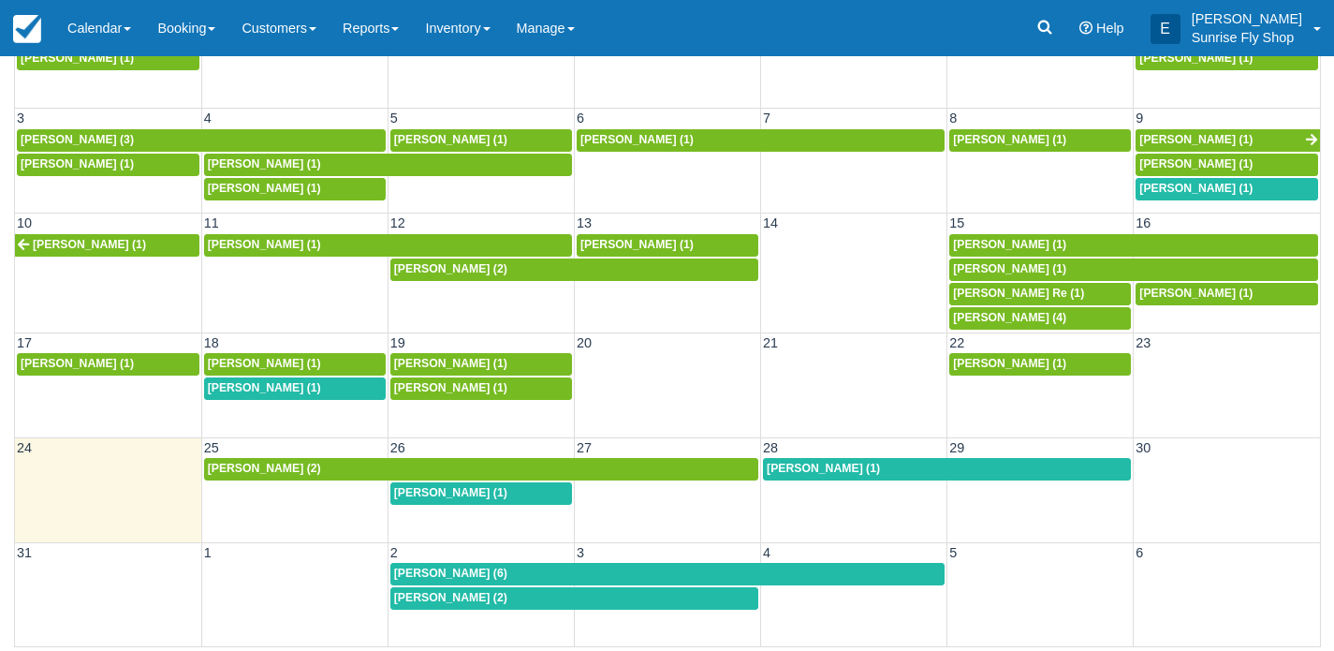
click at [781, 463] on span "[PERSON_NAME] (1)" at bounding box center [823, 468] width 113 height 13
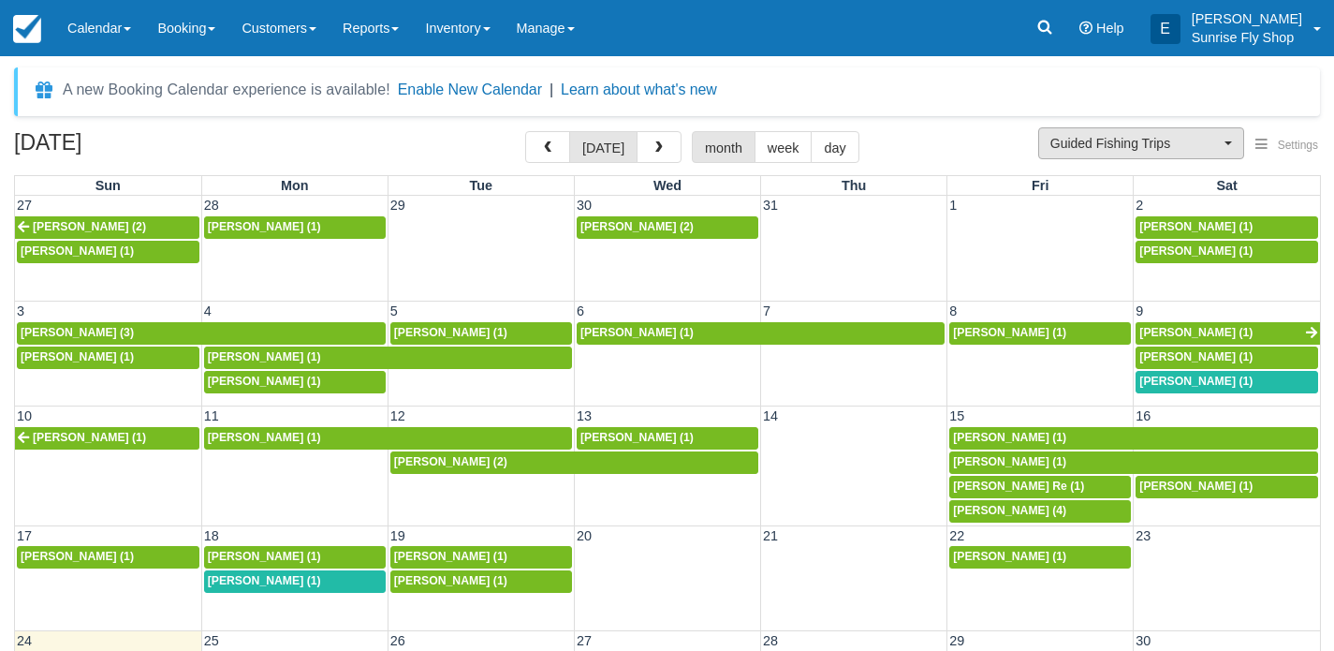
click at [1172, 139] on span "Guided Fishing Trips" at bounding box center [1134, 143] width 169 height 19
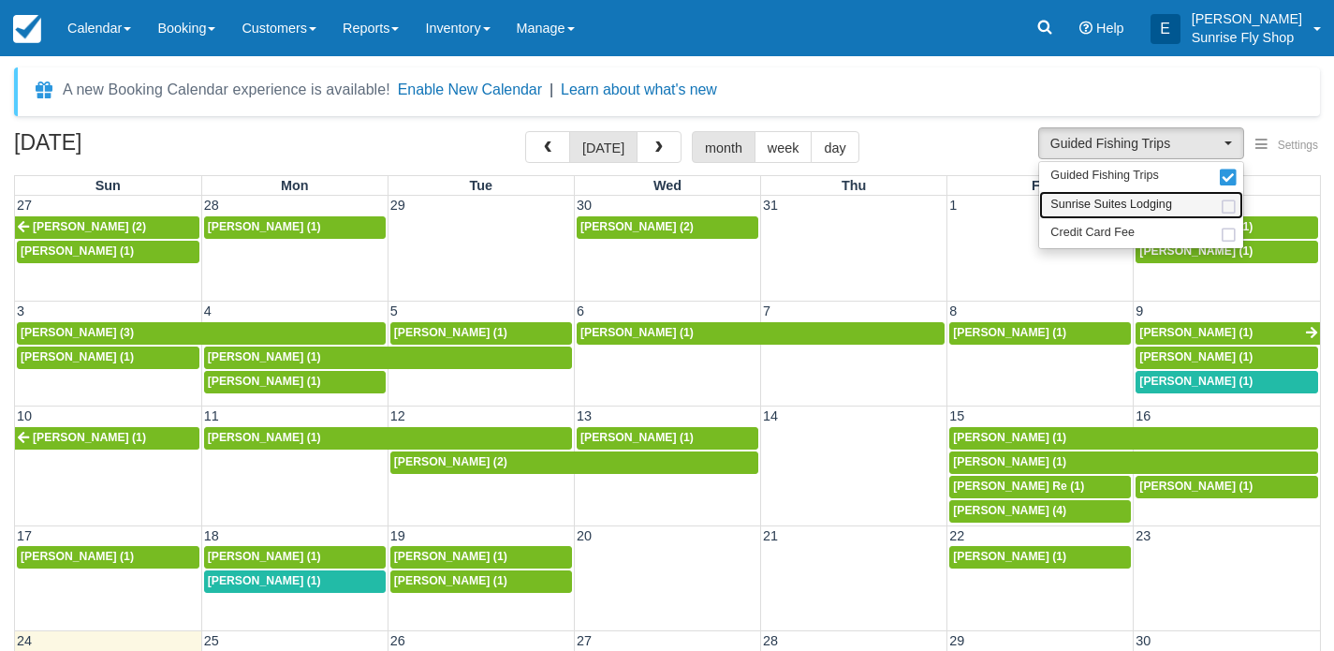
click at [1153, 198] on span "Sunrise Suites Lodging" at bounding box center [1111, 205] width 122 height 17
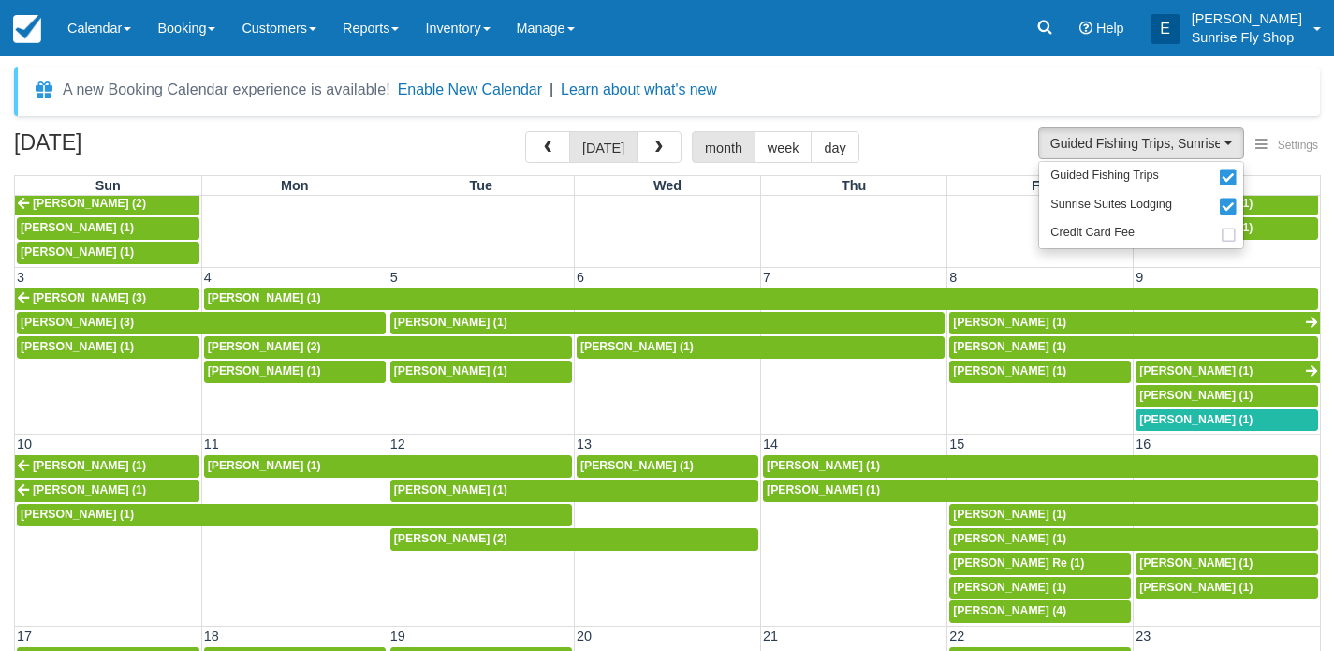
scroll to position [47, 0]
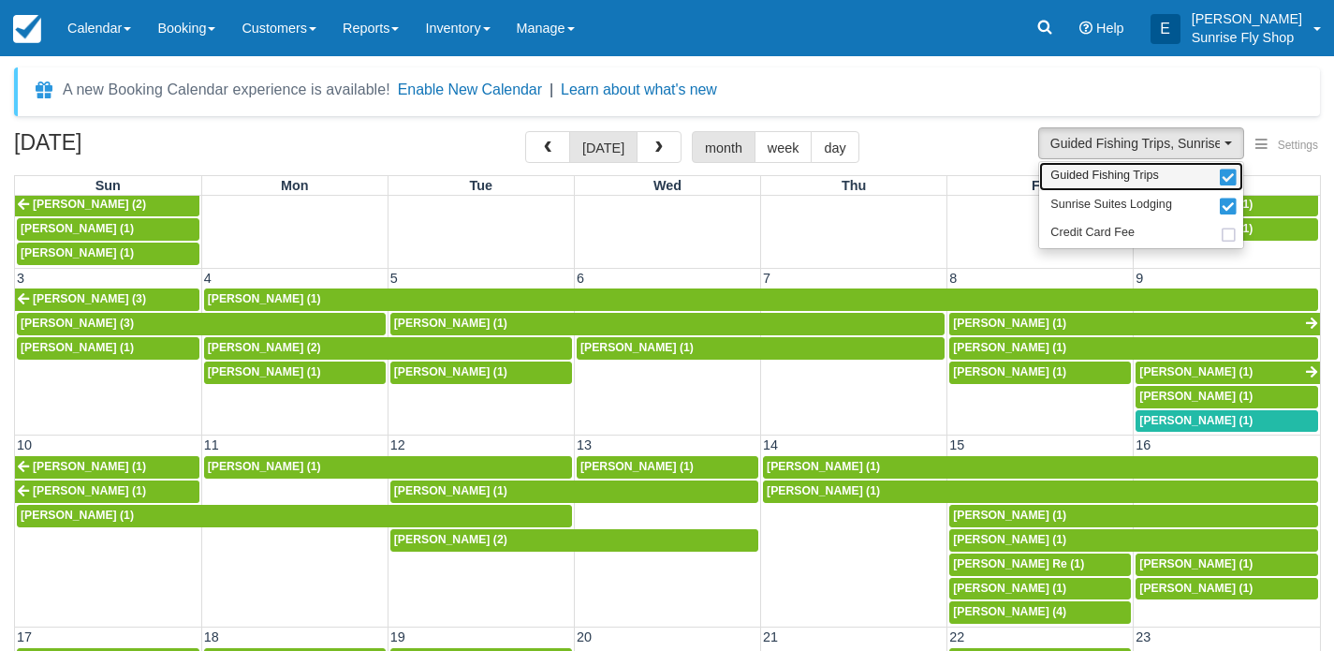
click at [1076, 182] on span "Guided Fishing Trips" at bounding box center [1104, 176] width 109 height 17
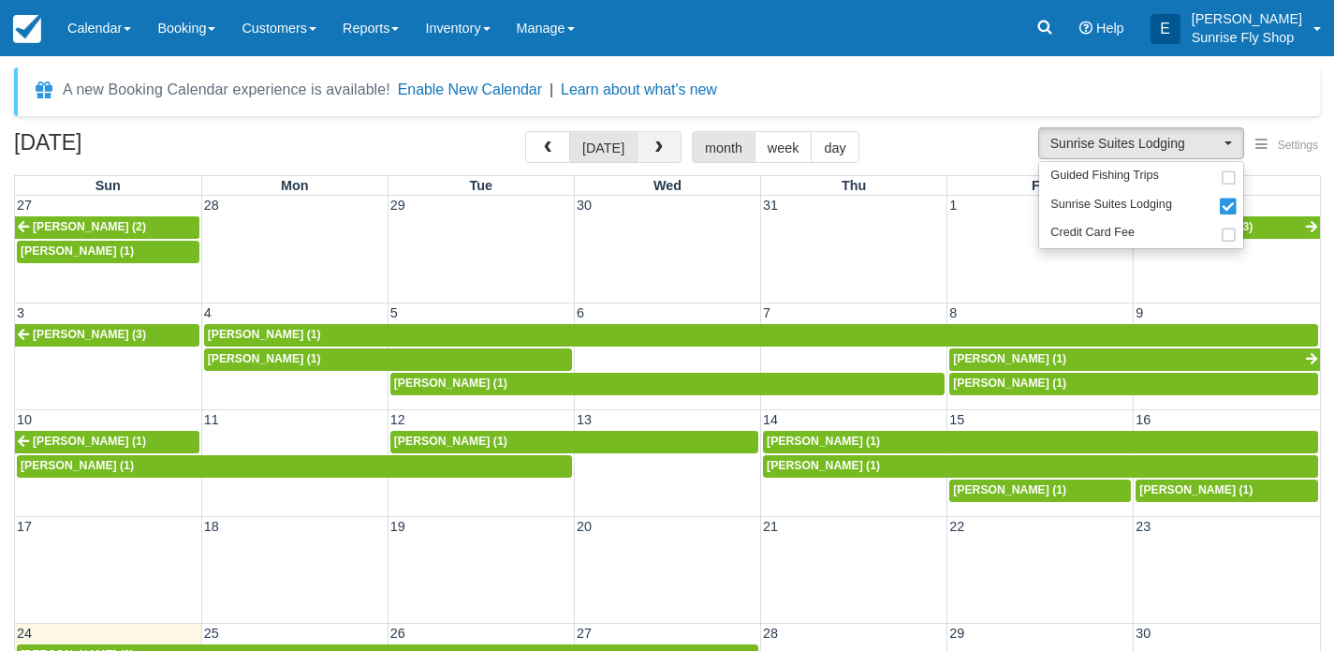
click at [654, 146] on span "button" at bounding box center [659, 147] width 13 height 13
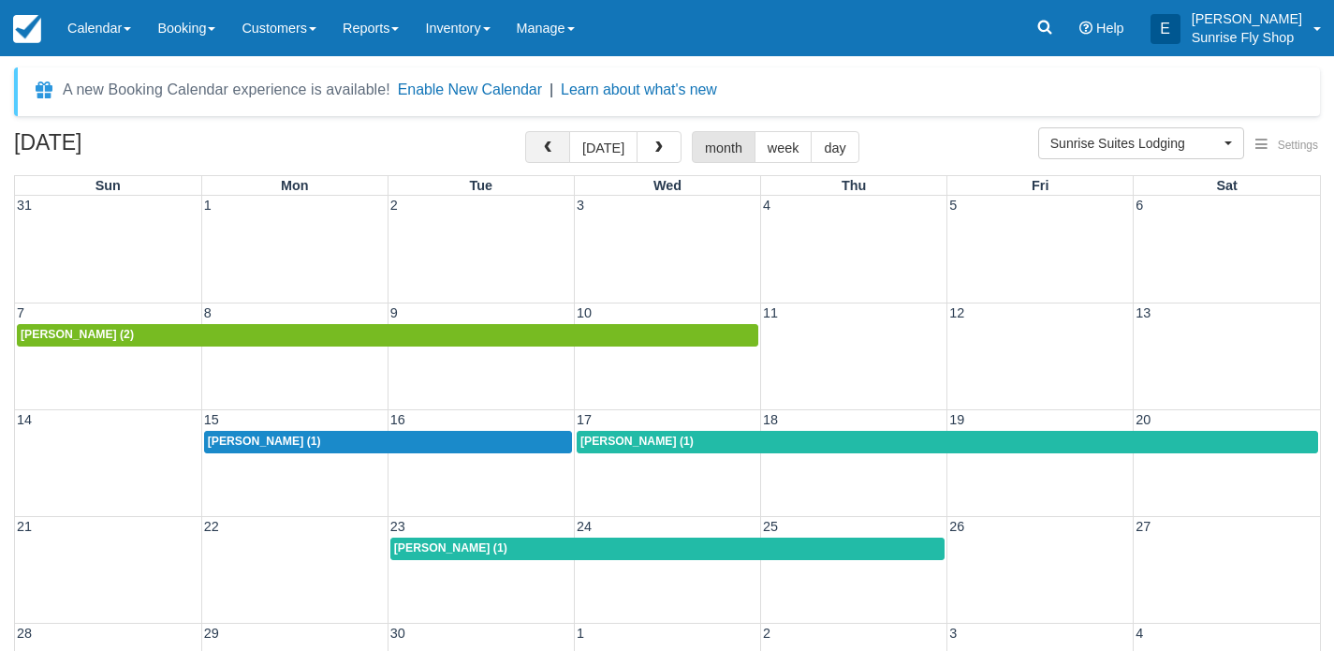
click at [538, 156] on button "button" at bounding box center [547, 147] width 45 height 32
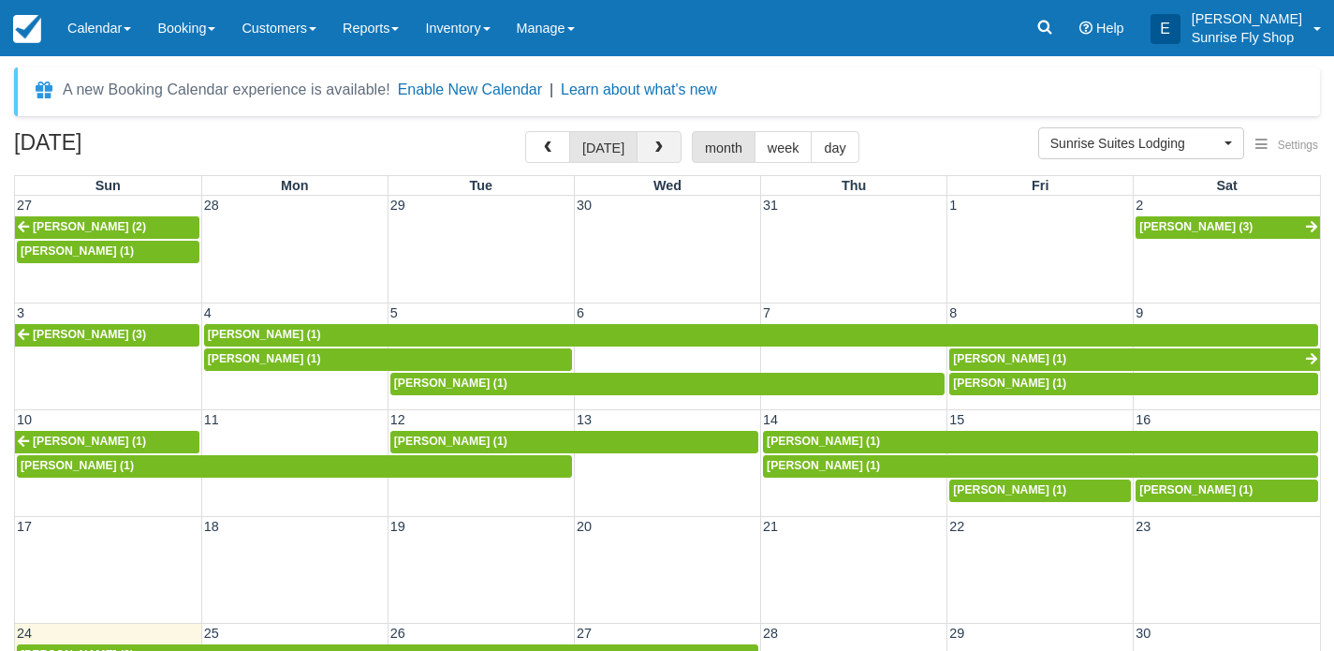
click at [649, 138] on button "button" at bounding box center [659, 147] width 45 height 32
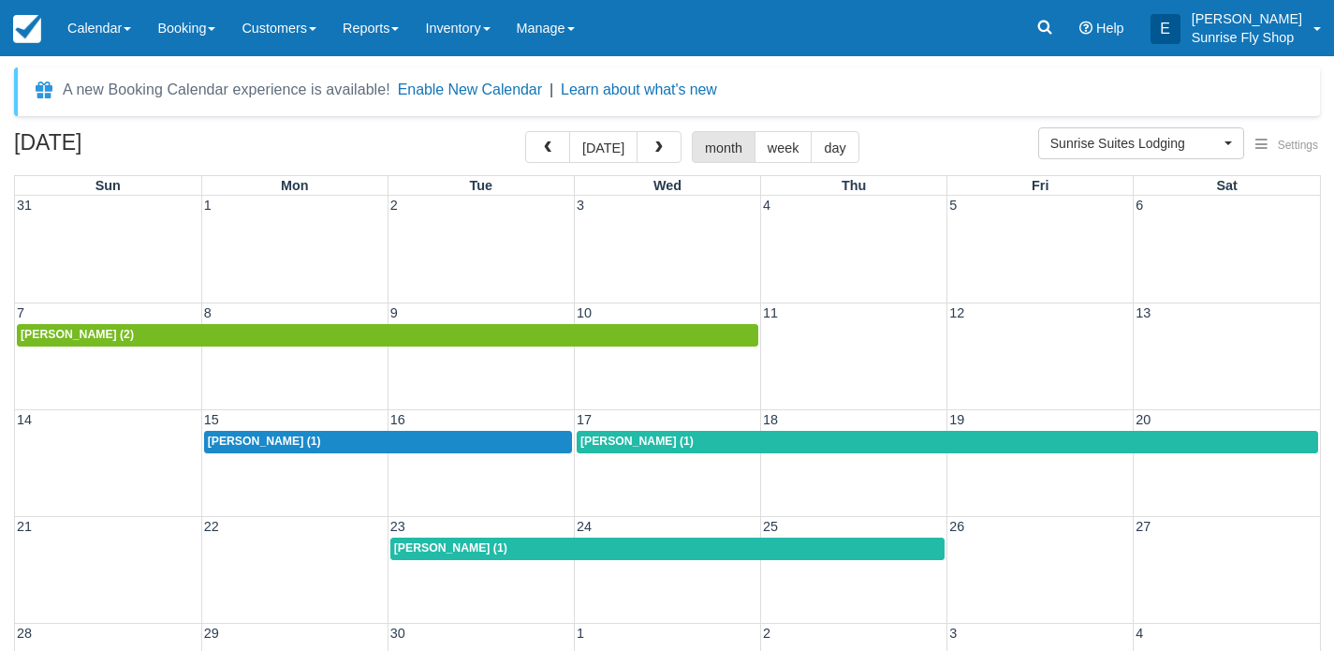
drag, startPoint x: 787, startPoint y: 78, endPoint x: 876, endPoint y: 80, distance: 89.0
click at [873, 79] on div "A new Booking Calendar experience is available! Enable New Calendar | Learn abo…" at bounding box center [667, 91] width 1306 height 49
click at [1095, 135] on span "Sunrise Suites Lodging" at bounding box center [1134, 143] width 169 height 19
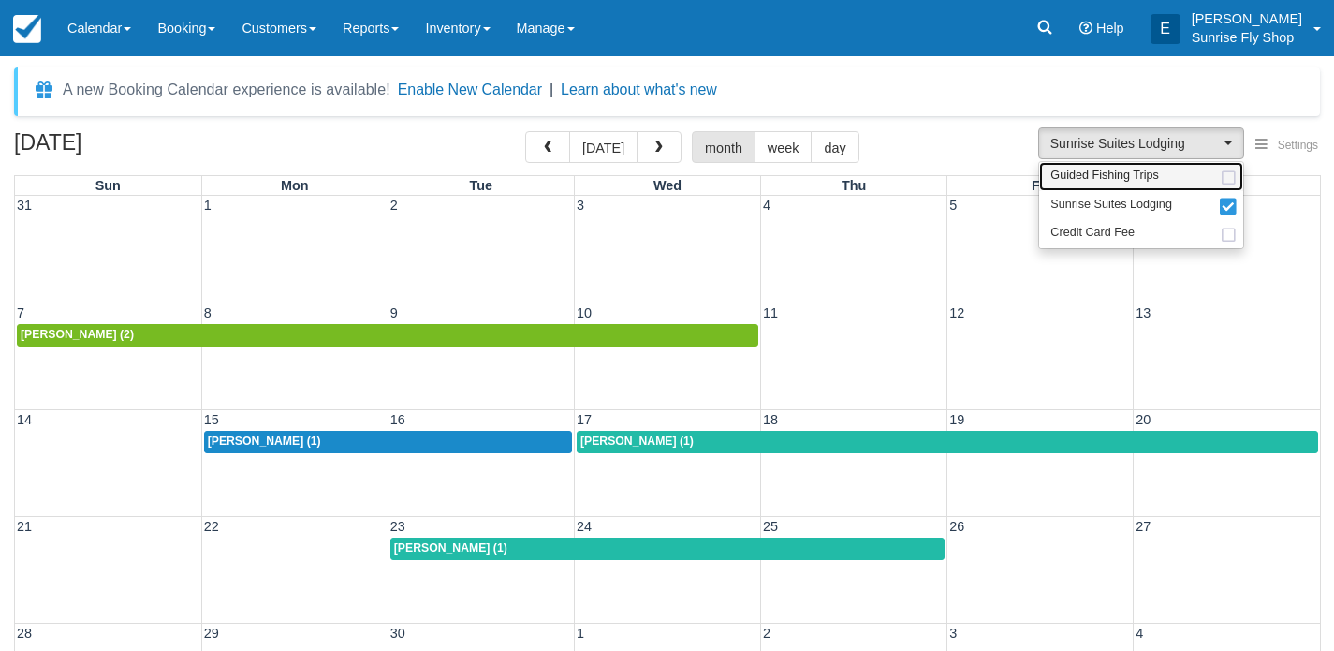
click at [1095, 172] on span "Guided Fishing Trips" at bounding box center [1104, 176] width 109 height 17
select select "2"
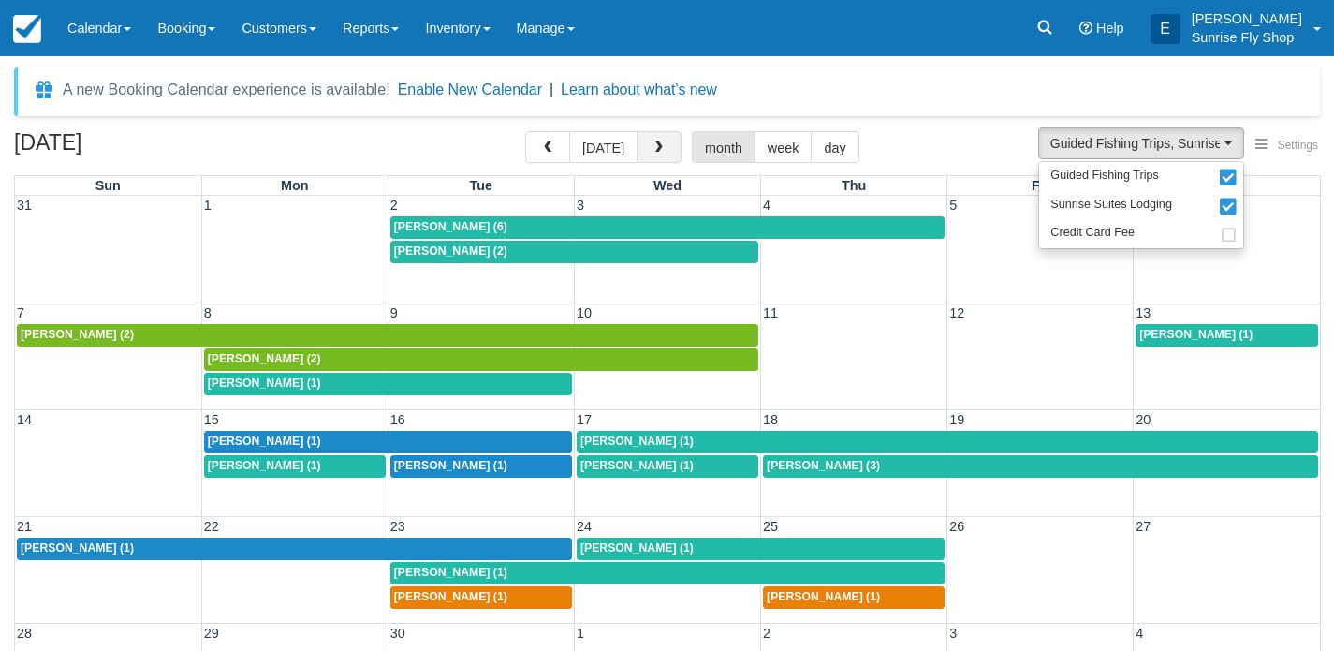
click at [655, 158] on button "button" at bounding box center [659, 147] width 45 height 32
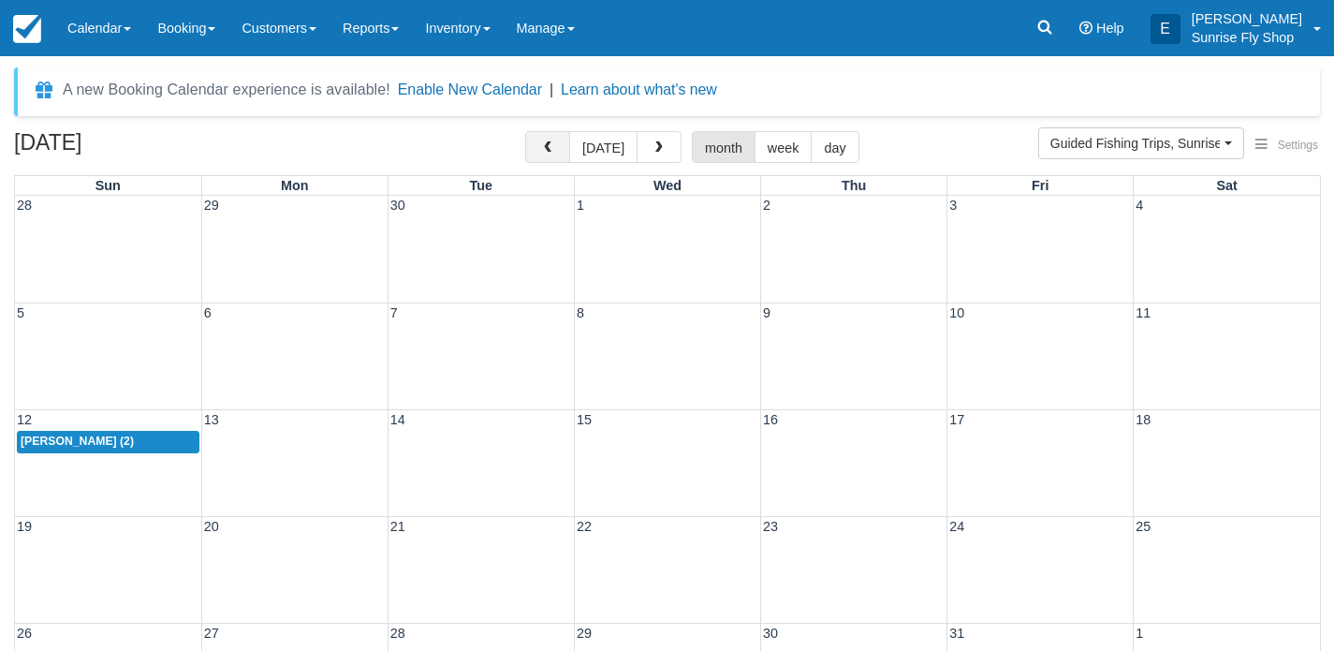
click at [558, 152] on button "button" at bounding box center [547, 147] width 45 height 32
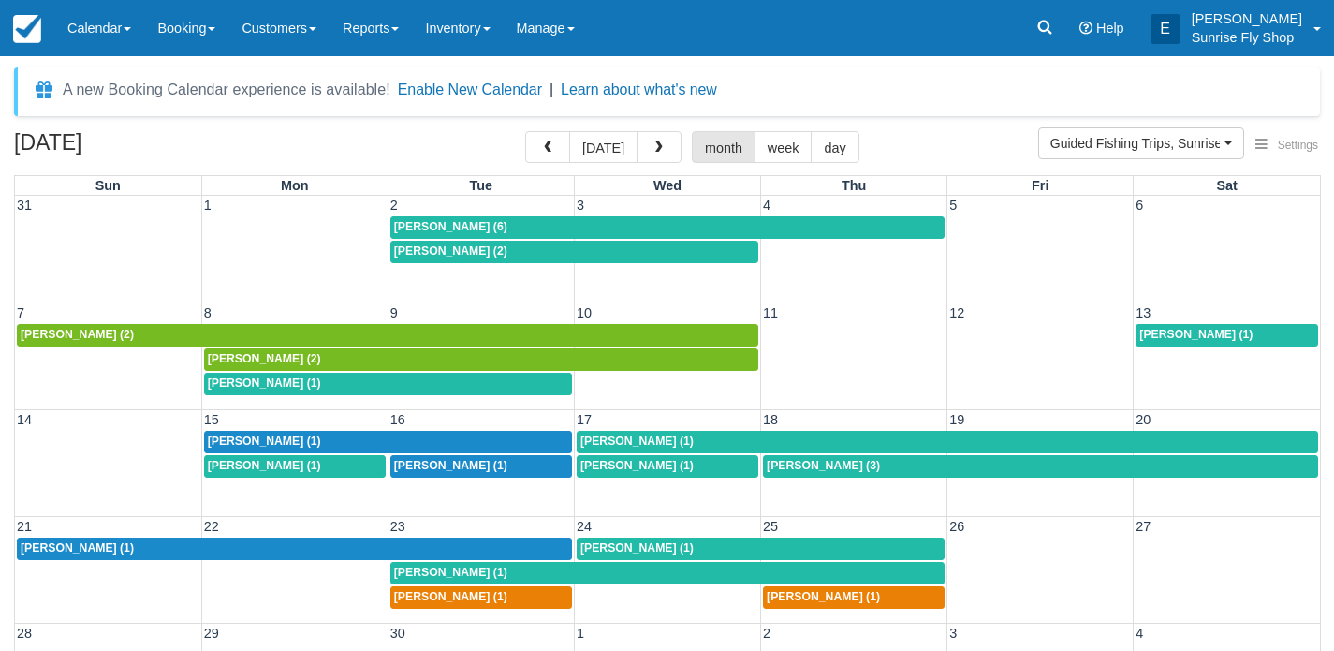
click at [477, 426] on td "16" at bounding box center [481, 420] width 186 height 20
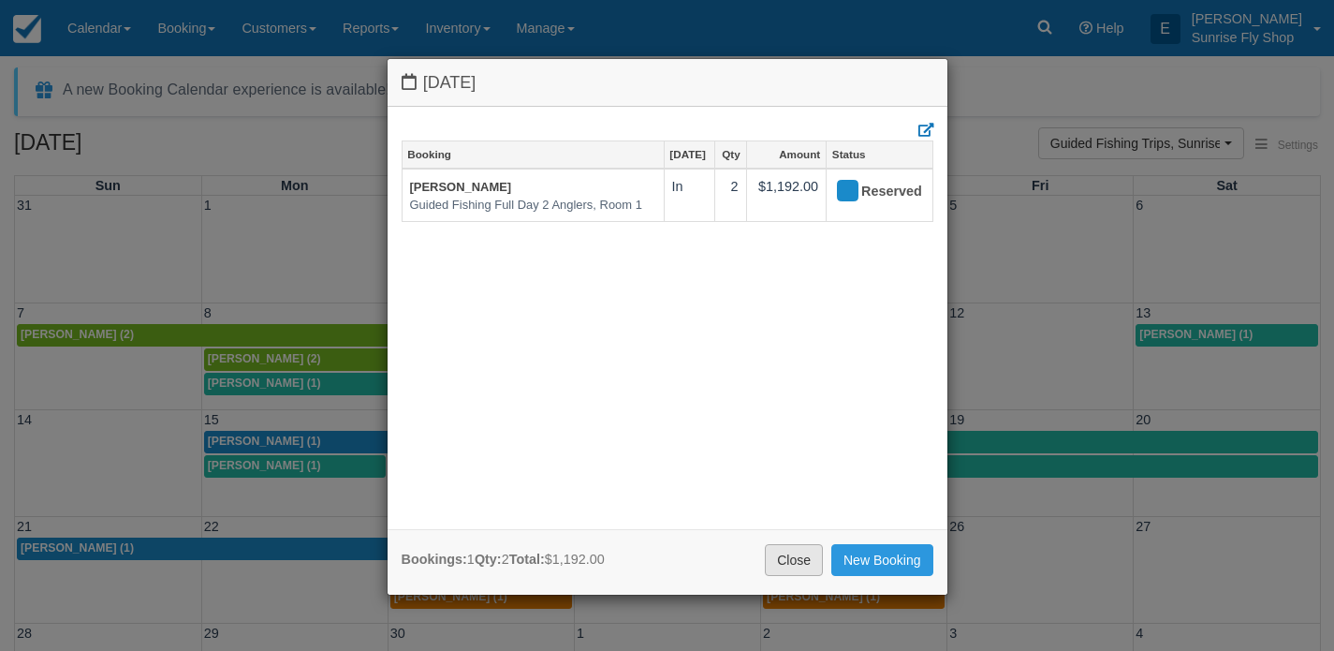
click at [785, 555] on link "Close" at bounding box center [794, 560] width 58 height 32
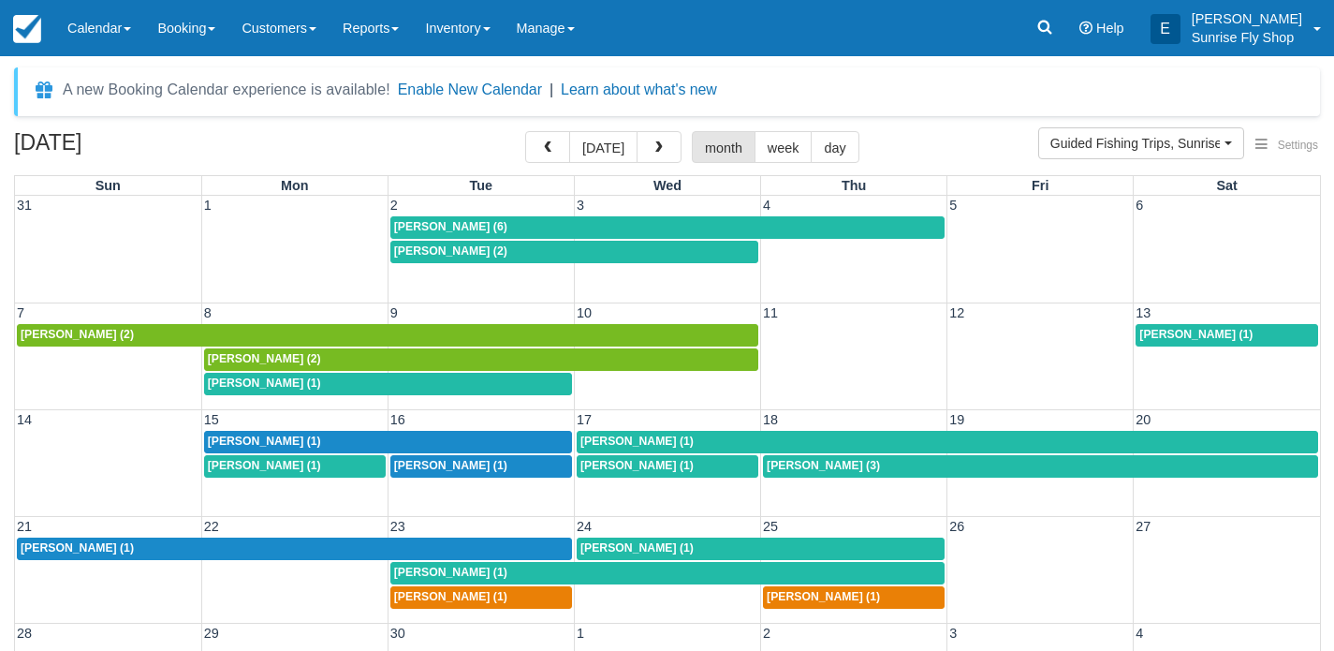
click at [678, 441] on div "[PERSON_NAME] (1)" at bounding box center [947, 441] width 734 height 15
click at [852, 462] on div "[PERSON_NAME] (3)" at bounding box center [1041, 466] width 548 height 15
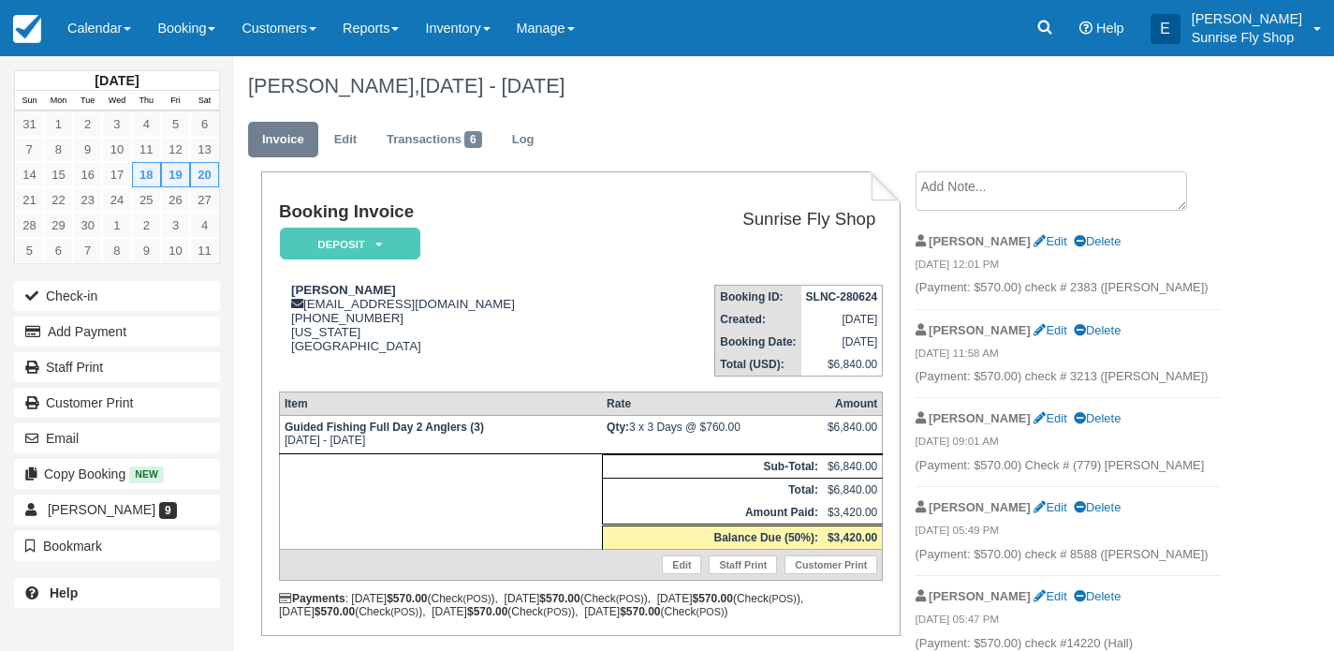
scroll to position [17, 0]
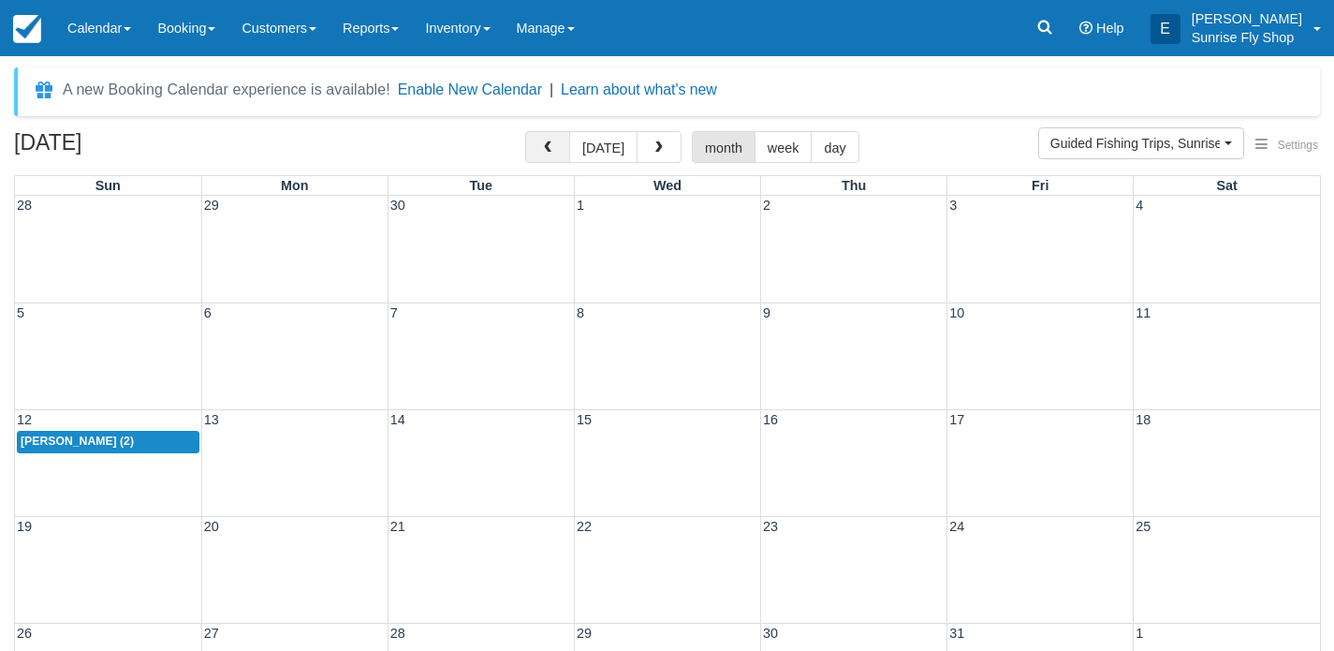
click at [554, 146] on span "button" at bounding box center [547, 147] width 13 height 13
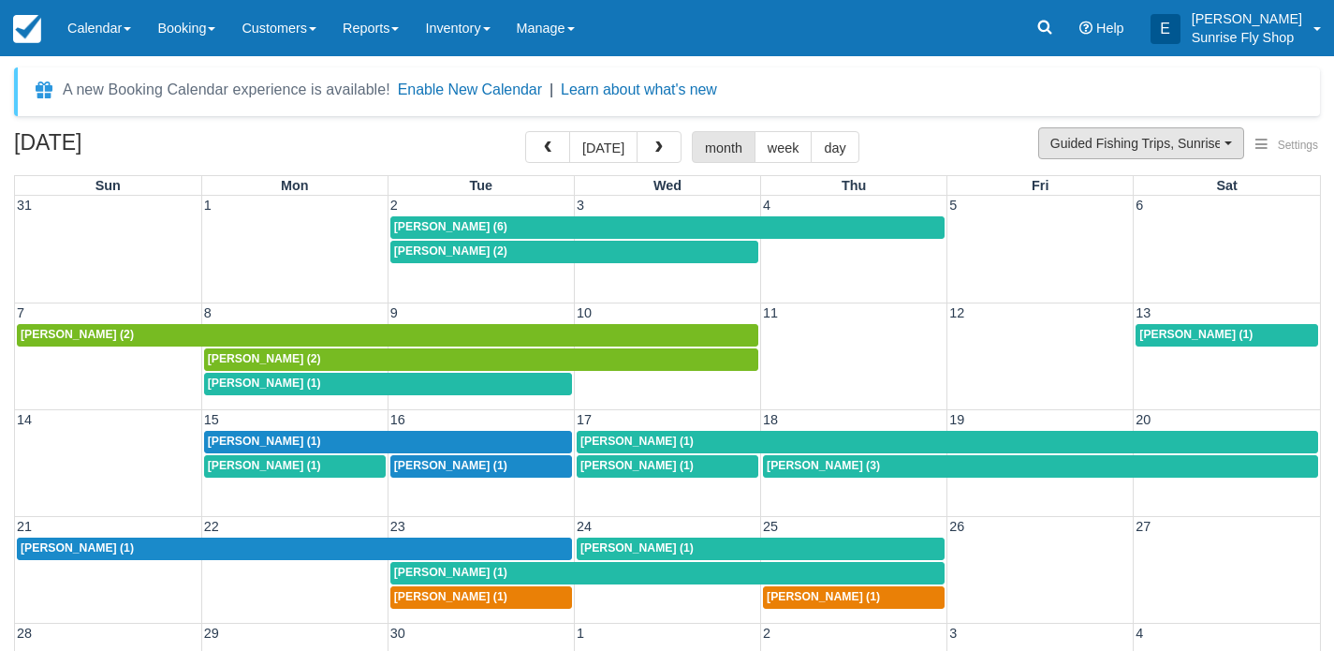
click at [1126, 146] on span "Guided Fishing Trips, Sunrise Suites Lodging" at bounding box center [1134, 143] width 169 height 19
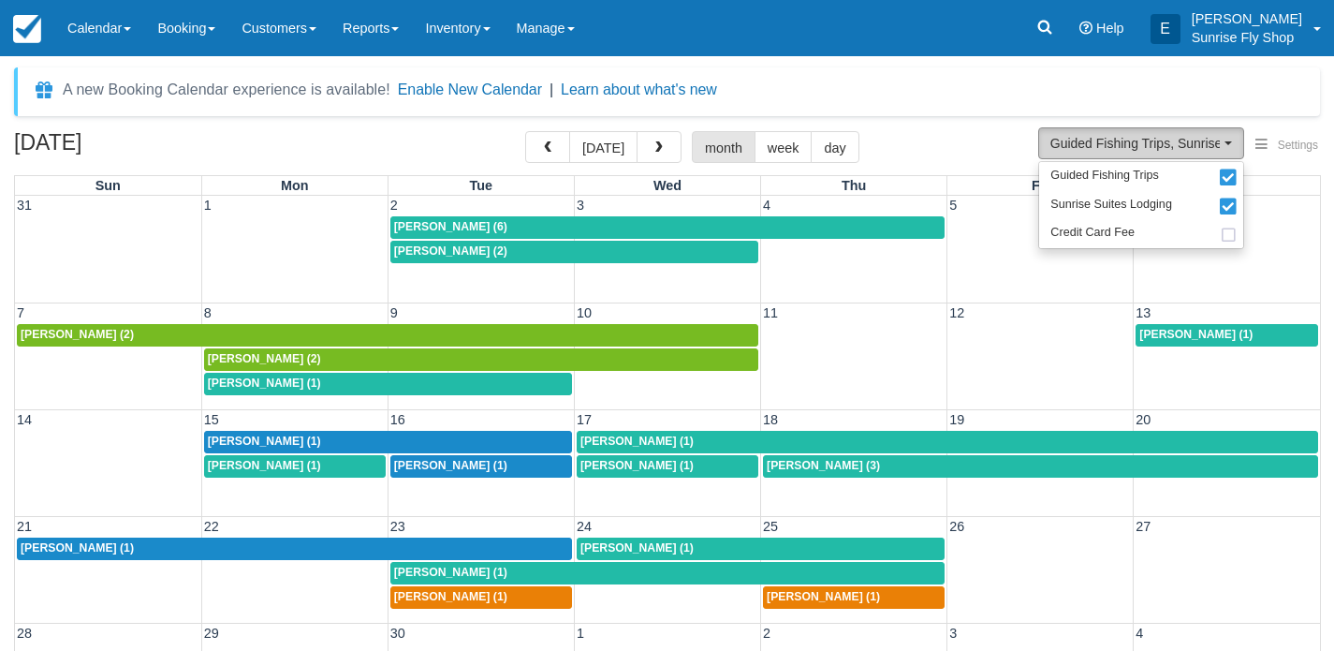
click at [1126, 146] on span "Guided Fishing Trips, Sunrise Suites Lodging" at bounding box center [1134, 143] width 169 height 19
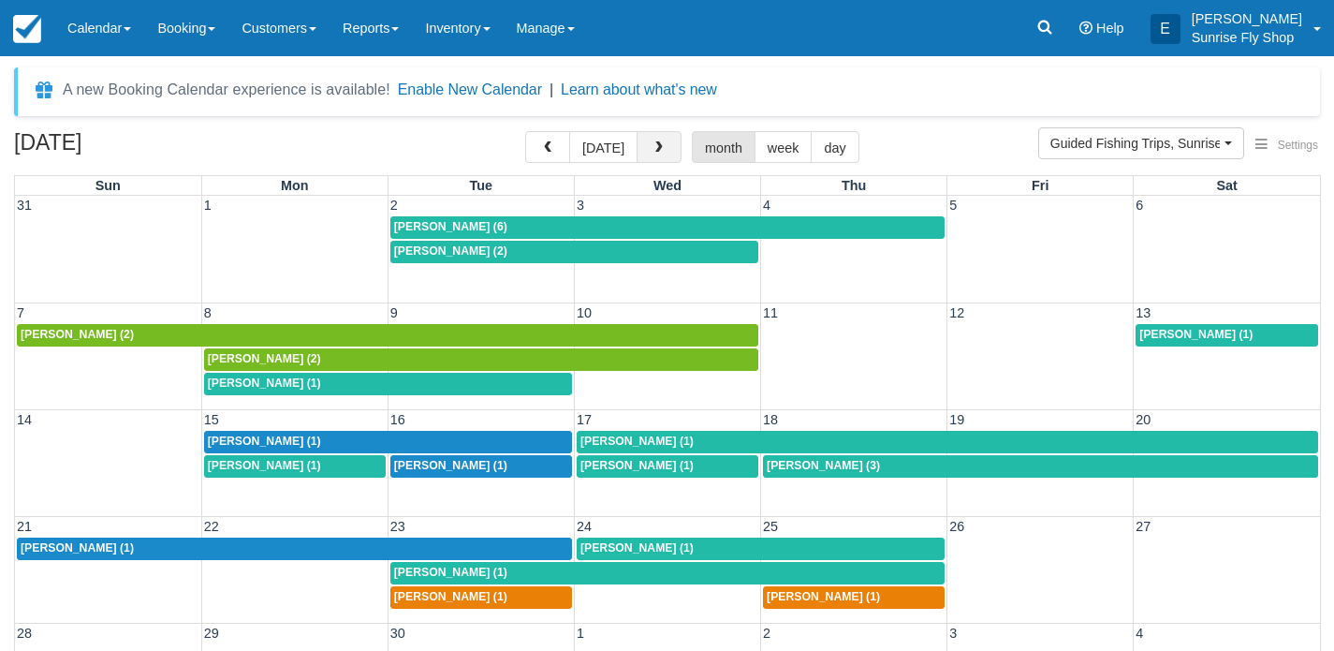
click at [657, 154] on span "button" at bounding box center [659, 147] width 13 height 13
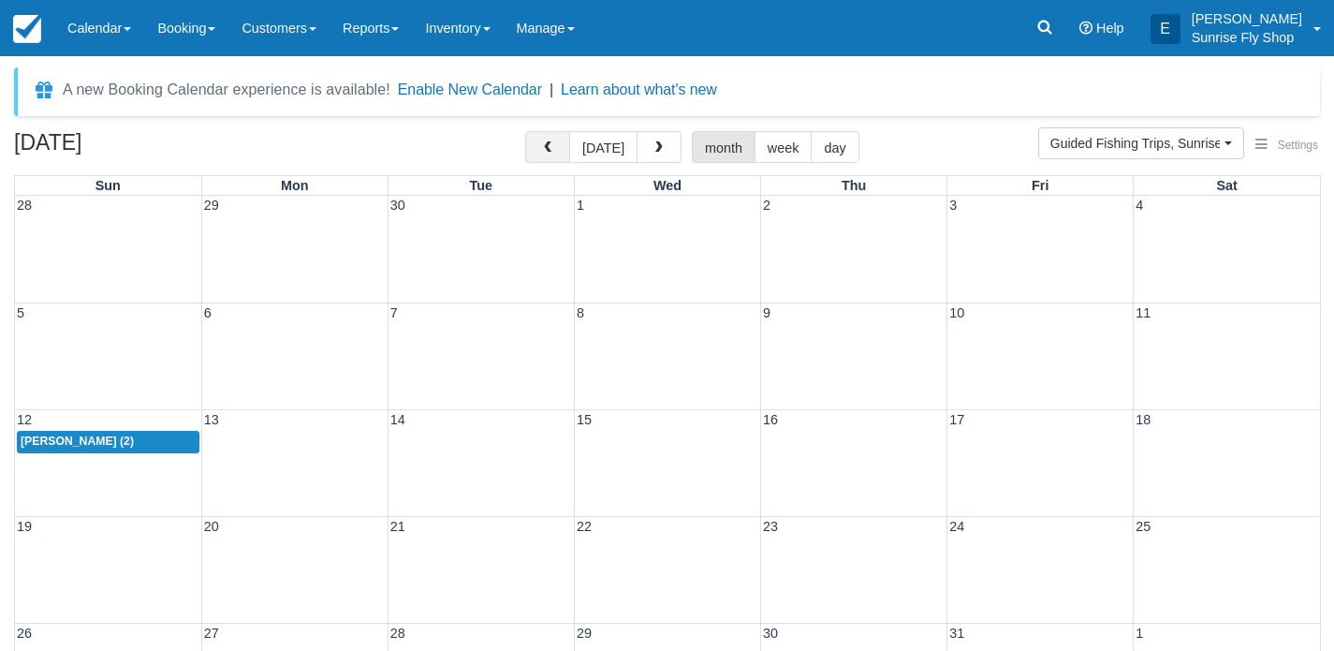
click at [541, 154] on button "button" at bounding box center [547, 147] width 45 height 32
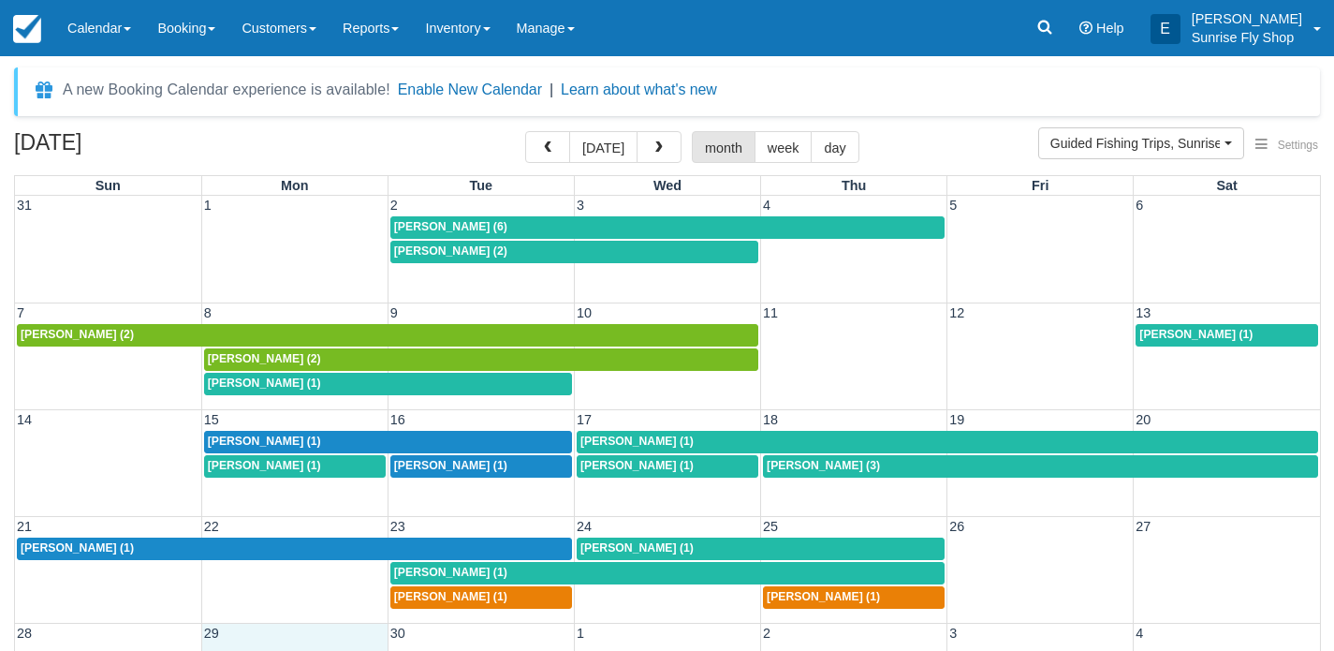
click at [299, 624] on td "29" at bounding box center [294, 634] width 186 height 20
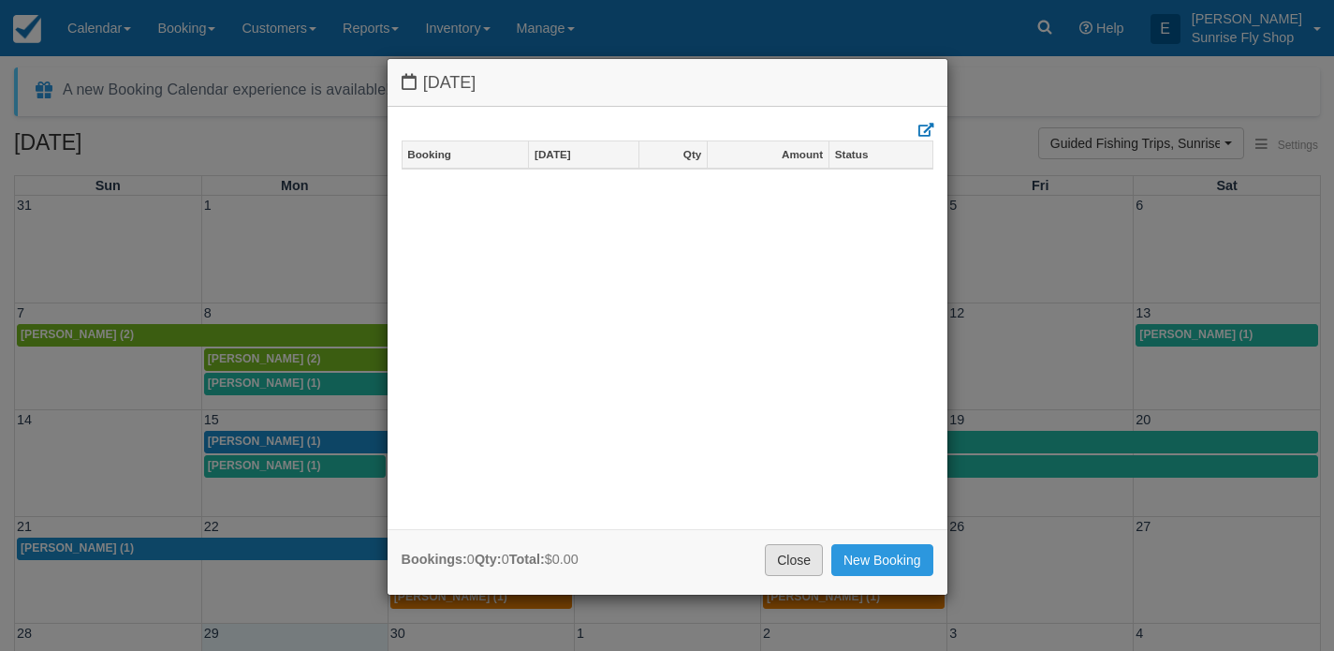
click at [791, 566] on link "Close" at bounding box center [794, 560] width 58 height 32
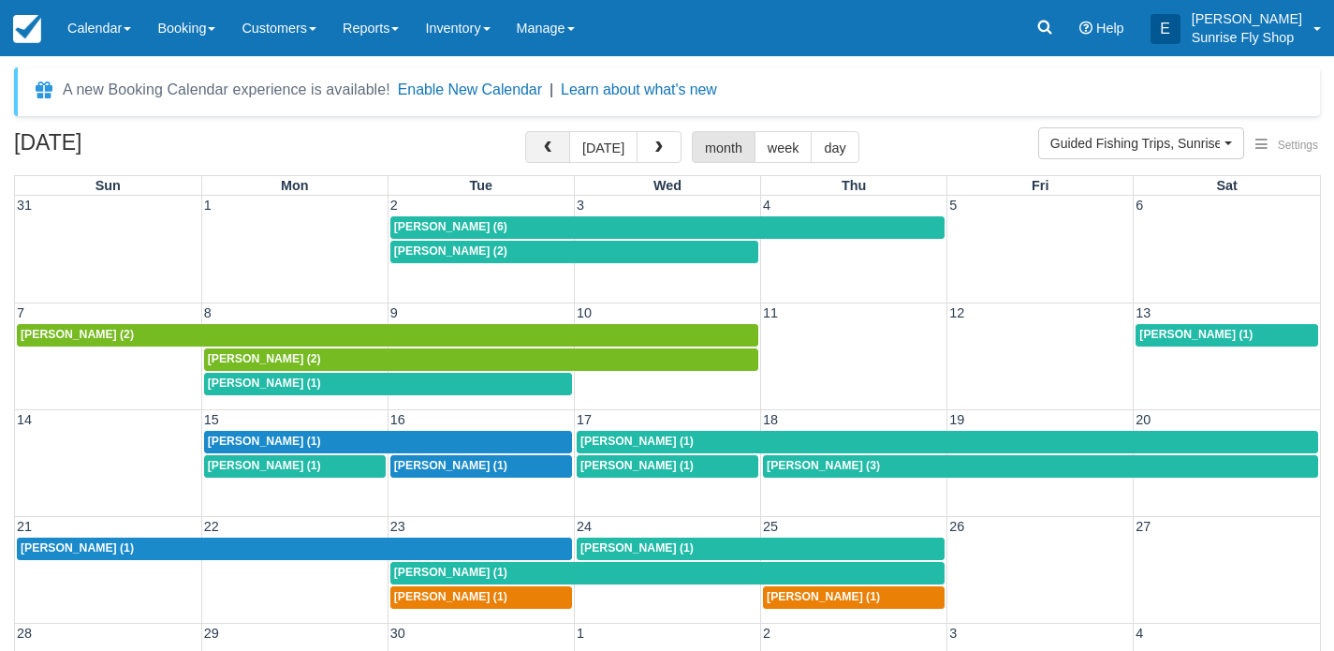
click at [537, 152] on button "button" at bounding box center [547, 147] width 45 height 32
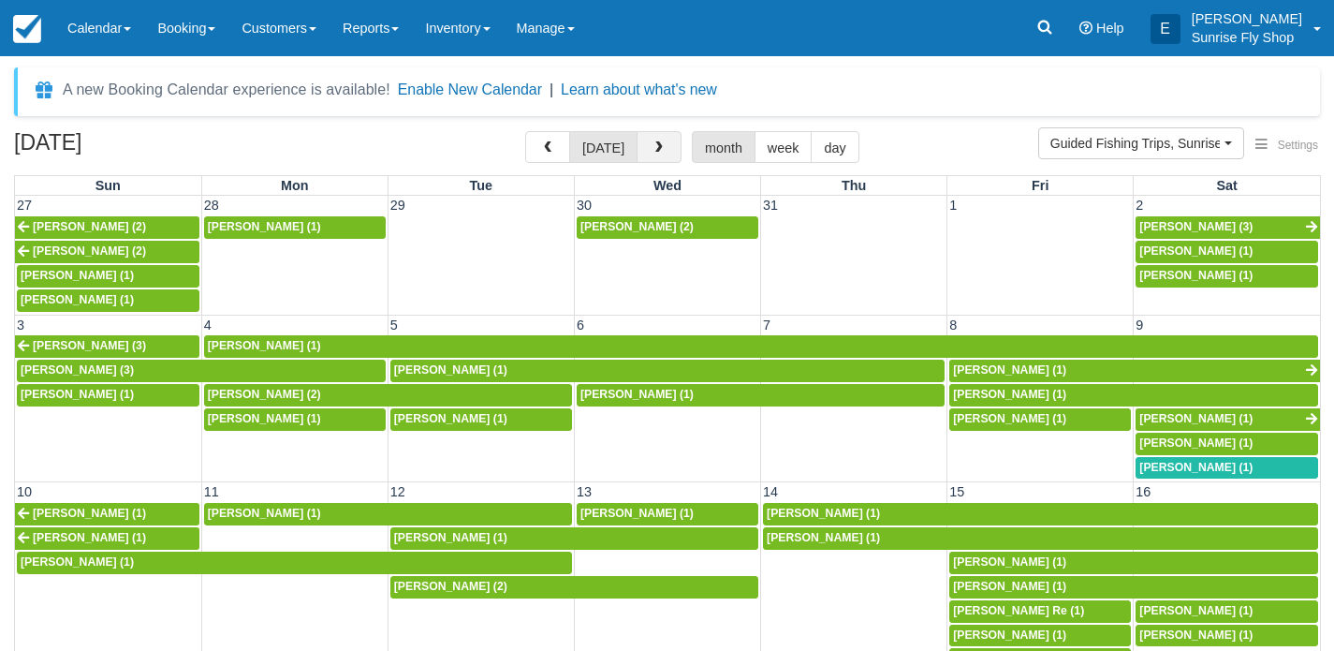
click at [658, 152] on span "button" at bounding box center [659, 147] width 13 height 13
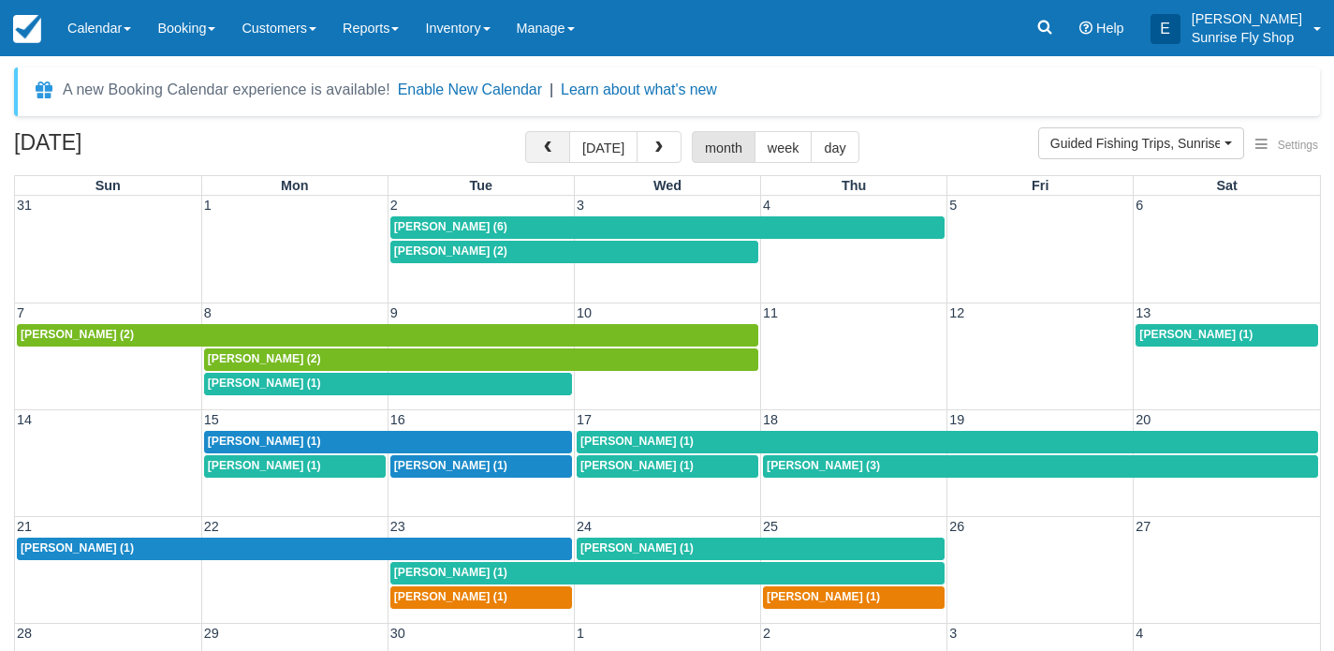
click at [532, 154] on button "button" at bounding box center [547, 147] width 45 height 32
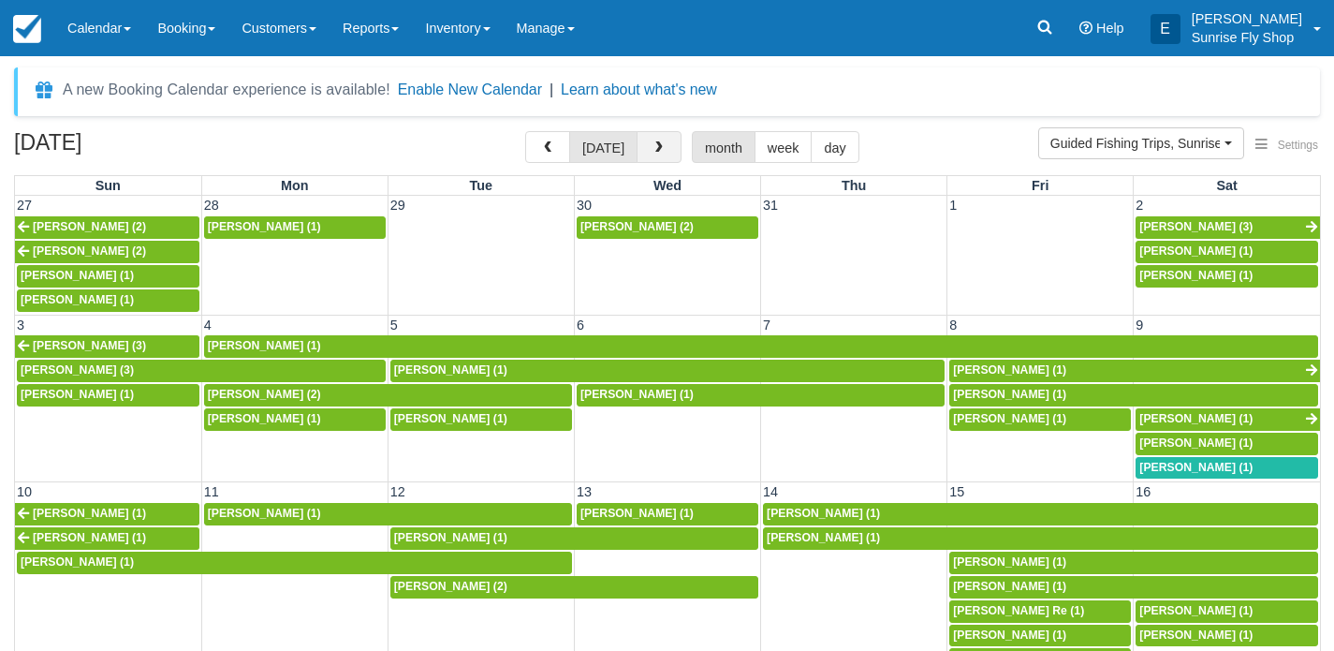
click at [653, 143] on span "button" at bounding box center [659, 147] width 13 height 13
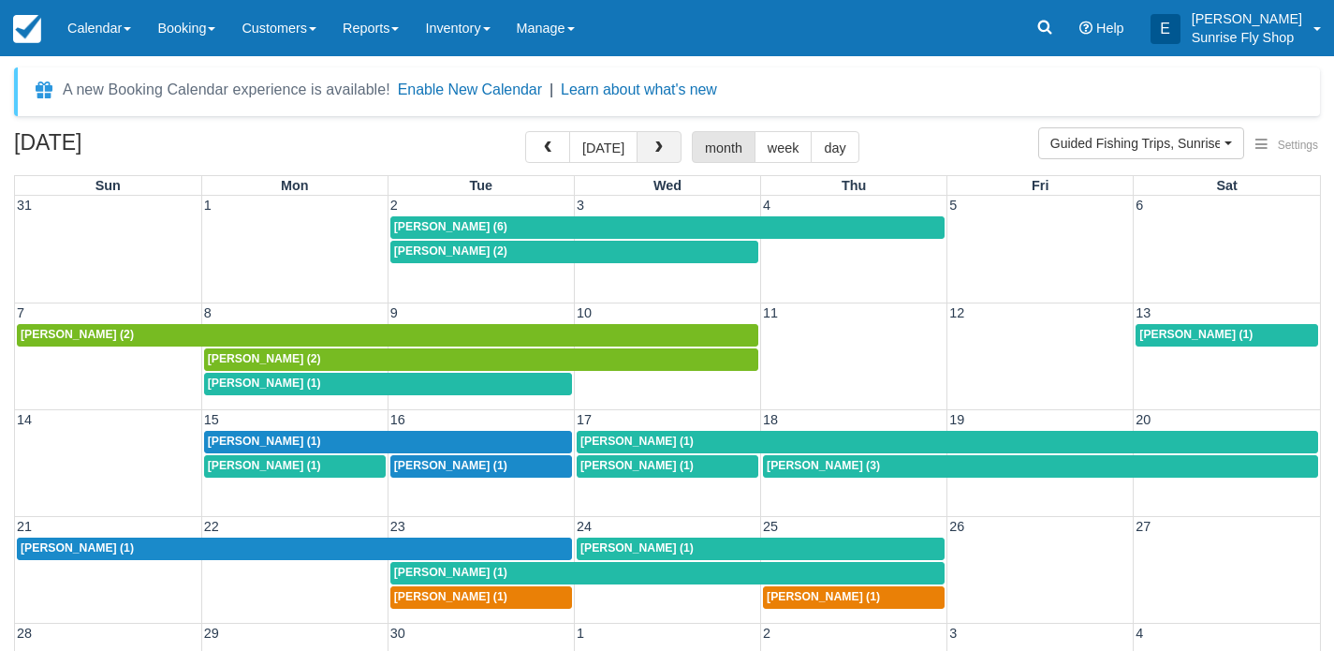
click at [653, 143] on span "button" at bounding box center [659, 147] width 13 height 13
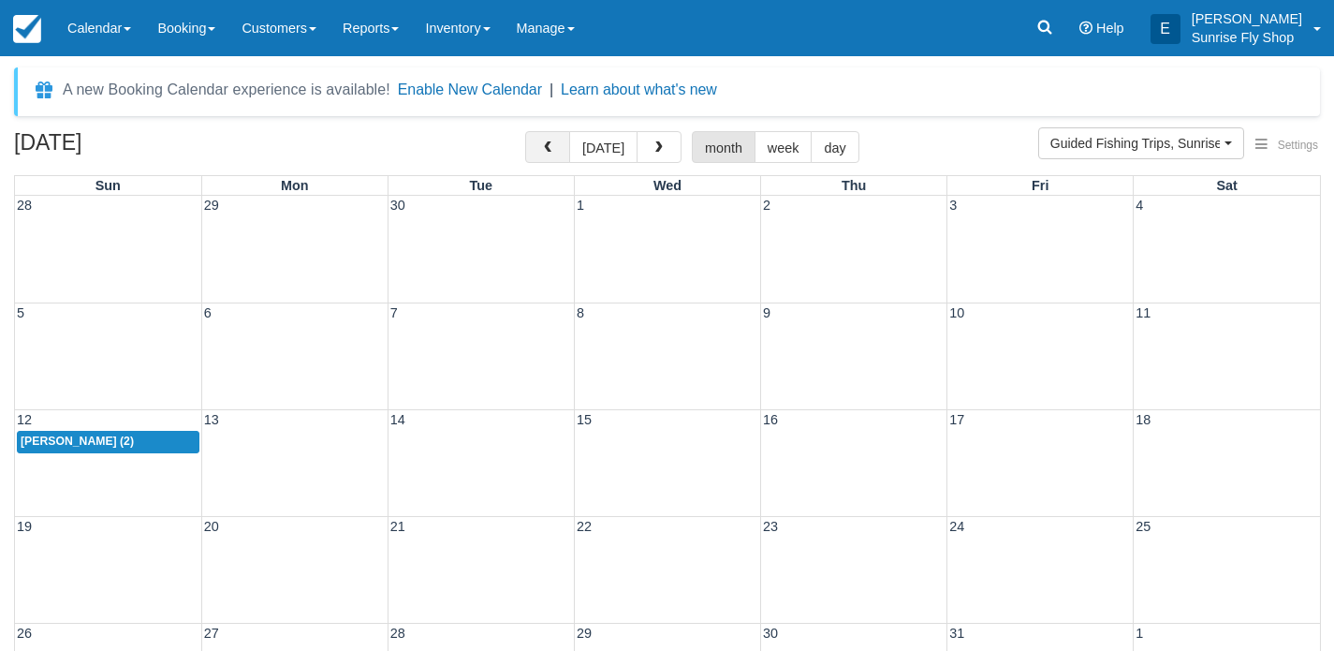
click at [547, 151] on span "button" at bounding box center [547, 147] width 13 height 13
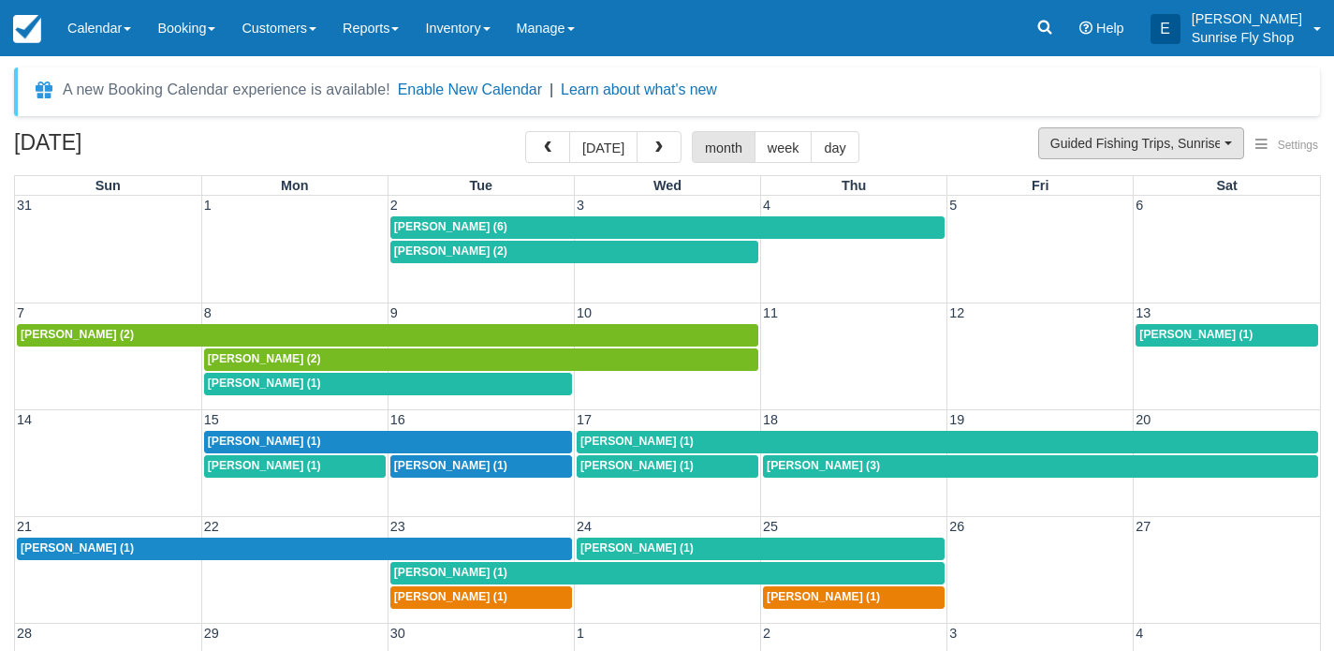
click at [1059, 149] on span "Guided Fishing Trips, Sunrise Suites Lodging" at bounding box center [1134, 143] width 169 height 19
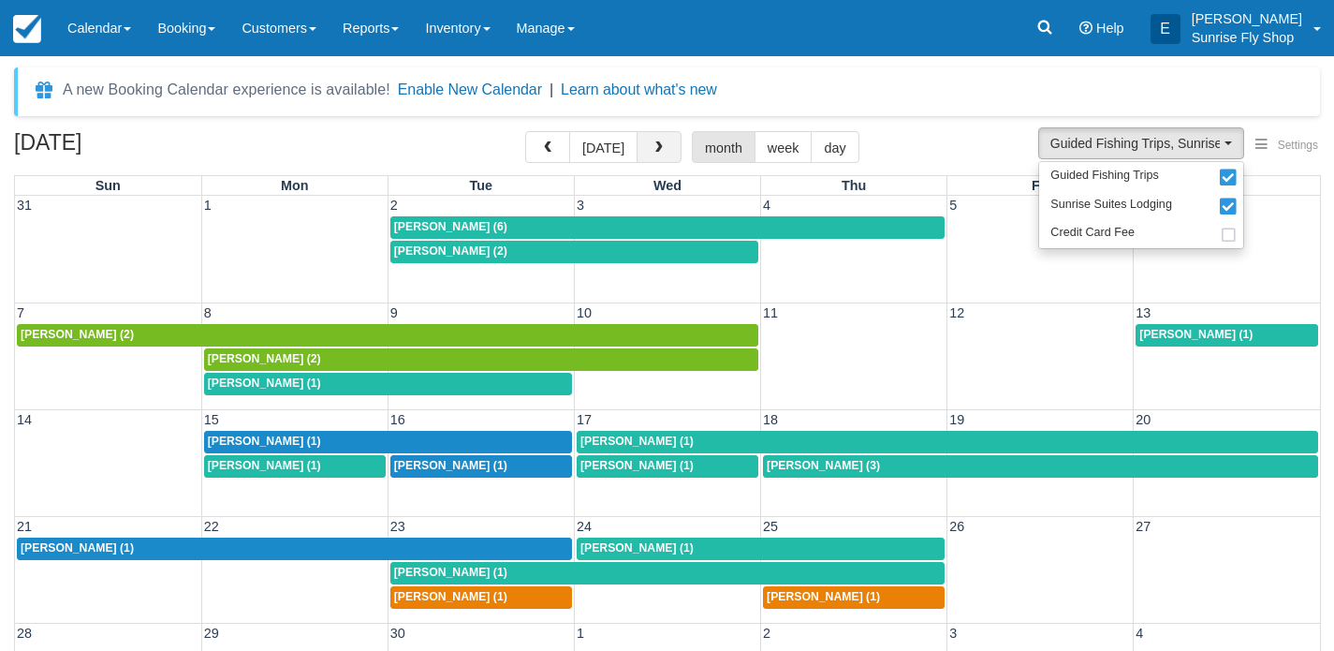
click at [653, 150] on span "button" at bounding box center [659, 147] width 13 height 13
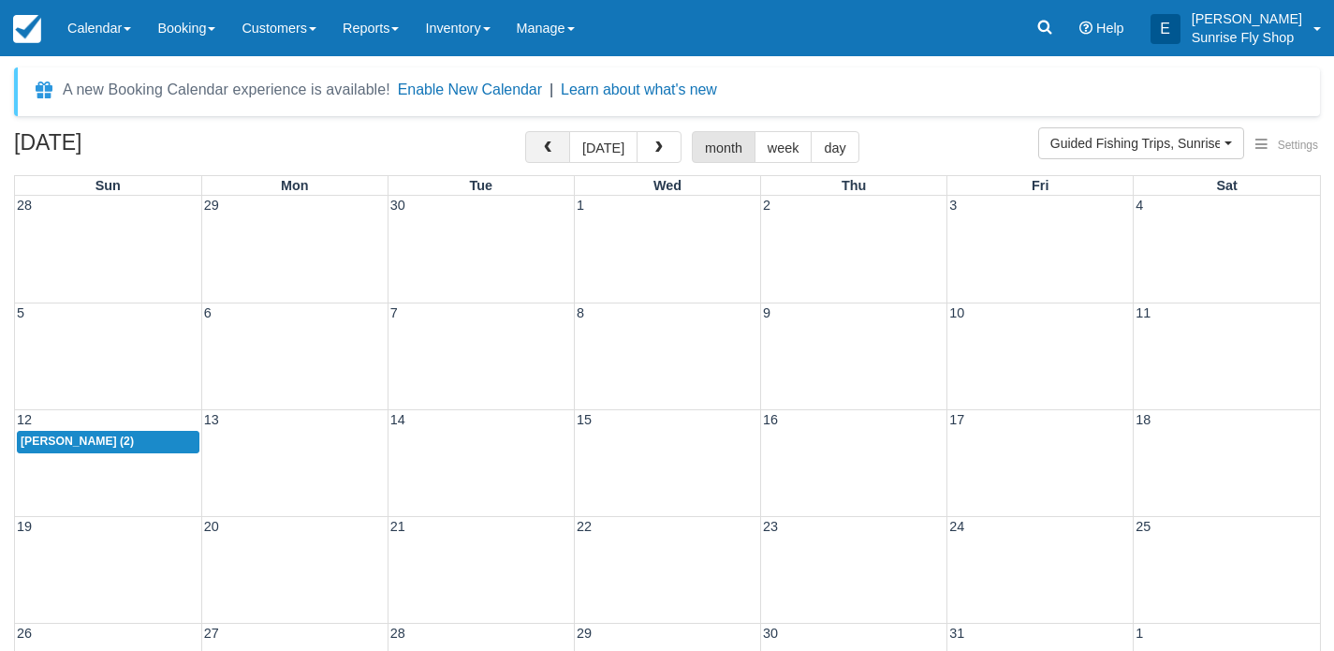
click at [562, 158] on button "button" at bounding box center [547, 147] width 45 height 32
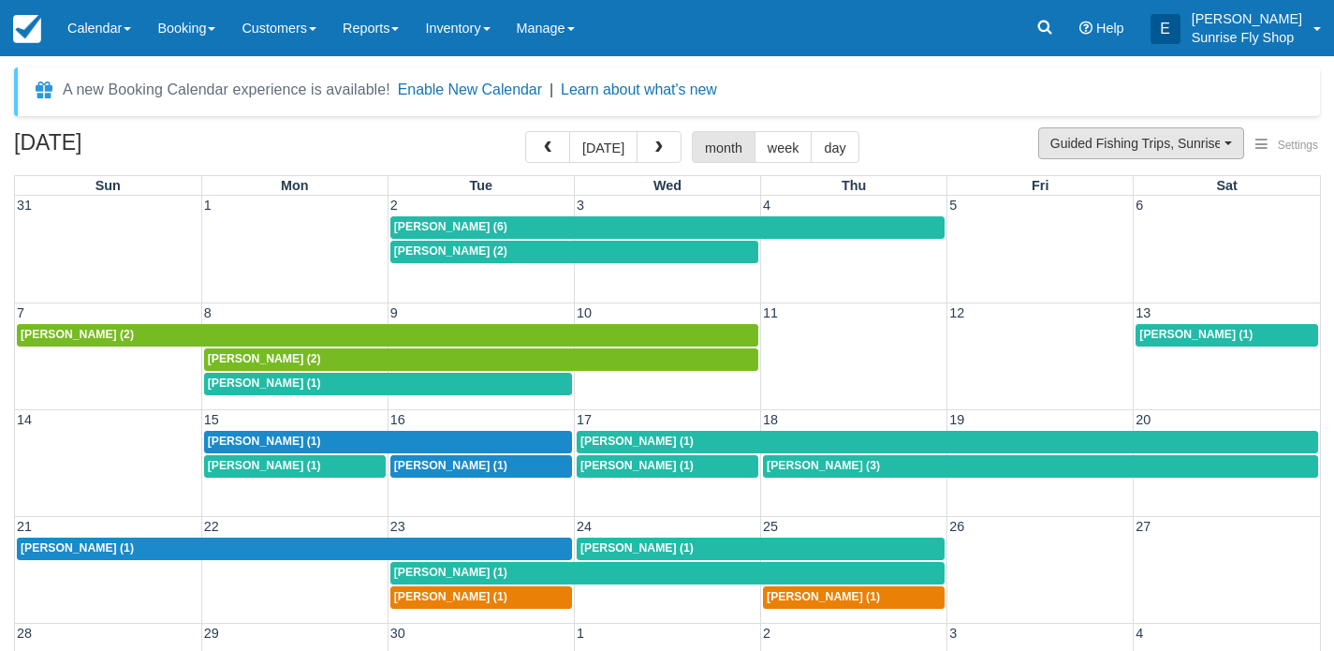
click at [1084, 145] on span "Guided Fishing Trips, Sunrise Suites Lodging" at bounding box center [1134, 143] width 169 height 19
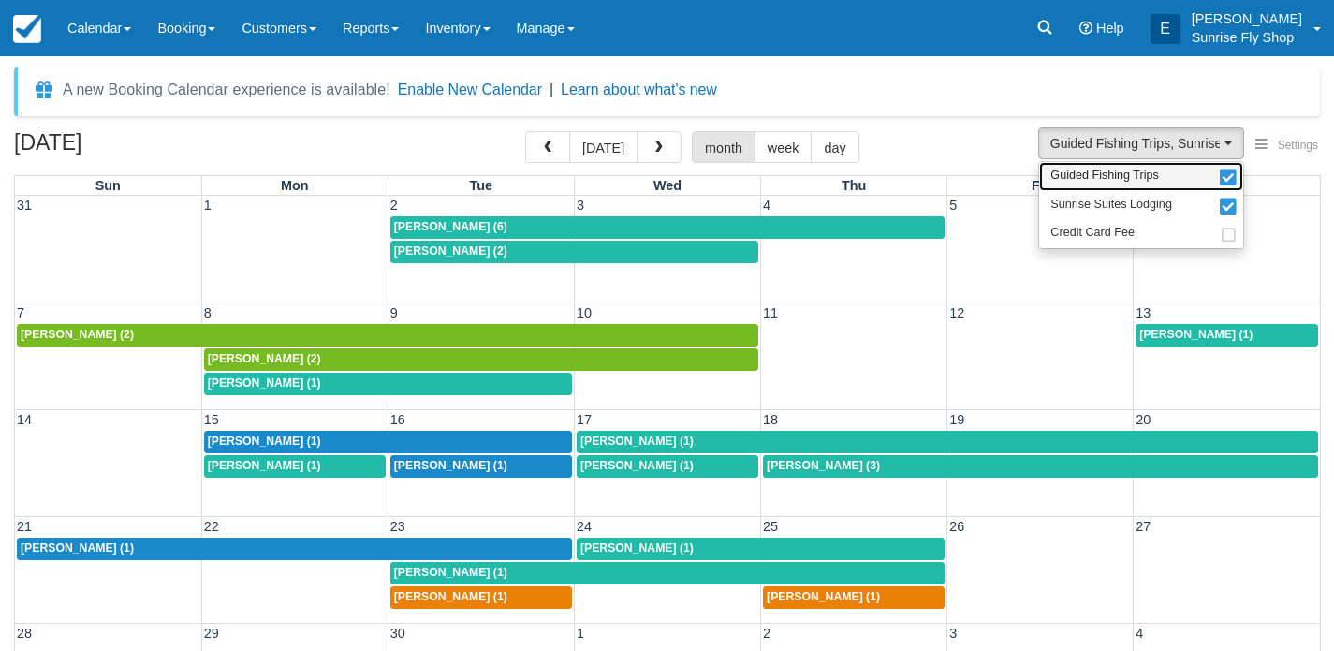
click at [1080, 167] on link "Guided Fishing Trips" at bounding box center [1141, 176] width 204 height 29
select select "1"
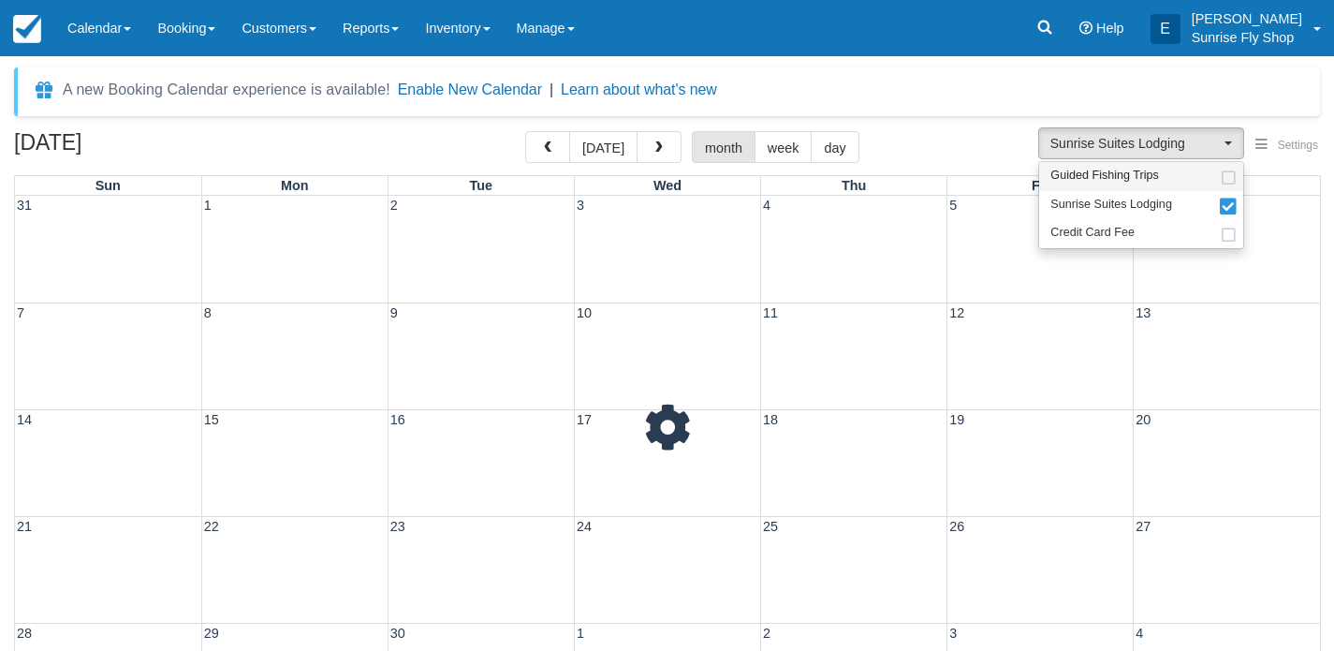
scroll to position [17, 0]
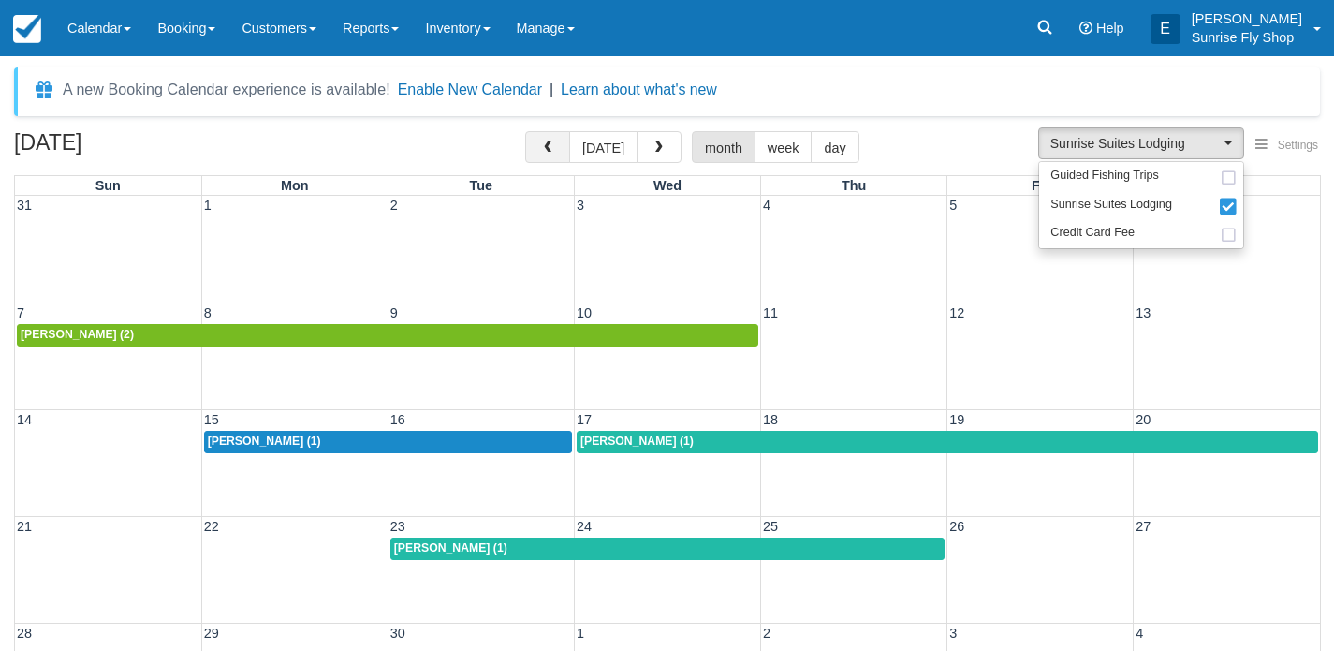
click at [542, 155] on button "button" at bounding box center [547, 147] width 45 height 32
